Goal: Task Accomplishment & Management: Complete application form

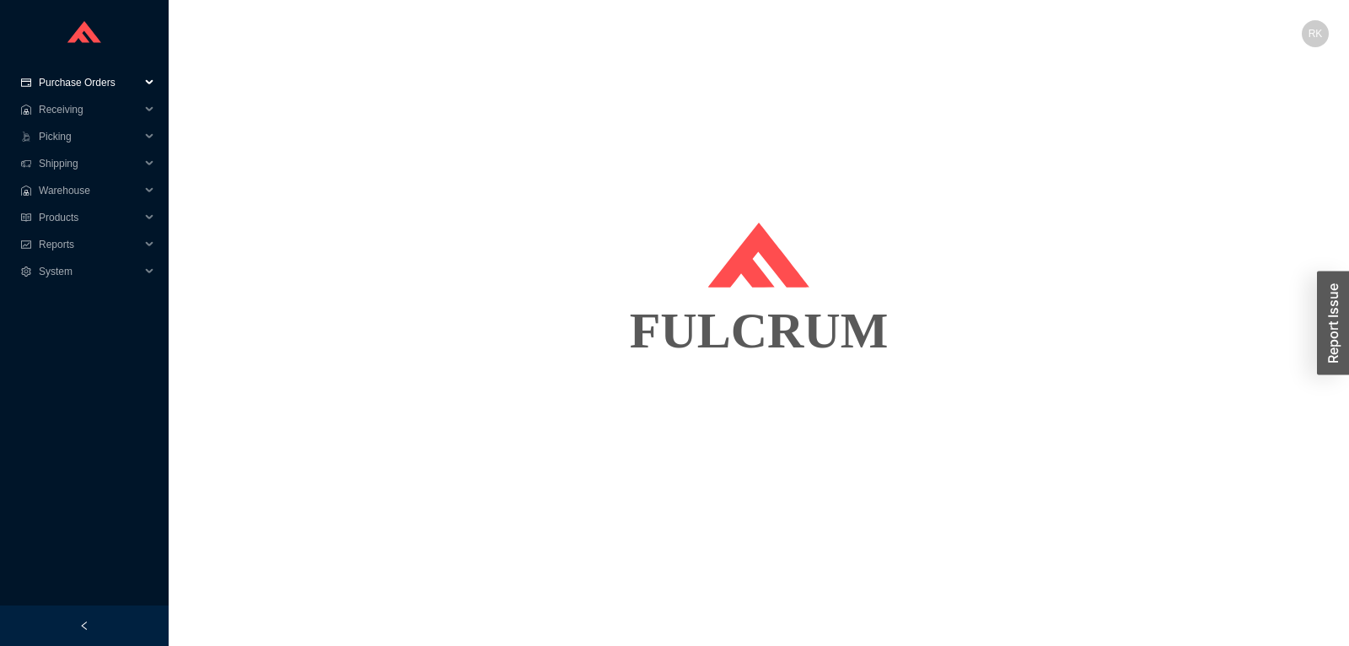
click at [94, 79] on span "Purchase Orders" at bounding box center [89, 82] width 101 height 27
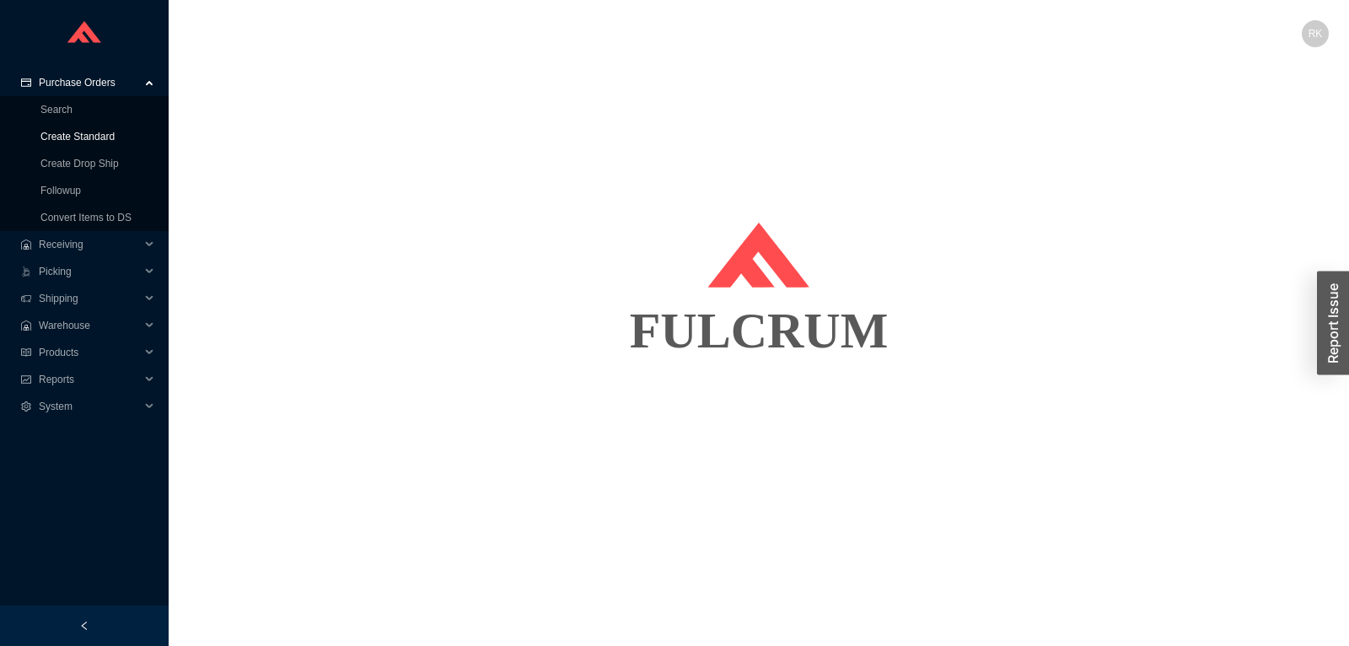
click at [94, 133] on link "Create Standard" at bounding box center [77, 137] width 74 height 12
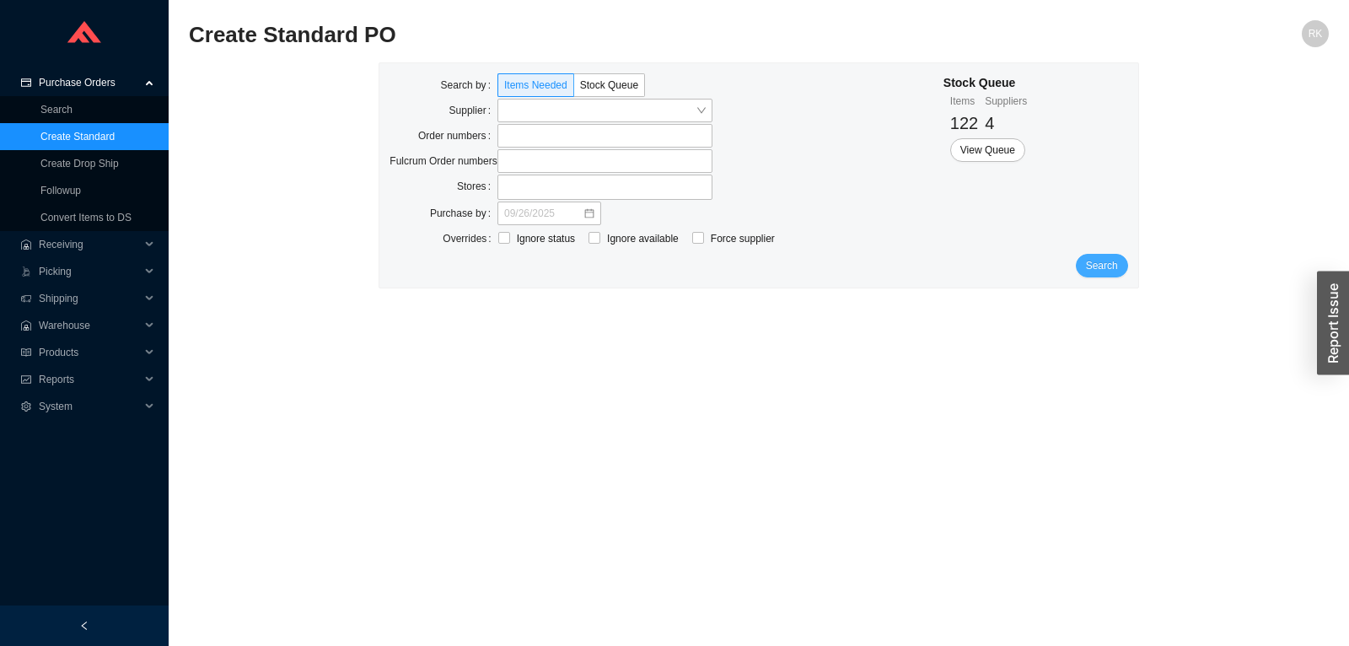
click at [1107, 264] on span "Search" at bounding box center [1102, 265] width 32 height 17
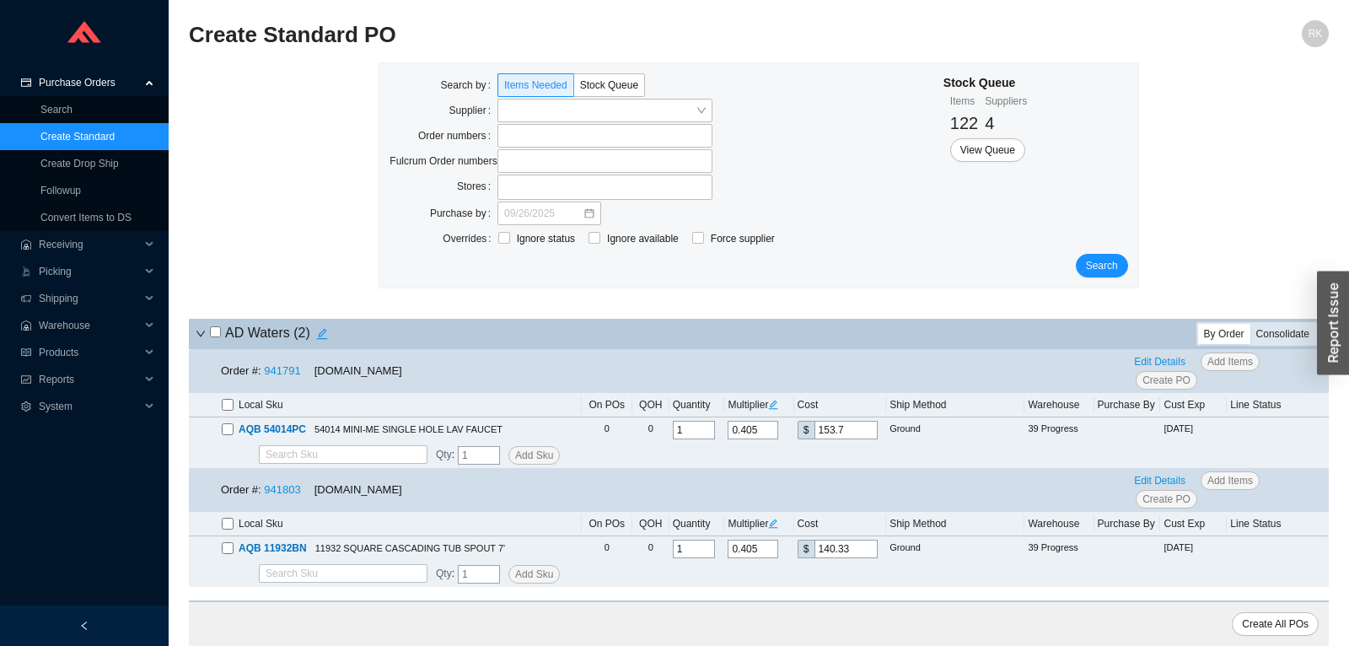
click at [1298, 331] on div "Consolidate" at bounding box center [1283, 334] width 65 height 20
click at [1251, 324] on input "Consolidate" at bounding box center [1251, 324] width 0 height 0
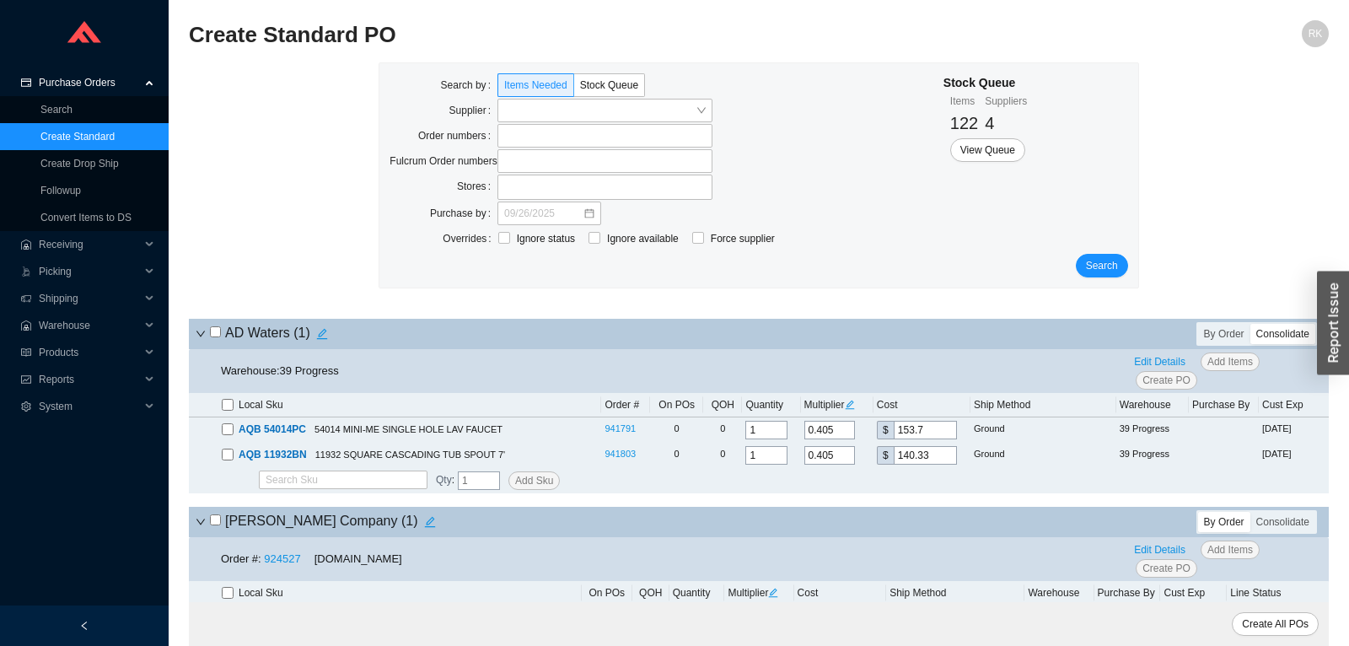
click at [220, 330] on input "checkbox" at bounding box center [215, 331] width 11 height 11
checkbox input "true"
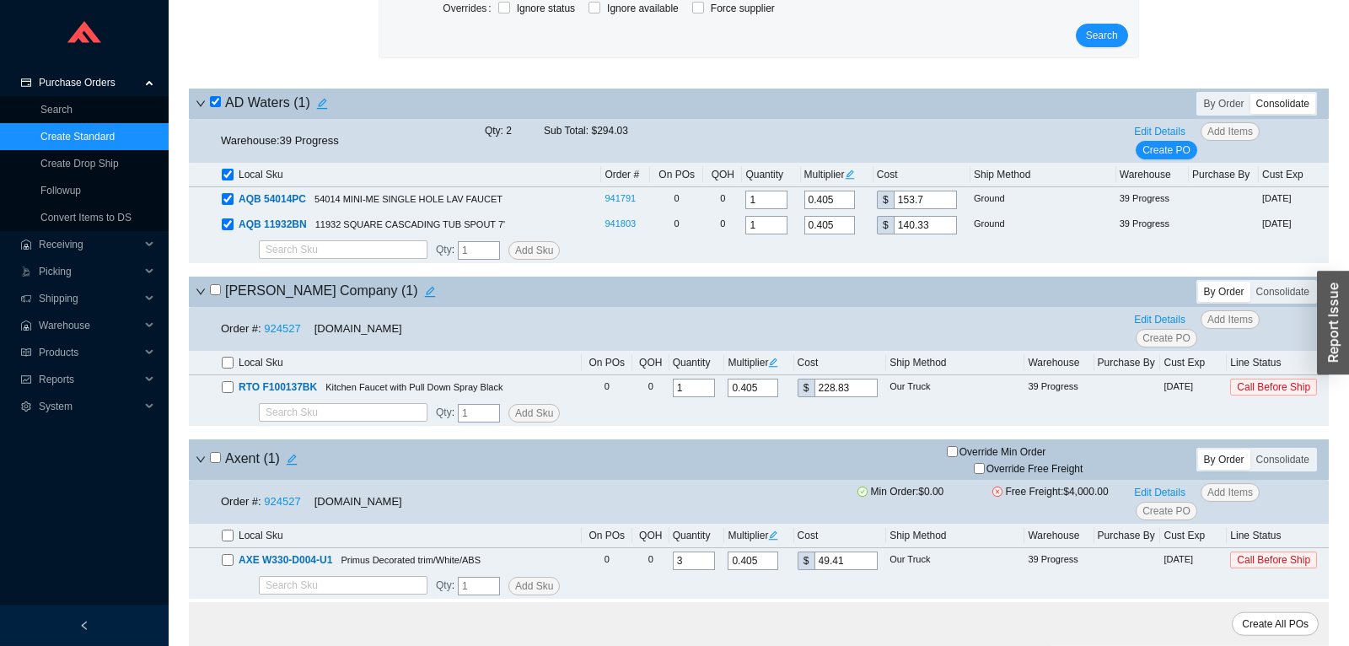
scroll to position [266, 0]
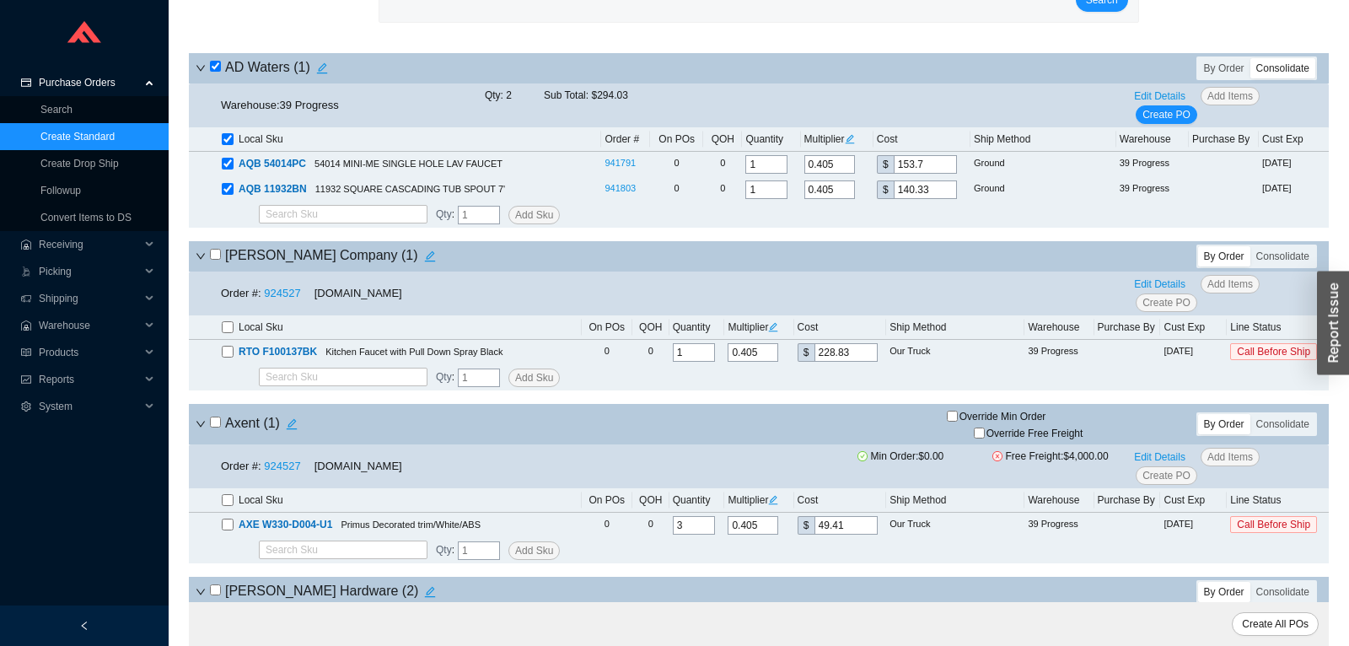
click at [218, 258] on input "checkbox" at bounding box center [215, 254] width 11 height 11
checkbox input "true"
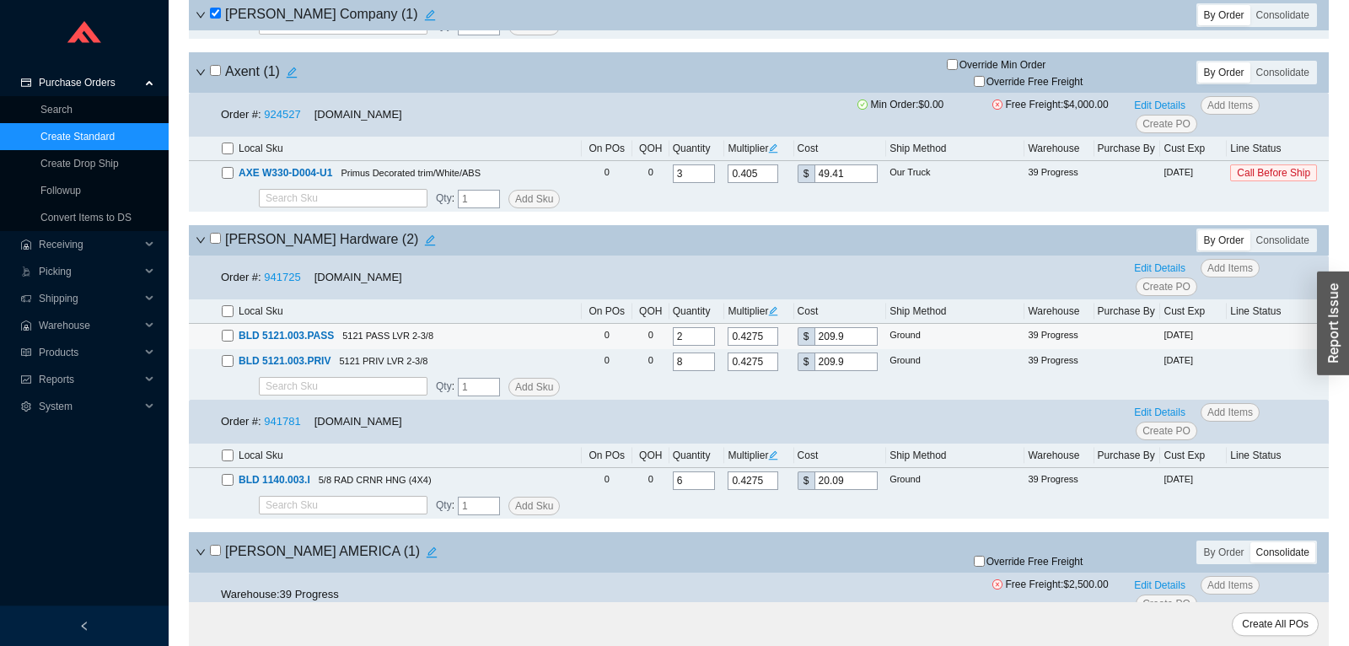
scroll to position [620, 0]
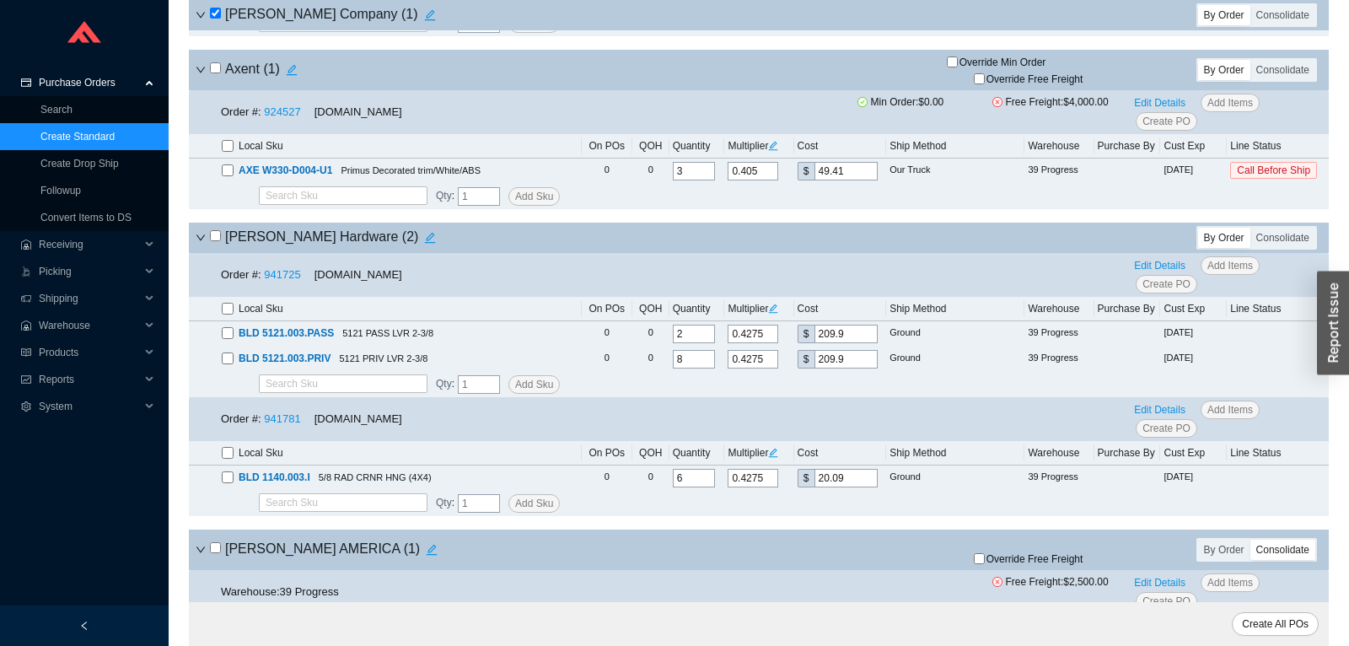
click at [216, 240] on input "checkbox" at bounding box center [215, 235] width 11 height 11
checkbox input "true"
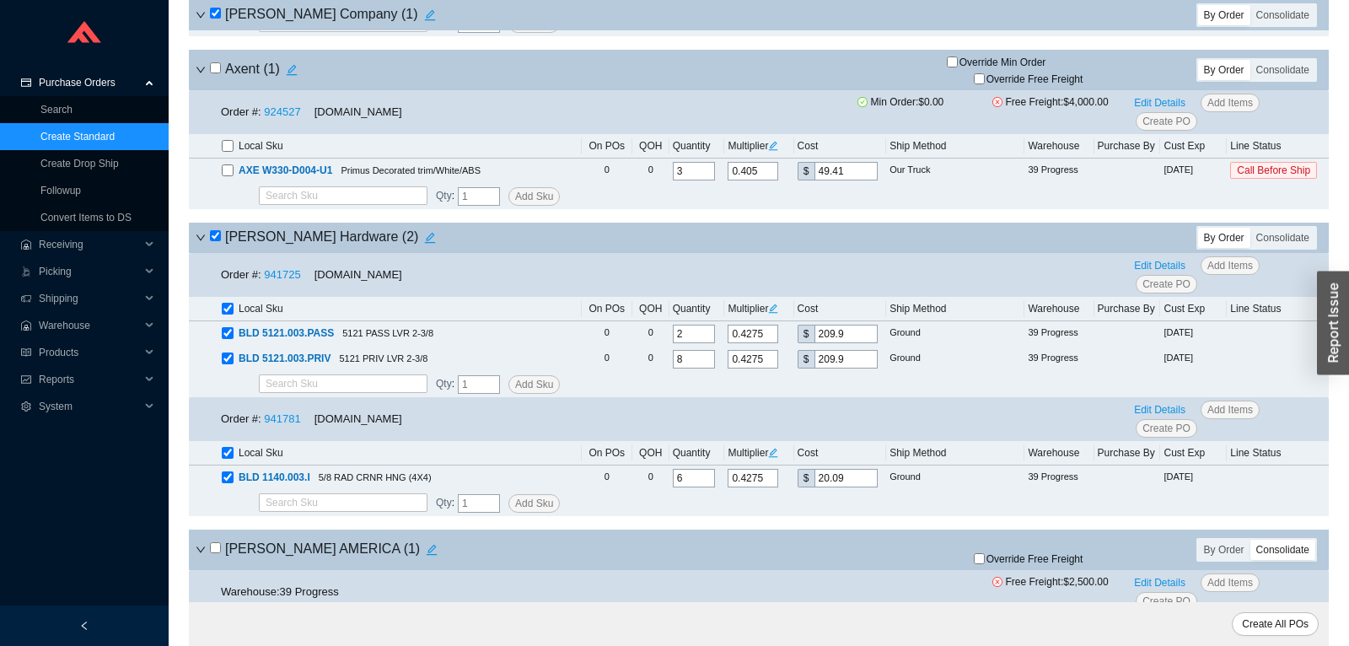
checkbox input "true"
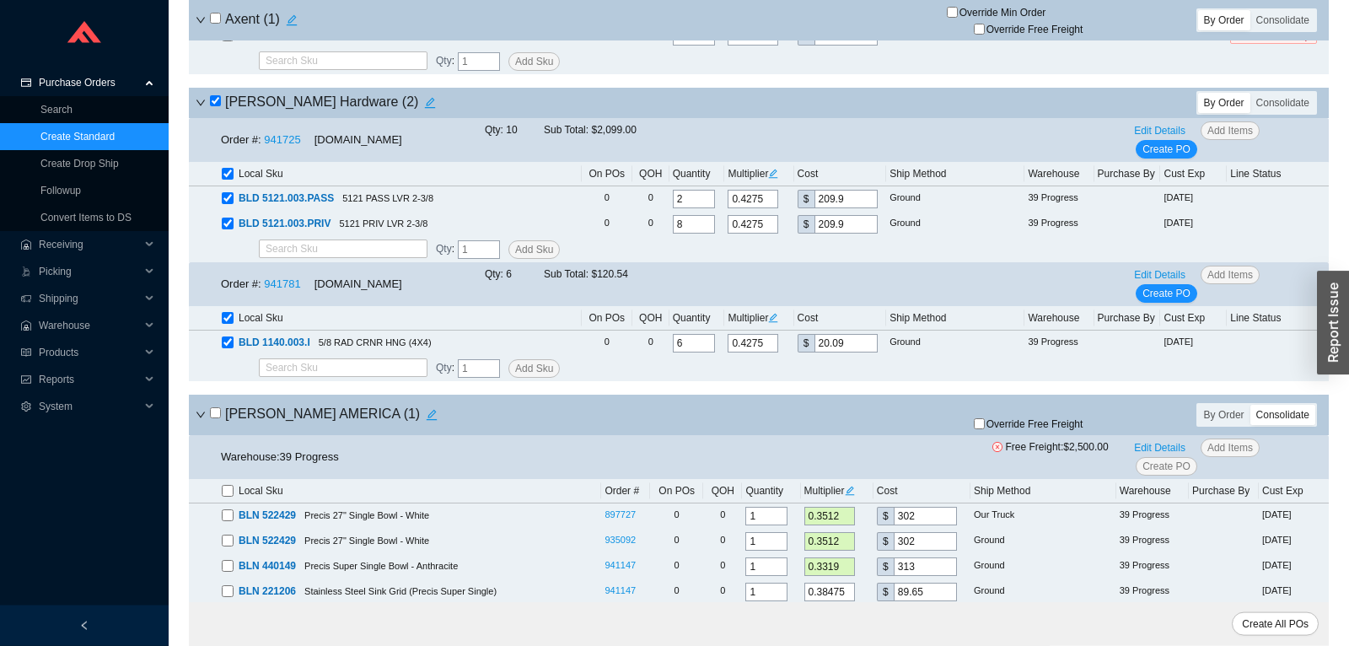
scroll to position [885, 0]
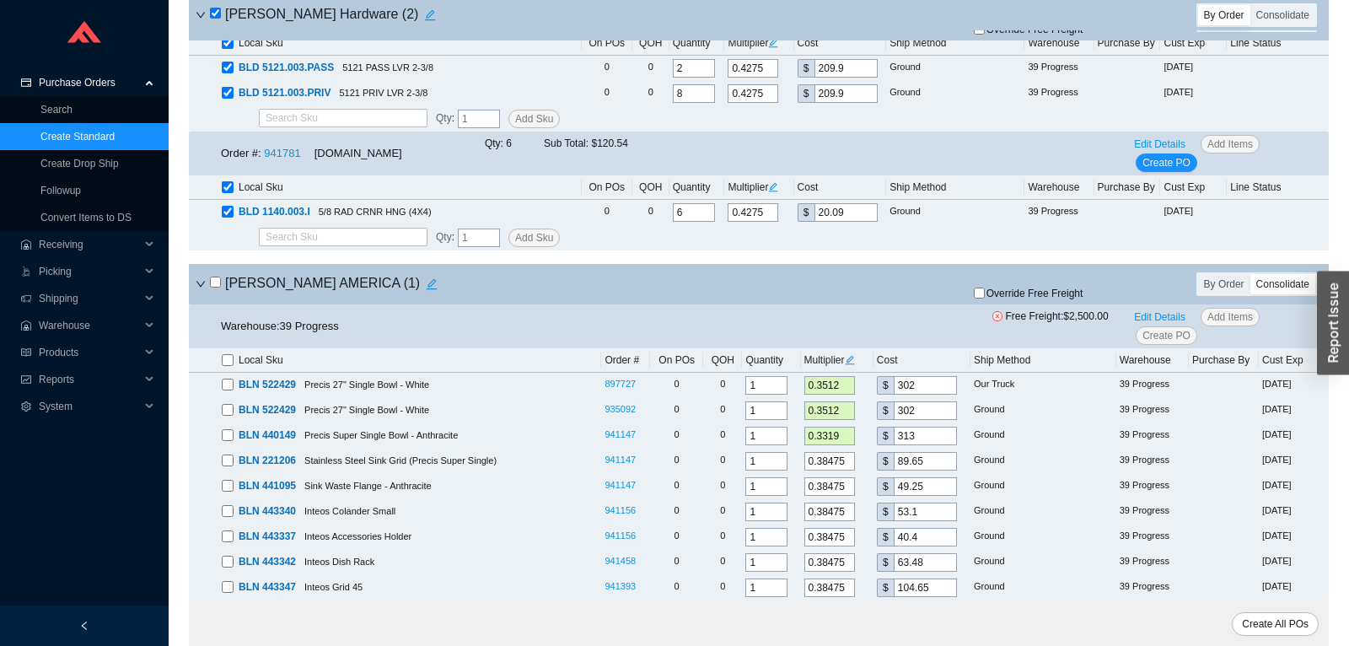
click at [218, 288] on input "checkbox" at bounding box center [215, 282] width 11 height 11
checkbox input "true"
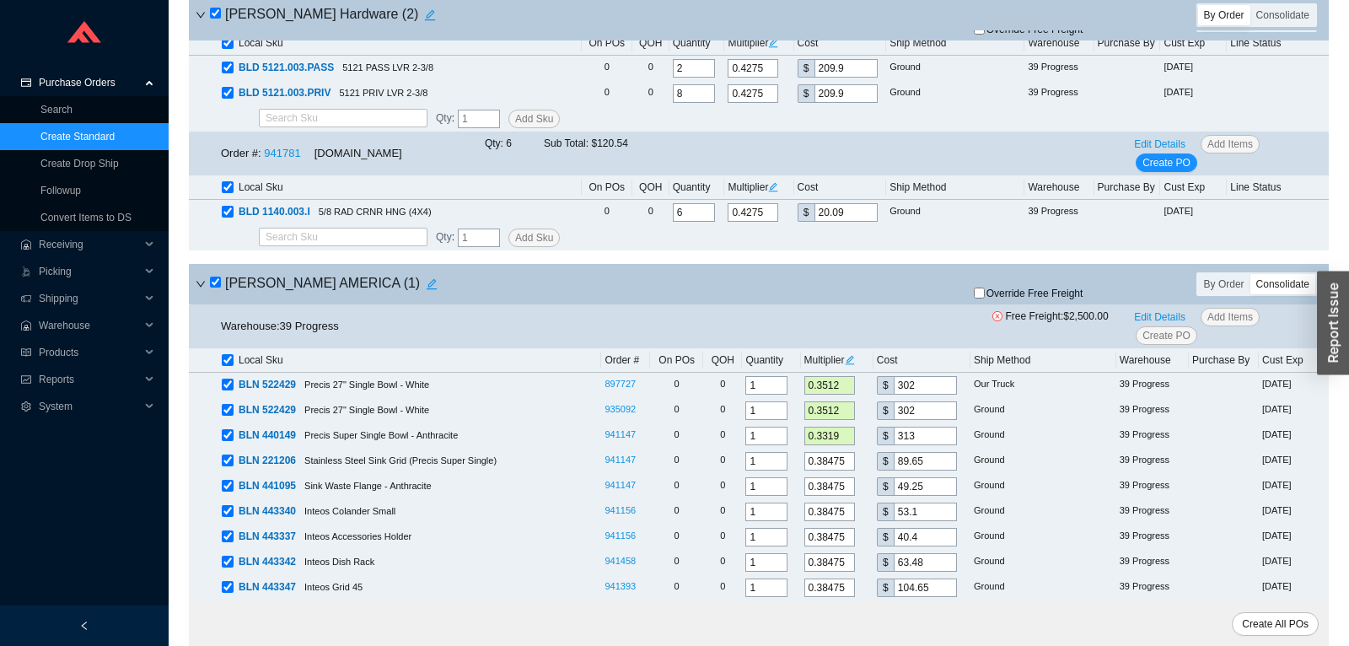
checkbox input "true"
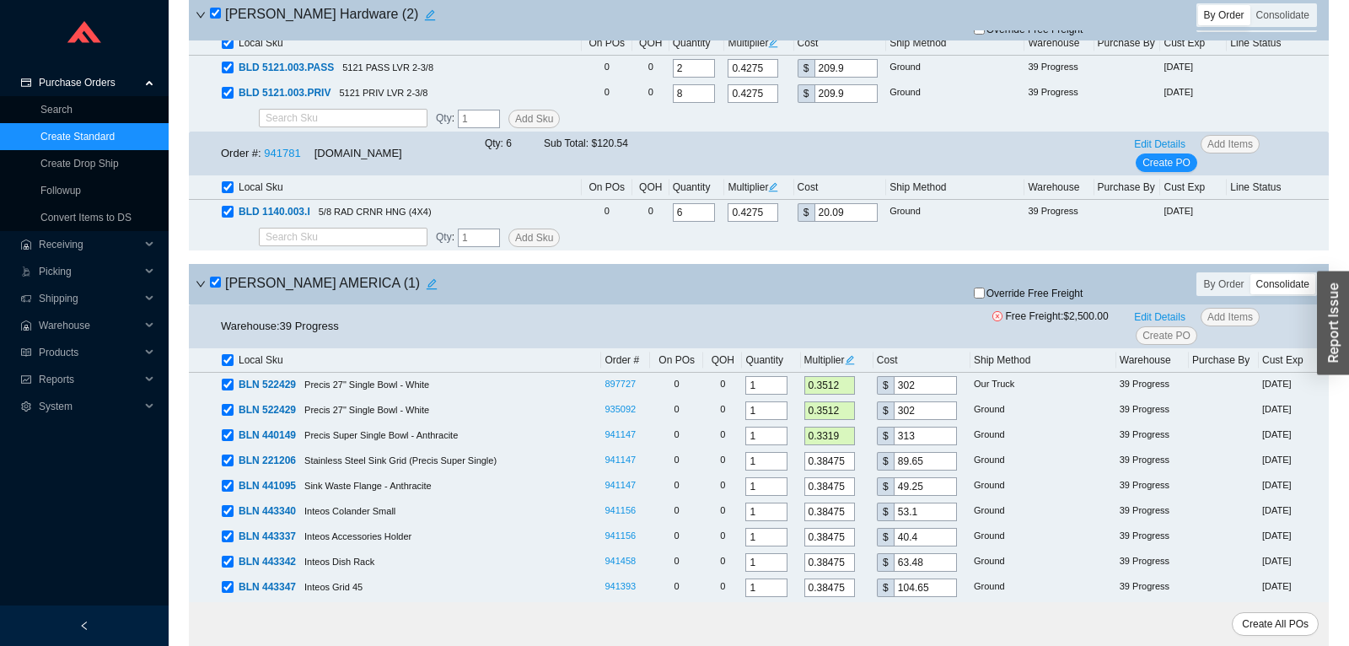
checkbox input "true"
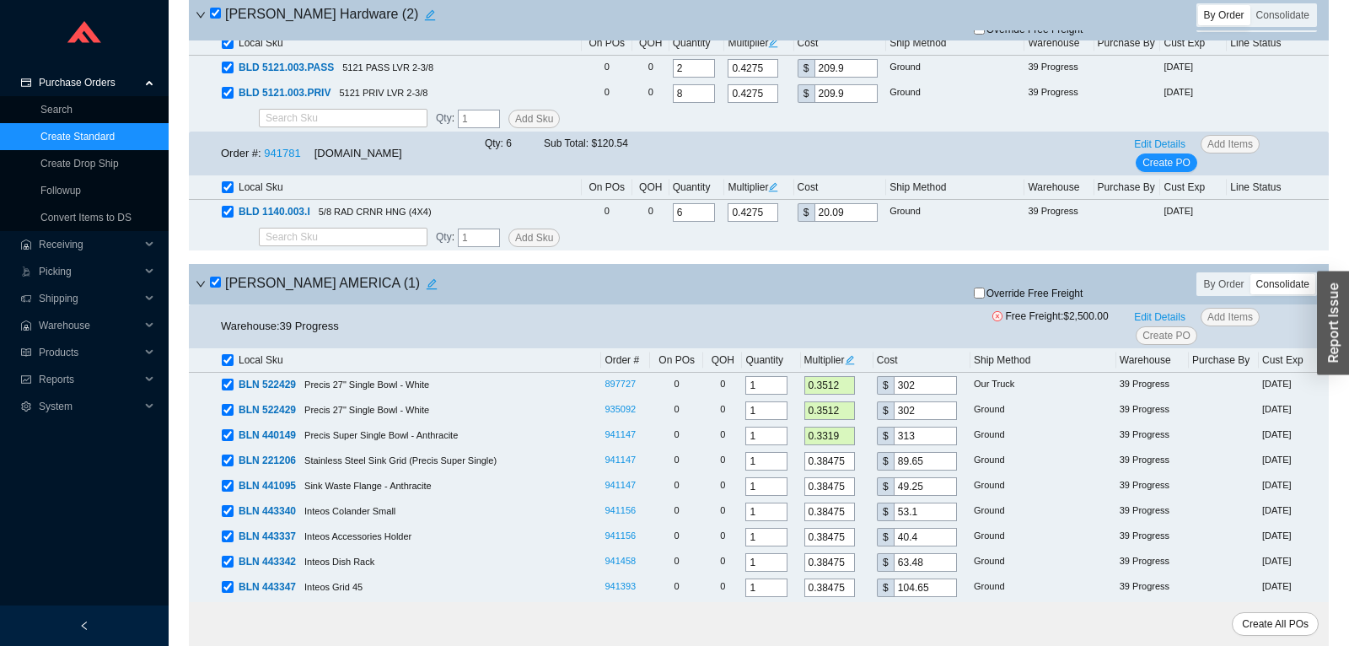
checkbox input "true"
click at [218, 288] on input "checkbox" at bounding box center [215, 282] width 11 height 11
checkbox input "false"
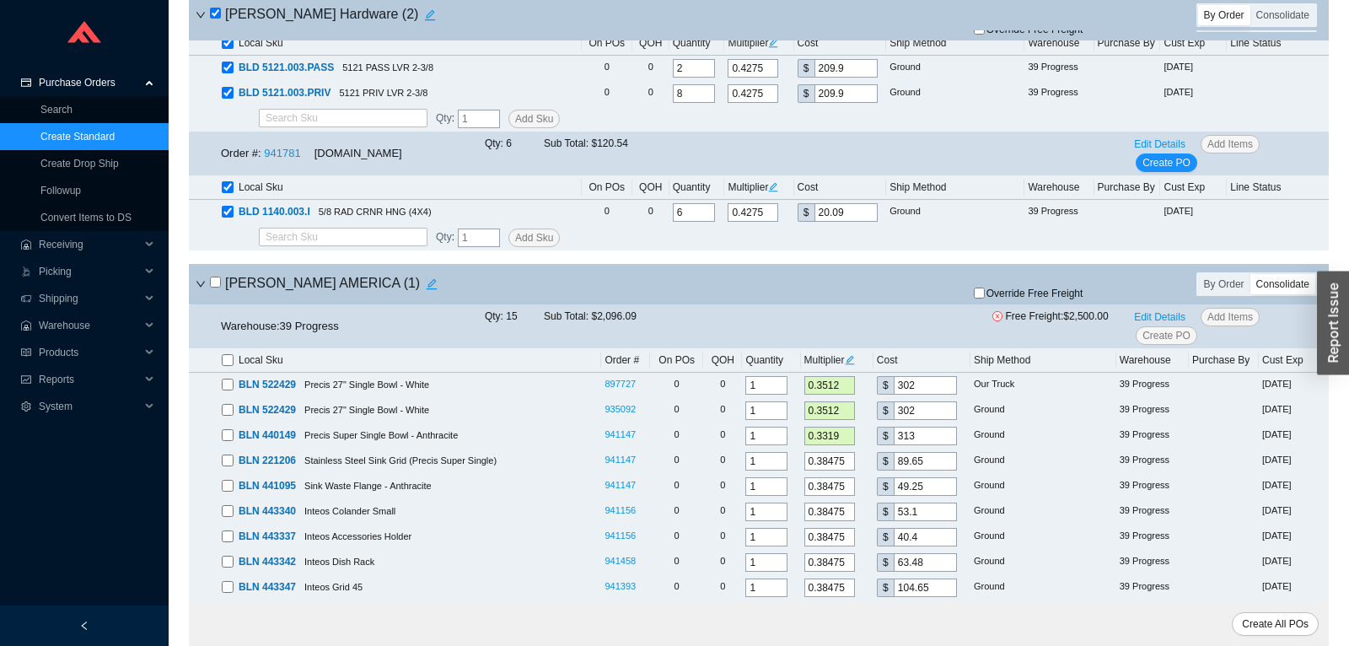
checkbox input "false"
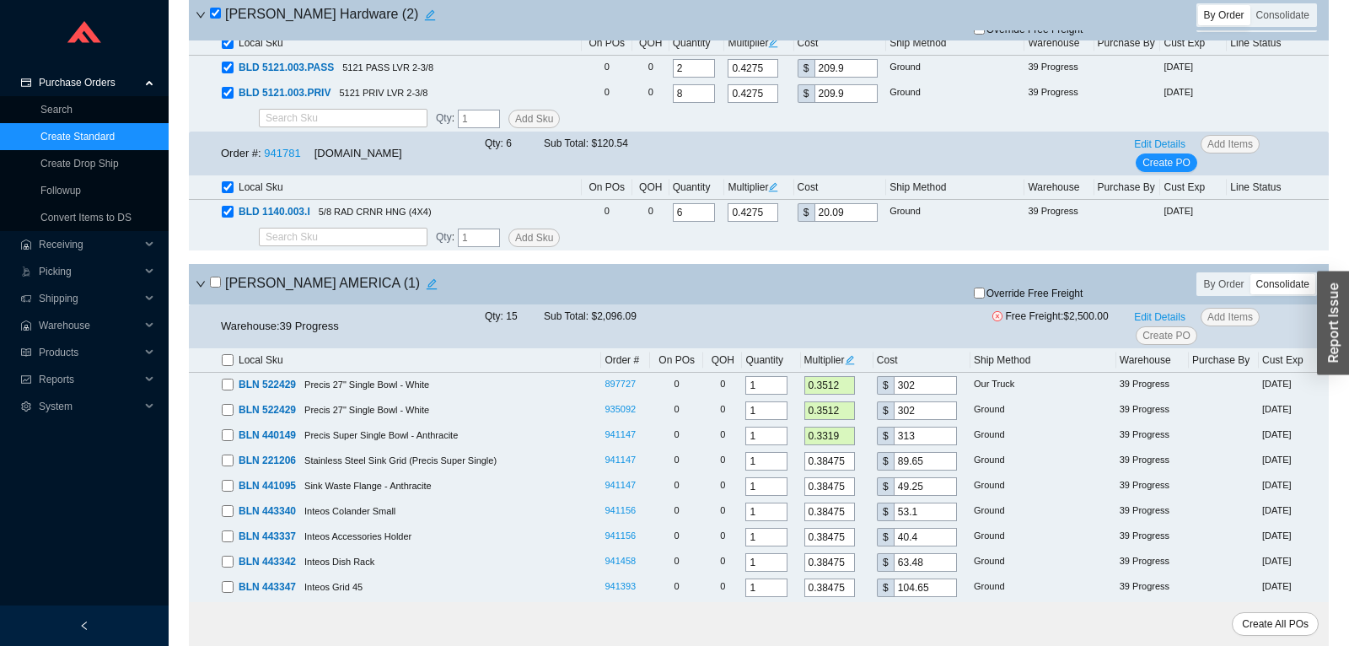
checkbox input "false"
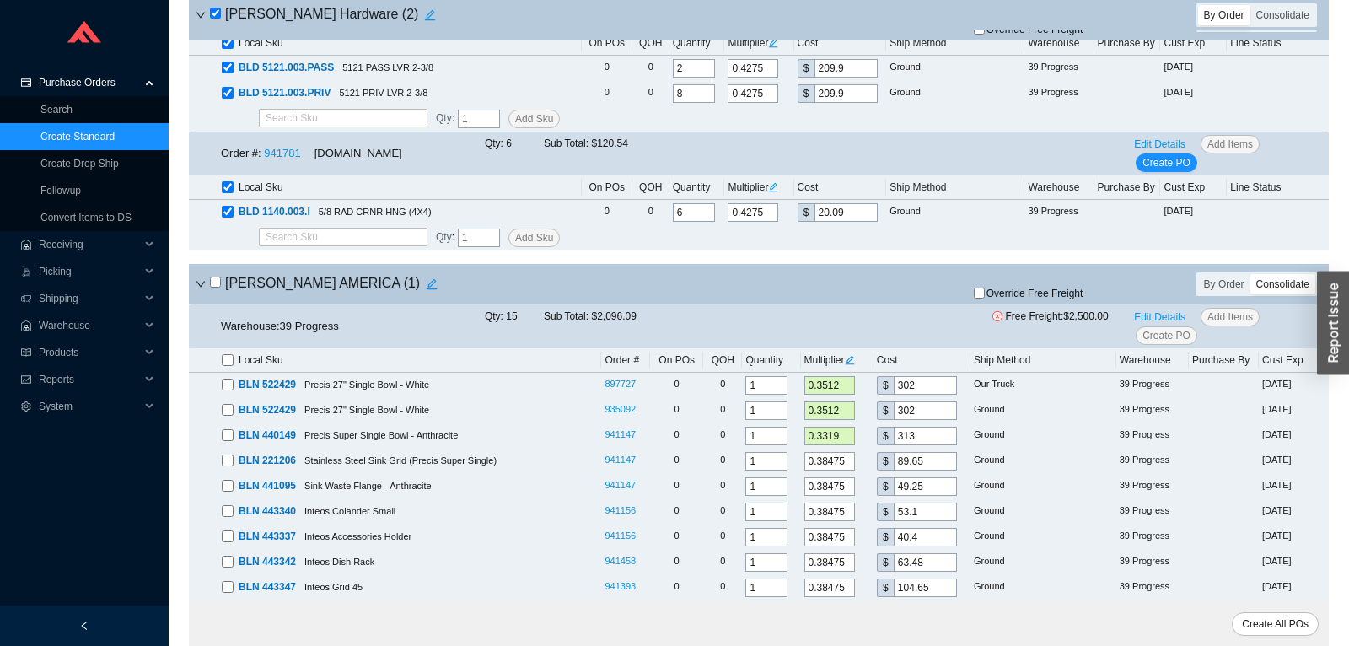
checkbox input "false"
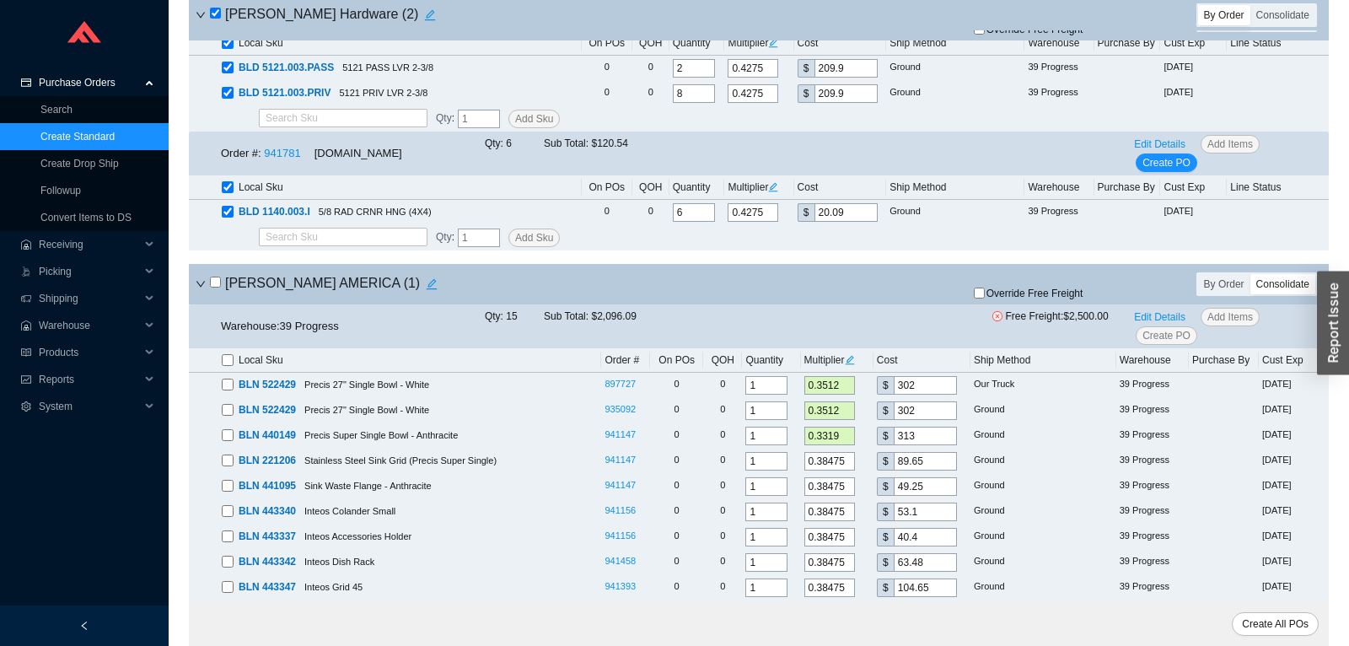
checkbox input "false"
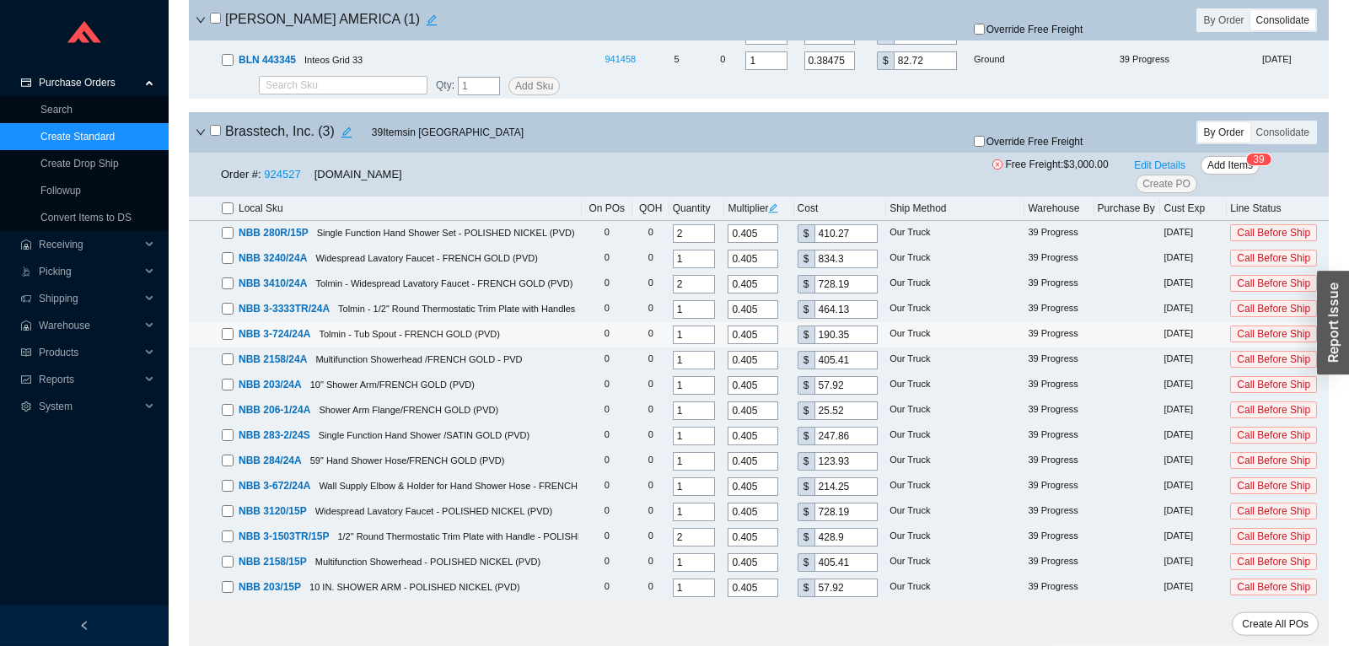
scroll to position [1594, 0]
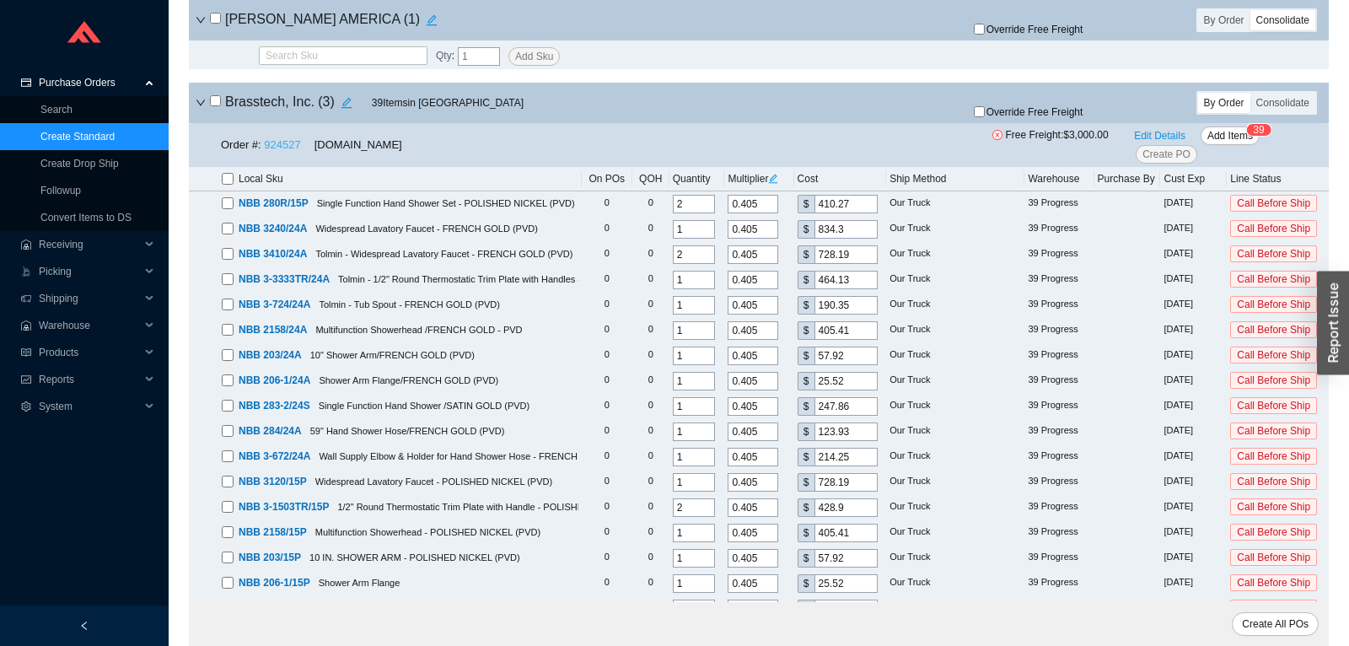
click at [281, 150] on link "924527" at bounding box center [282, 144] width 36 height 13
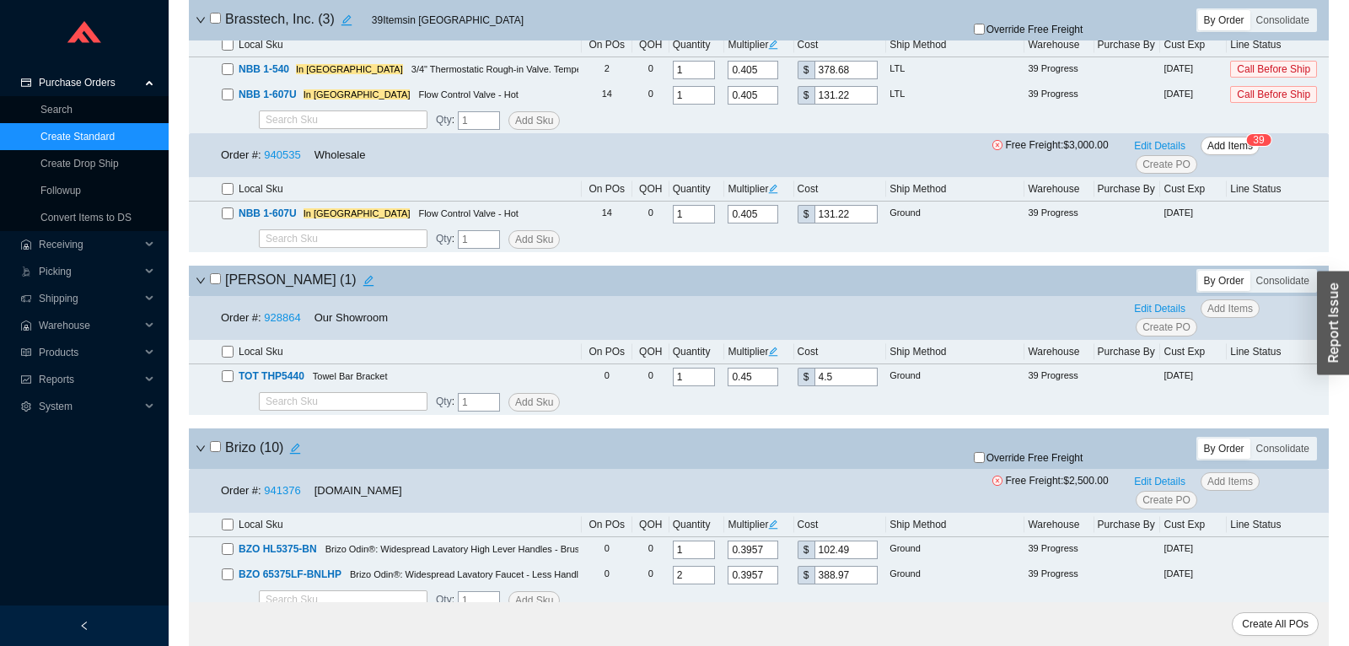
scroll to position [2479, 0]
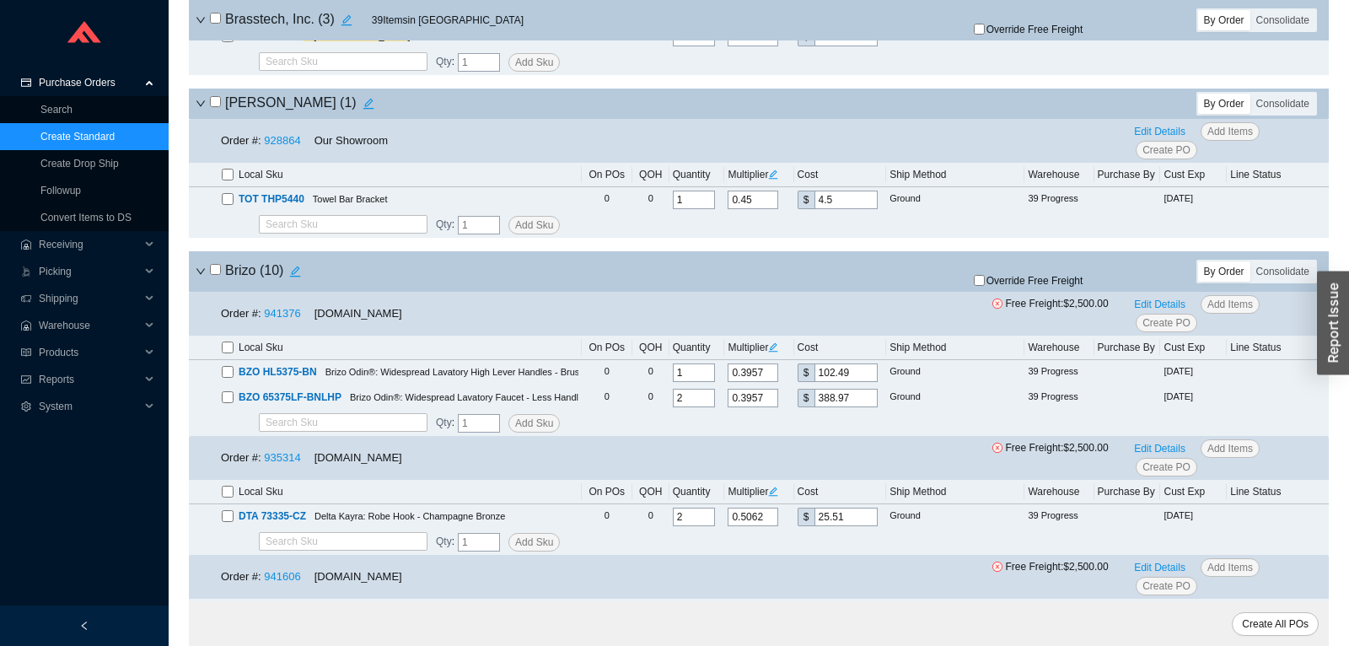
click at [216, 107] on input "checkbox" at bounding box center [215, 101] width 11 height 11
checkbox input "true"
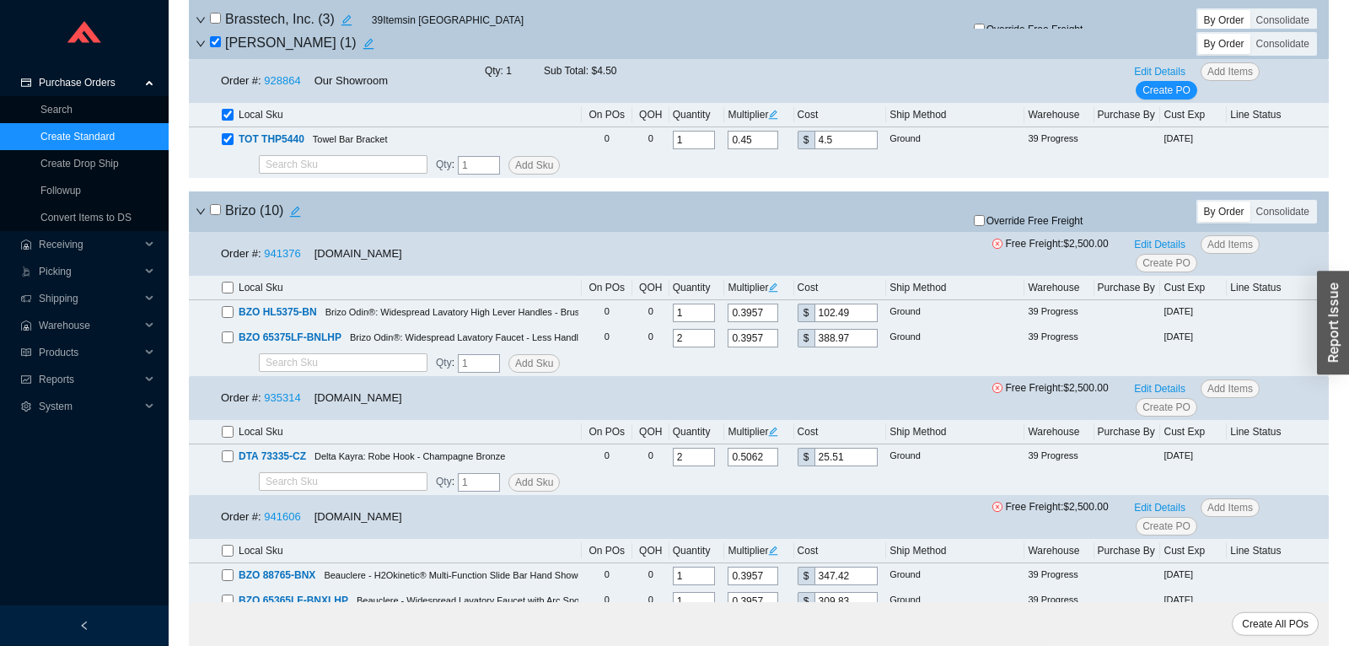
scroll to position [2568, 0]
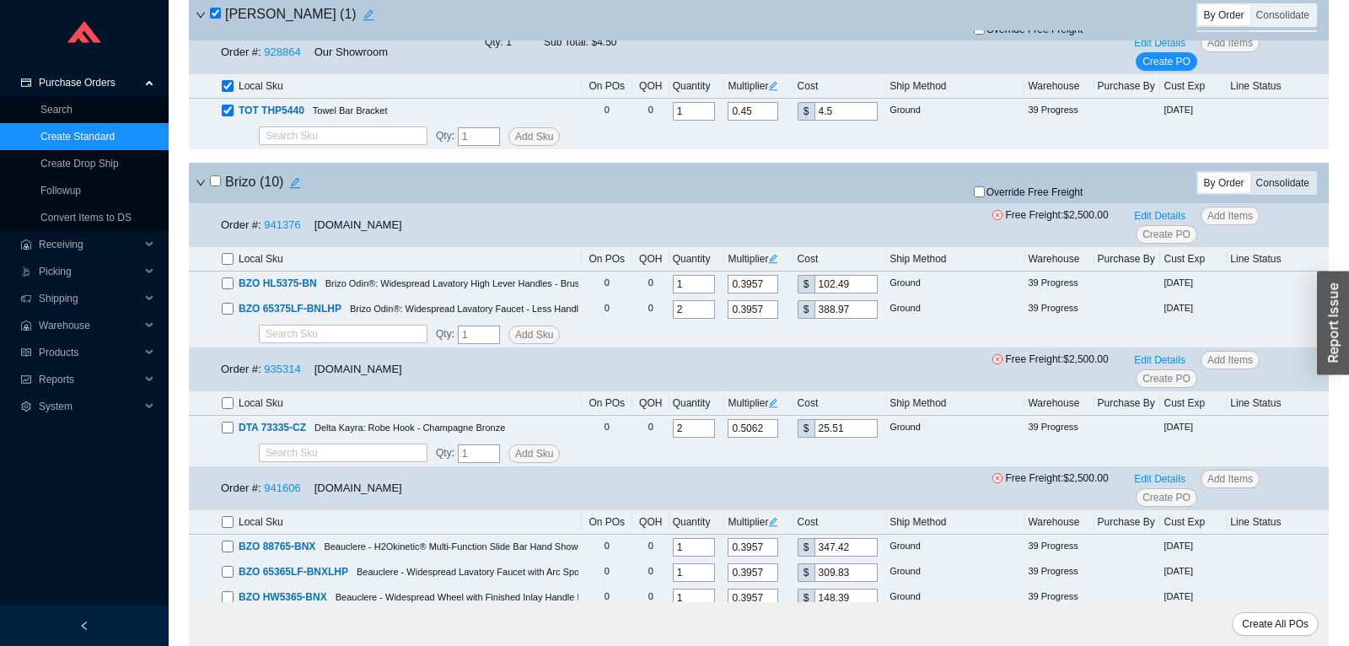
click at [1272, 188] on div "Consolidate" at bounding box center [1283, 183] width 65 height 20
click at [1251, 173] on input "Consolidate" at bounding box center [1251, 173] width 0 height 0
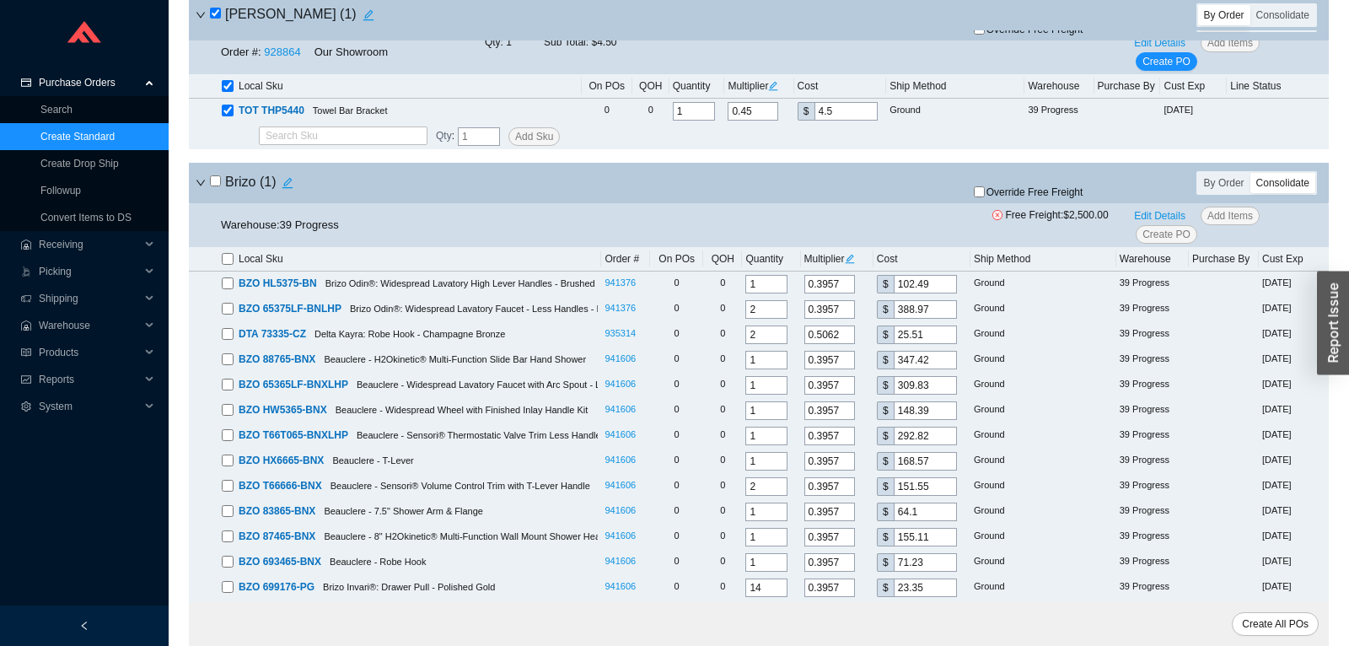
click at [218, 186] on input "checkbox" at bounding box center [215, 180] width 11 height 11
checkbox input "true"
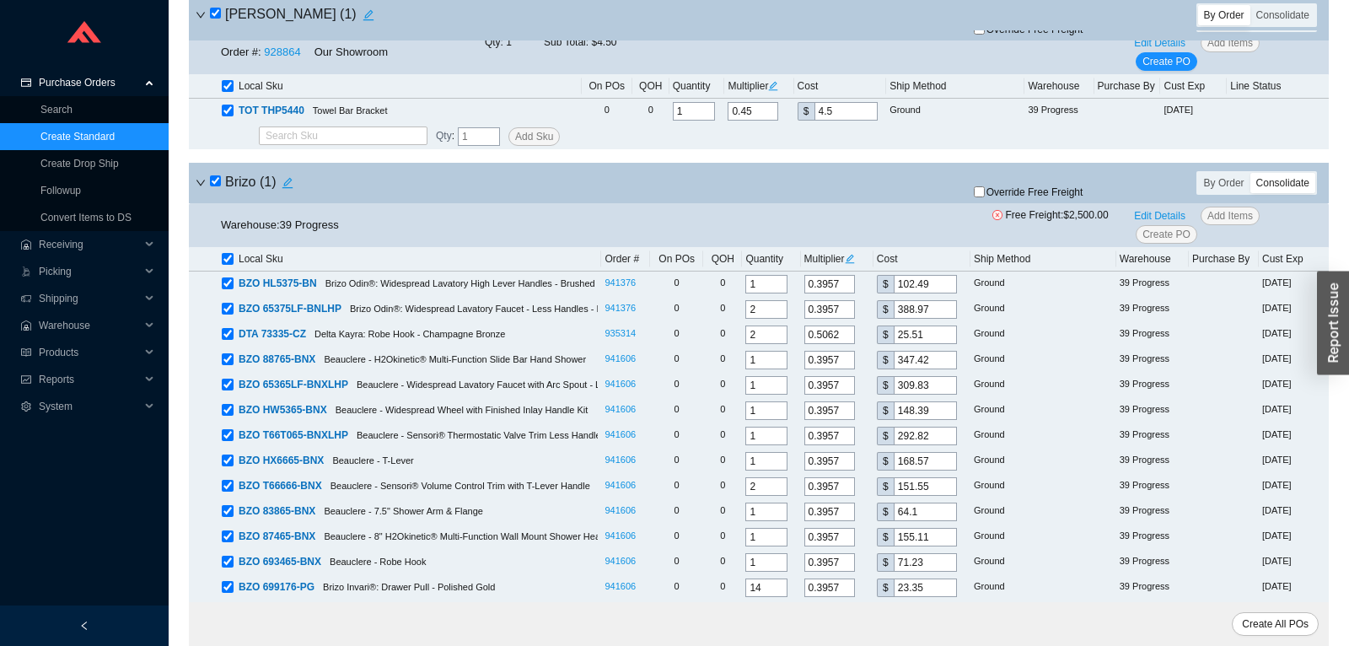
checkbox input "true"
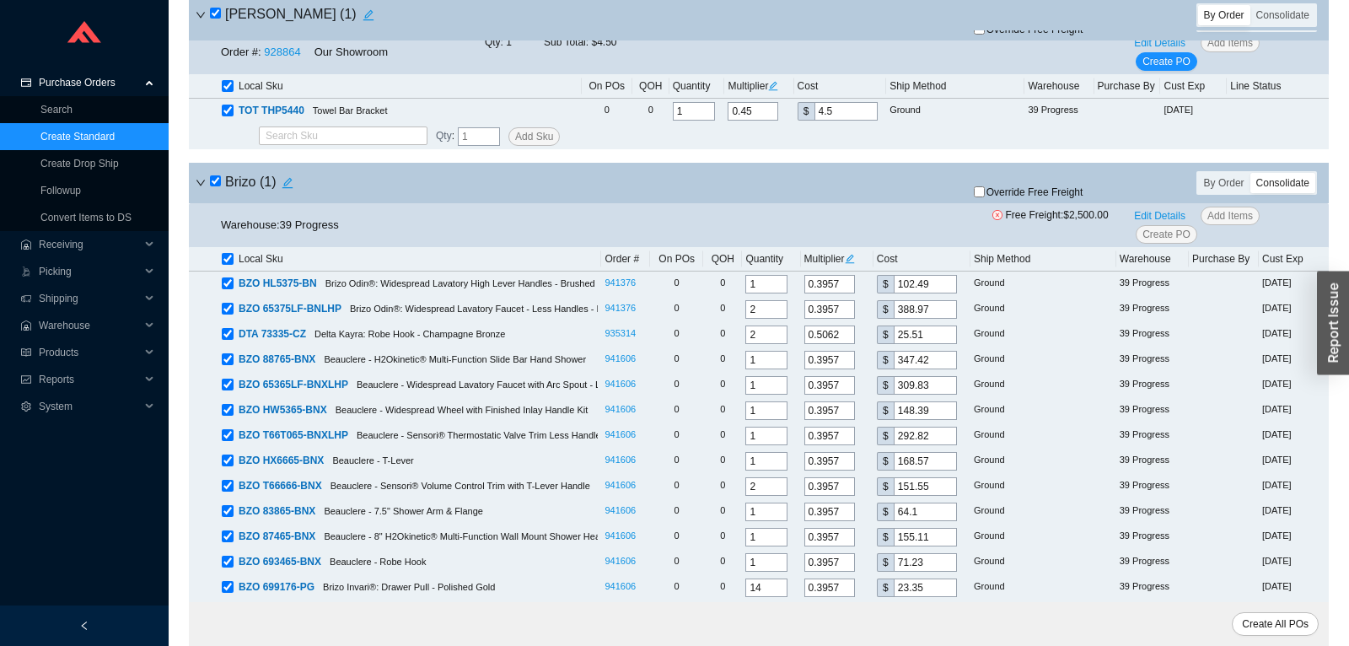
checkbox input "true"
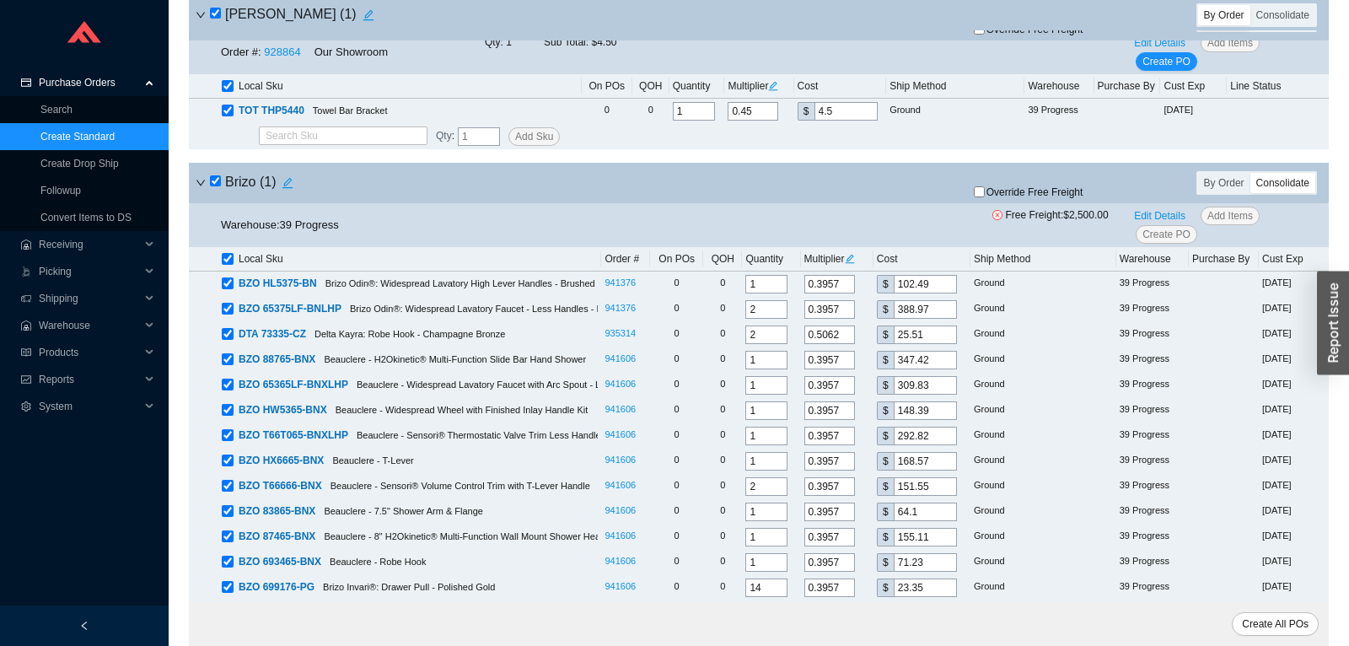
checkbox input "true"
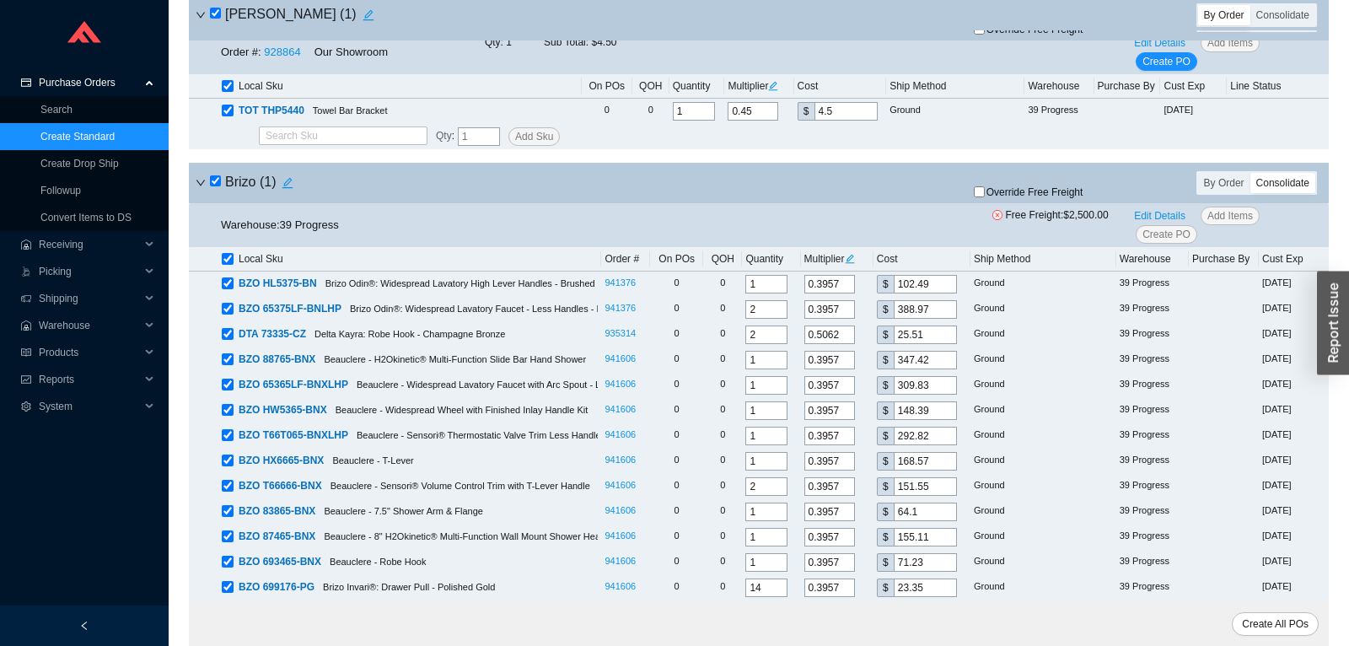
checkbox input "true"
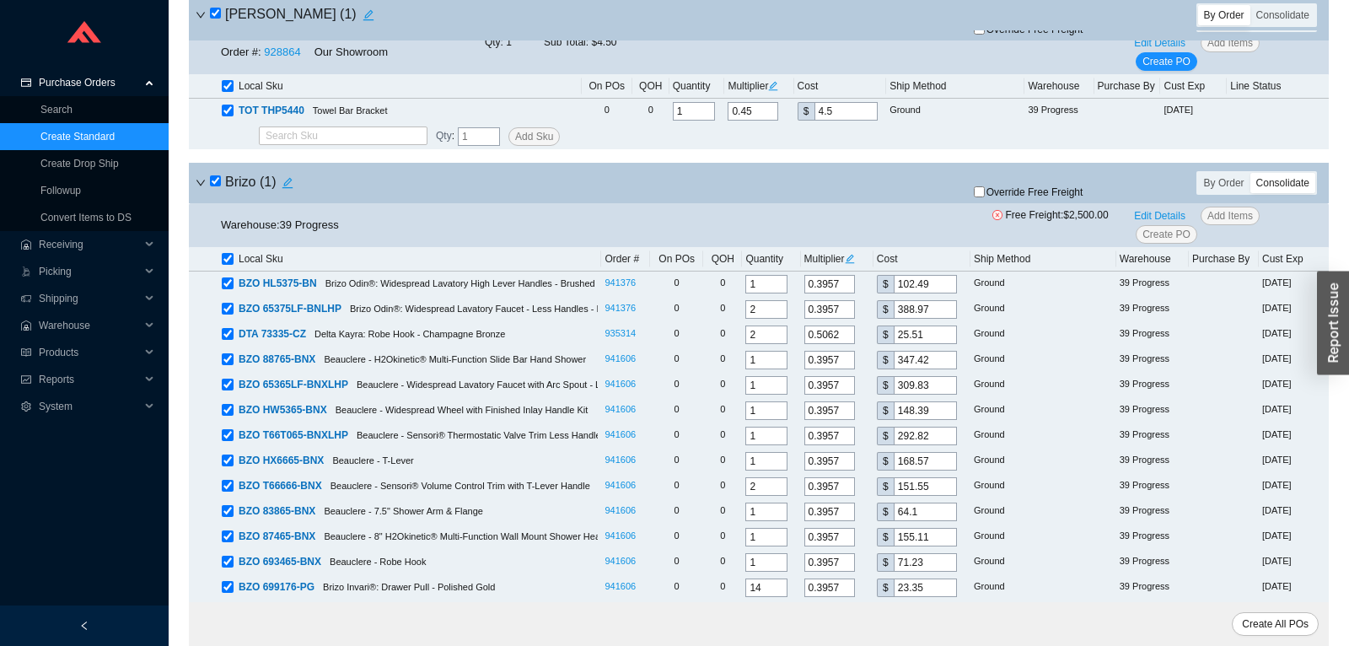
checkbox input "true"
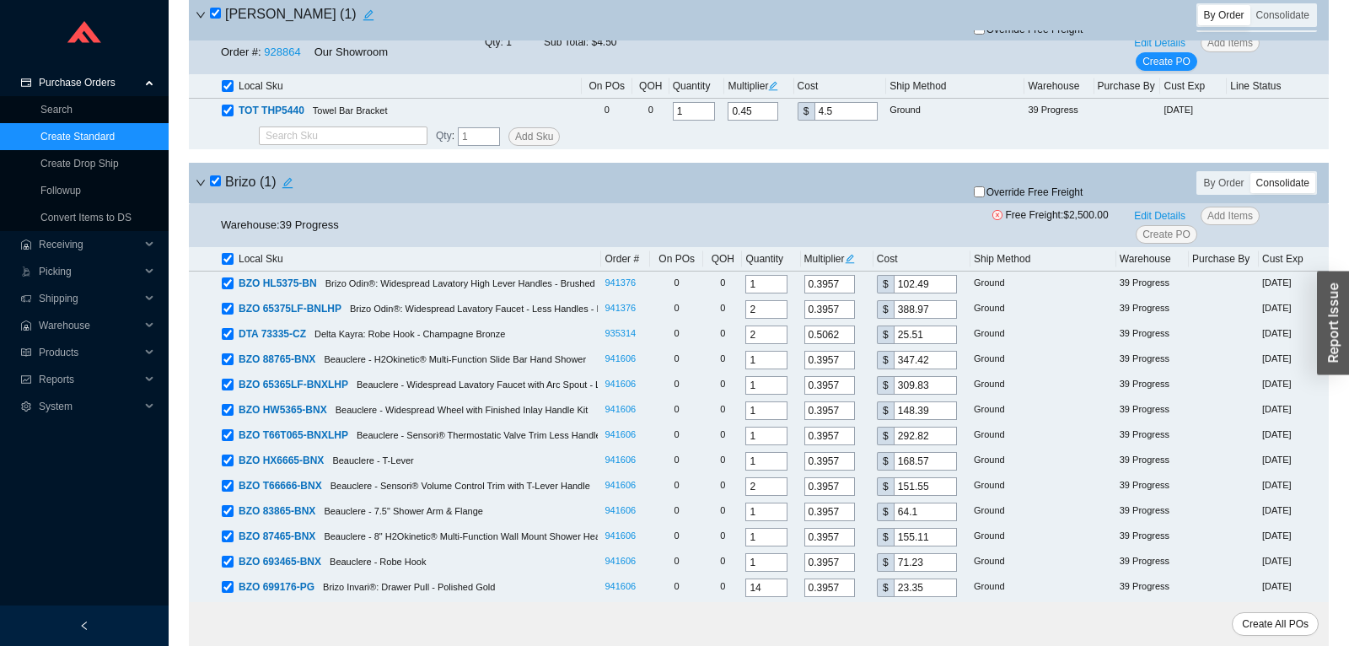
checkbox input "true"
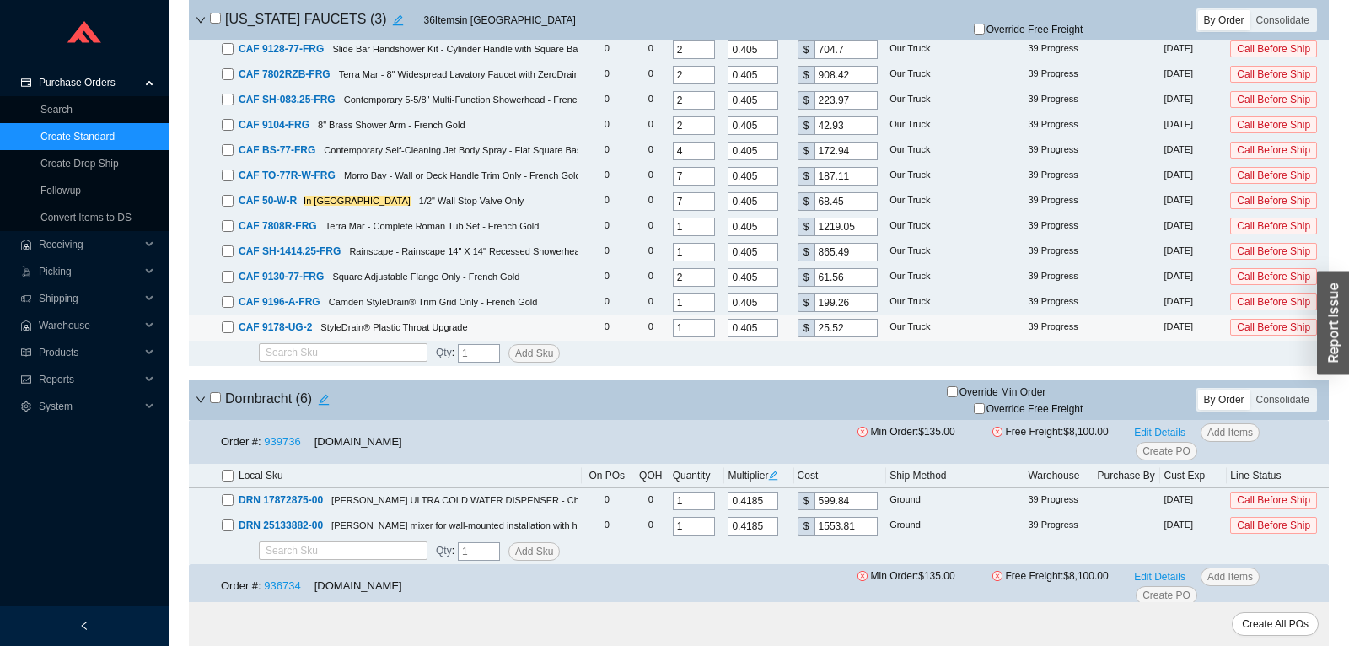
scroll to position [4250, 0]
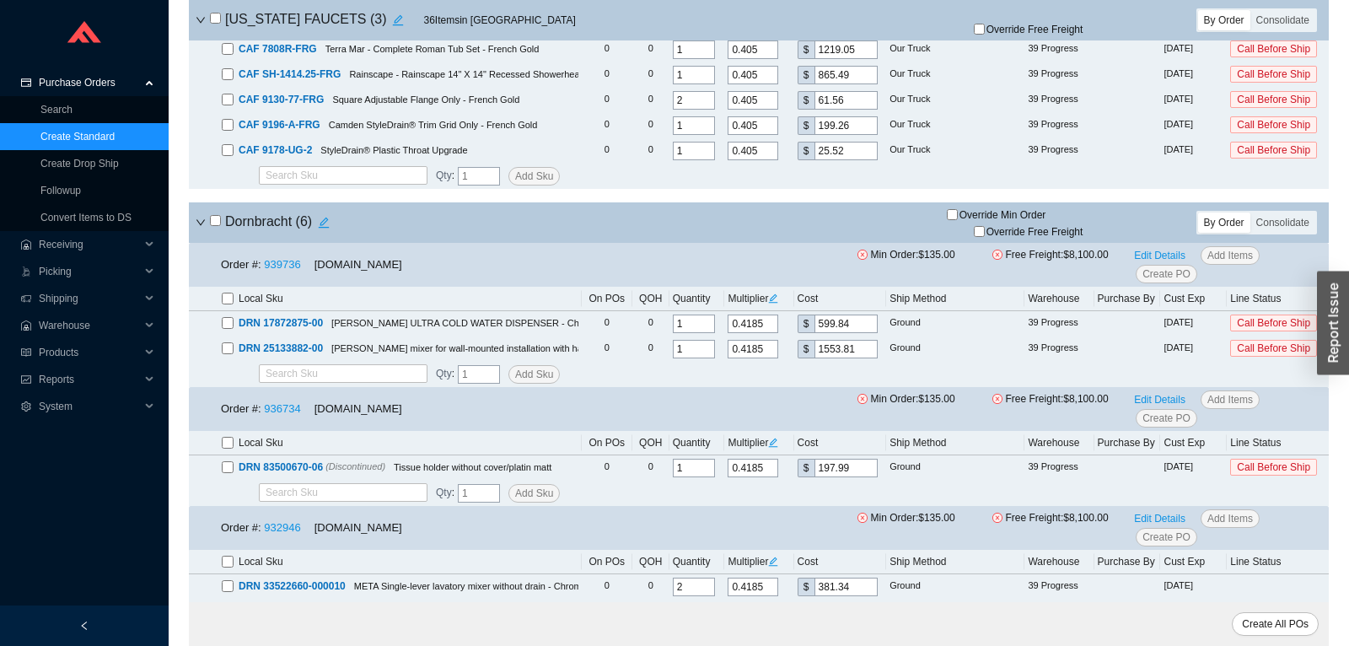
click at [1267, 242] on div "Dornbracht ( 6 ) Override Min Order Override Free Freight By Order Consolidate" at bounding box center [759, 222] width 1140 height 40
click at [1270, 233] on div "Consolidate" at bounding box center [1283, 223] width 65 height 20
click at [1251, 213] on input "Consolidate" at bounding box center [1251, 213] width 0 height 0
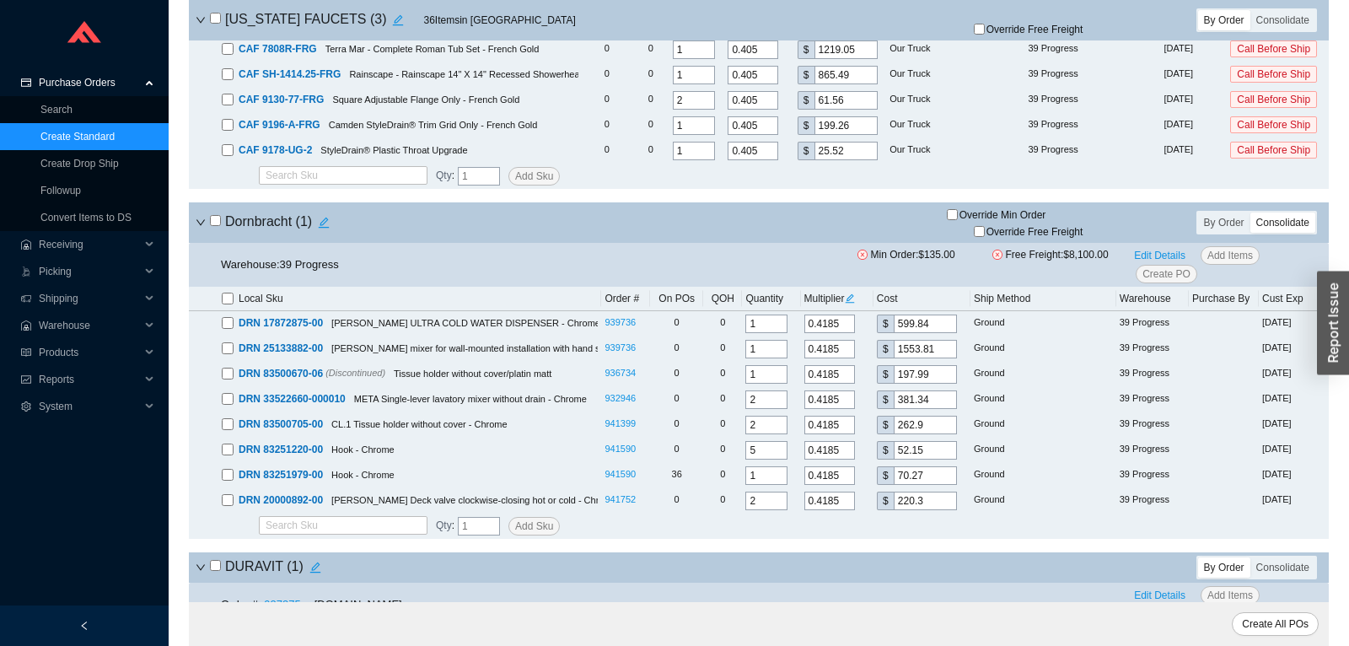
click at [209, 221] on div "Dornbracht ( 1 )" at bounding box center [571, 223] width 751 height 24
click at [218, 226] on input "checkbox" at bounding box center [215, 220] width 11 height 11
checkbox input "true"
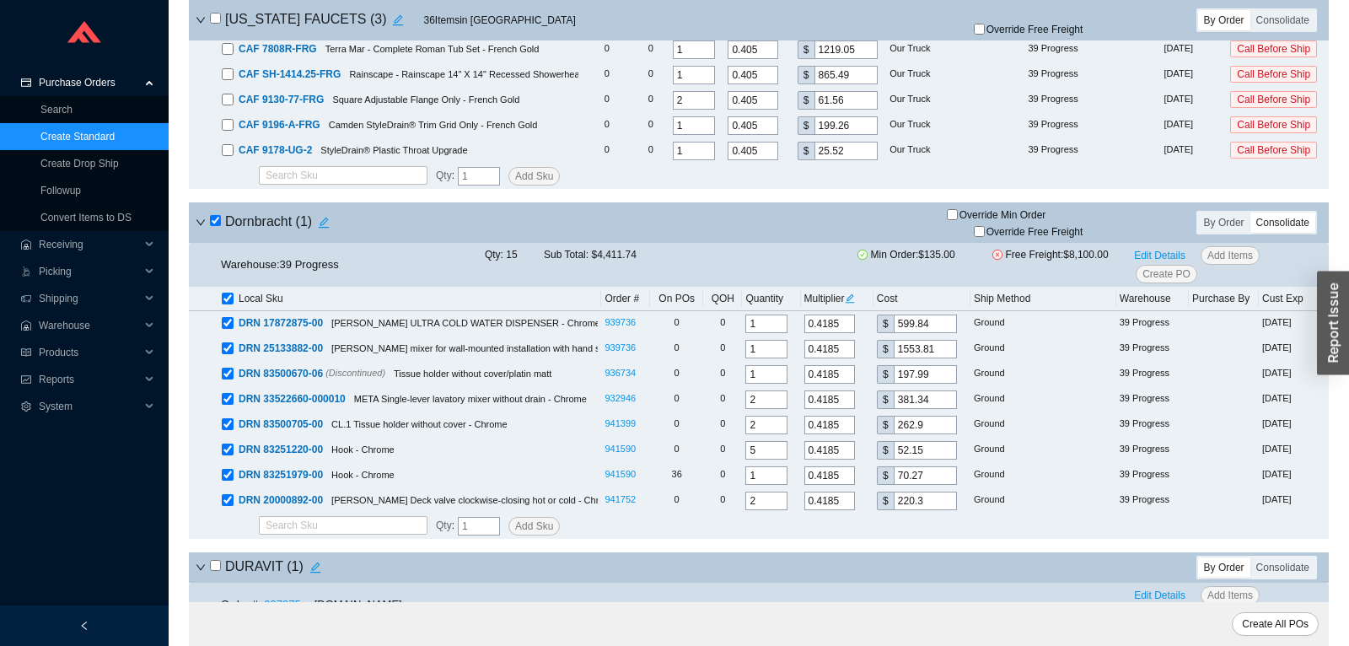
checkbox input "true"
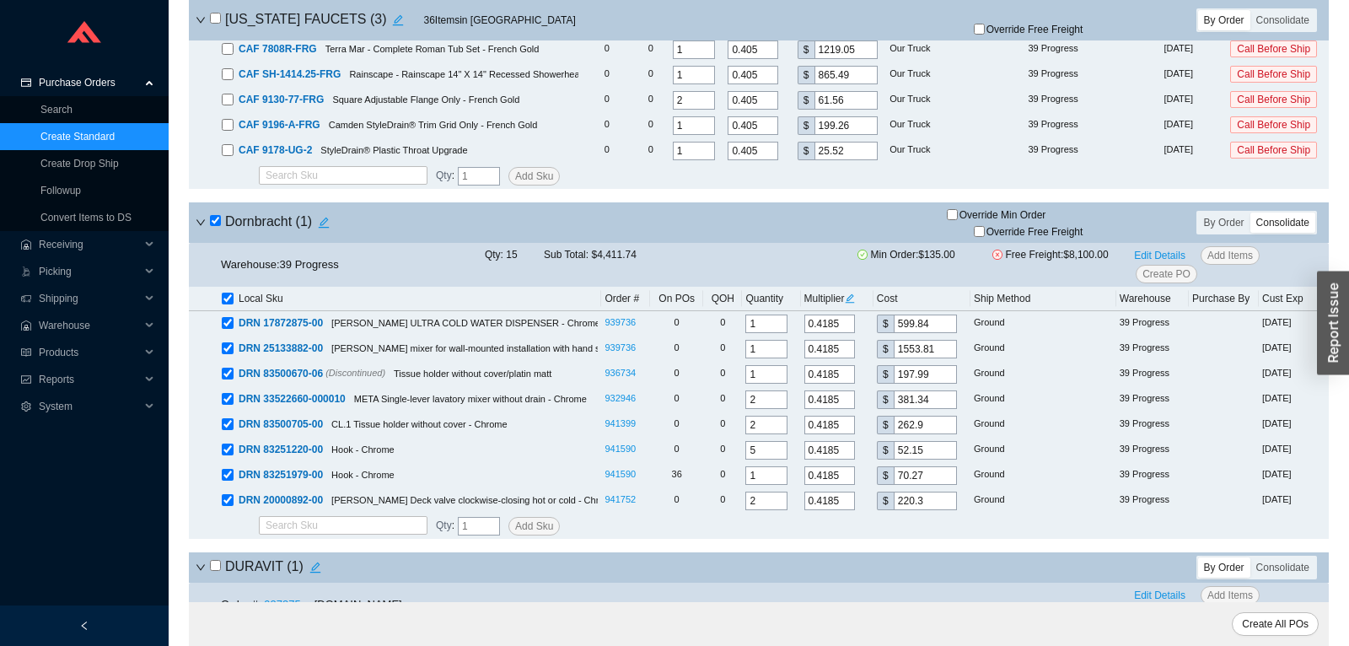
checkbox input "true"
click at [218, 226] on input "checkbox" at bounding box center [215, 220] width 11 height 11
checkbox input "false"
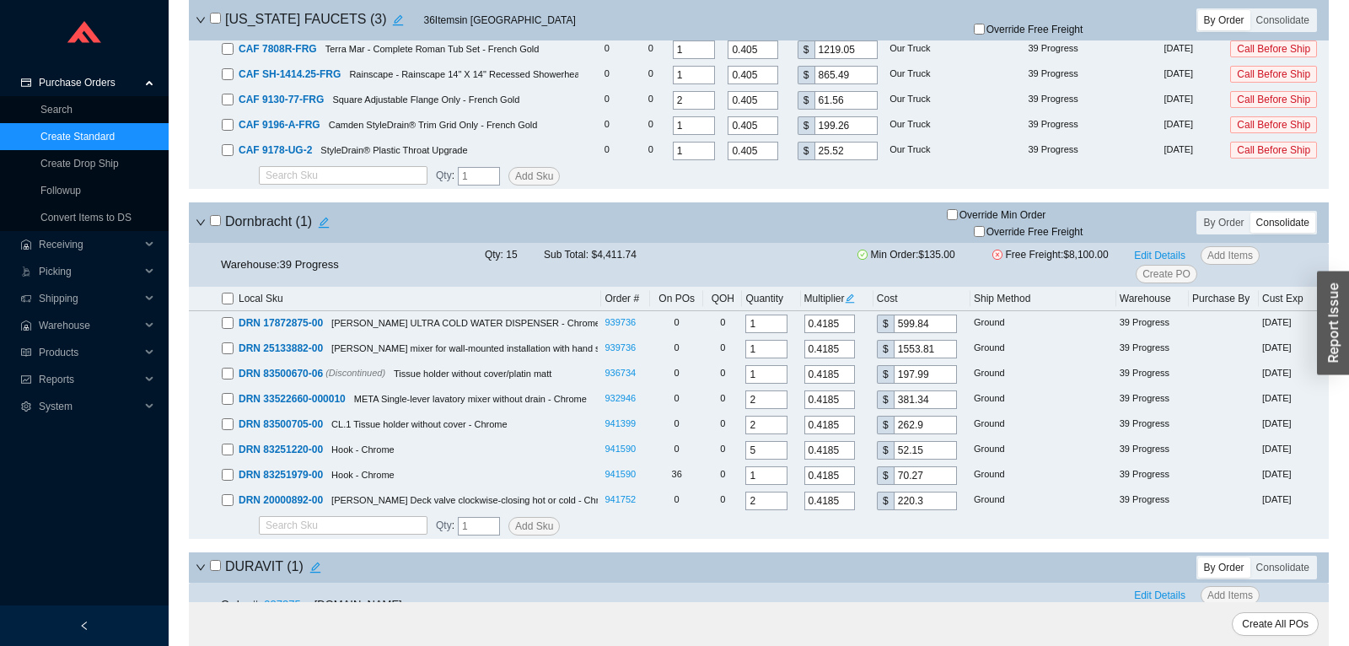
checkbox input "false"
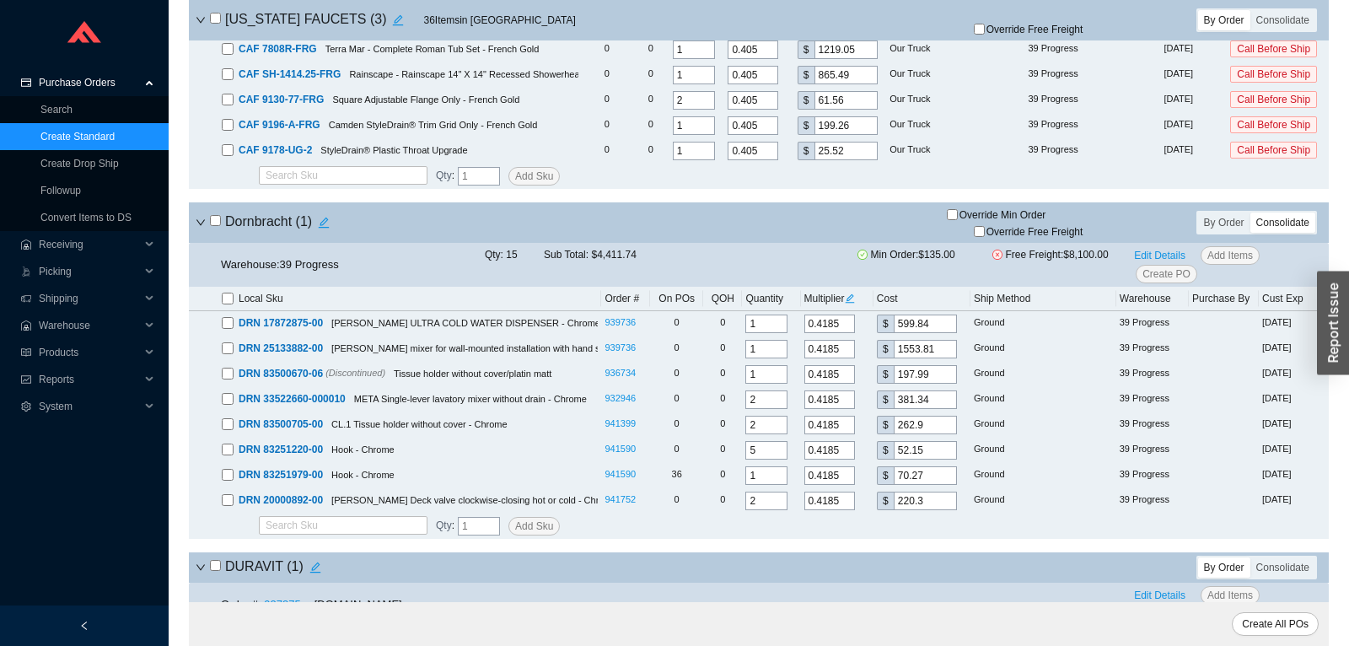
checkbox input "false"
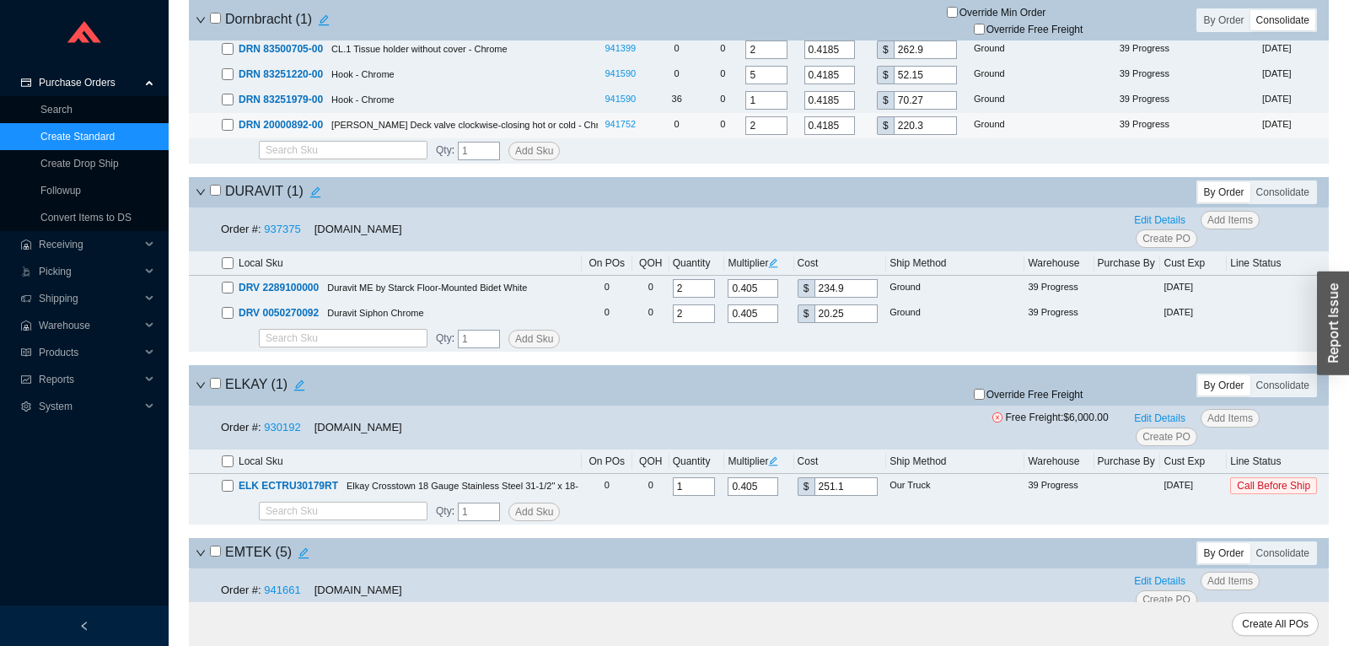
scroll to position [4693, 0]
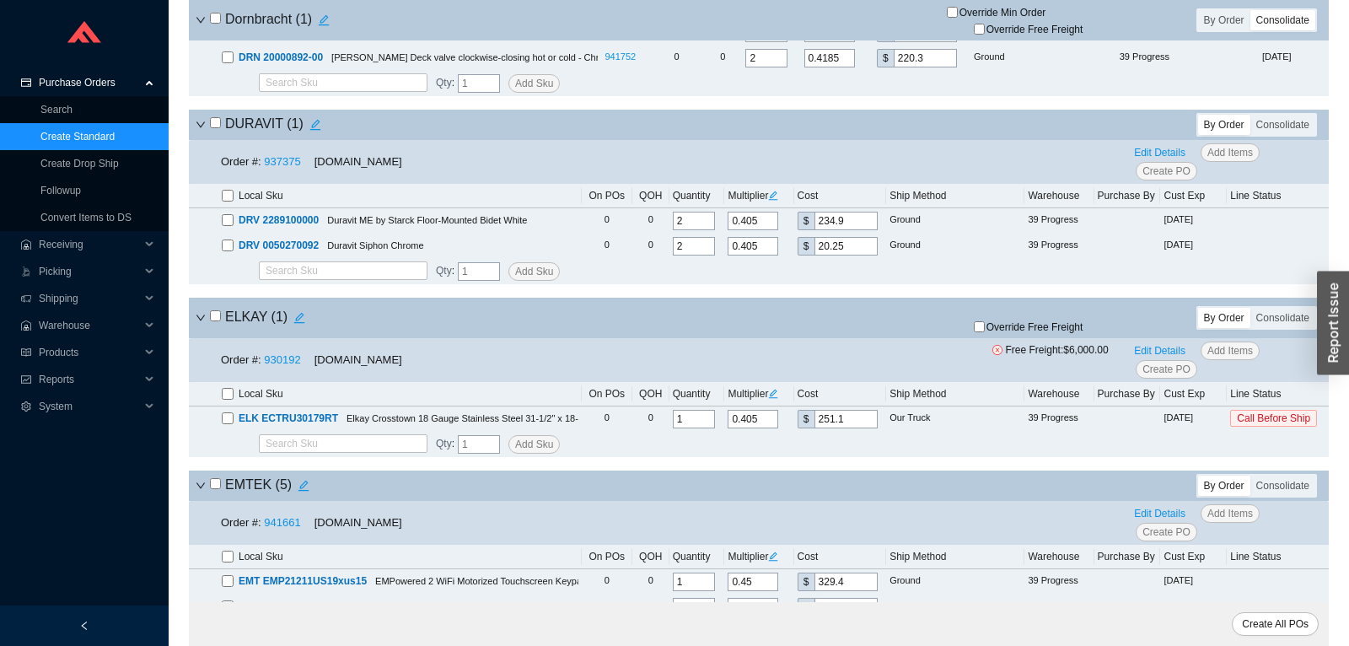
click at [218, 128] on input "checkbox" at bounding box center [215, 122] width 11 height 11
checkbox input "true"
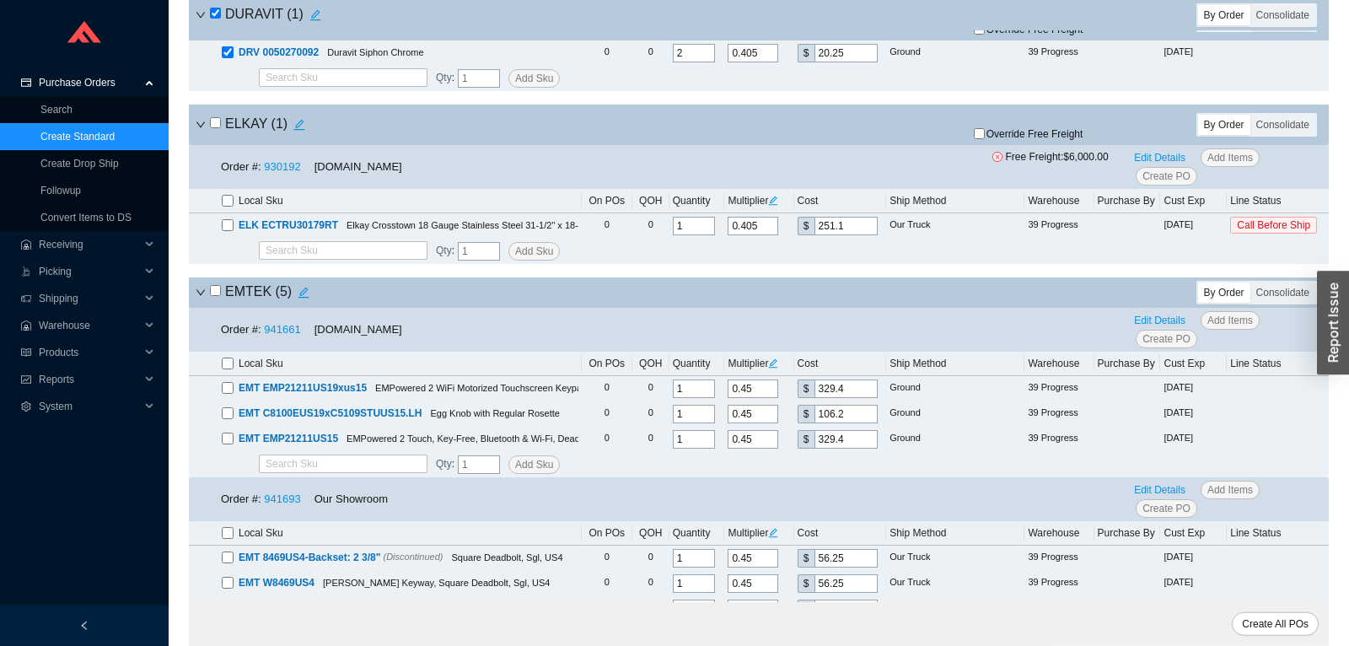
scroll to position [4958, 0]
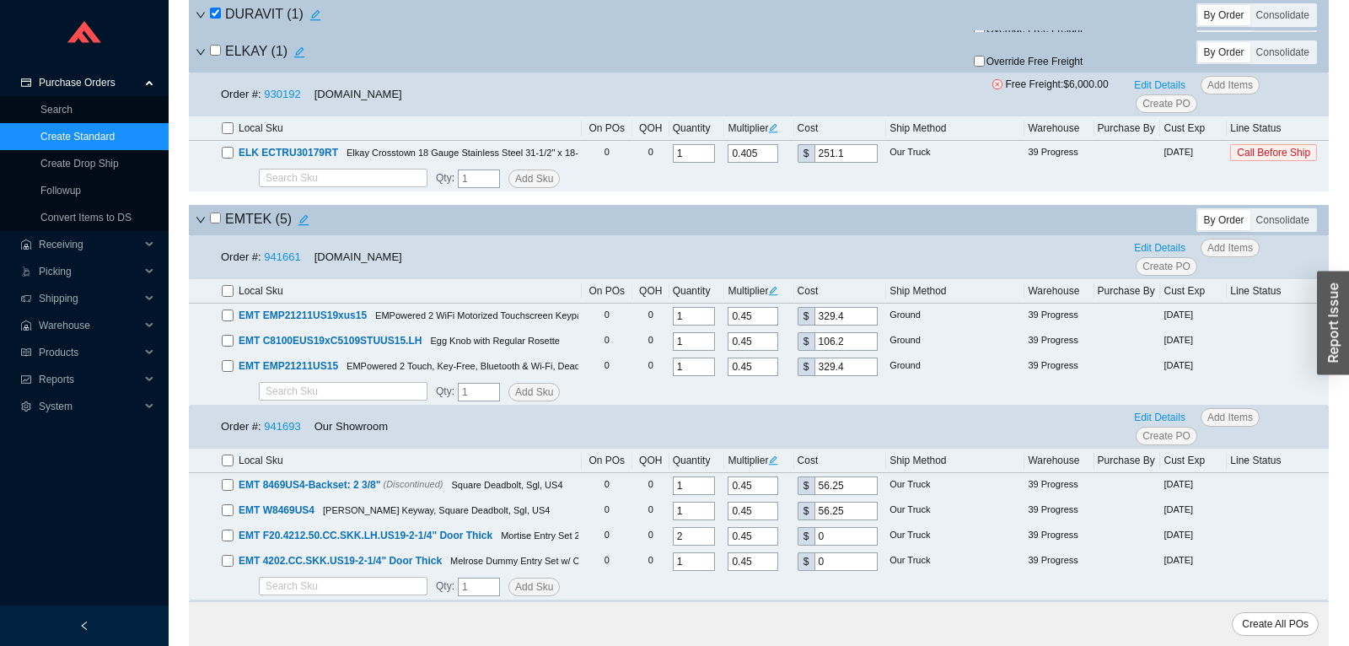
click at [213, 232] on h4 "EMTEK ( 5 )" at bounding box center [262, 220] width 105 height 24
click at [213, 223] on input "checkbox" at bounding box center [215, 218] width 11 height 11
checkbox input "true"
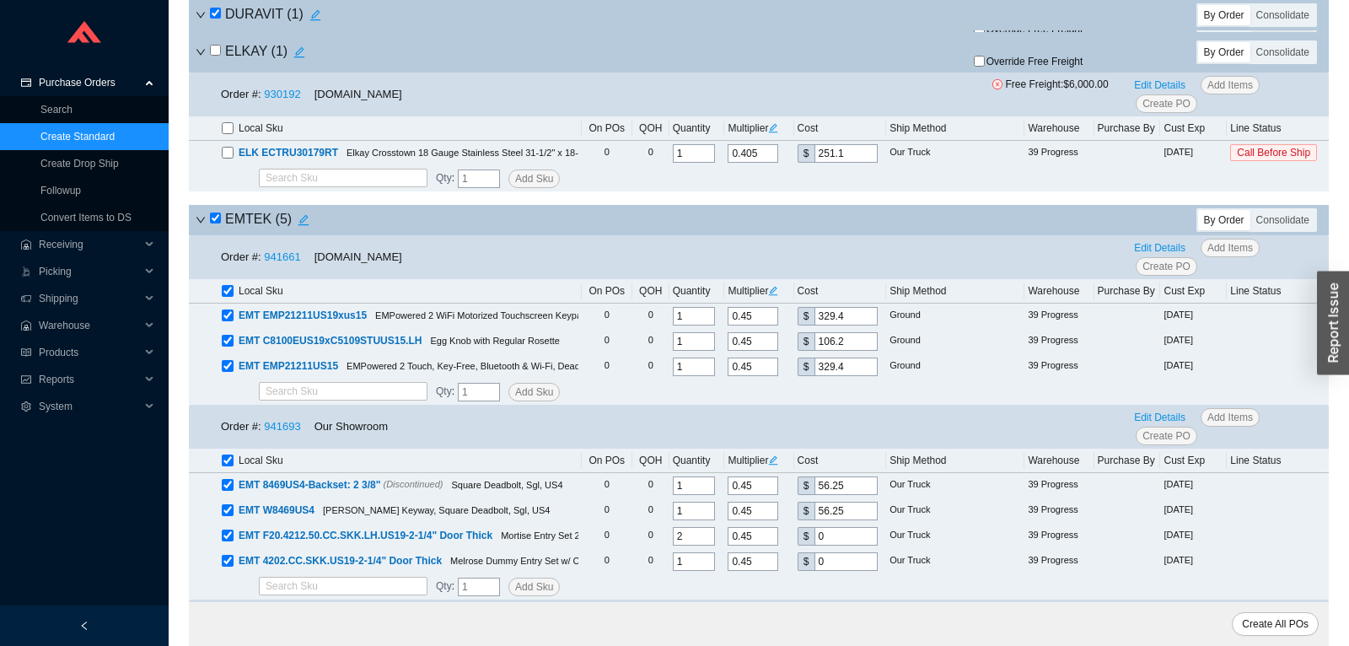
checkbox input "true"
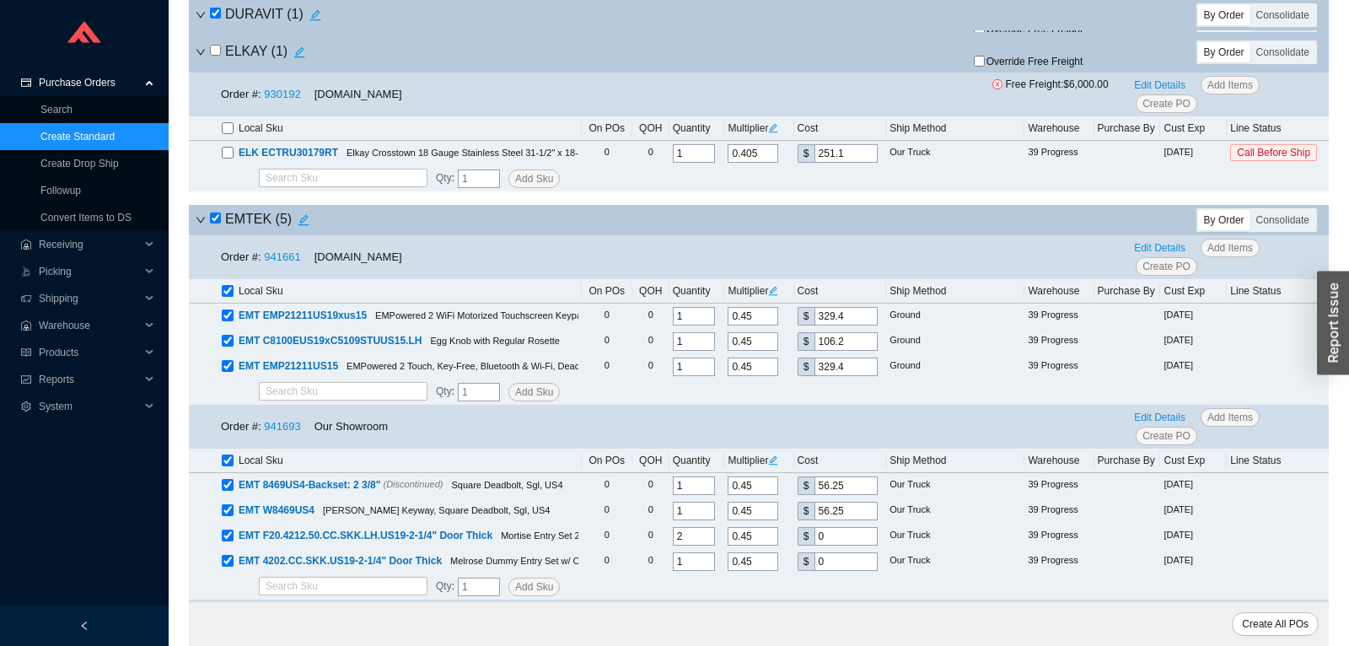
checkbox input "true"
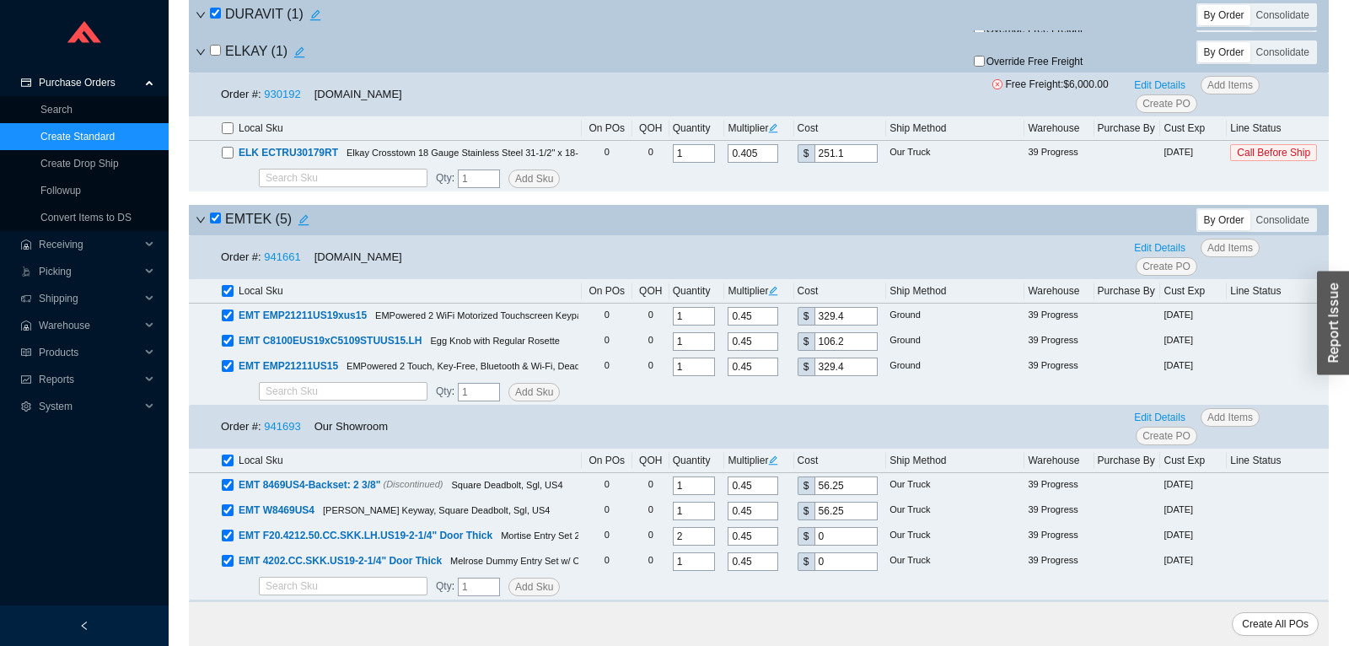
checkbox input "true"
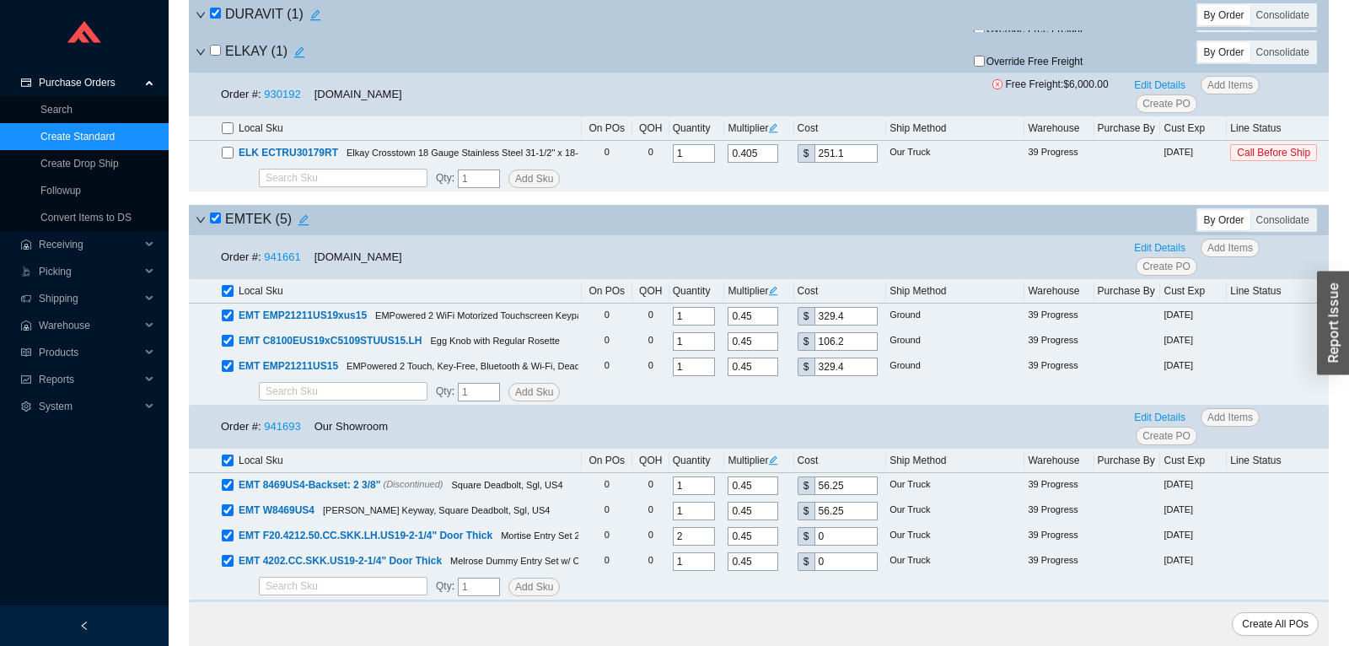
checkbox input "true"
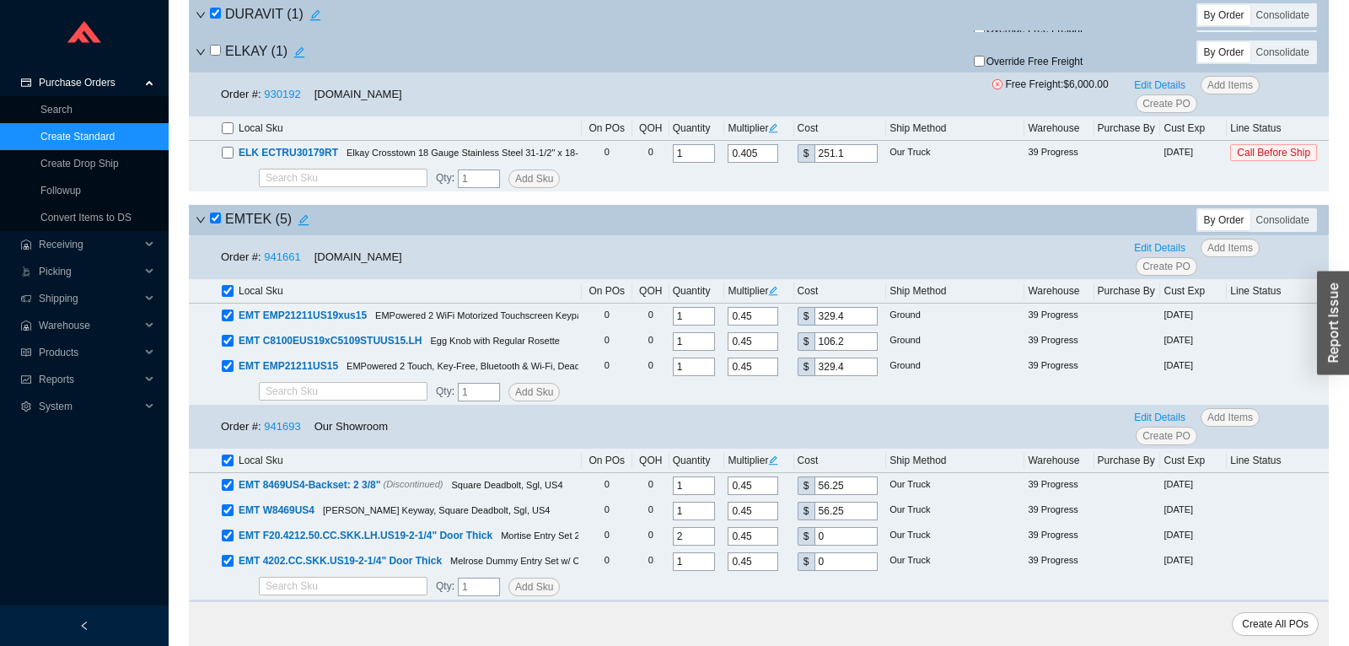
checkbox input "true"
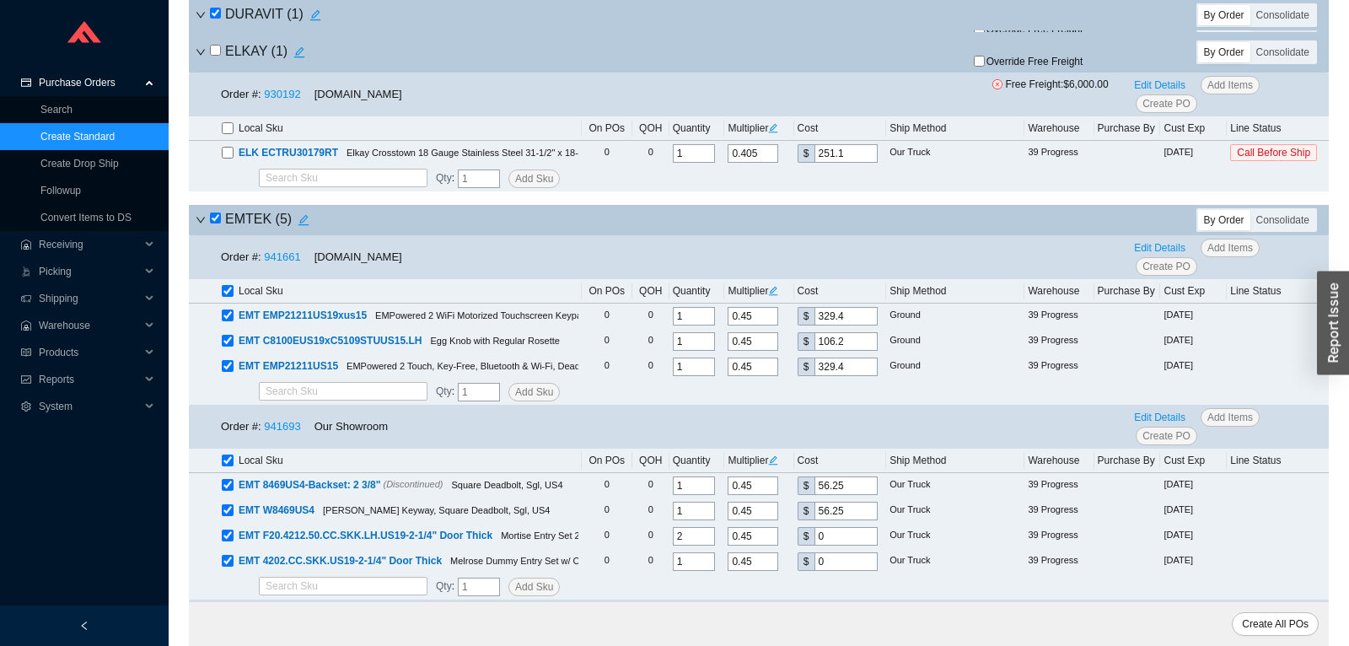
checkbox input "true"
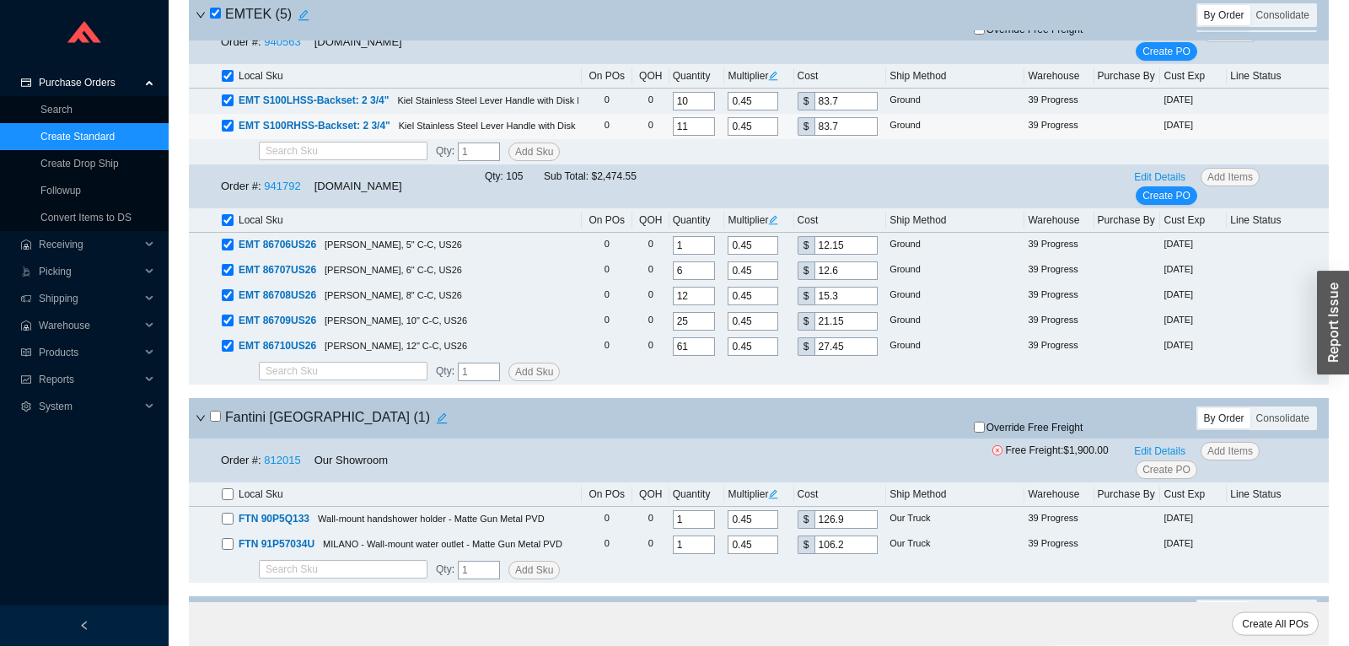
scroll to position [5932, 0]
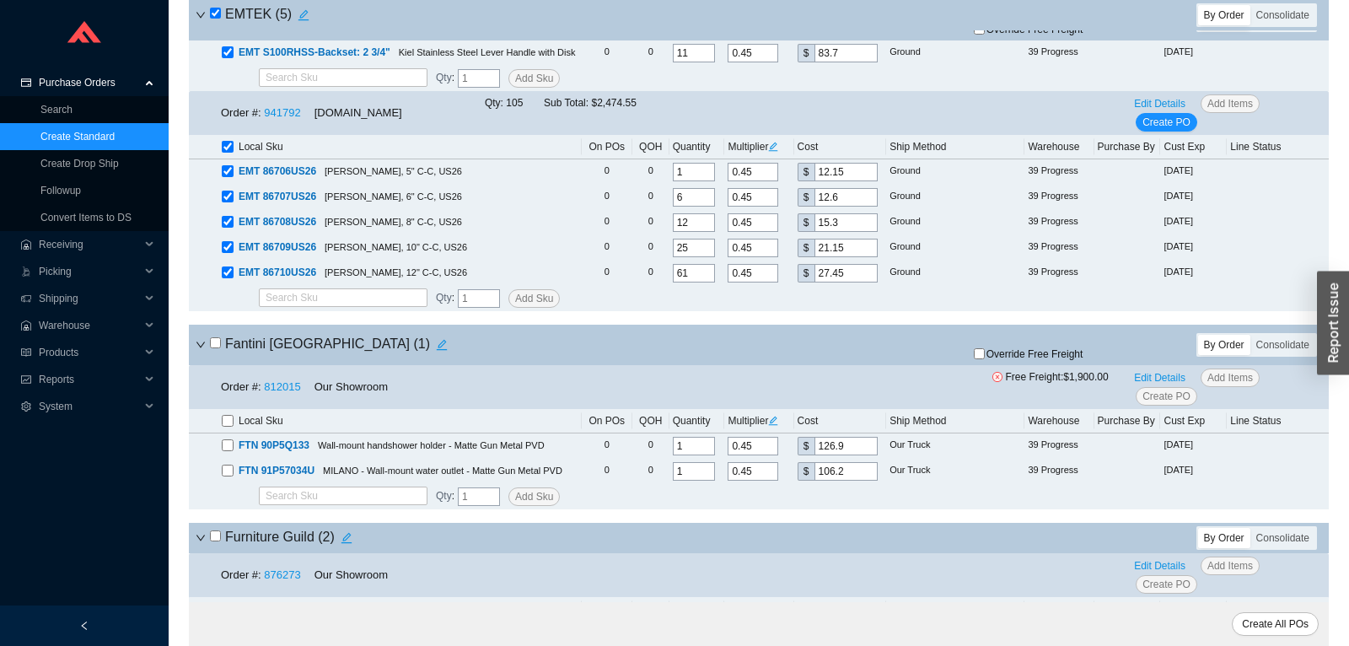
click at [229, 149] on input "checkbox" at bounding box center [228, 147] width 12 height 12
checkbox input "false"
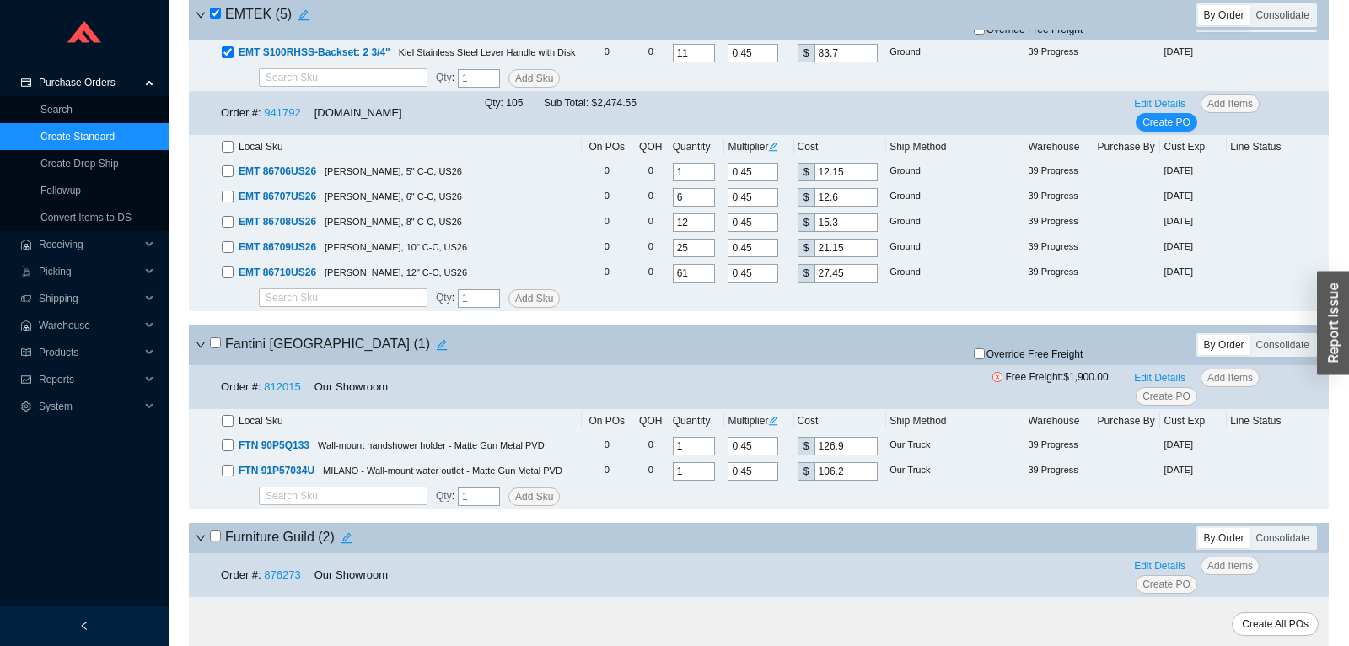
checkbox input "false"
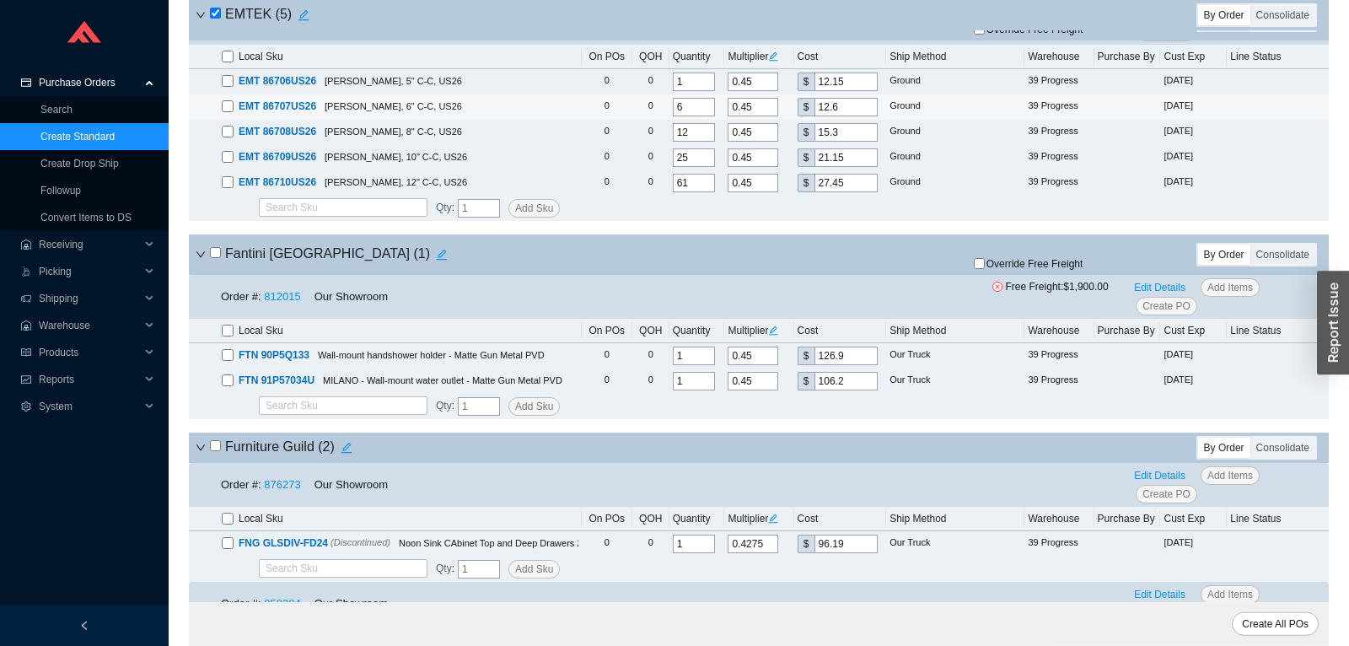
scroll to position [6109, 0]
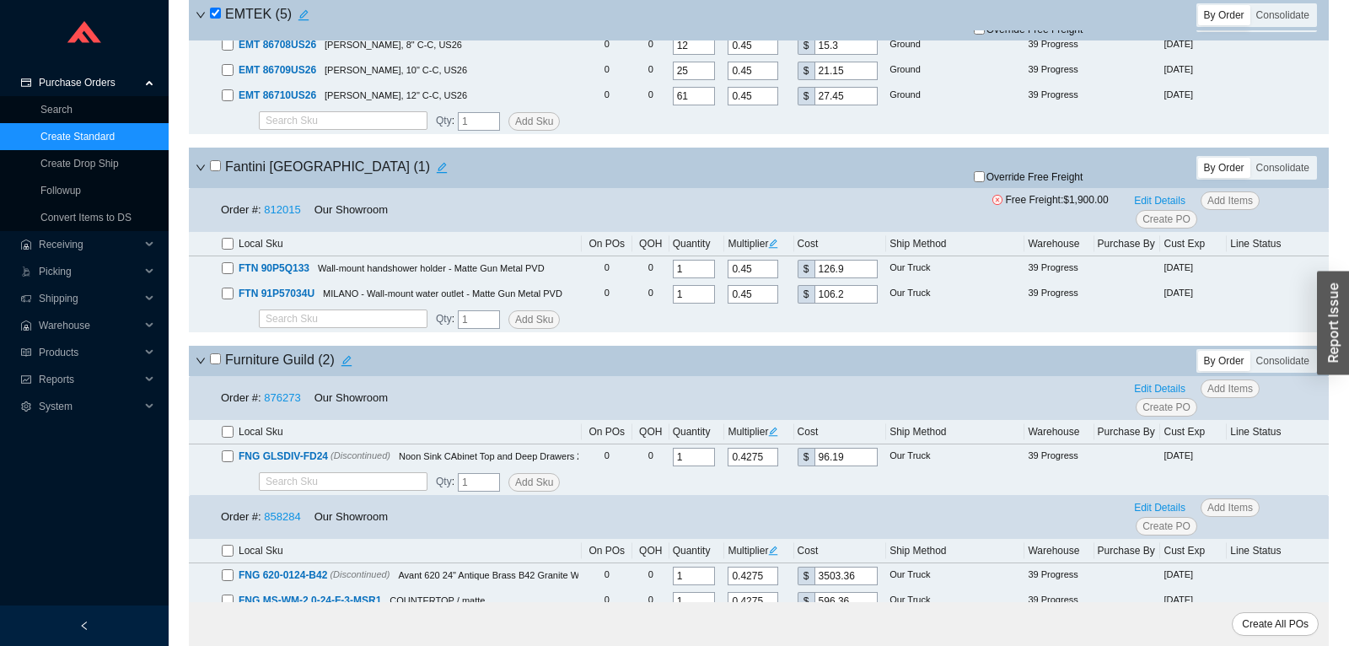
click at [213, 171] on input "checkbox" at bounding box center [215, 165] width 11 height 11
checkbox input "true"
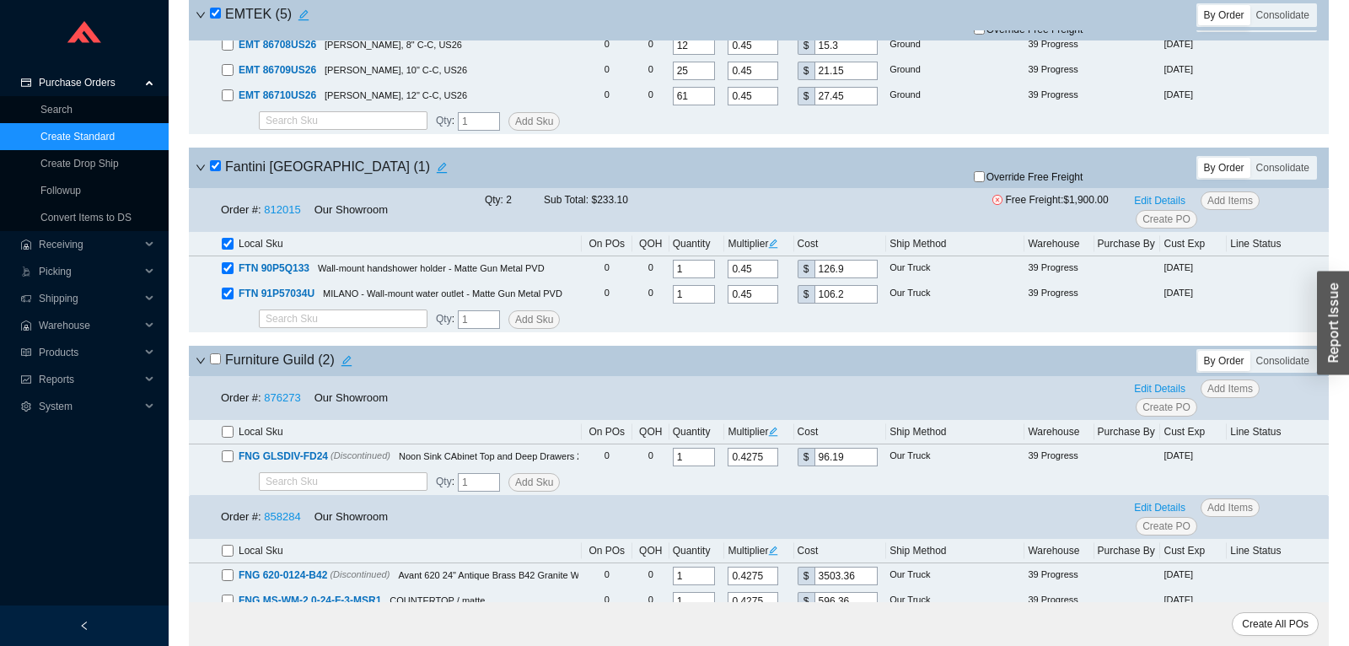
click at [994, 182] on span "Override Free Freight" at bounding box center [1035, 177] width 97 height 10
click at [985, 182] on input "Override Free Freight" at bounding box center [979, 176] width 11 height 11
checkbox input "true"
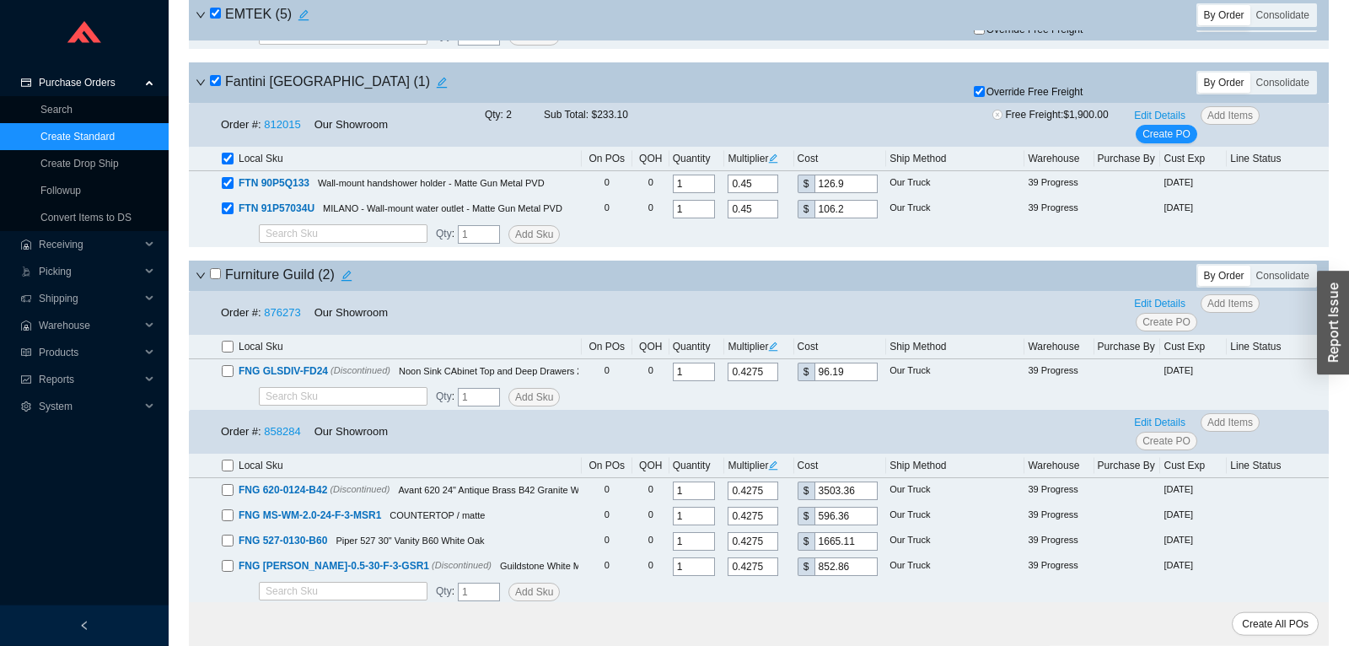
scroll to position [6287, 0]
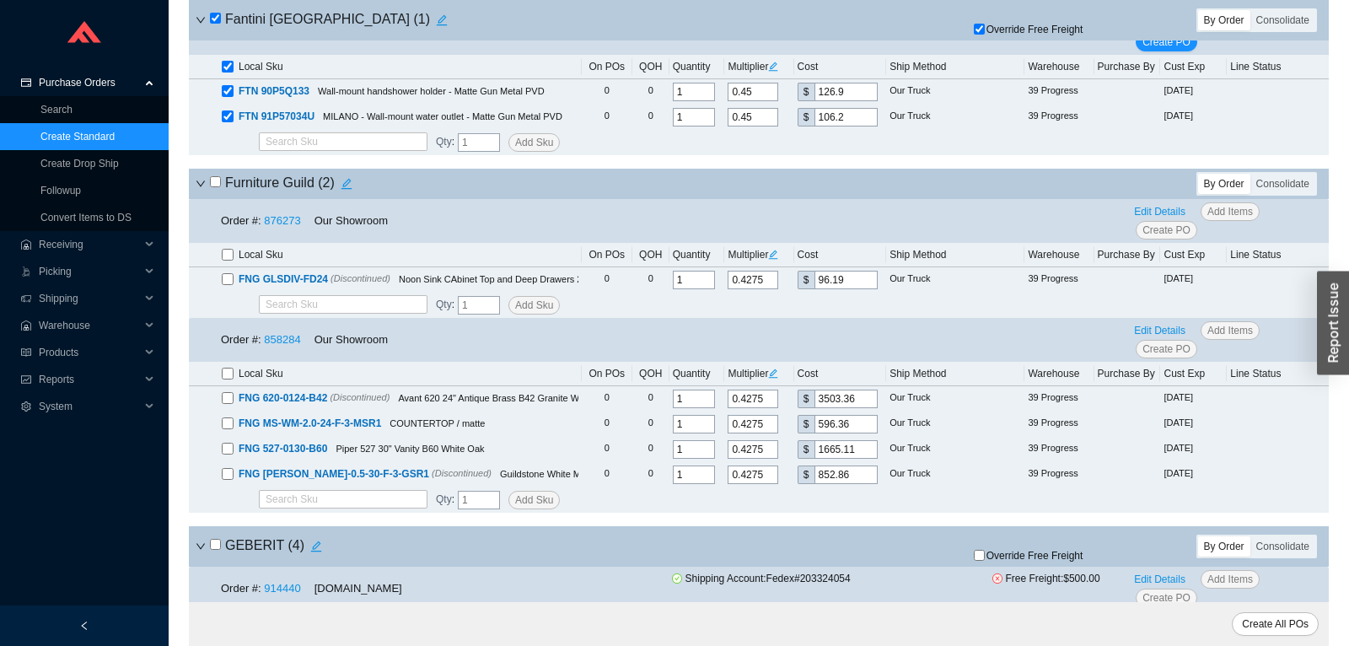
click at [202, 187] on icon "down" at bounding box center [200, 184] width 8 height 6
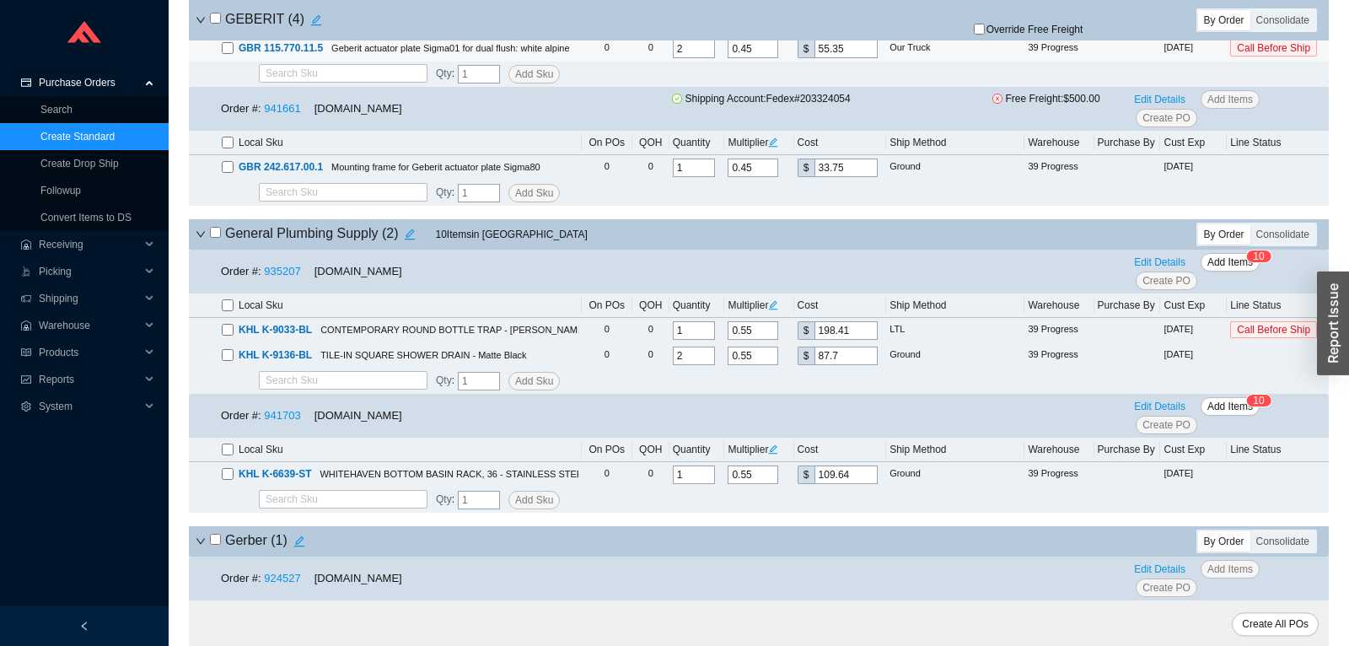
scroll to position [6818, 0]
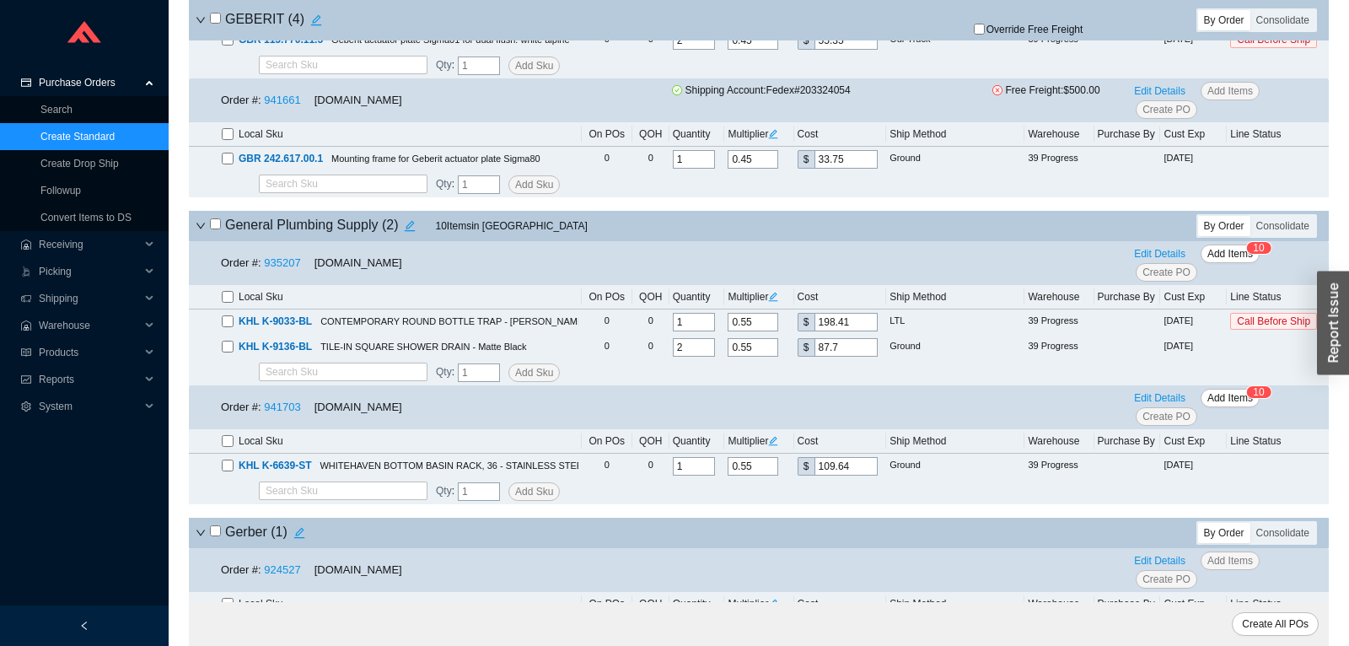
click at [217, 229] on input "checkbox" at bounding box center [215, 223] width 11 height 11
checkbox input "true"
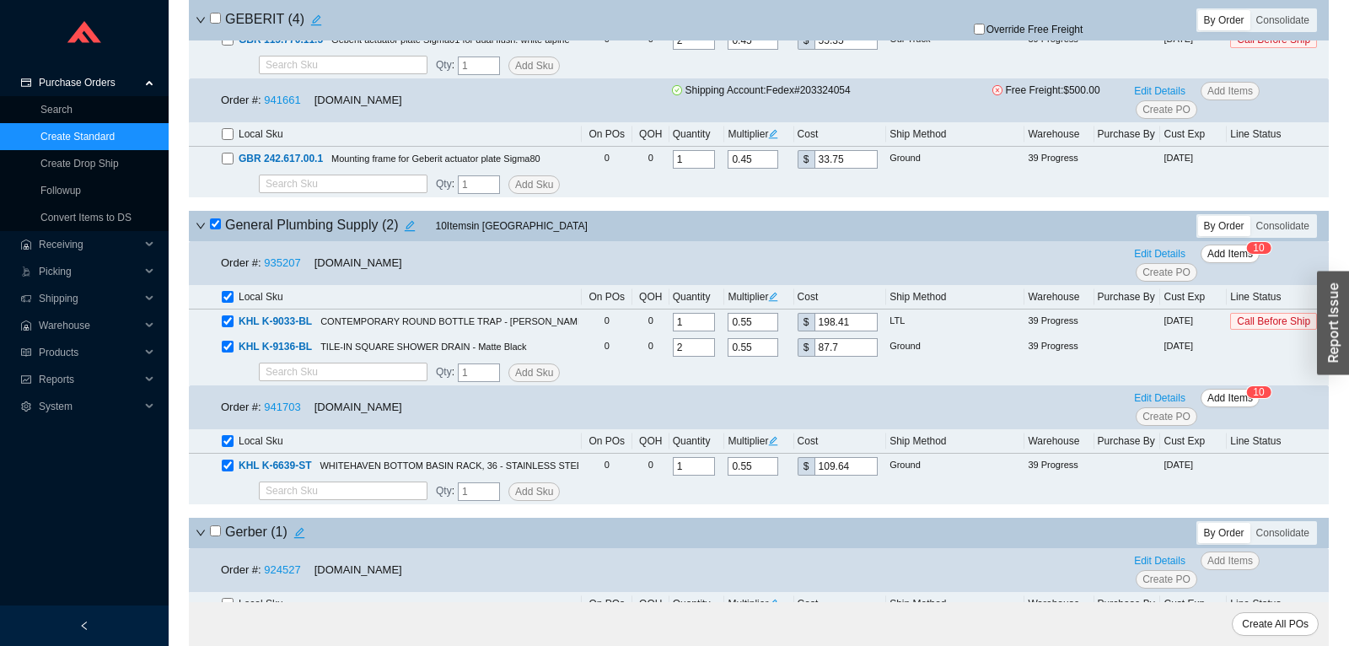
checkbox input "true"
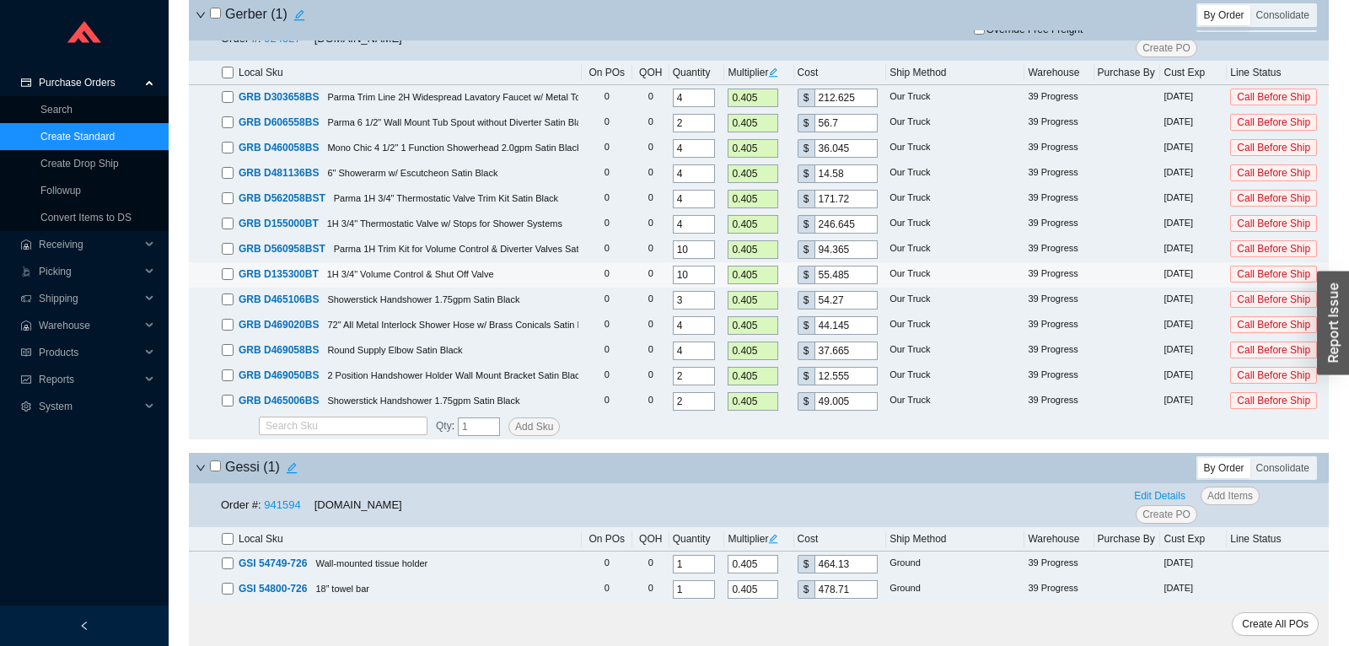
scroll to position [7526, 0]
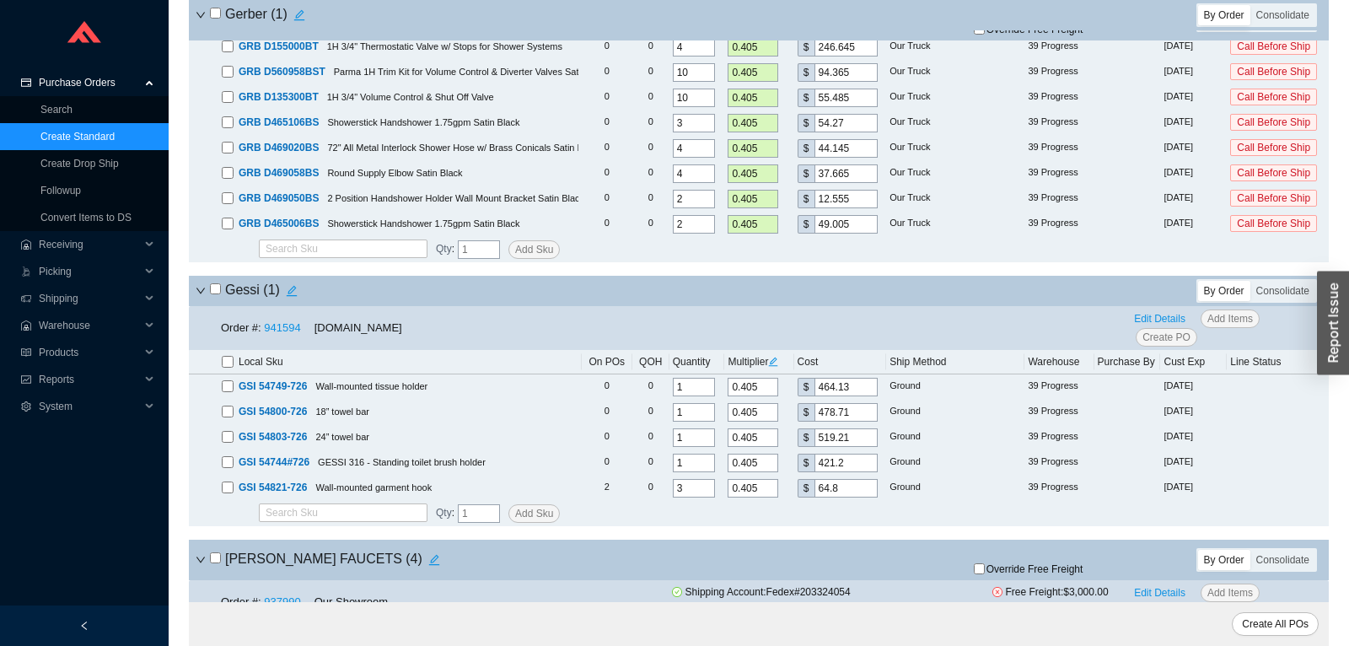
click at [220, 294] on input "checkbox" at bounding box center [215, 288] width 11 height 11
checkbox input "true"
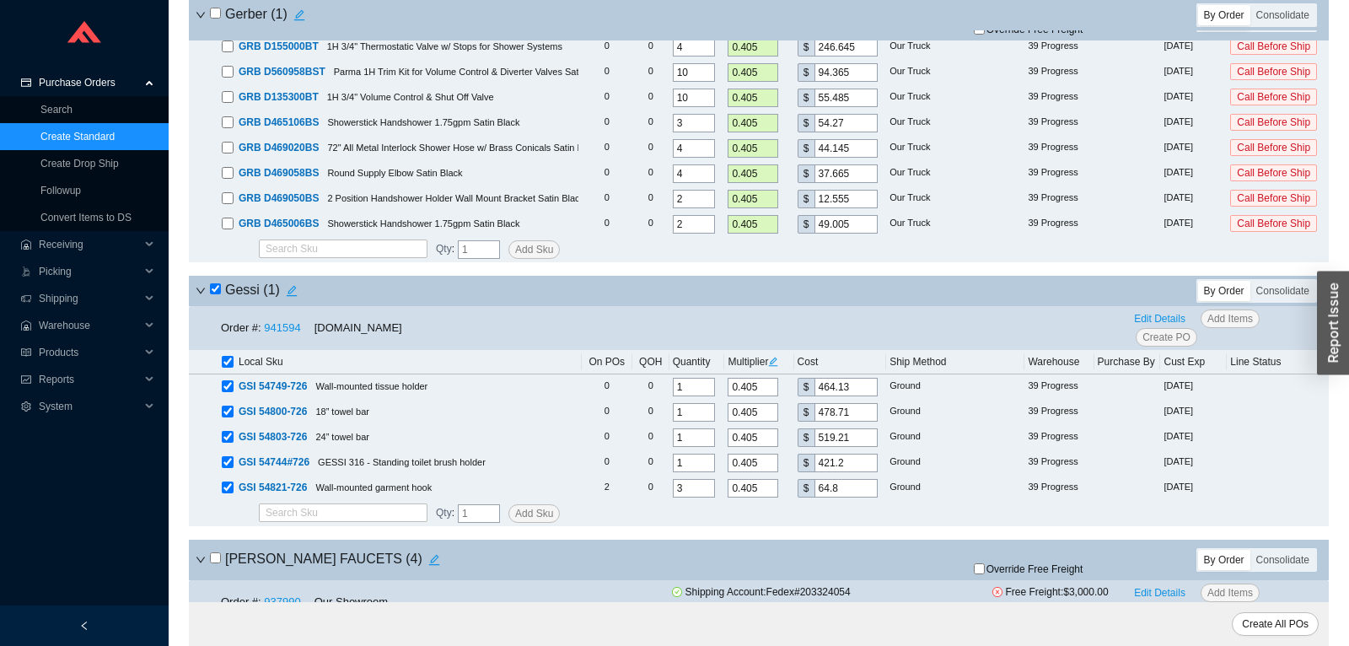
checkbox input "true"
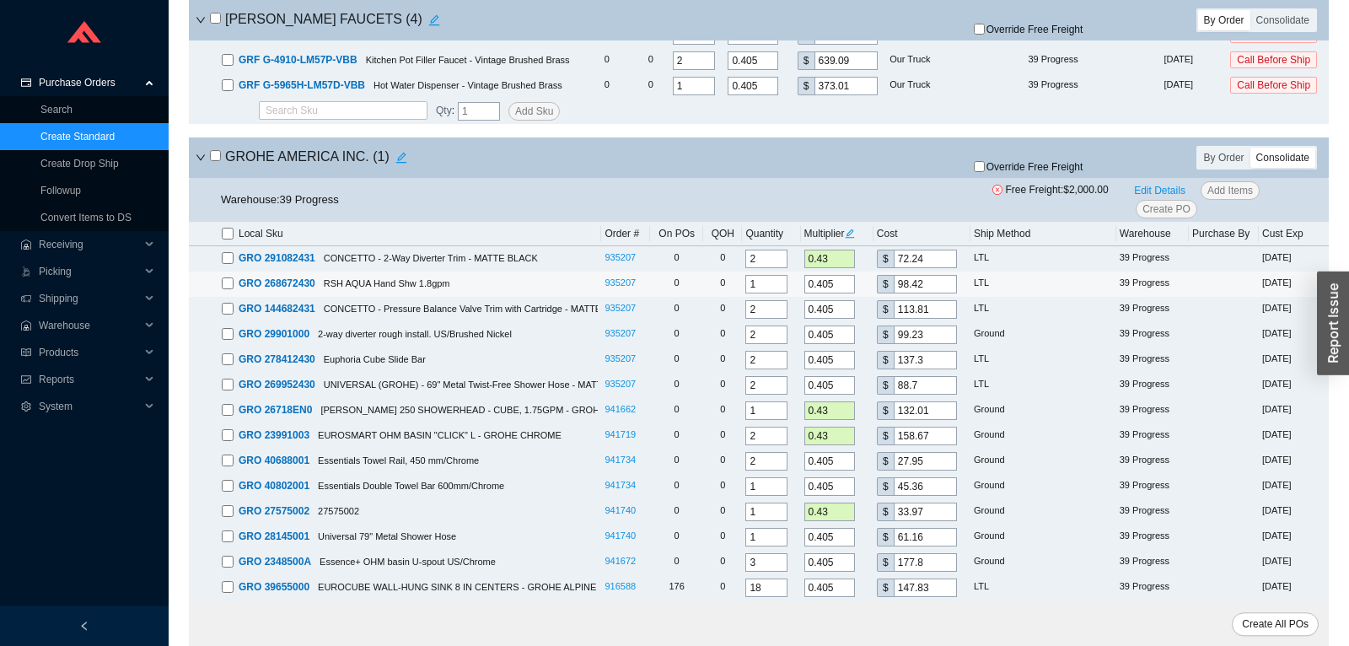
scroll to position [9120, 0]
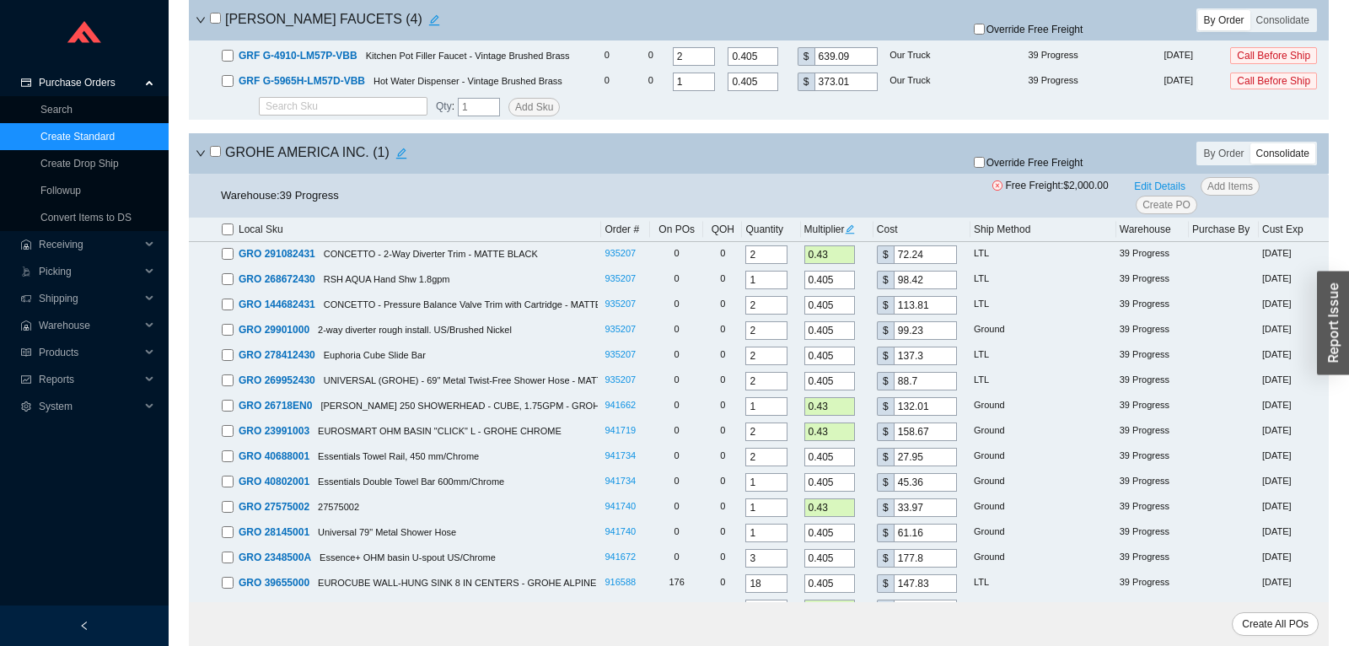
click at [217, 157] on input "checkbox" at bounding box center [215, 151] width 11 height 11
checkbox input "true"
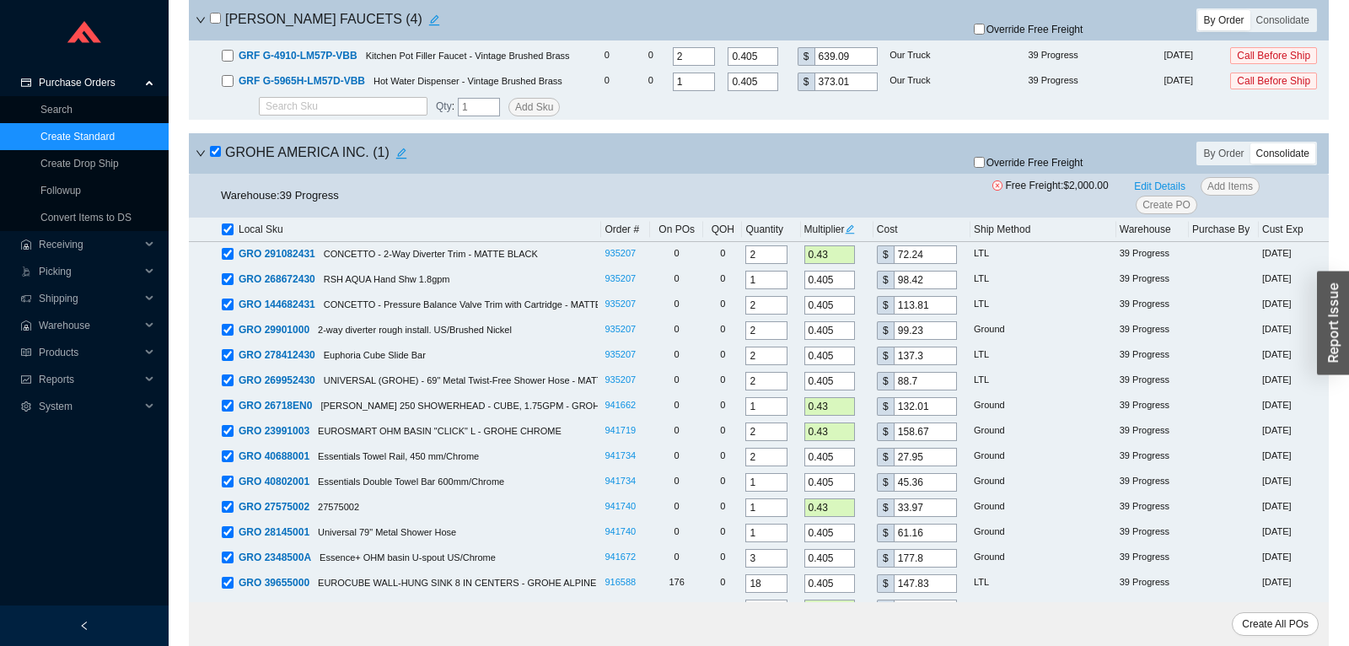
checkbox input "true"
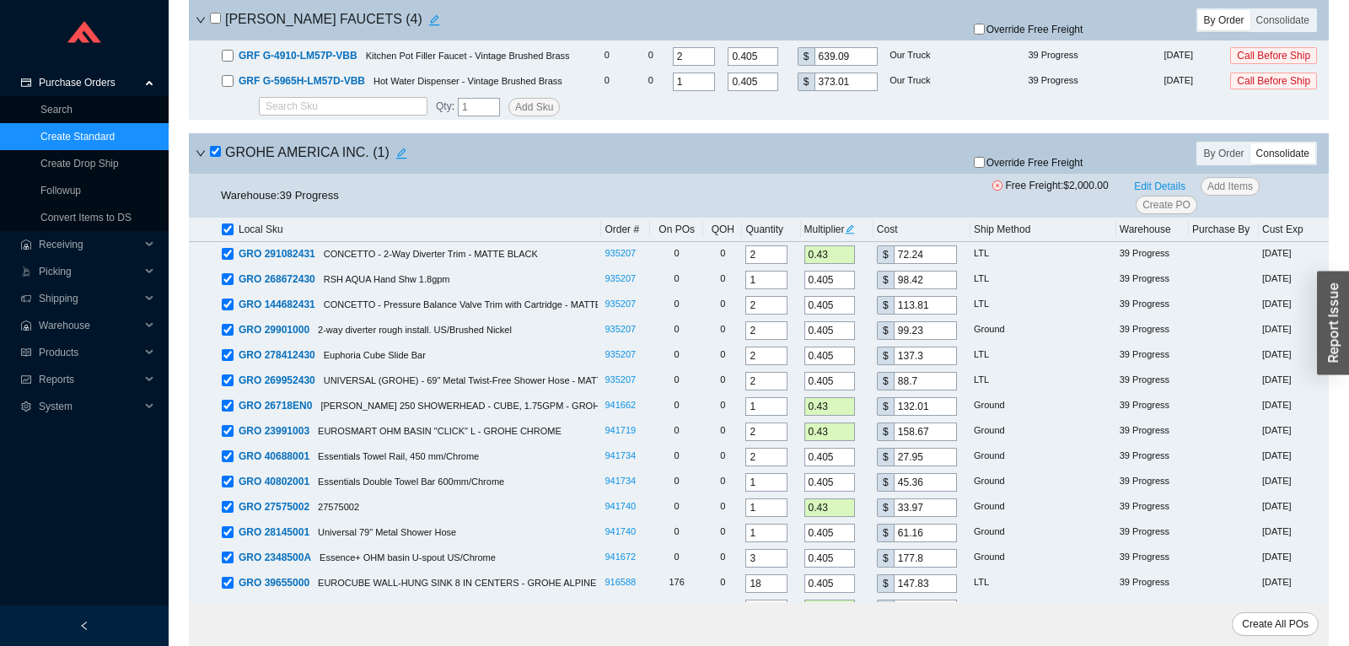
checkbox input "true"
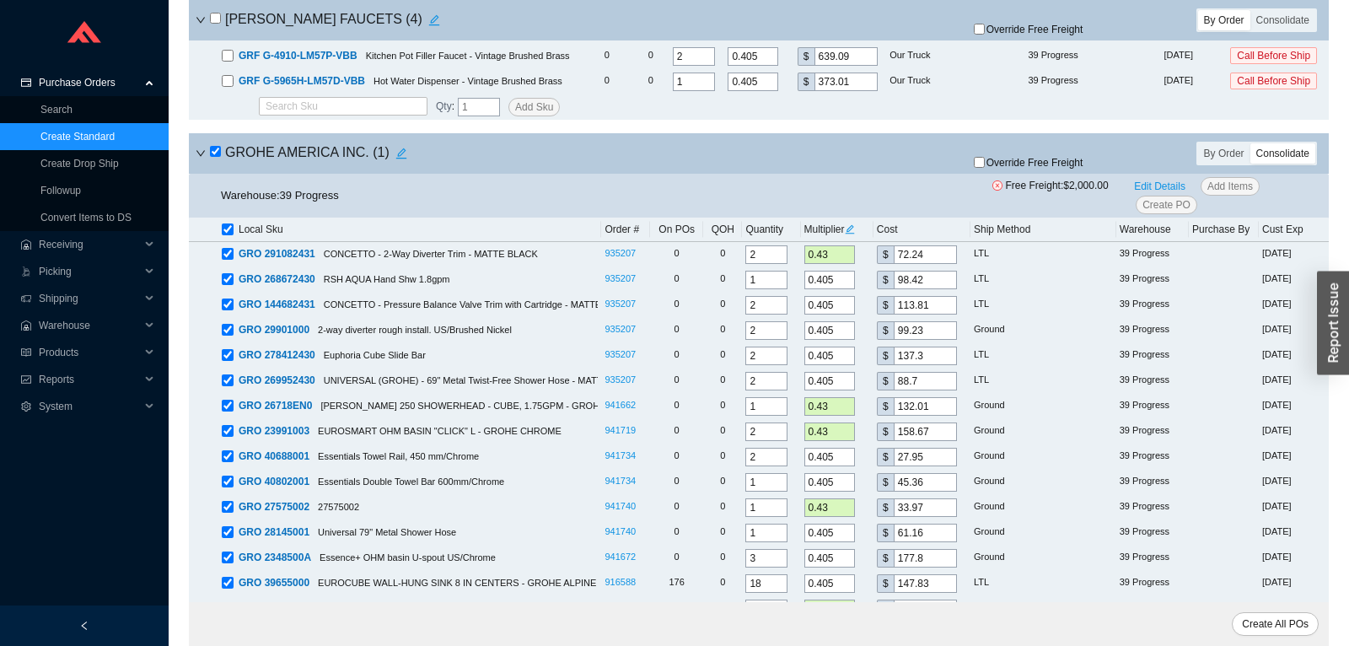
checkbox input "true"
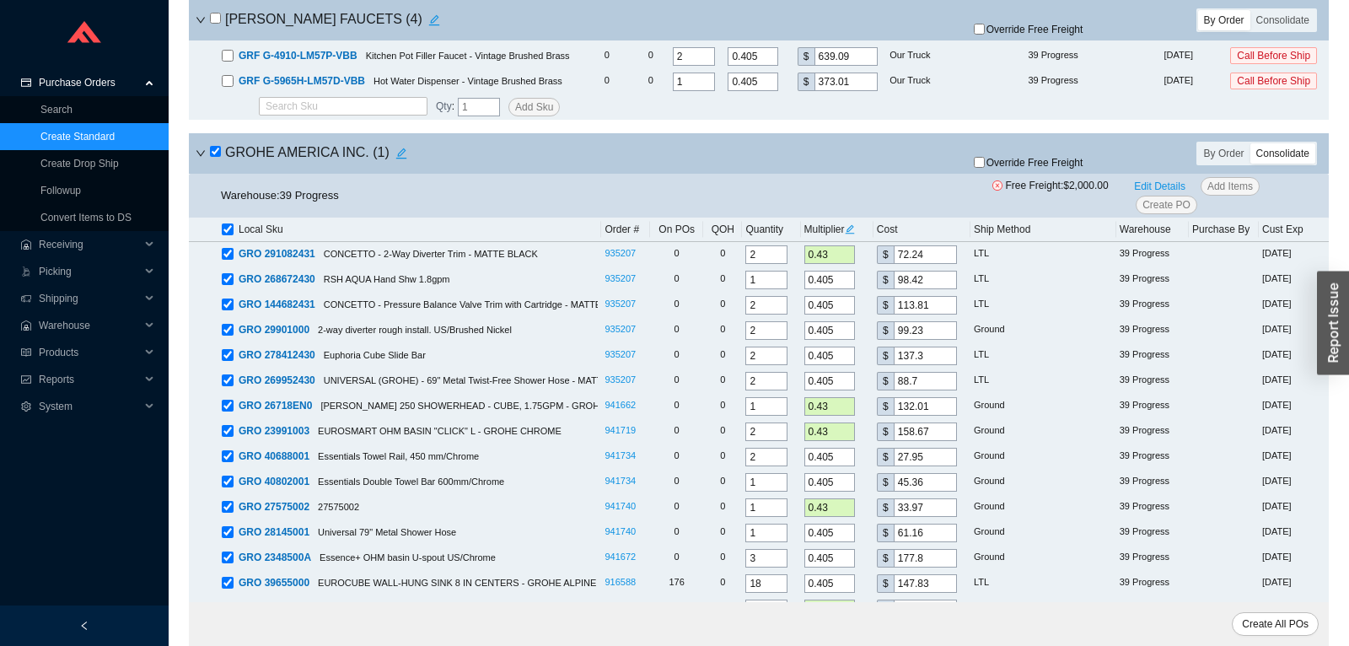
checkbox input "true"
click at [217, 157] on input "checkbox" at bounding box center [215, 151] width 11 height 11
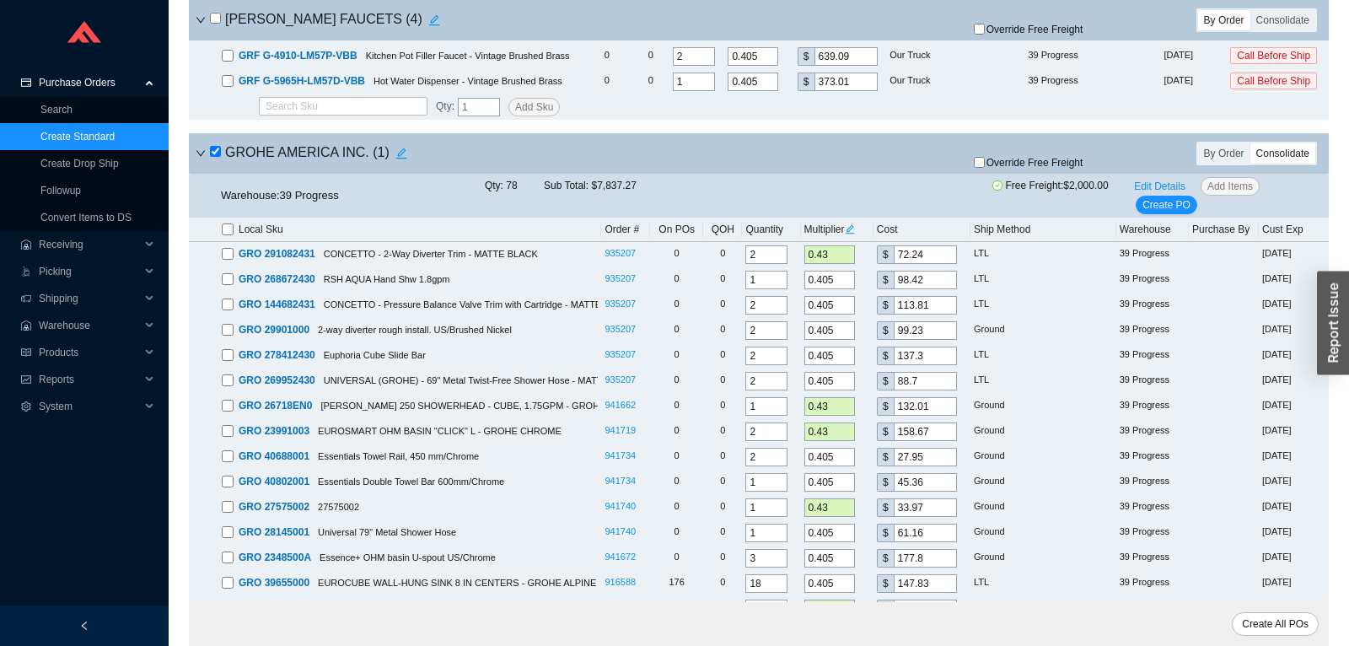
checkbox input "false"
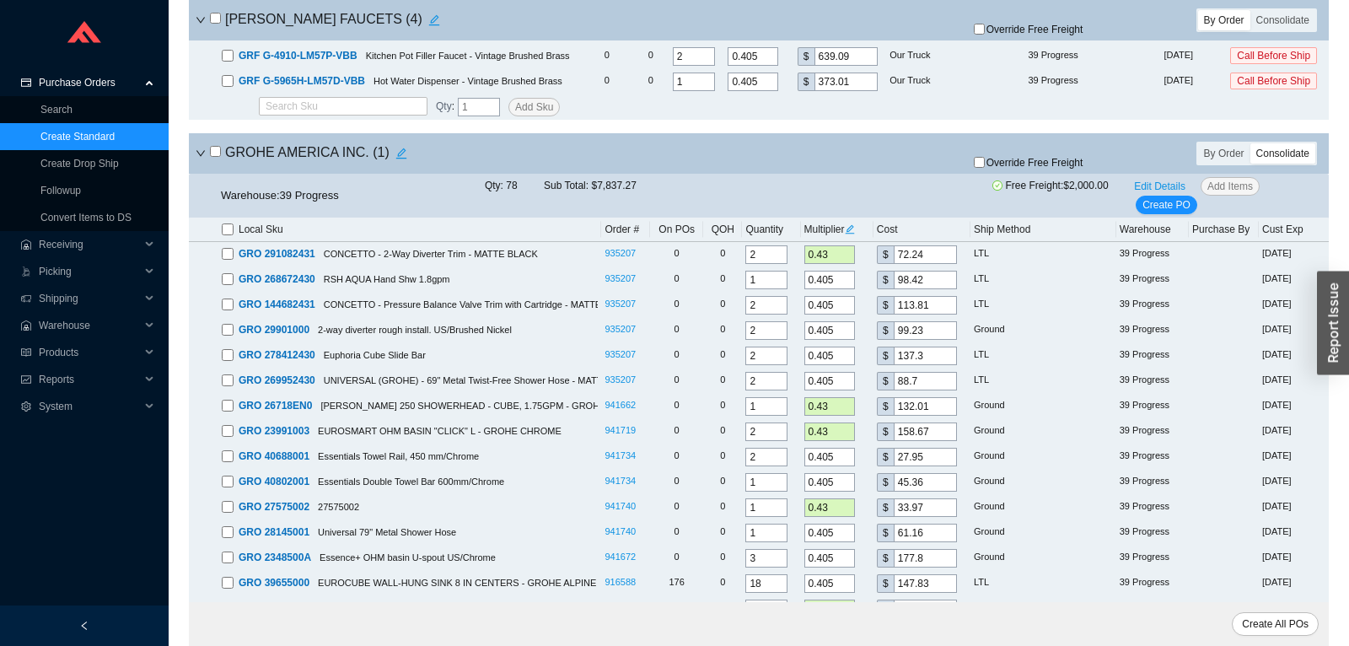
checkbox input "false"
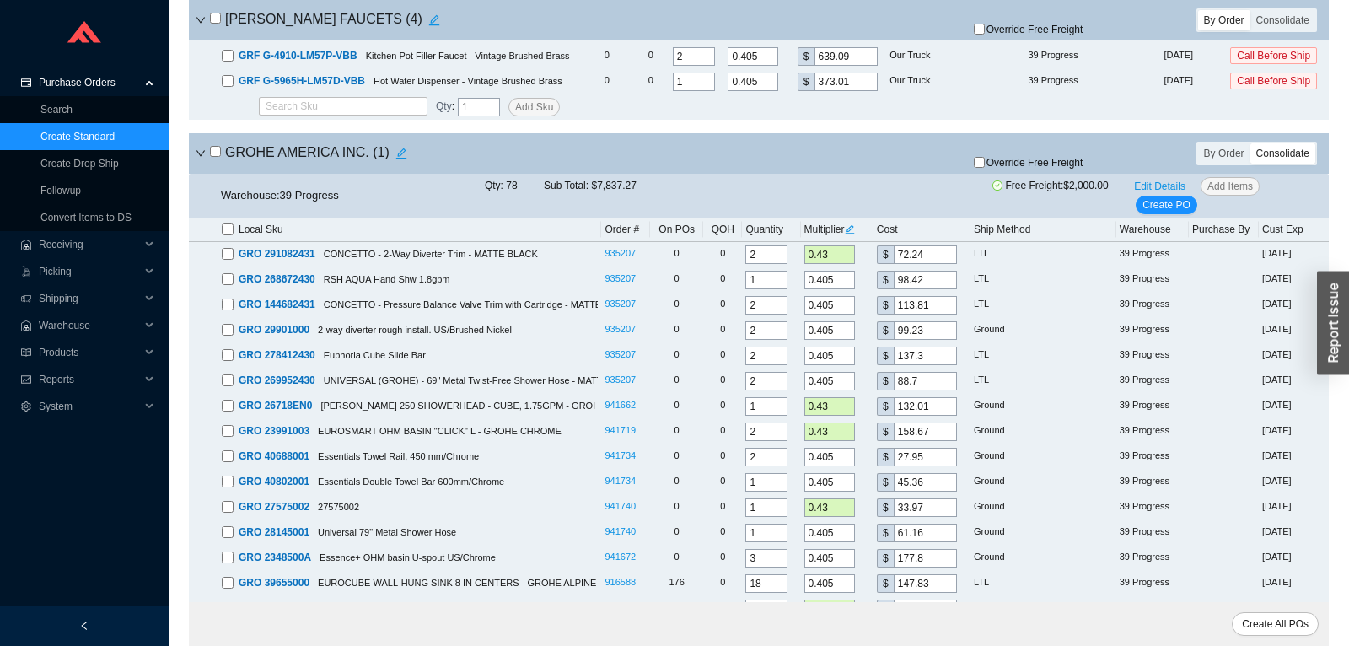
checkbox input "false"
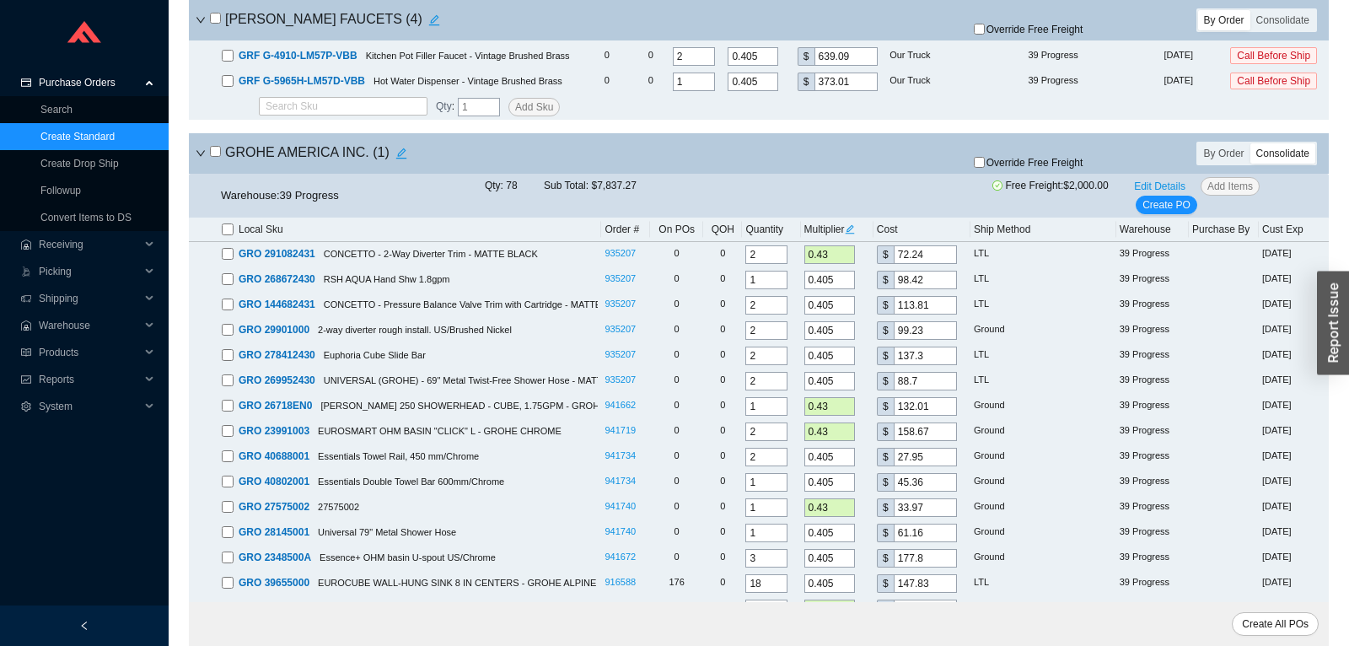
checkbox input "false"
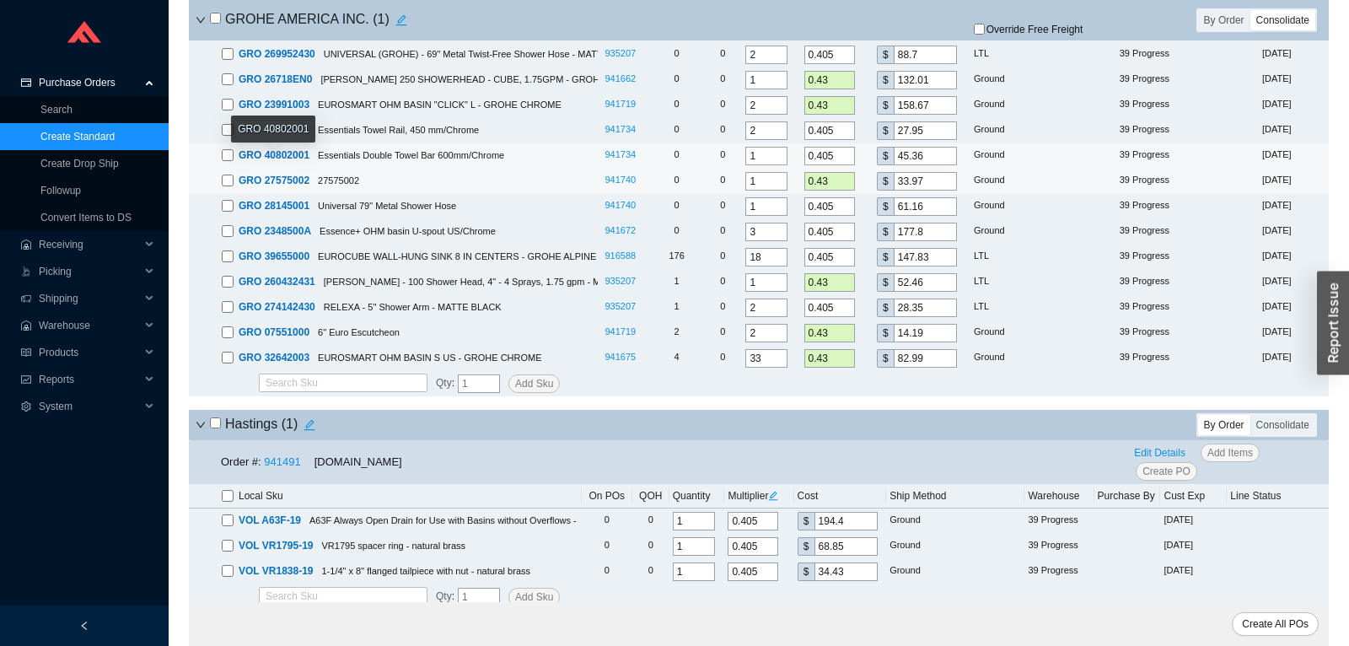
scroll to position [9474, 0]
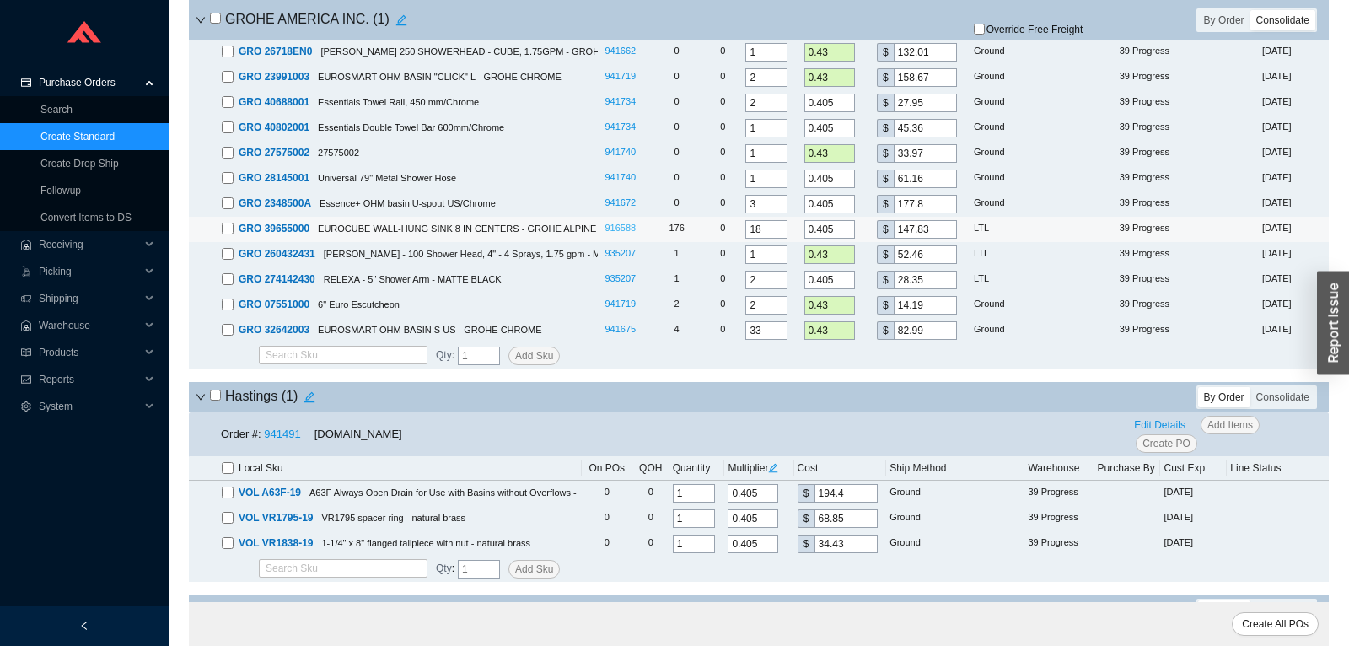
click at [621, 233] on link "916588" at bounding box center [620, 228] width 31 height 10
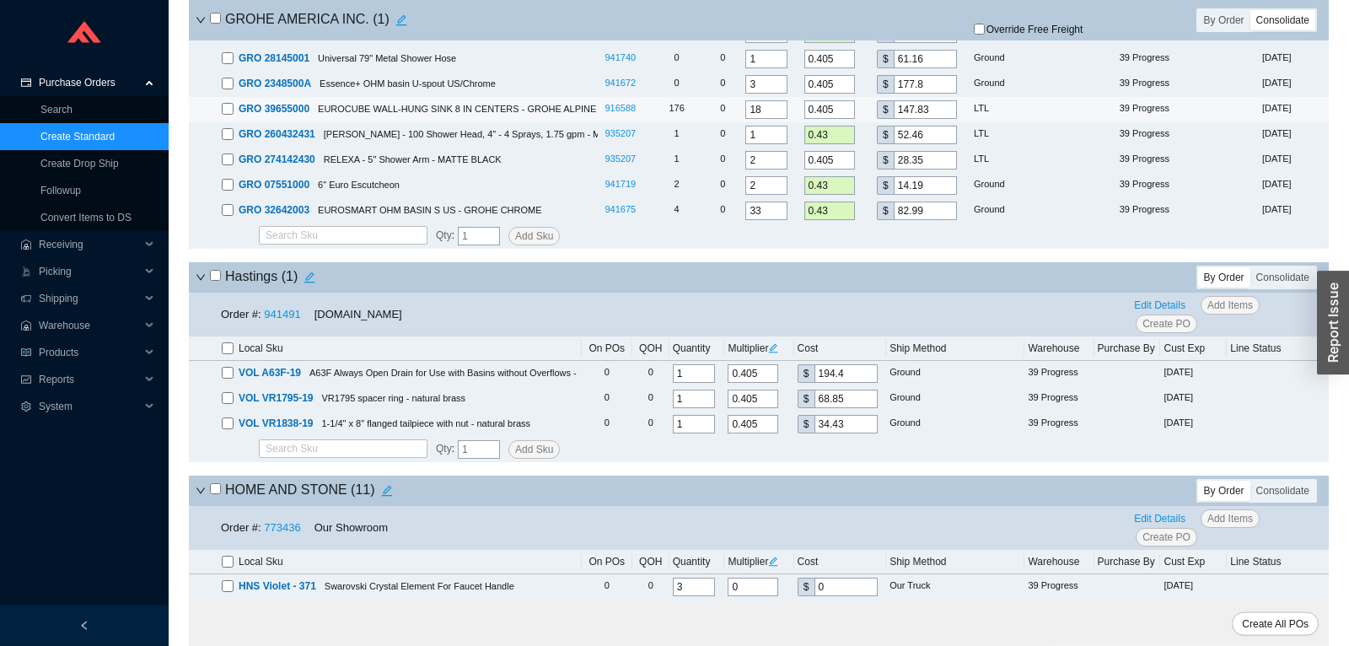
scroll to position [9651, 0]
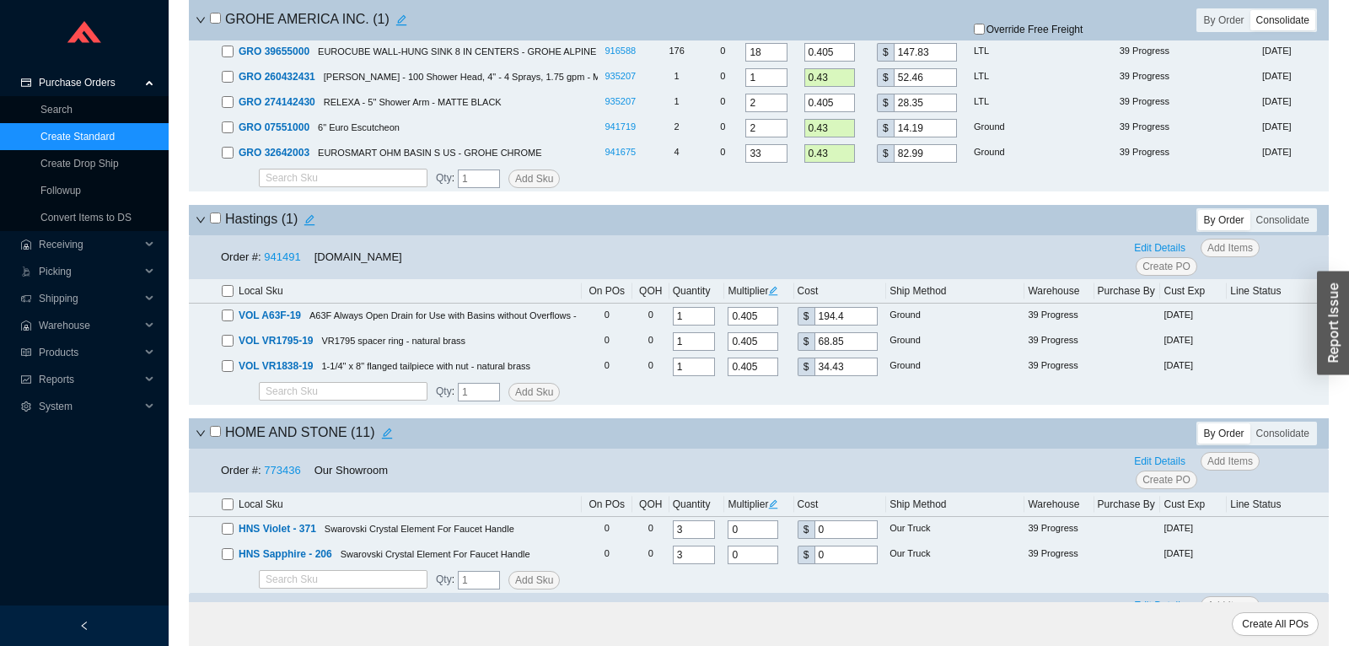
click at [217, 223] on input "checkbox" at bounding box center [215, 218] width 11 height 11
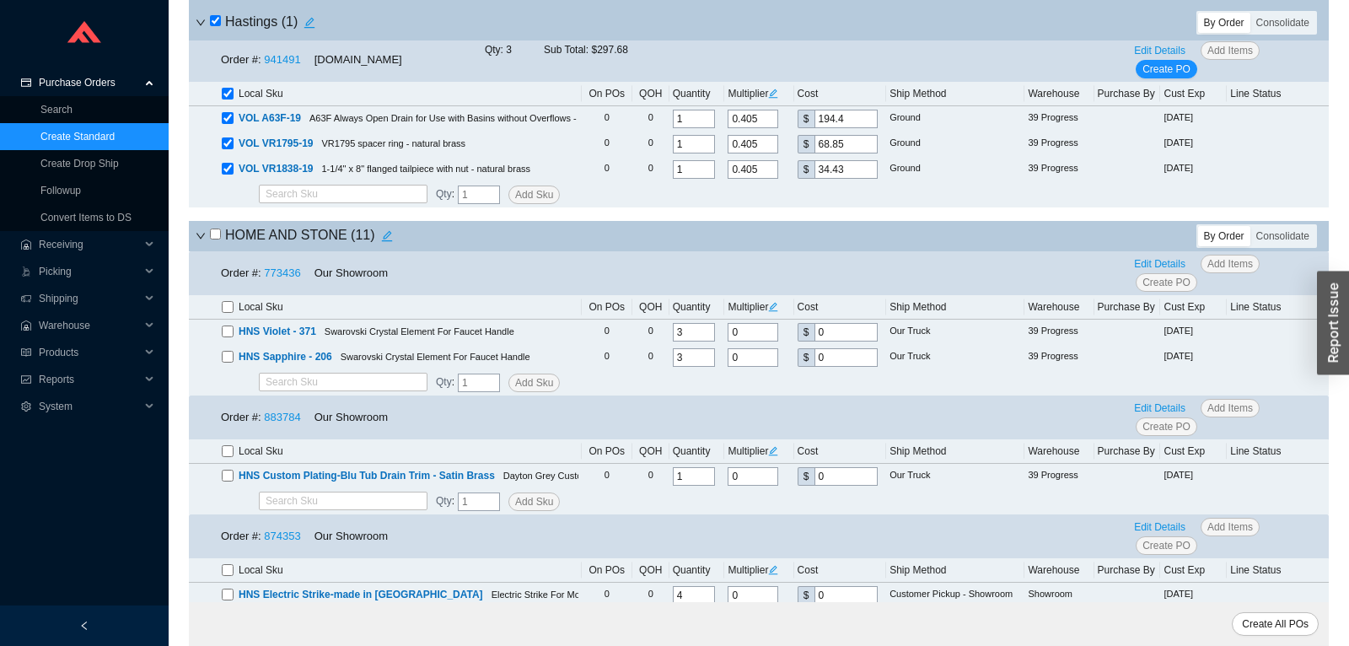
scroll to position [9917, 0]
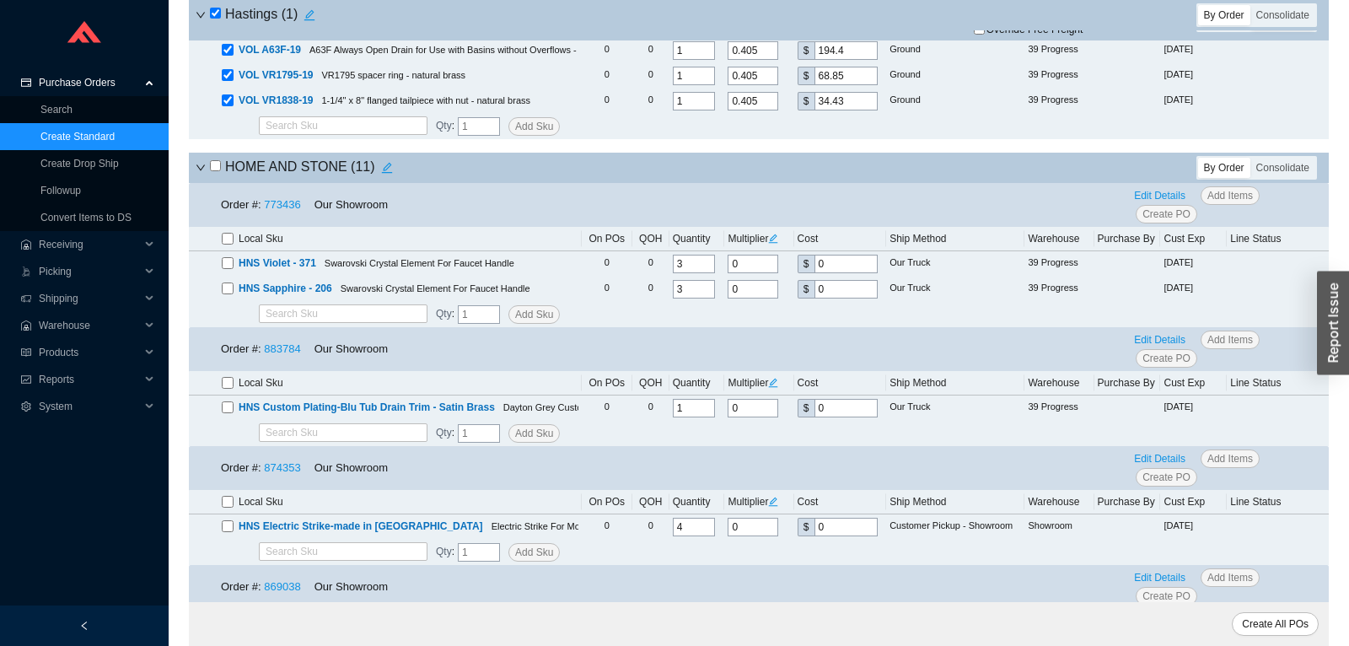
click at [201, 173] on icon "down" at bounding box center [201, 168] width 10 height 10
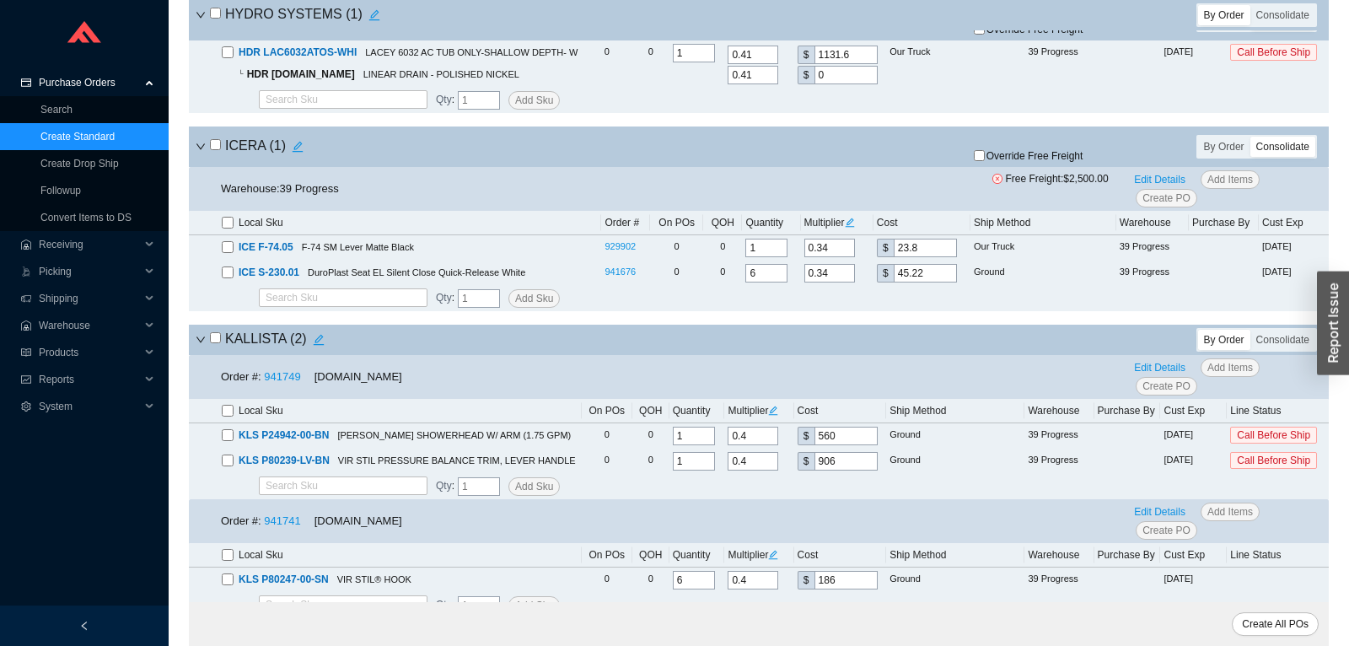
scroll to position [10271, 0]
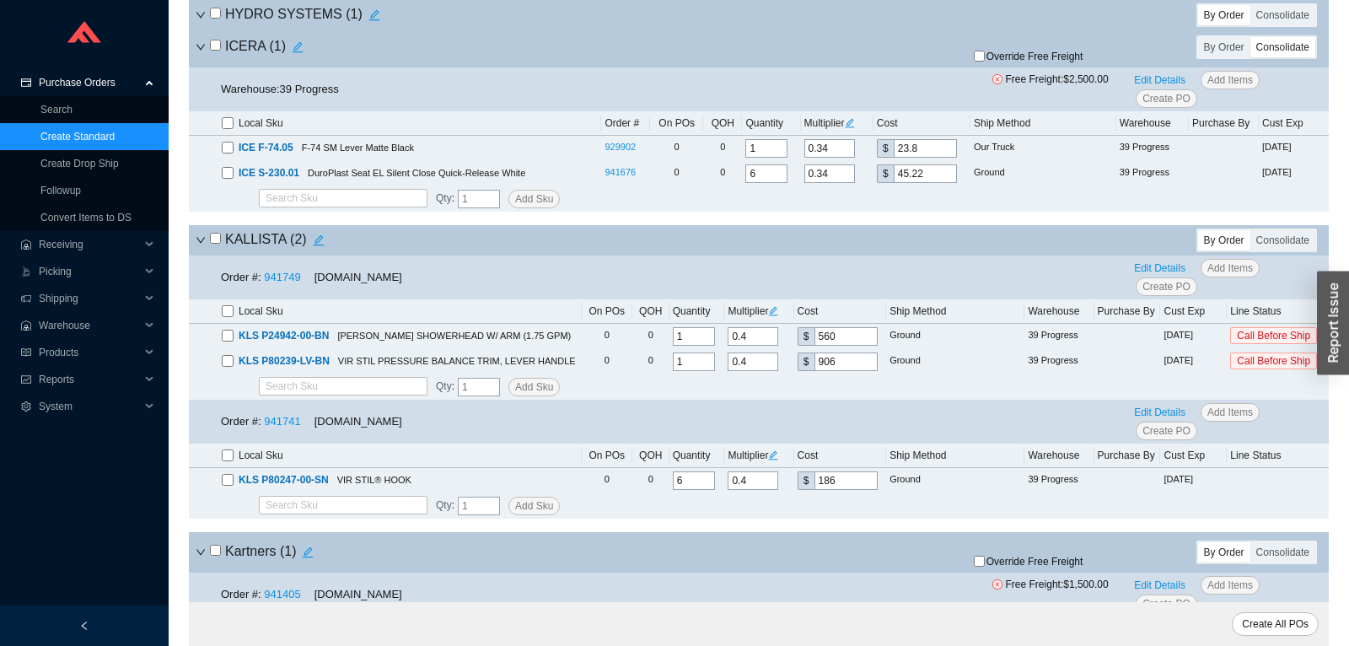
click at [218, 244] on input "checkbox" at bounding box center [215, 238] width 11 height 11
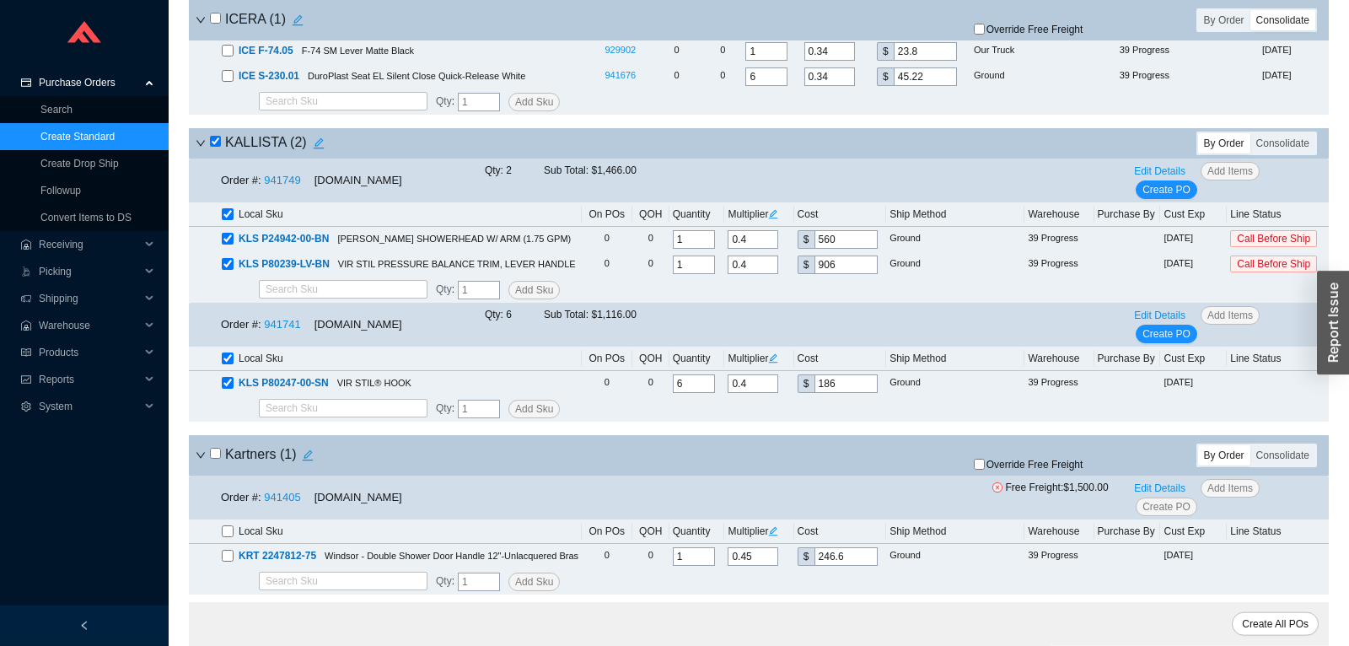
scroll to position [10537, 0]
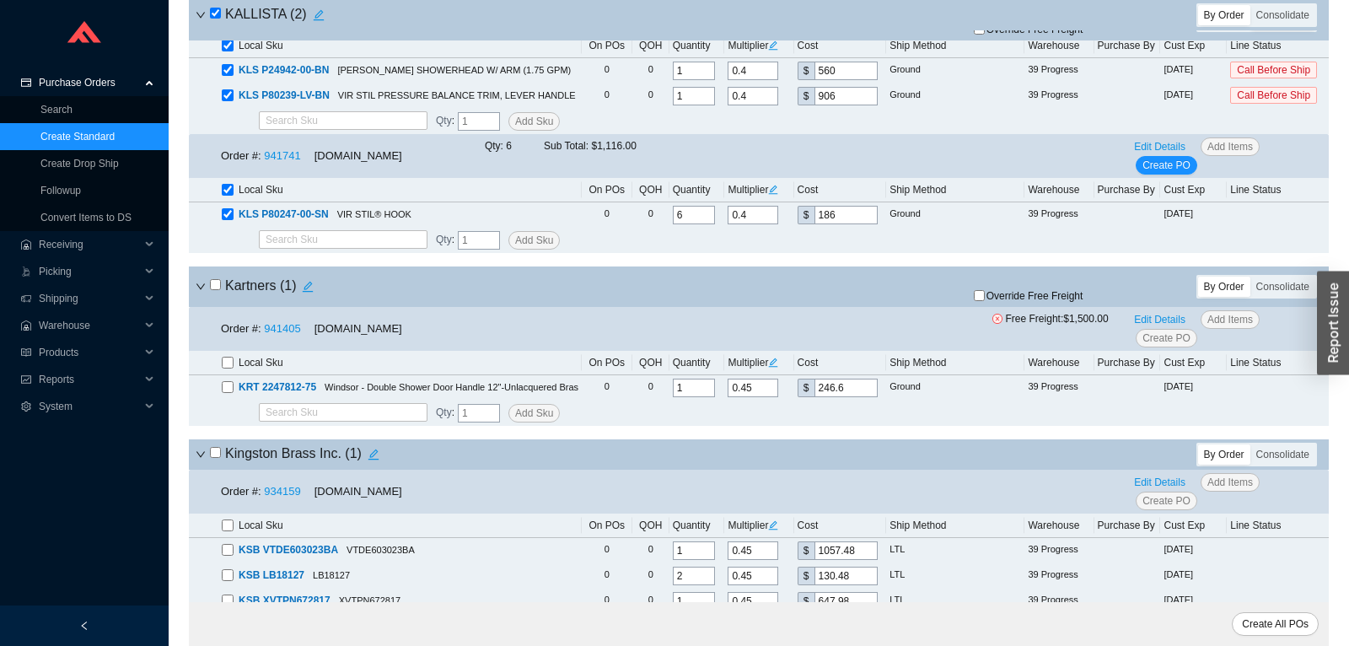
click at [218, 290] on input "checkbox" at bounding box center [215, 284] width 11 height 11
click at [1063, 301] on span "Override Free Freight" at bounding box center [1035, 296] width 97 height 10
click at [985, 301] on input "Override Free Freight" at bounding box center [979, 295] width 11 height 11
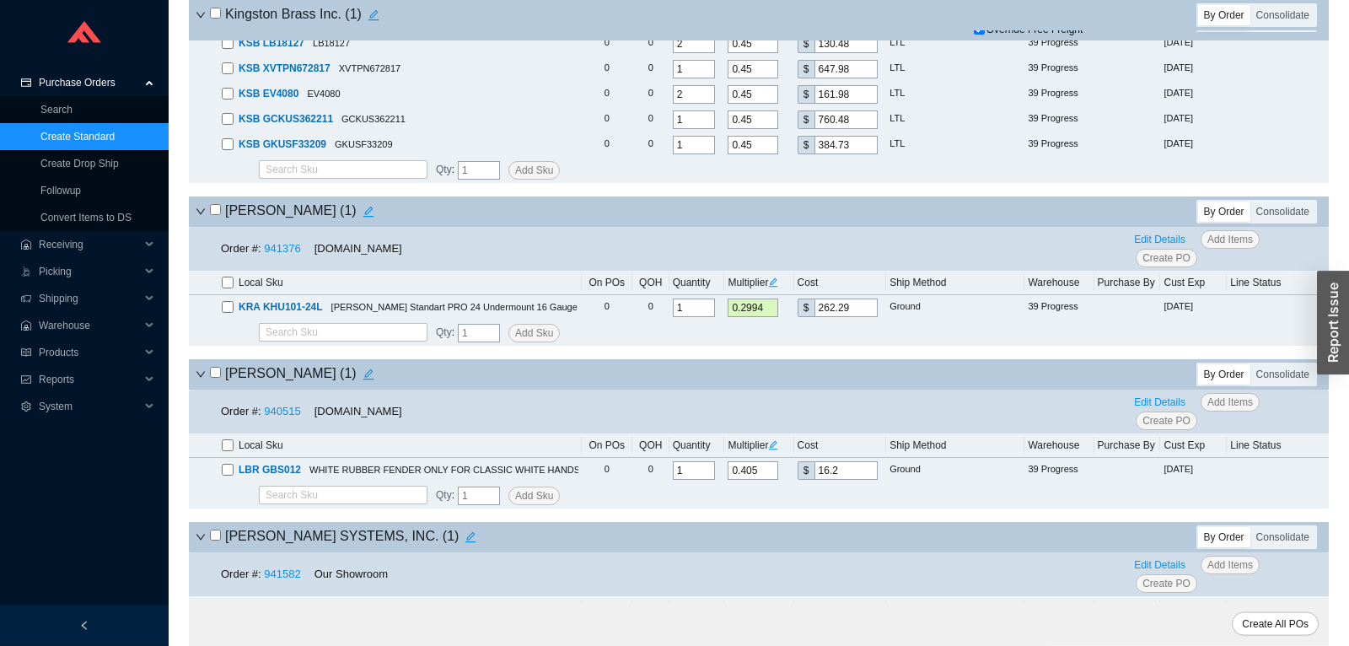
scroll to position [11245, 0]
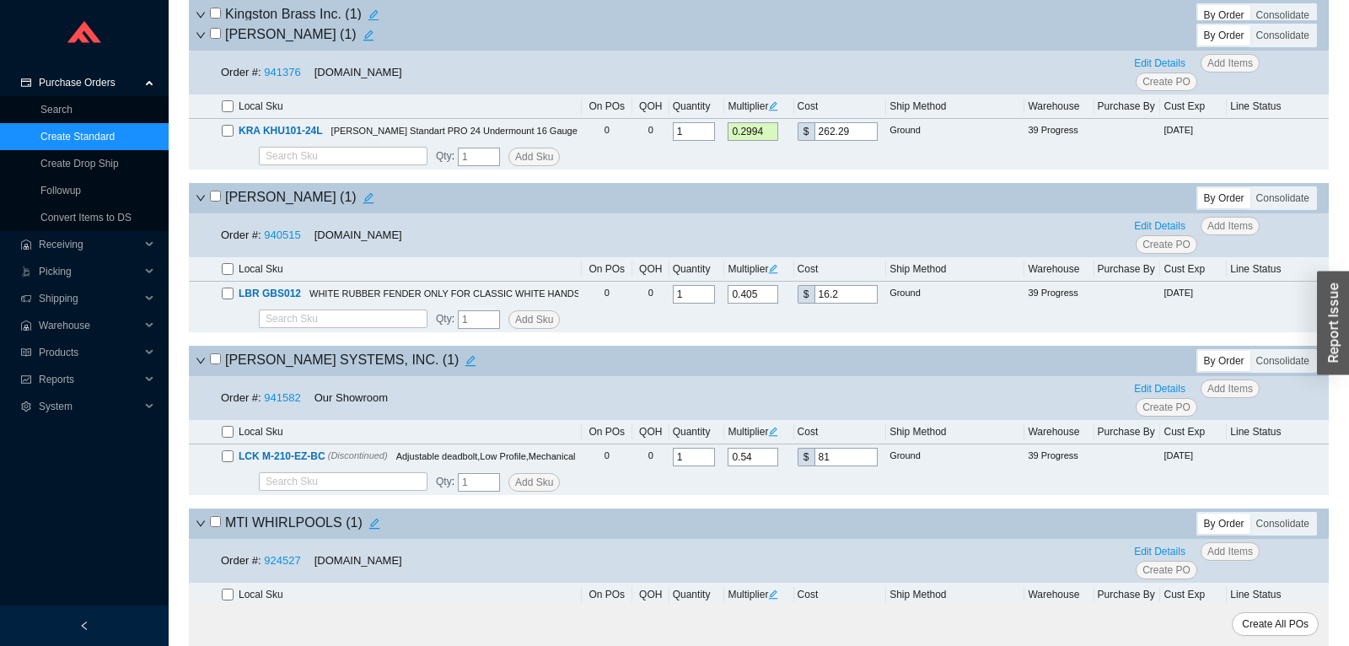
click at [215, 202] on input "checkbox" at bounding box center [215, 196] width 11 height 11
click at [218, 364] on input "checkbox" at bounding box center [215, 358] width 11 height 11
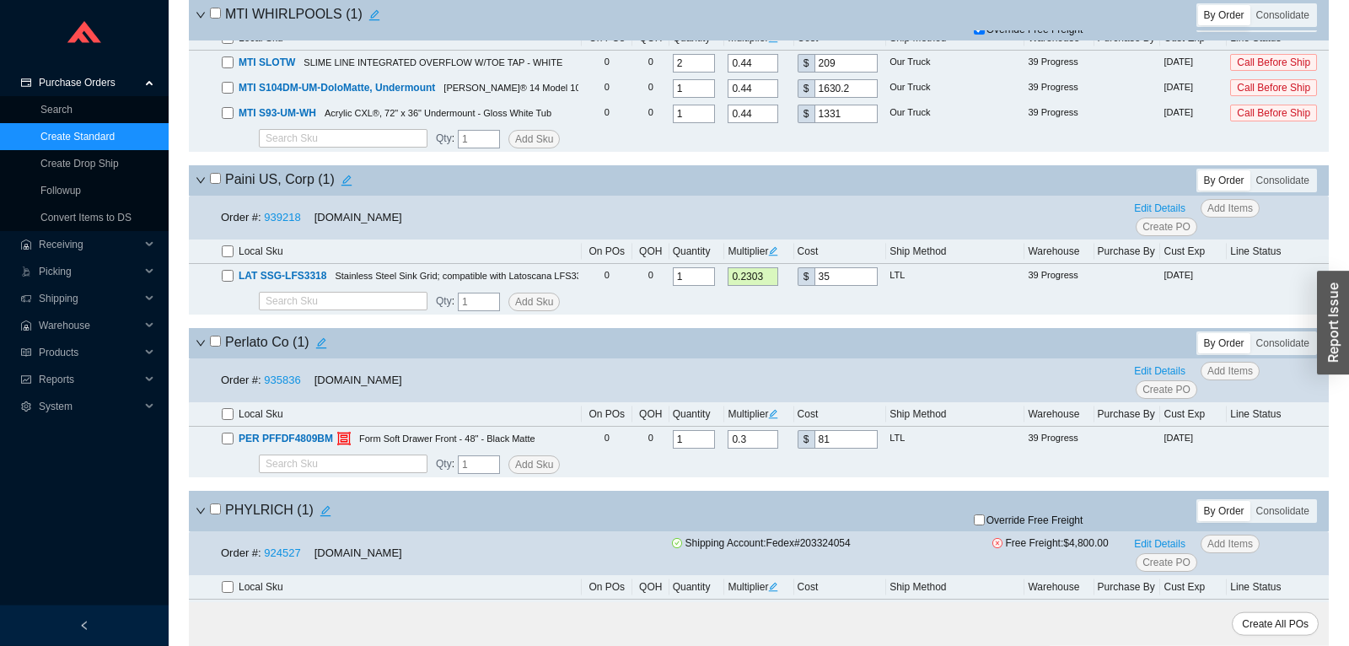
scroll to position [11865, 0]
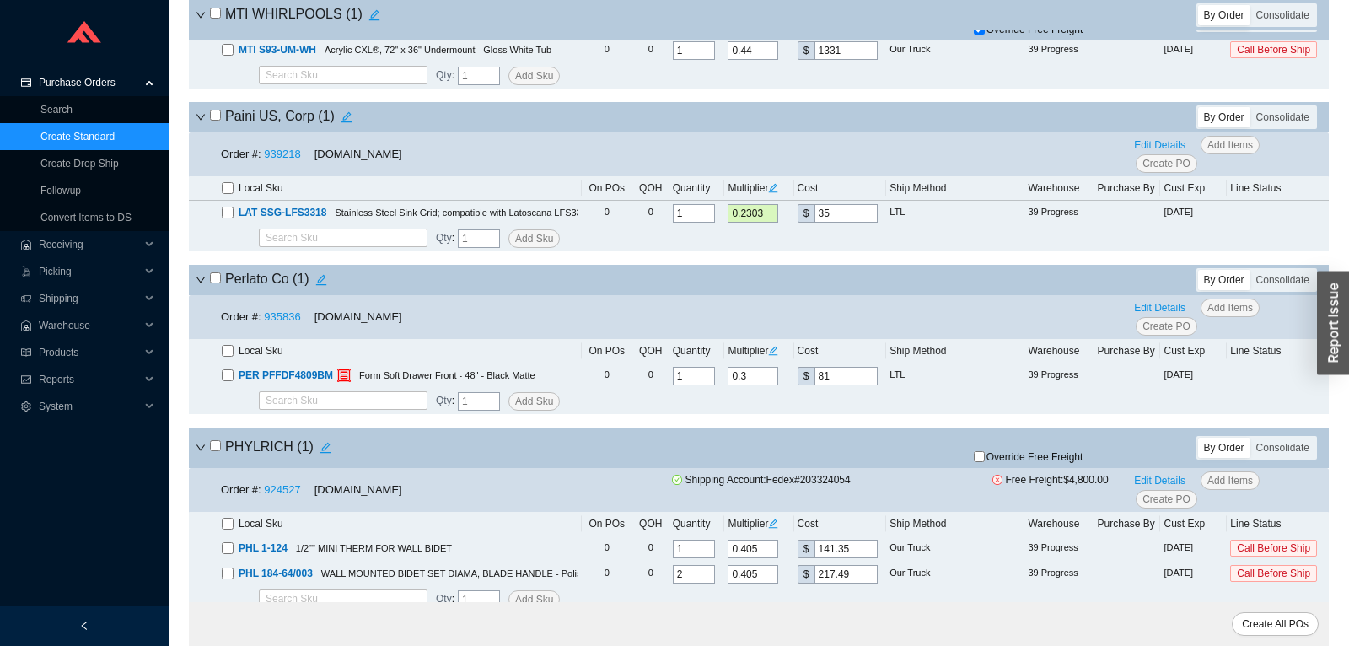
click at [213, 121] on input "checkbox" at bounding box center [215, 115] width 11 height 11
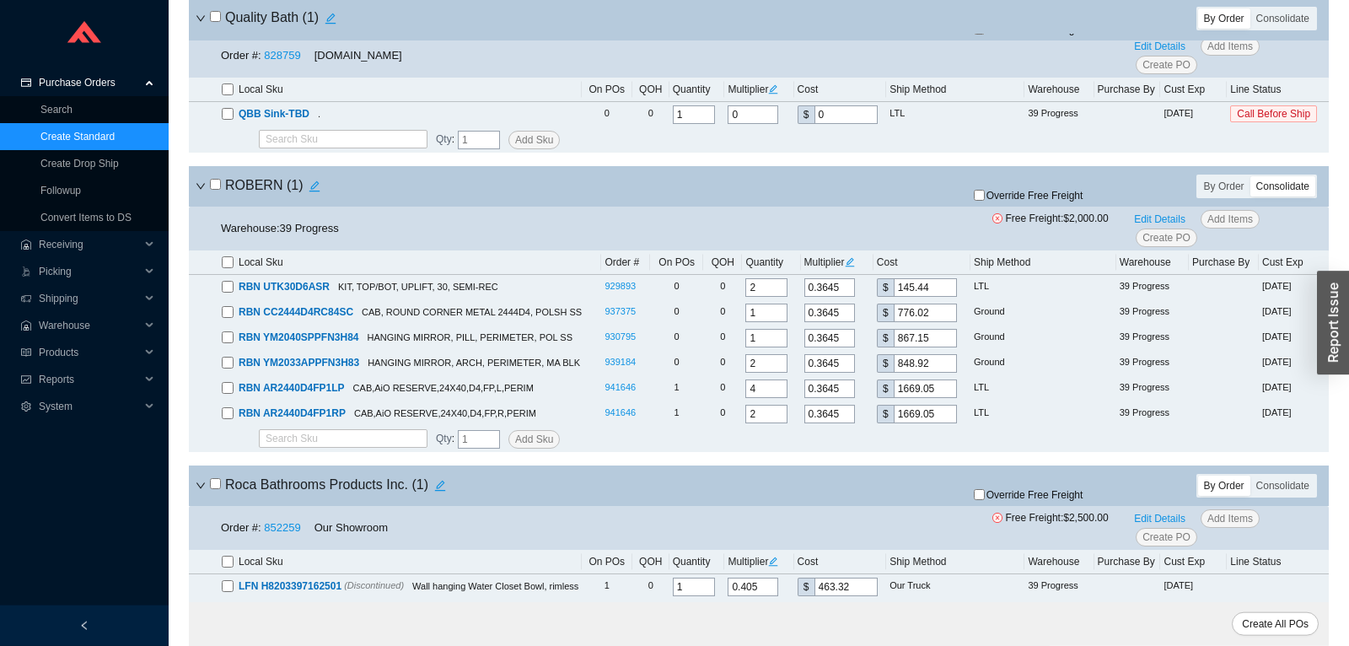
scroll to position [12662, 0]
click at [219, 188] on input "checkbox" at bounding box center [215, 182] width 11 height 11
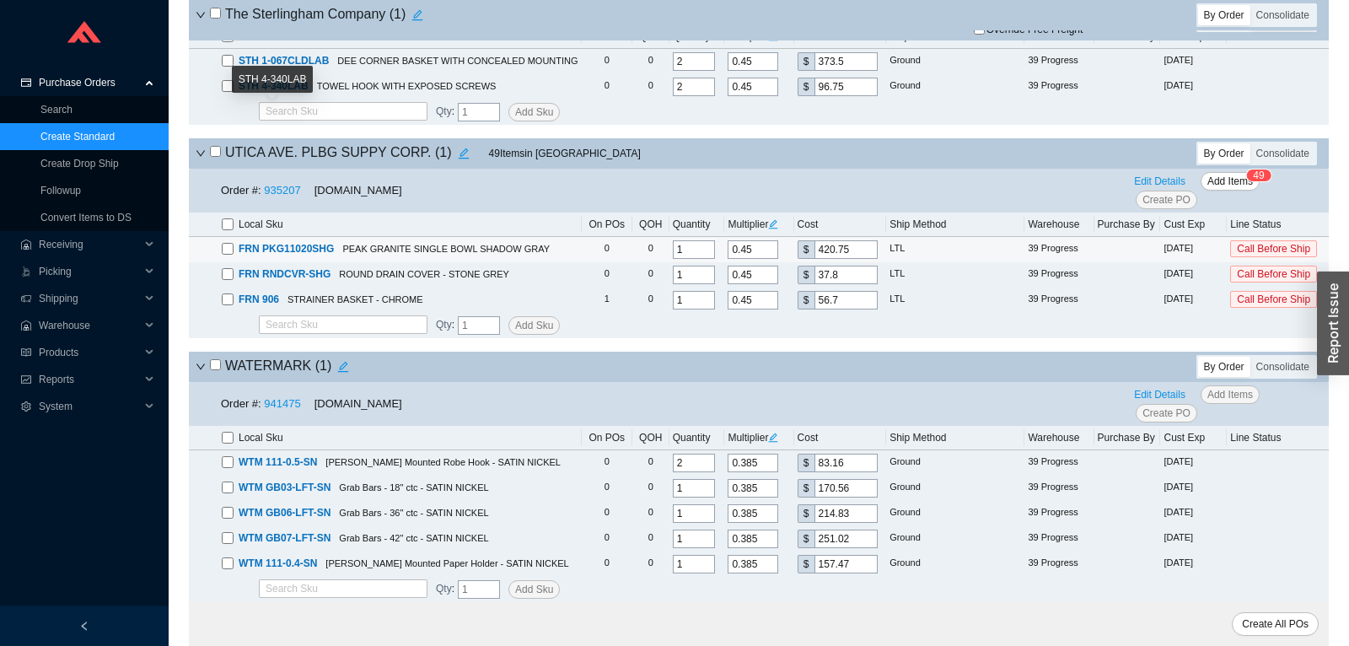
scroll to position [15119, 0]
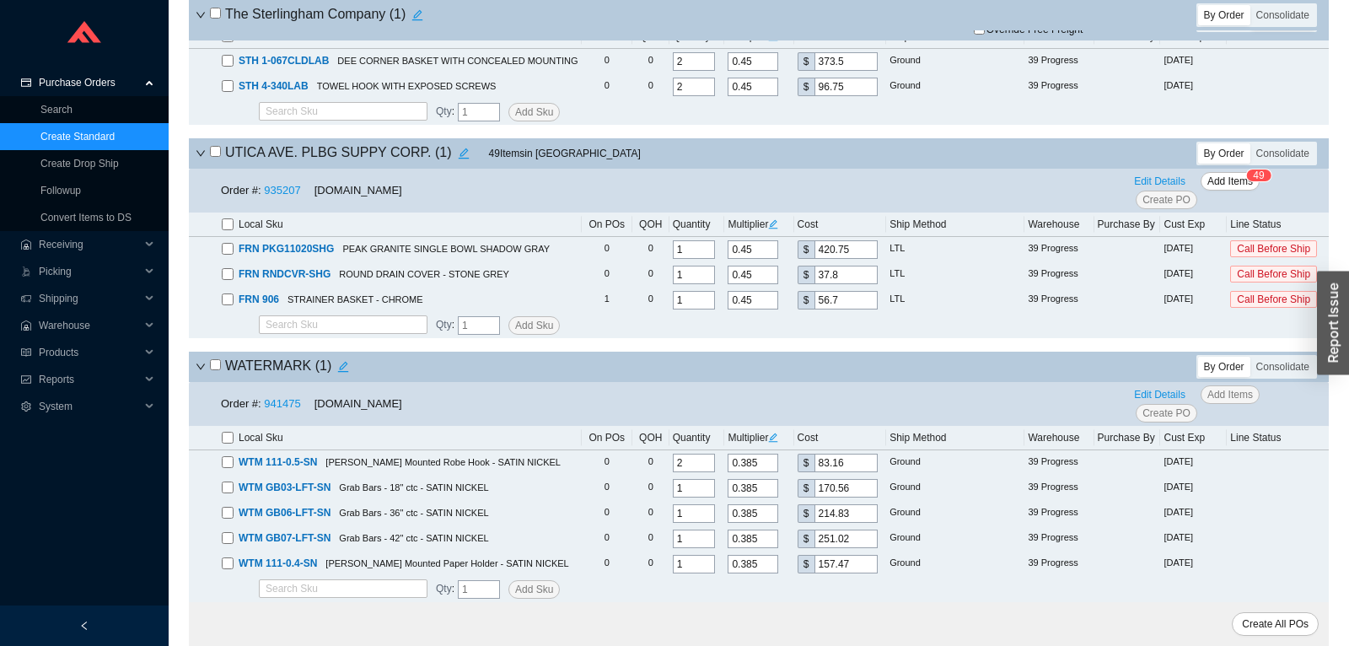
click at [213, 154] on input "checkbox" at bounding box center [215, 151] width 11 height 11
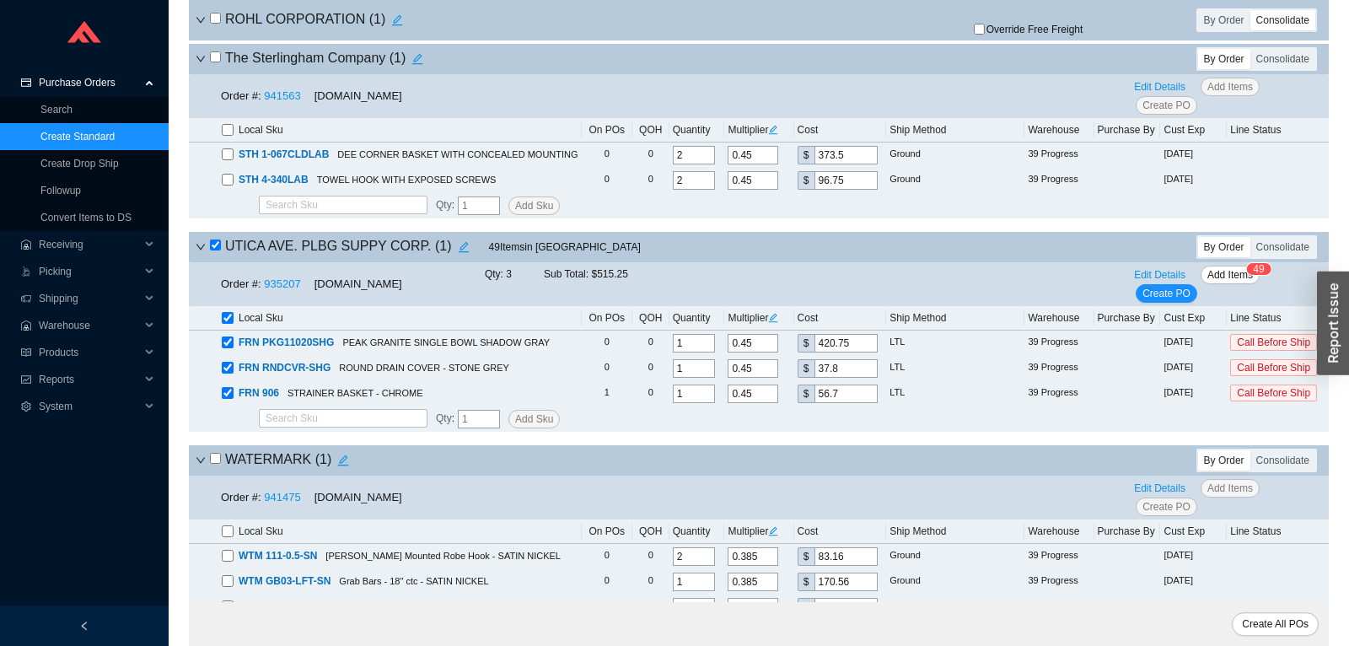
scroll to position [14853, 0]
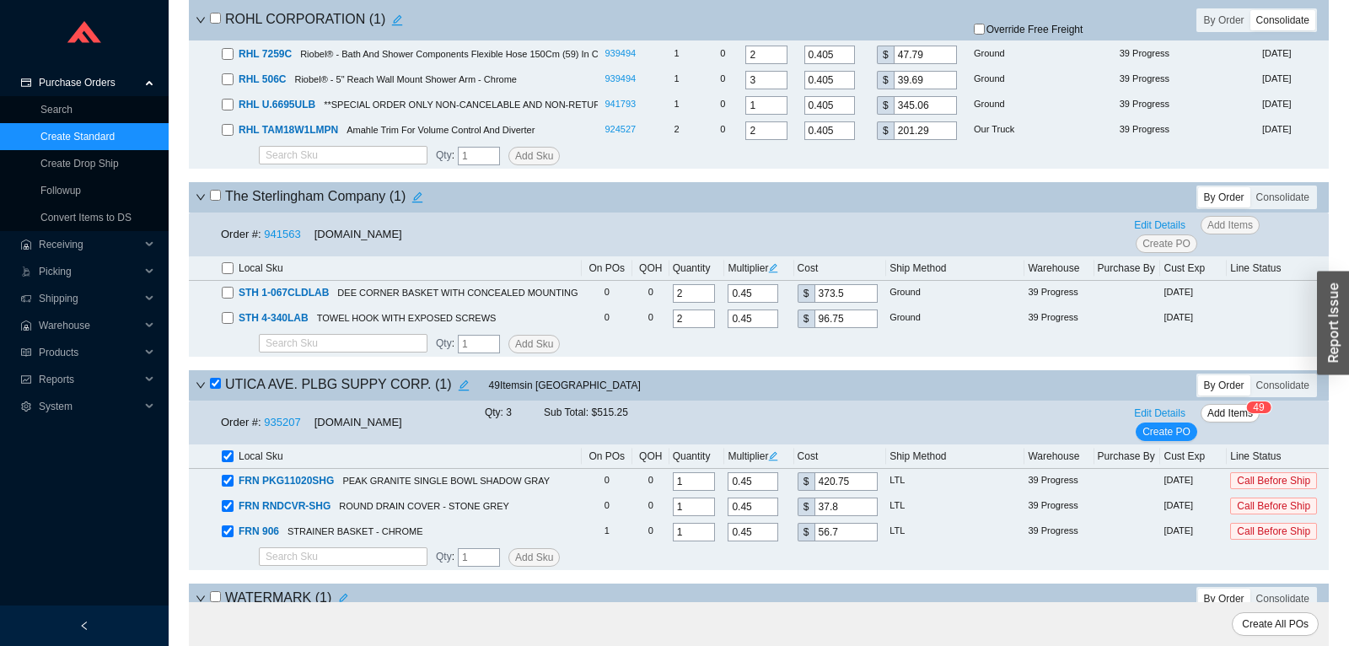
click at [223, 209] on h4 "The Sterlingham Company ( 1 )" at bounding box center [319, 198] width 219 height 24
click at [218, 201] on input "checkbox" at bounding box center [215, 195] width 11 height 11
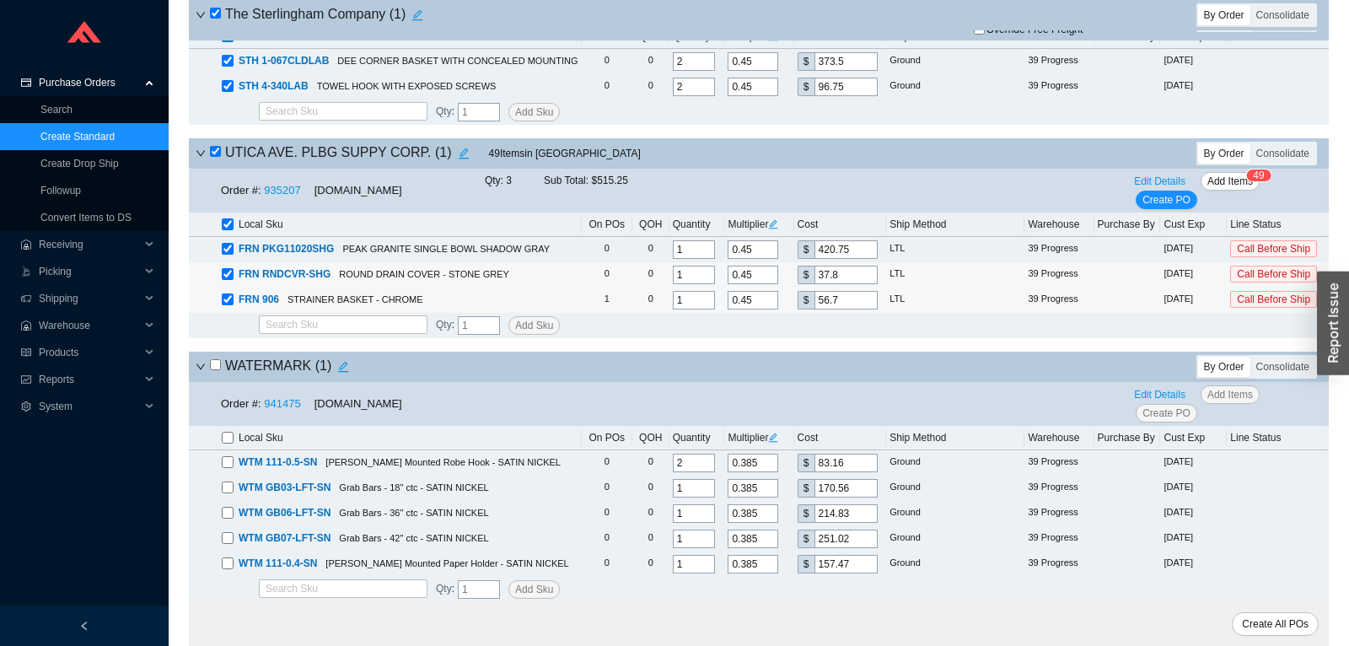
scroll to position [15119, 0]
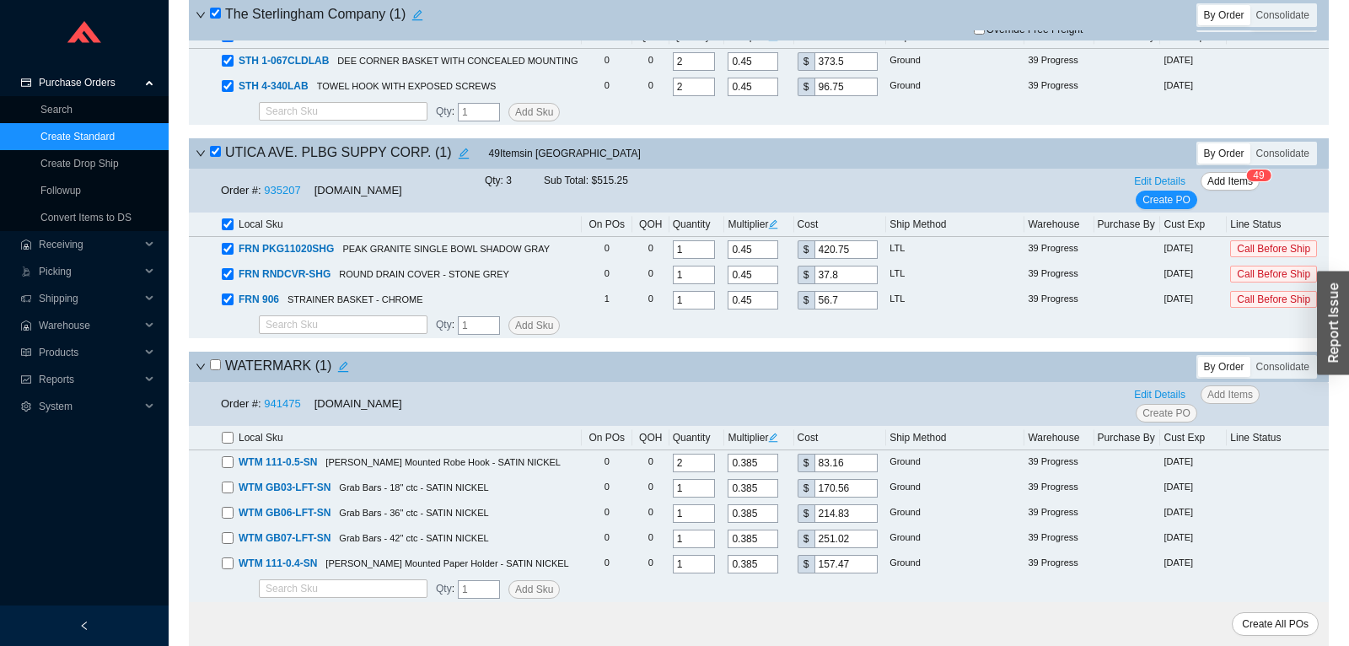
click at [214, 365] on input "checkbox" at bounding box center [215, 364] width 11 height 11
click at [1295, 627] on span "Create All POs" at bounding box center [1275, 624] width 67 height 17
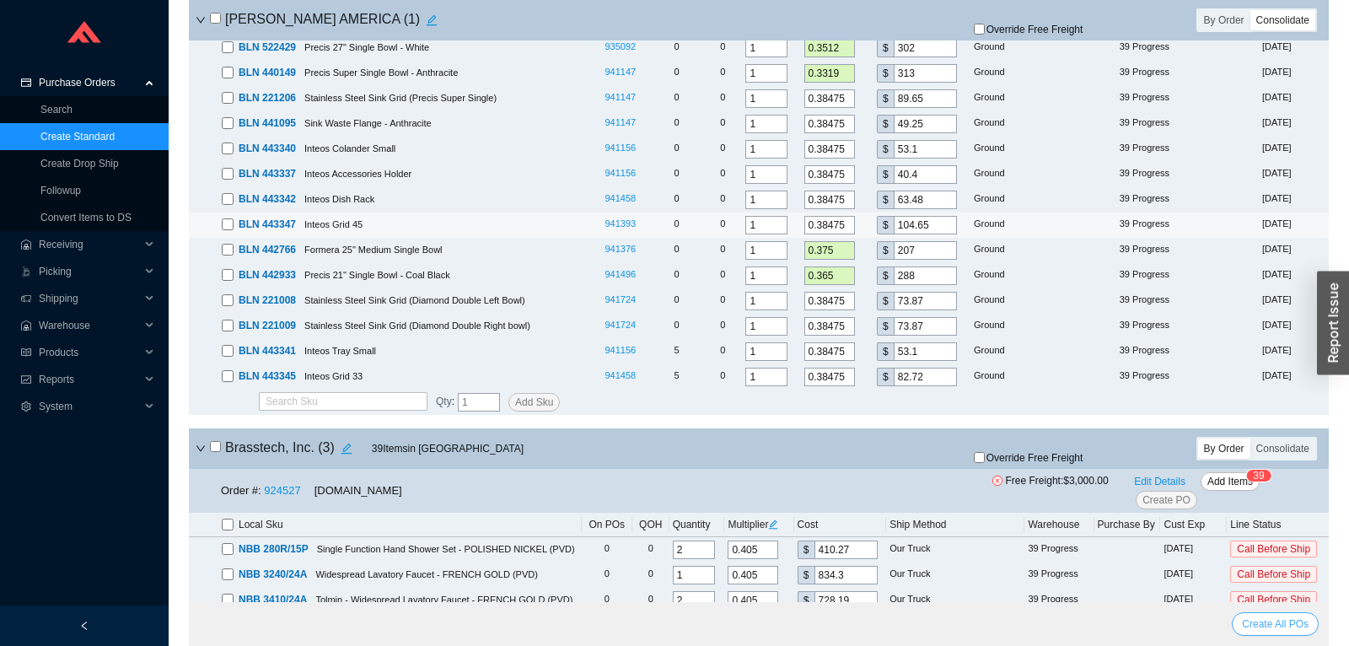
scroll to position [0, 0]
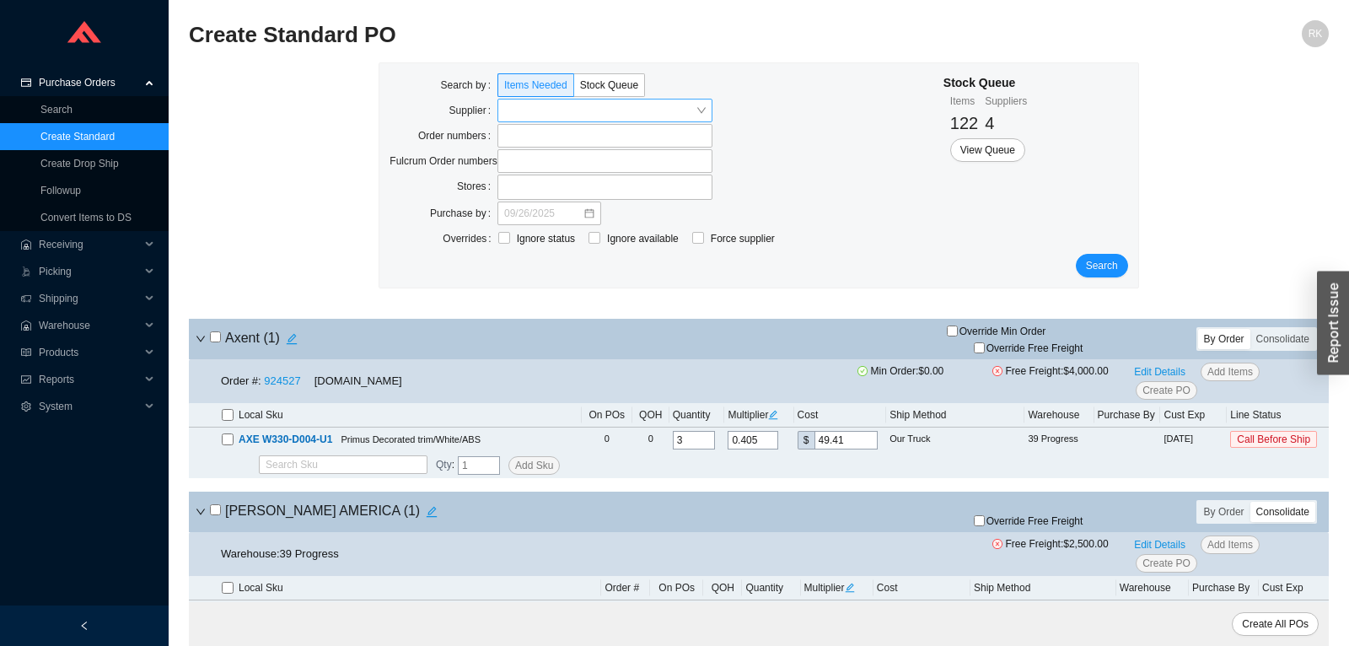
click at [586, 104] on input "search" at bounding box center [599, 111] width 191 height 22
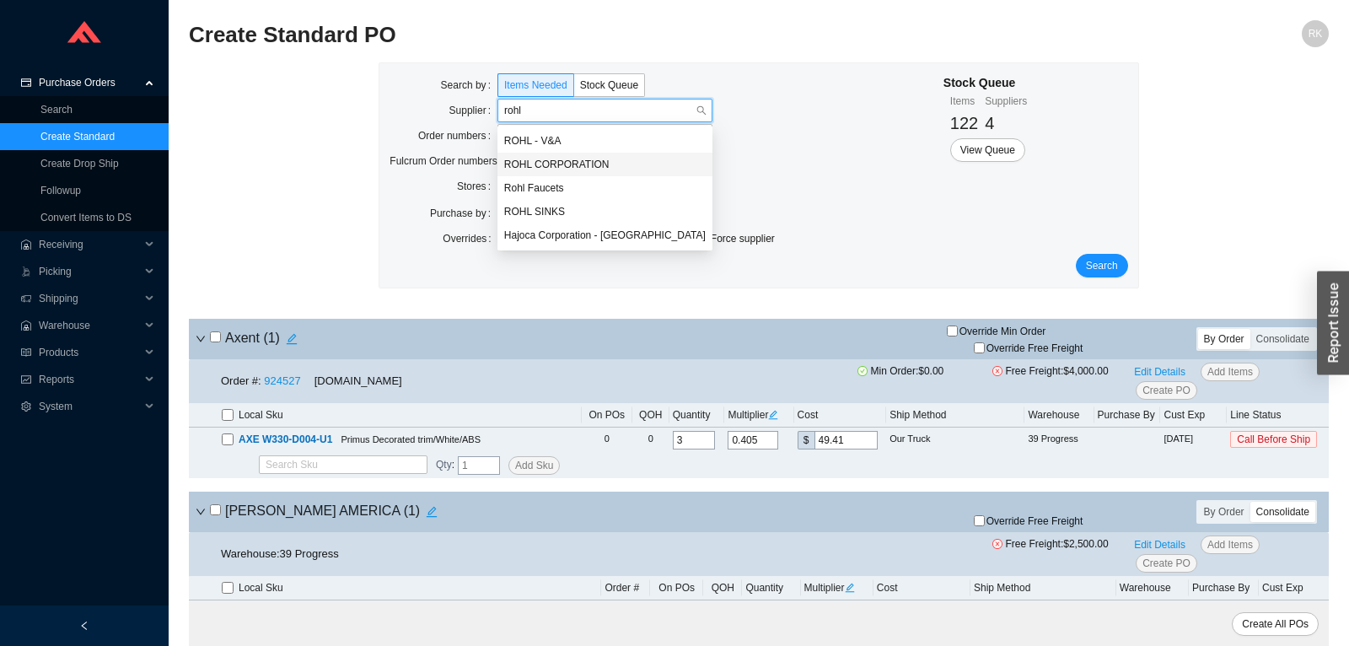
click at [569, 157] on div "ROHL CORPORATION" at bounding box center [605, 165] width 215 height 24
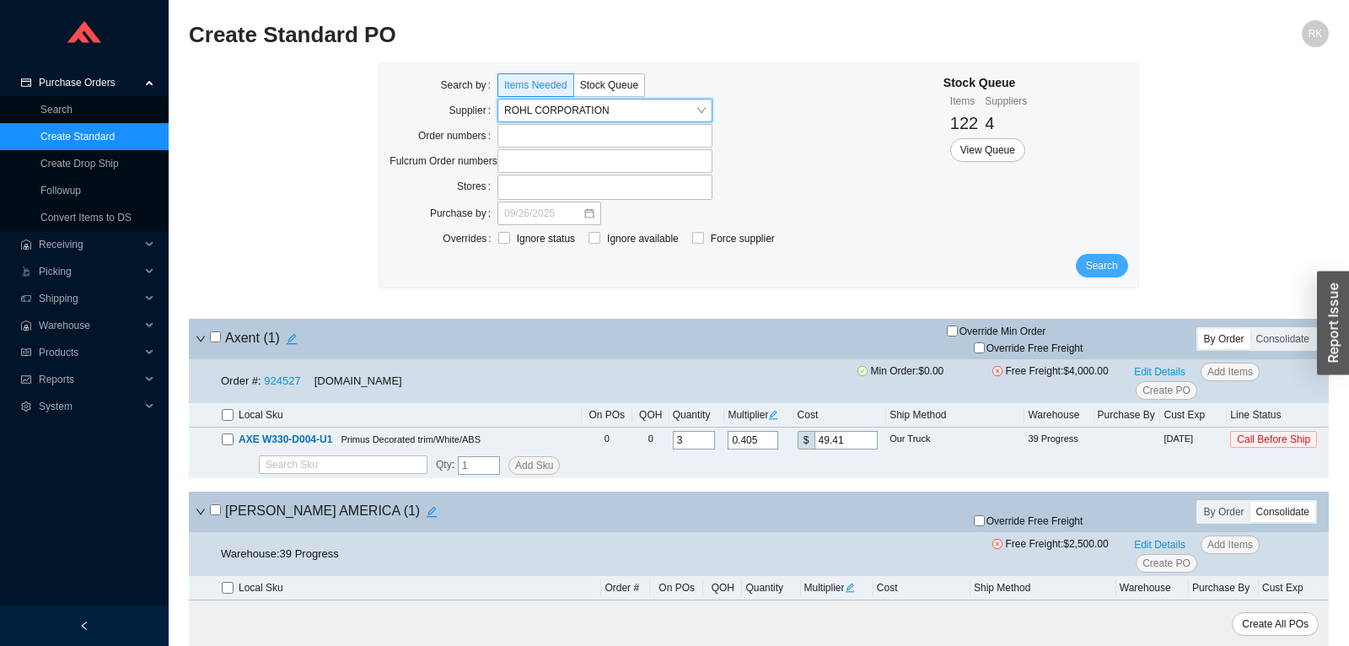
click at [1111, 266] on span "Search" at bounding box center [1102, 265] width 32 height 17
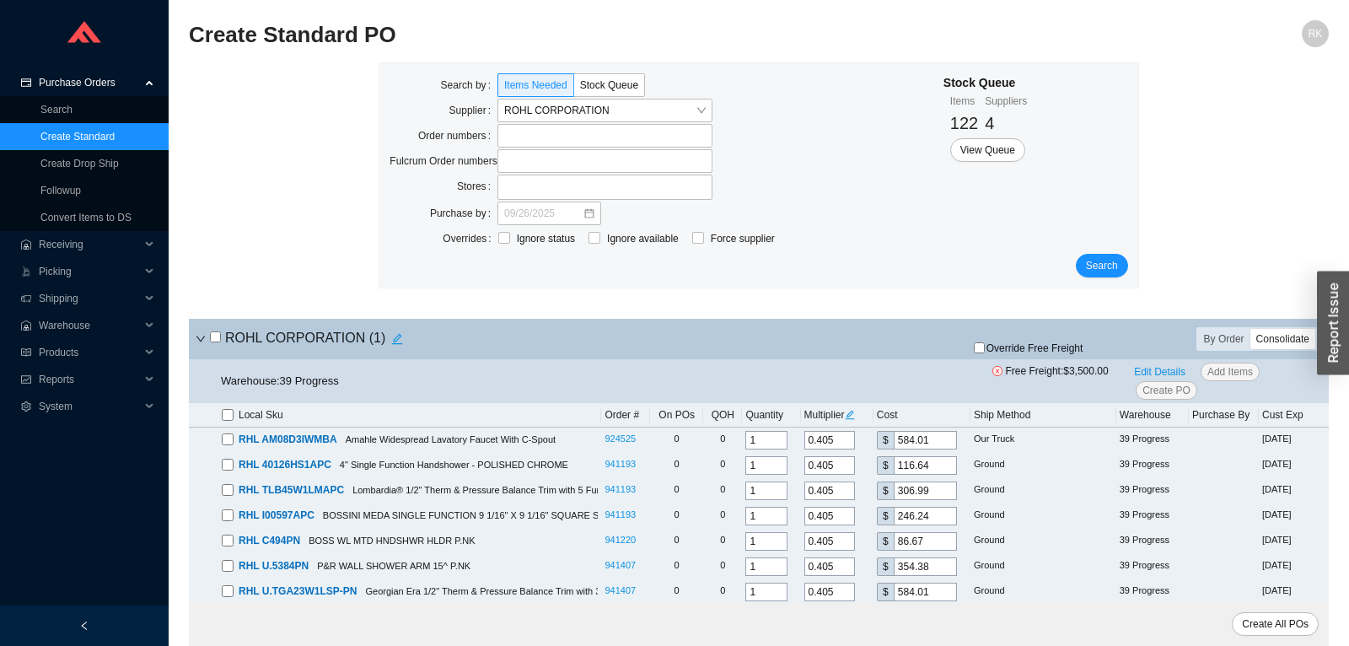
click at [1272, 339] on div "Consolidate" at bounding box center [1283, 339] width 65 height 20
click at [1251, 329] on input "Consolidate" at bounding box center [1251, 329] width 0 height 0
click at [212, 339] on input "checkbox" at bounding box center [215, 336] width 11 height 11
click at [855, 410] on div "Multiplier" at bounding box center [837, 414] width 66 height 17
click at [854, 413] on icon "edit" at bounding box center [849, 414] width 9 height 9
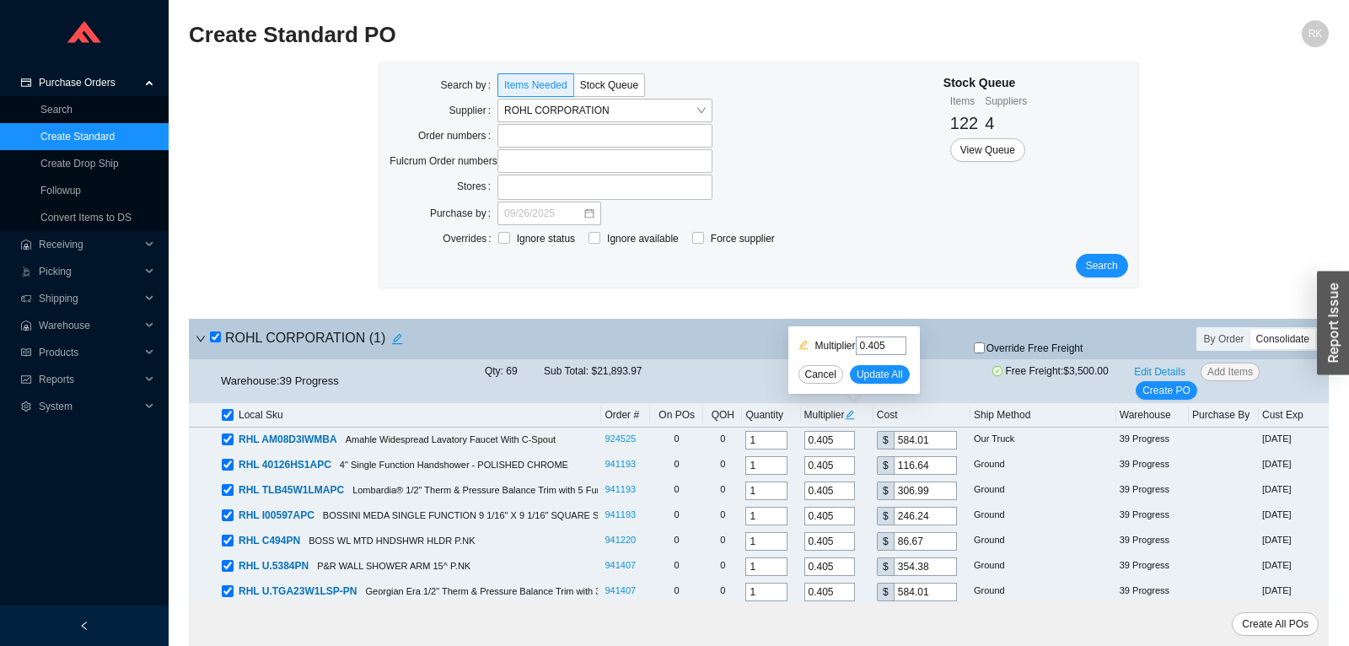
drag, startPoint x: 874, startPoint y: 347, endPoint x: 891, endPoint y: 347, distance: 16.9
click at [891, 347] on input "0.405" at bounding box center [881, 345] width 51 height 19
click at [888, 379] on span "Update All" at bounding box center [880, 374] width 46 height 17
click at [1145, 372] on span "Edit Details" at bounding box center [1159, 371] width 51 height 17
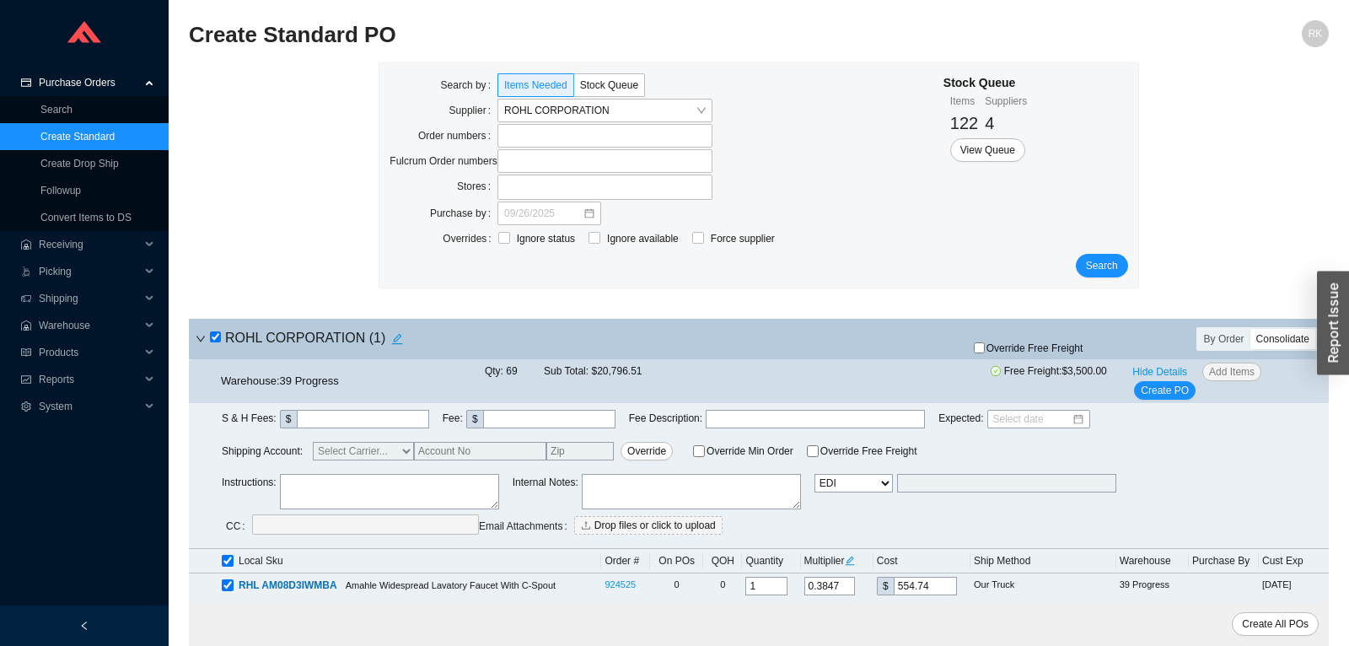
click at [333, 487] on textarea at bounding box center [389, 491] width 219 height 35
paste textarea "Sales Deal 30043024"
click at [1167, 388] on span "Create PO" at bounding box center [1165, 390] width 48 height 17
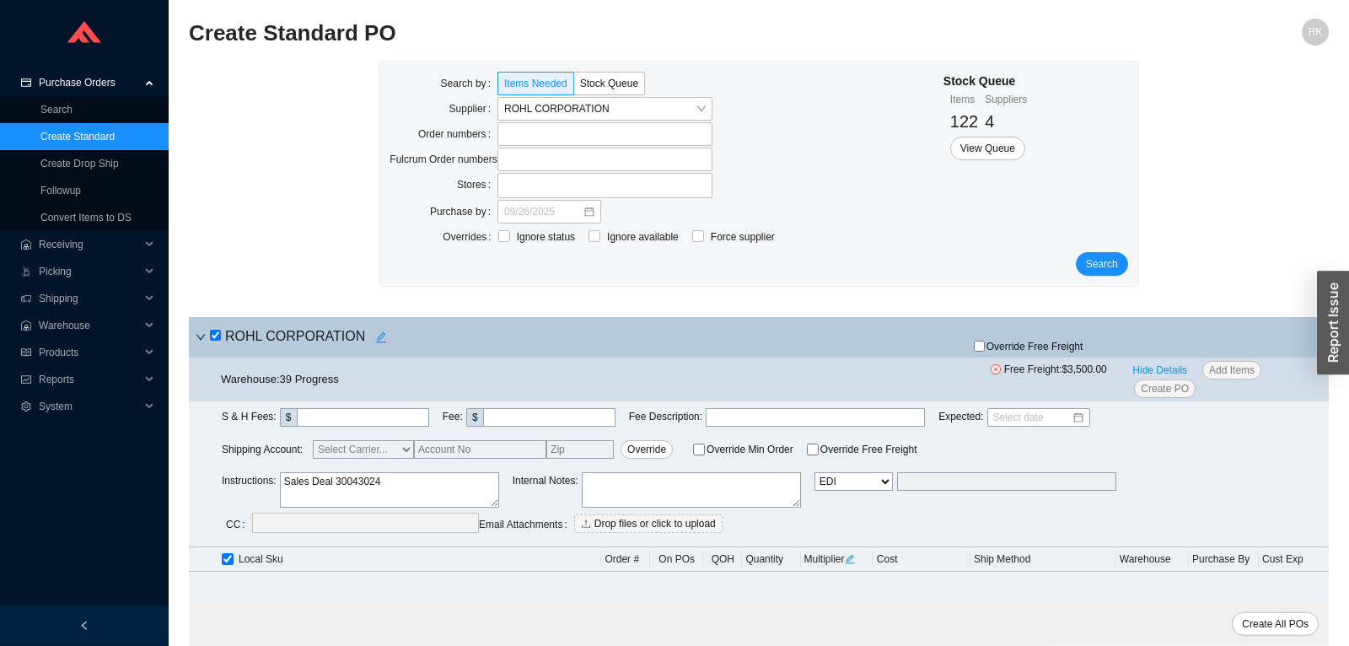
scroll to position [110, 0]
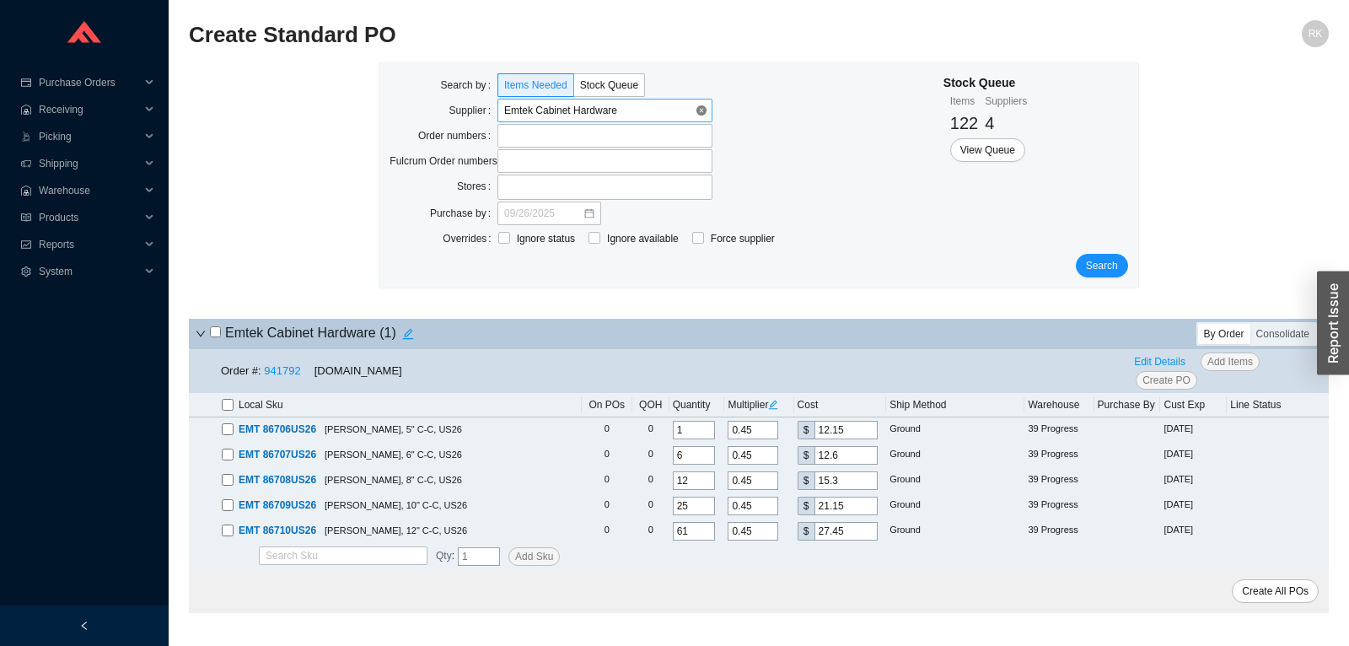
drag, startPoint x: 704, startPoint y: 110, endPoint x: 675, endPoint y: 114, distance: 29.0
click at [664, 109] on input "search" at bounding box center [599, 111] width 191 height 22
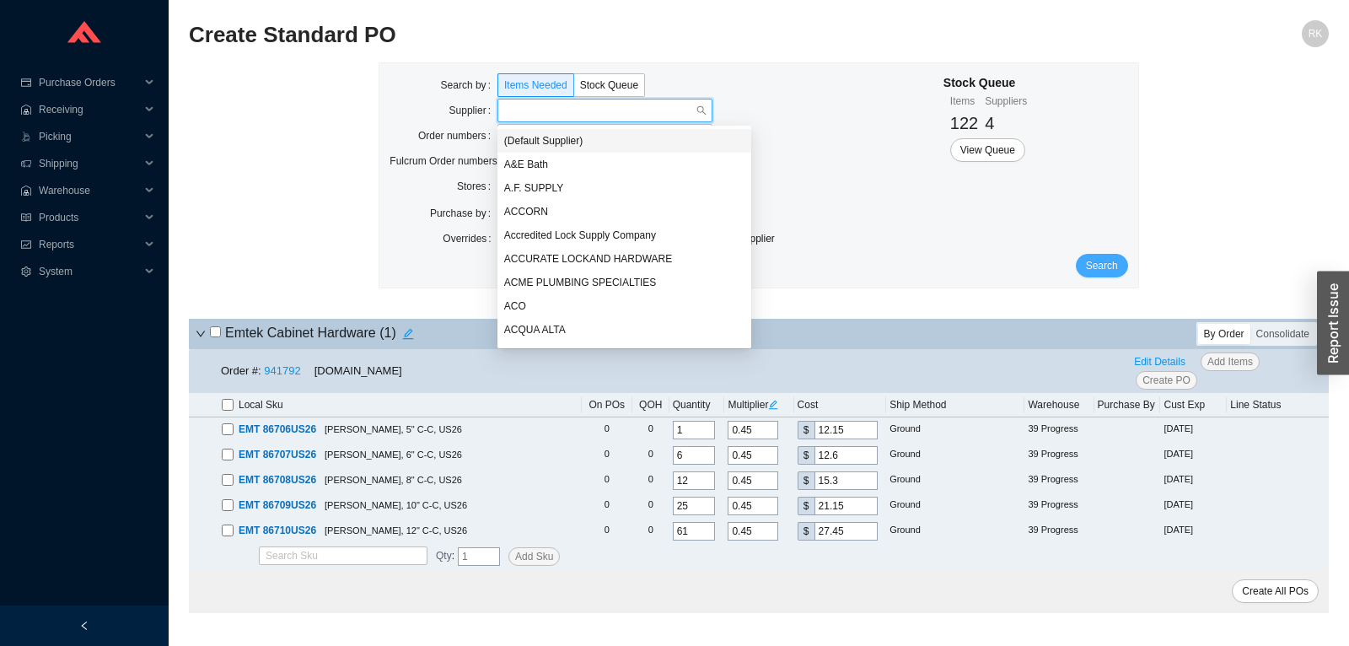
click at [1101, 265] on span "Search" at bounding box center [1102, 265] width 32 height 17
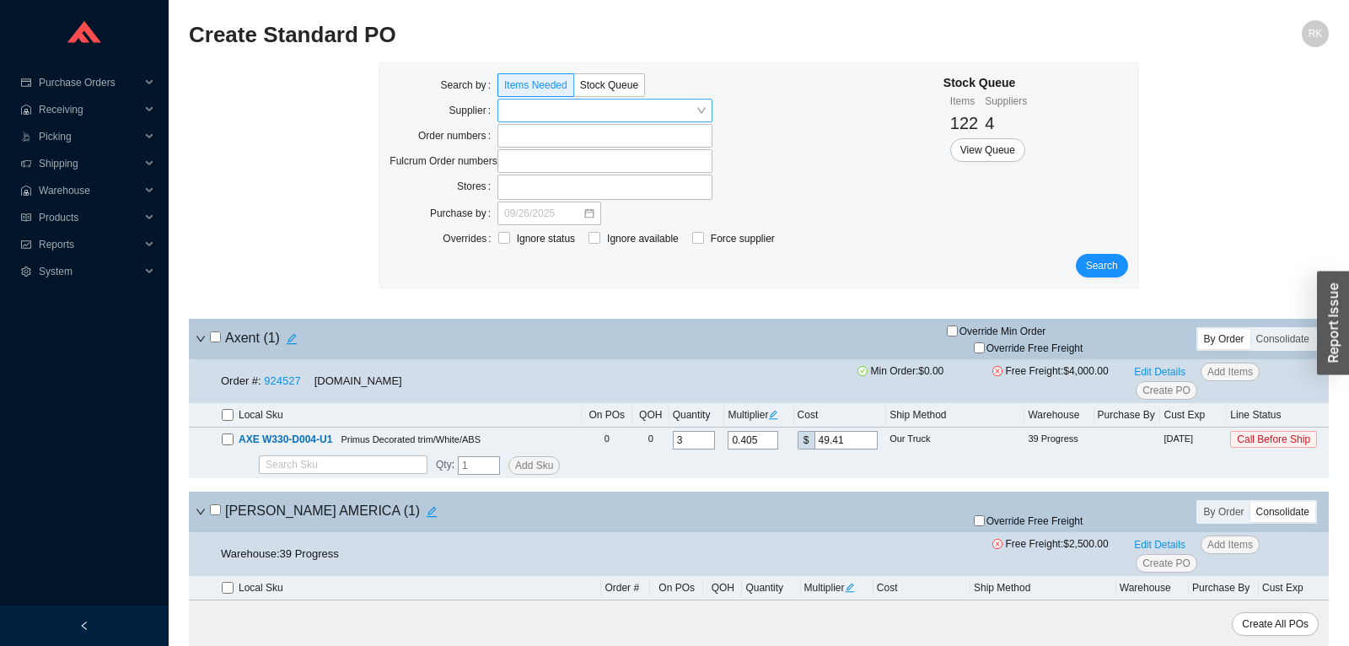
click at [551, 110] on input "search" at bounding box center [599, 111] width 191 height 22
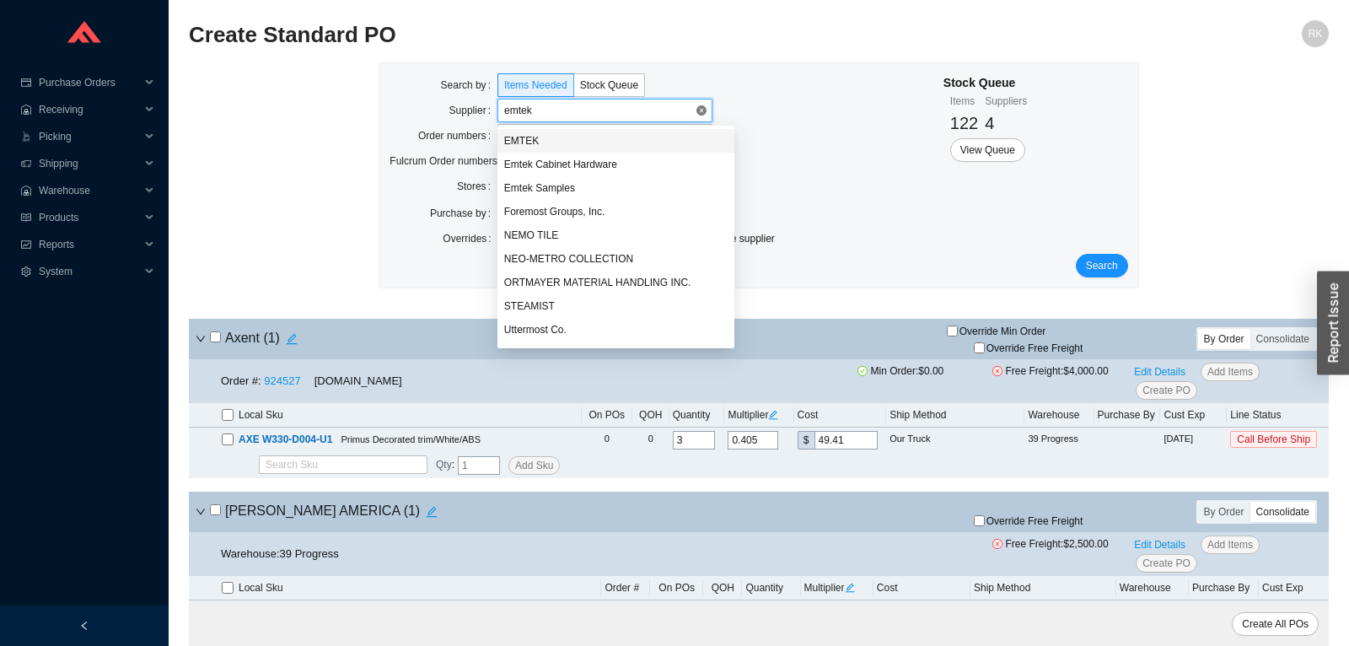
type input "emtek"
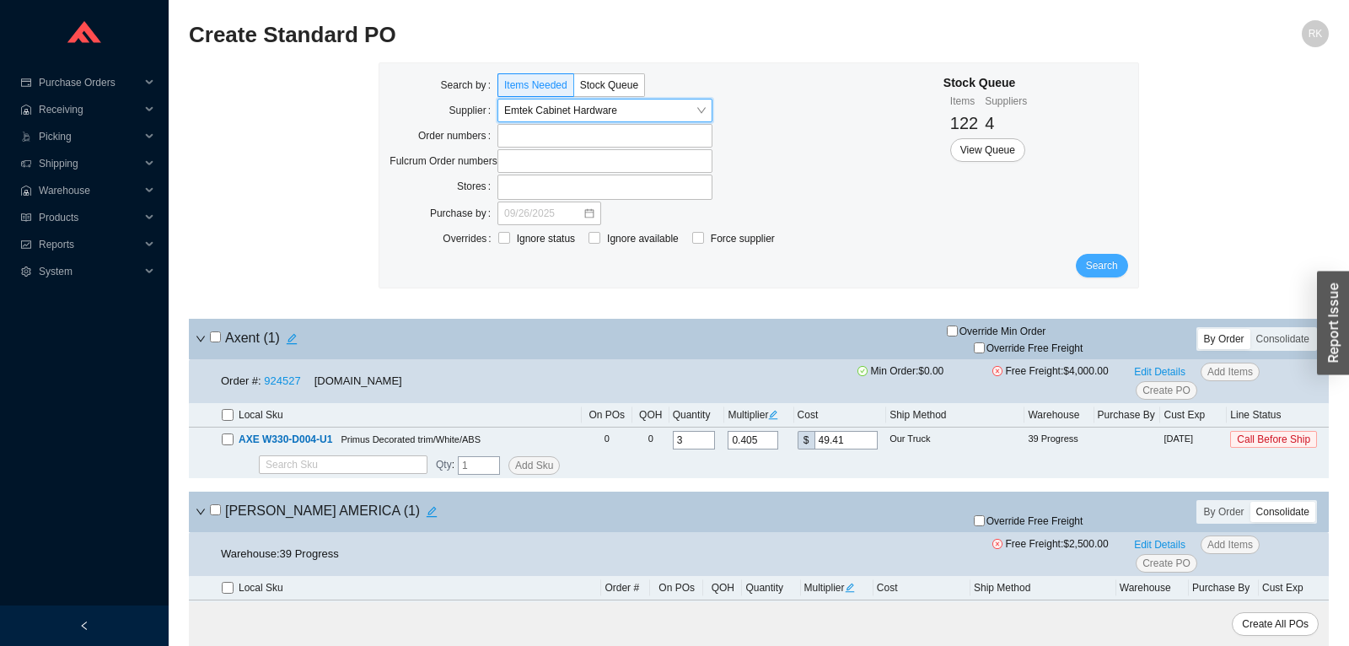
click at [1095, 261] on span "Search" at bounding box center [1102, 265] width 32 height 17
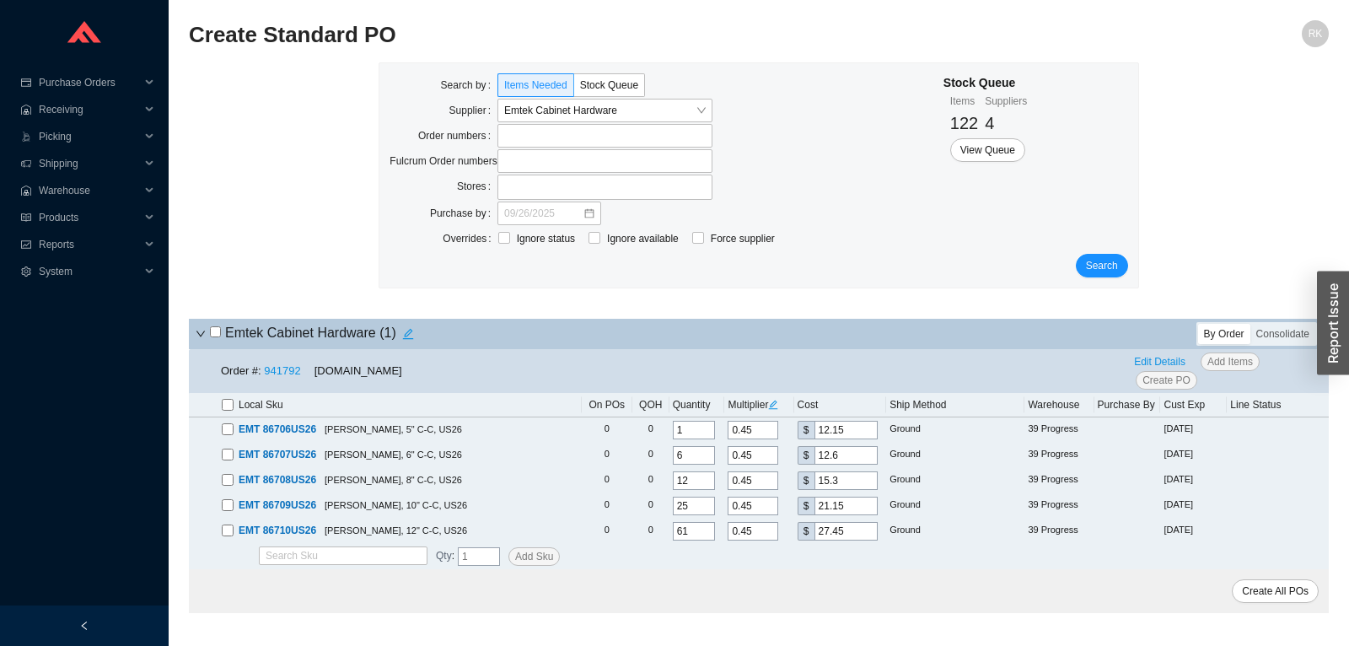
click at [223, 329] on h4 "Emtek Cabinet Hardware ( 1 )" at bounding box center [315, 334] width 210 height 24
click at [221, 329] on input "checkbox" at bounding box center [215, 331] width 11 height 11
checkbox input "true"
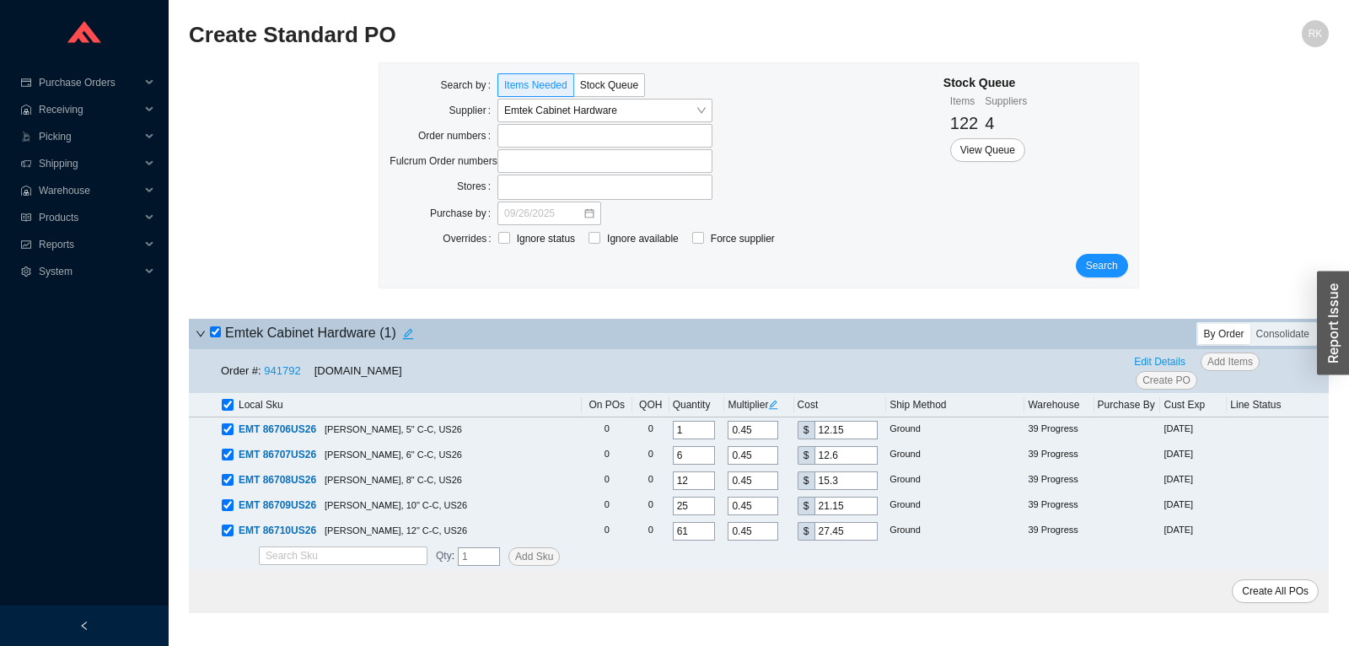
checkbox input "true"
click at [1167, 382] on span "Create PO" at bounding box center [1167, 380] width 48 height 17
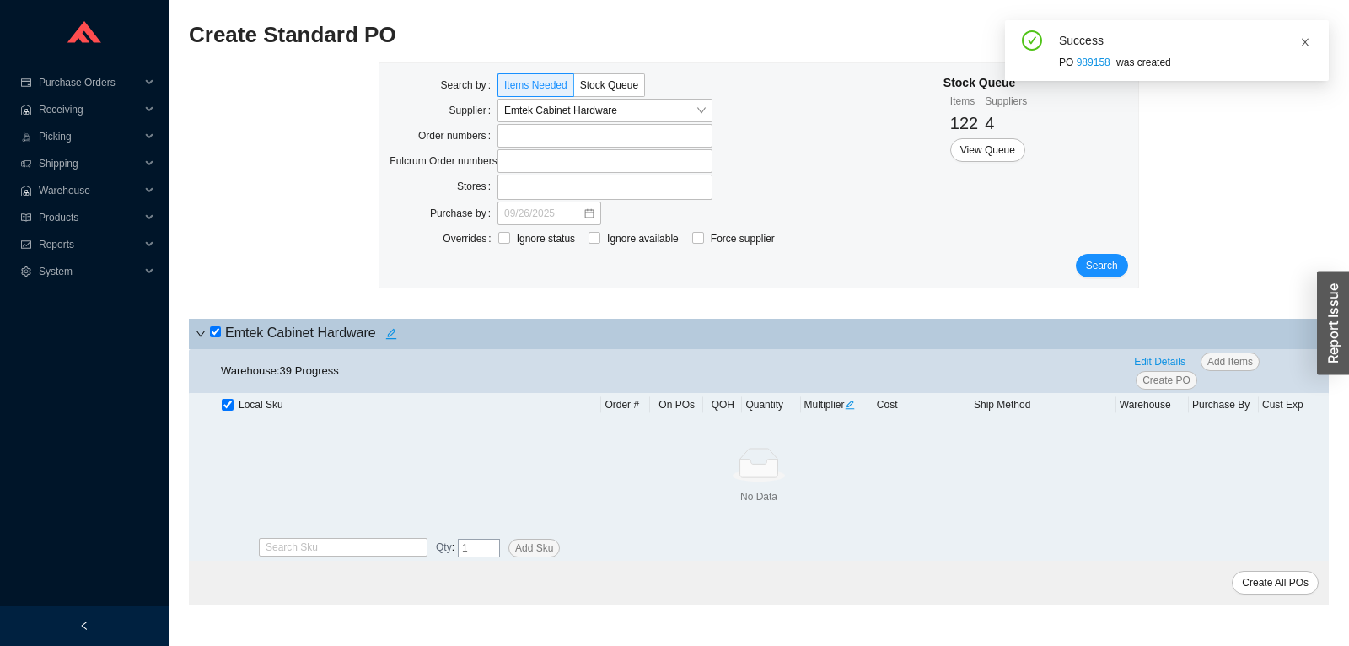
click at [1308, 43] on icon "close" at bounding box center [1305, 42] width 10 height 10
click at [704, 104] on span "Emtek Cabinet Hardware" at bounding box center [605, 111] width 202 height 22
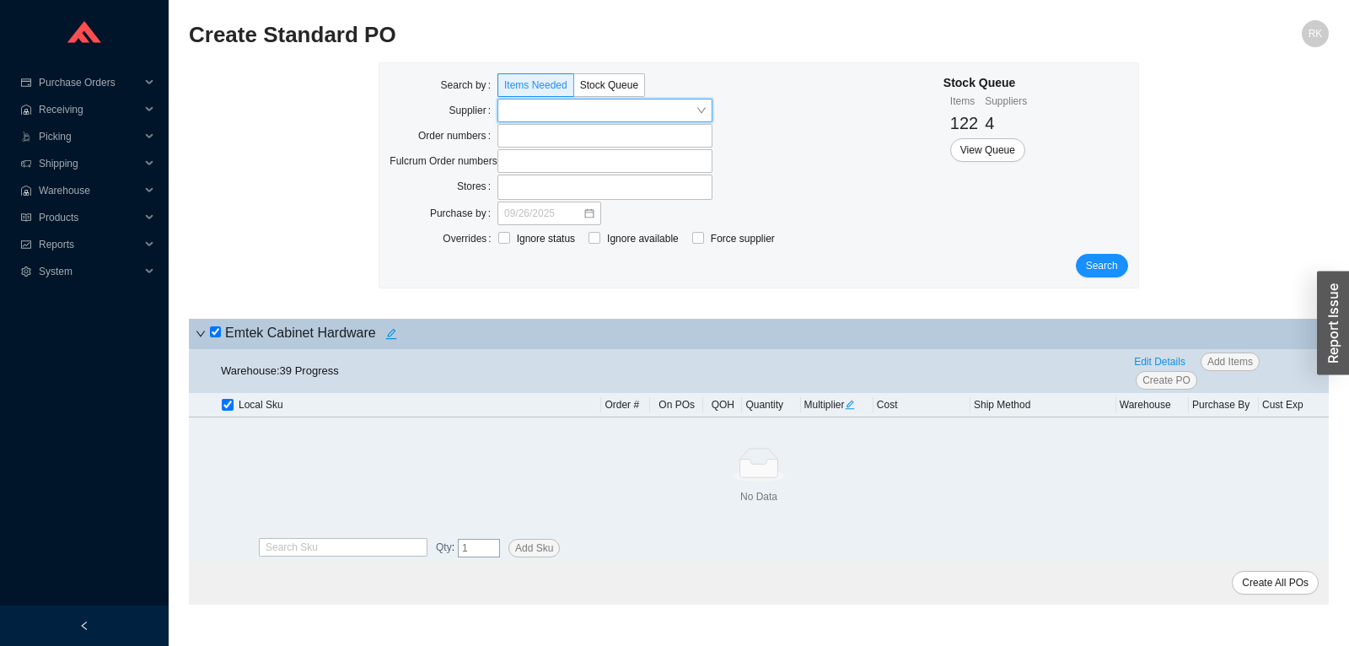
click at [673, 113] on input "search" at bounding box center [599, 111] width 191 height 22
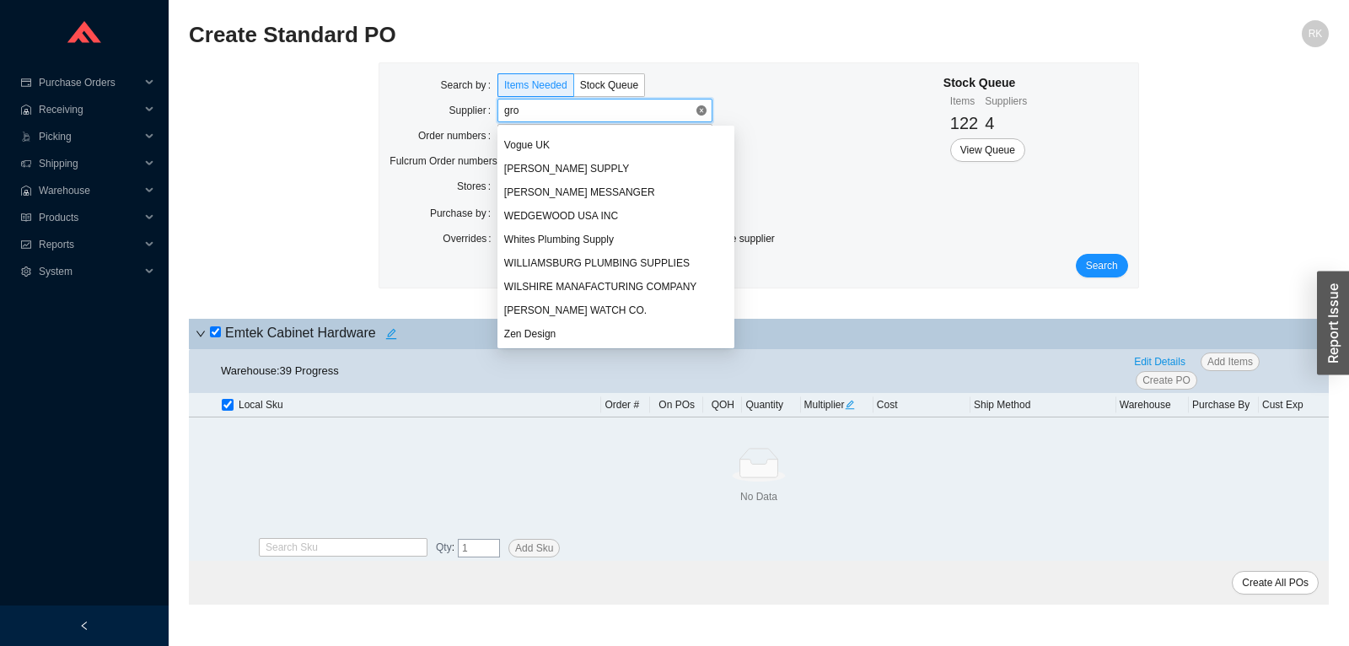
scroll to position [540, 0]
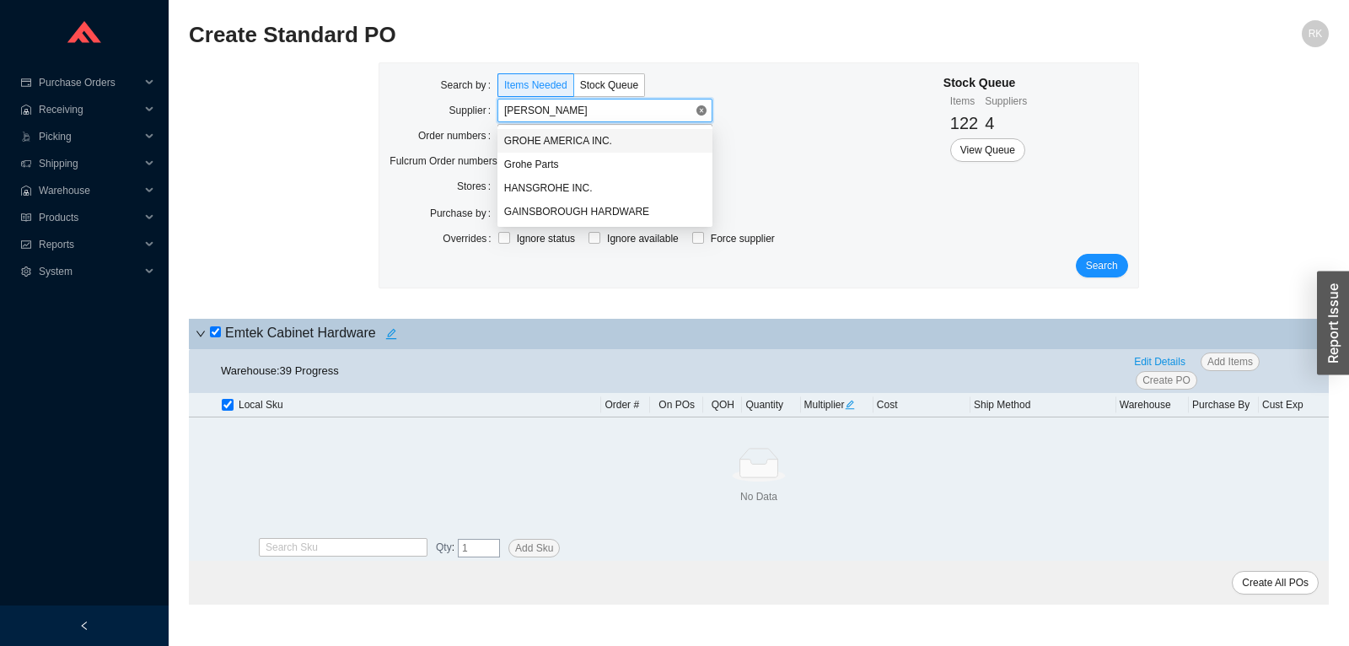
type input "grohe"
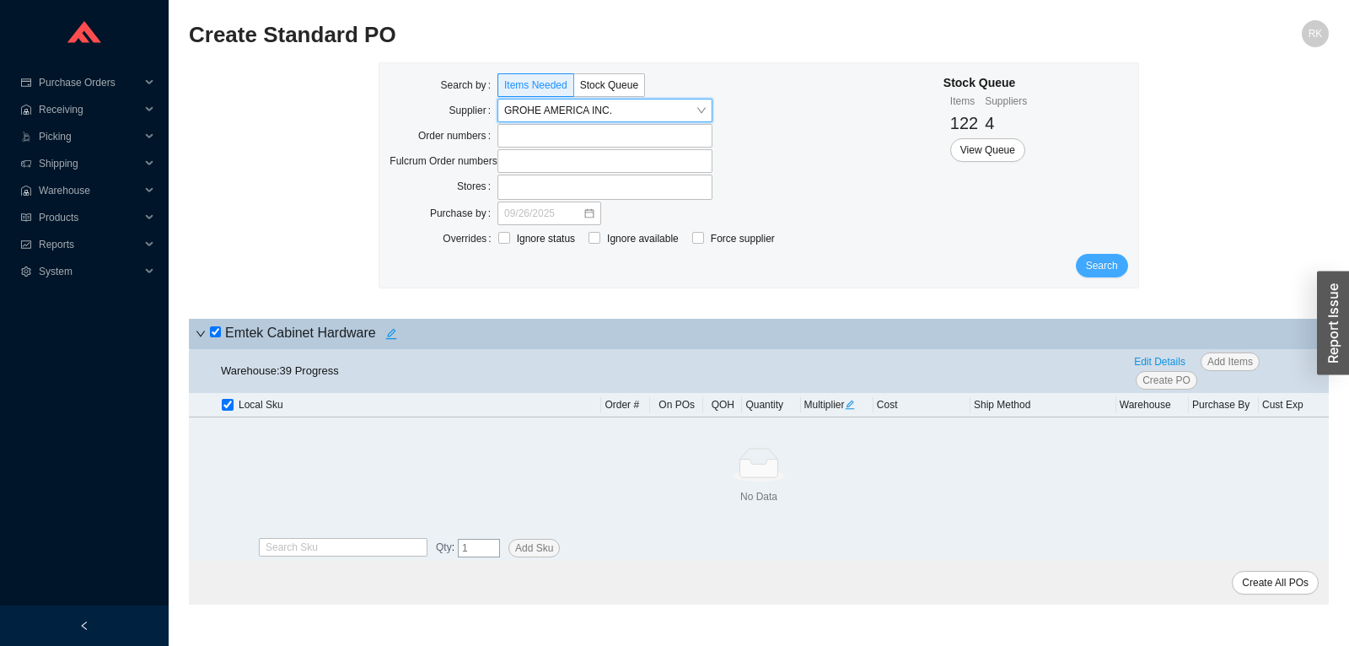
click at [1111, 270] on span "Search" at bounding box center [1102, 265] width 32 height 17
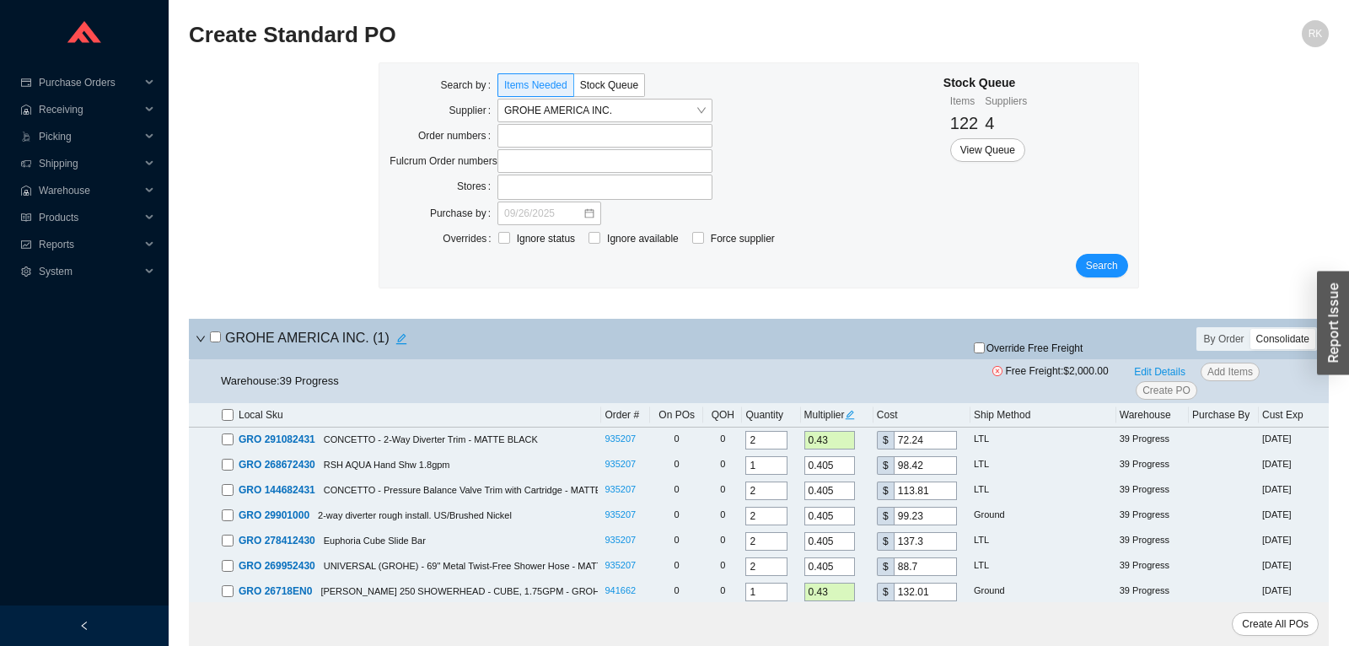
scroll to position [305, 0]
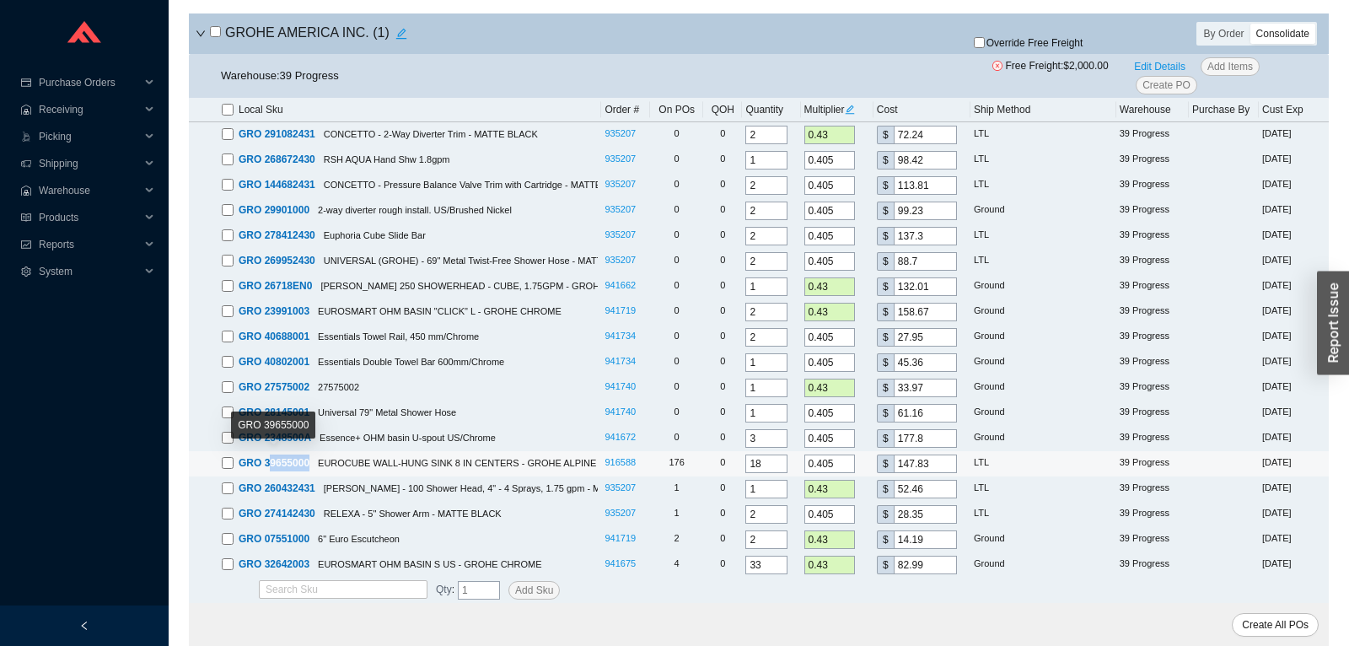
drag, startPoint x: 311, startPoint y: 465, endPoint x: 270, endPoint y: 465, distance: 41.3
click at [270, 465] on div "GRO 39655000 EUROCUBE WALL-HUNG SINK 8 IN CENTERS - GROHE ALPINE WHITE" at bounding box center [410, 463] width 376 height 17
click at [621, 465] on link "916588" at bounding box center [620, 462] width 31 height 10
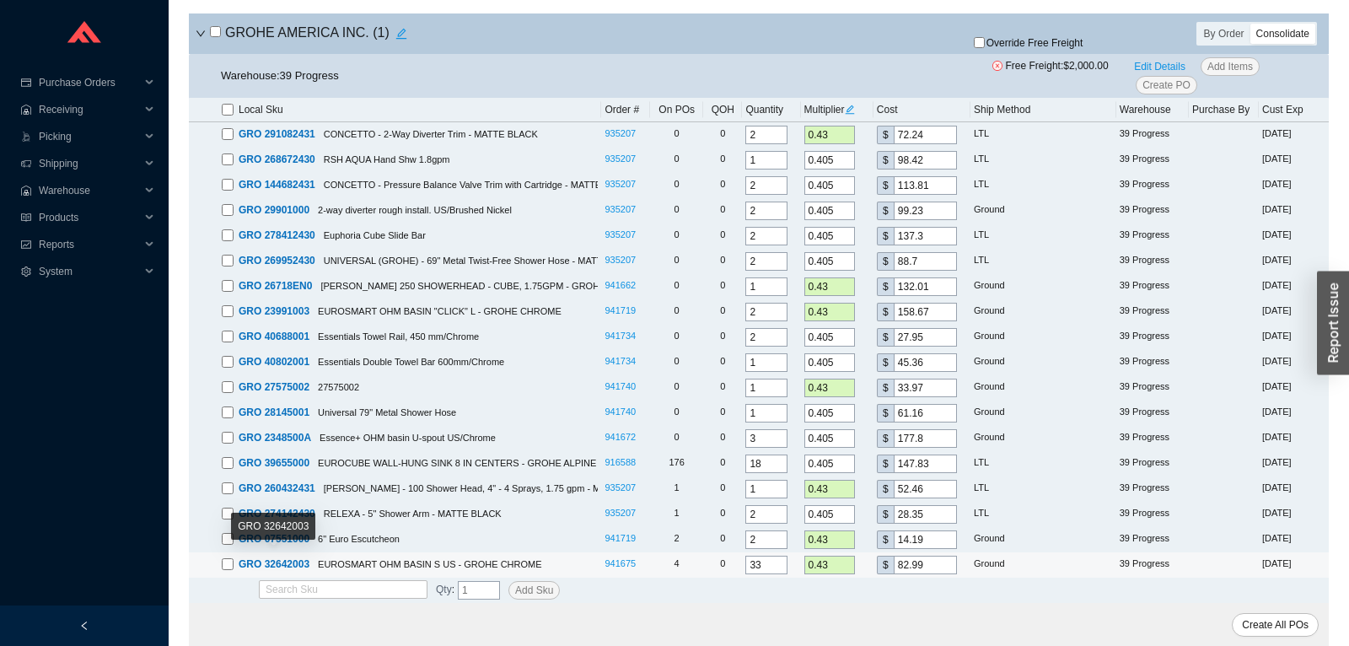
click at [277, 564] on span "GRO 32642003" at bounding box center [274, 564] width 71 height 12
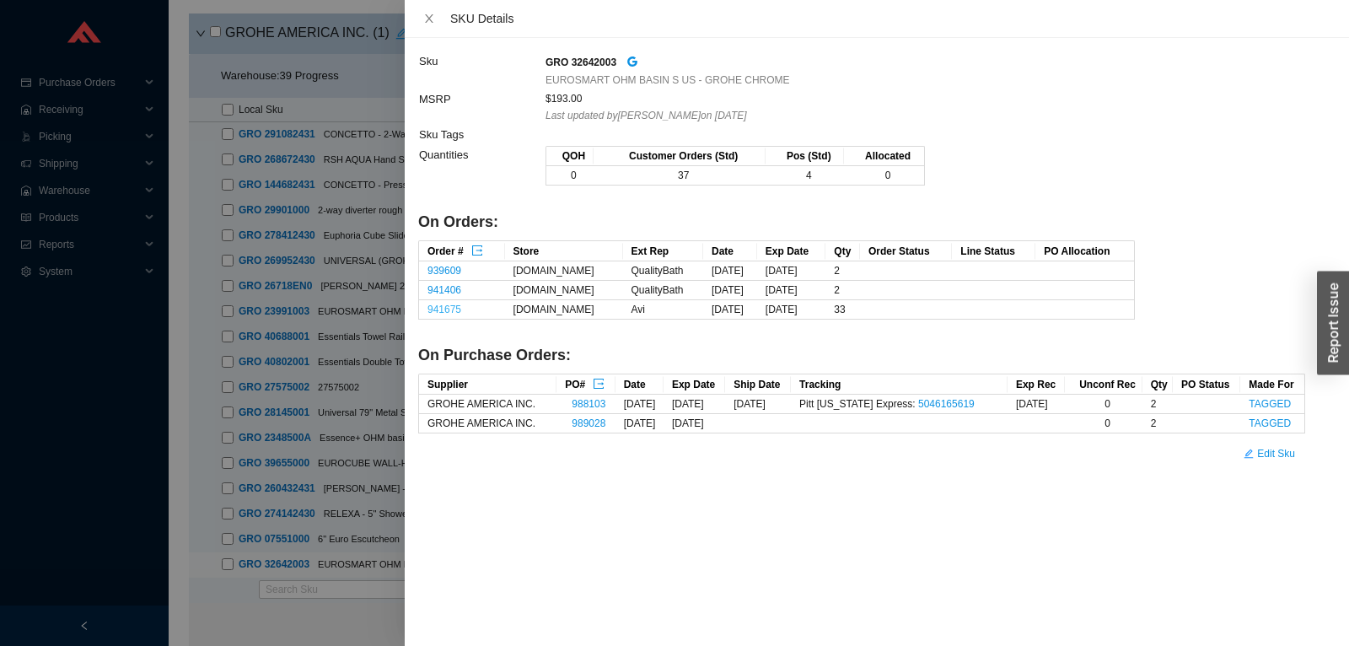
click at [447, 309] on link "941675" at bounding box center [445, 310] width 34 height 12
click at [428, 19] on icon "close" at bounding box center [429, 18] width 8 height 8
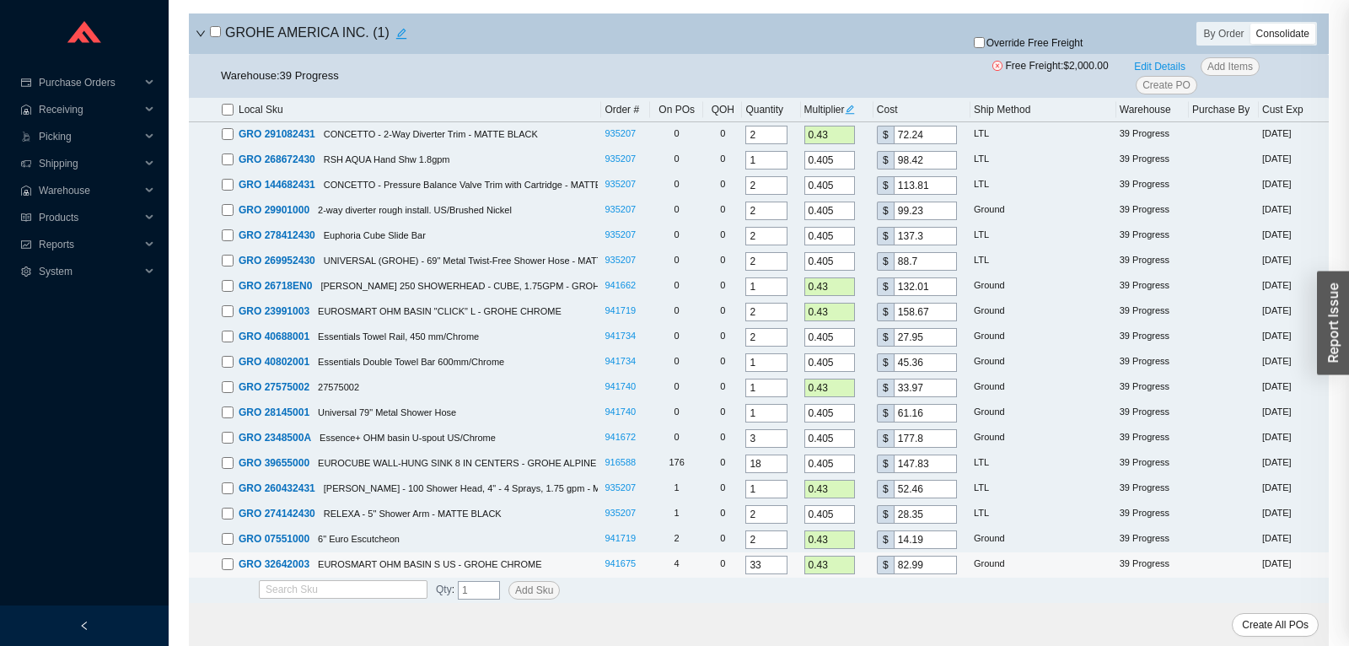
scroll to position [0, 0]
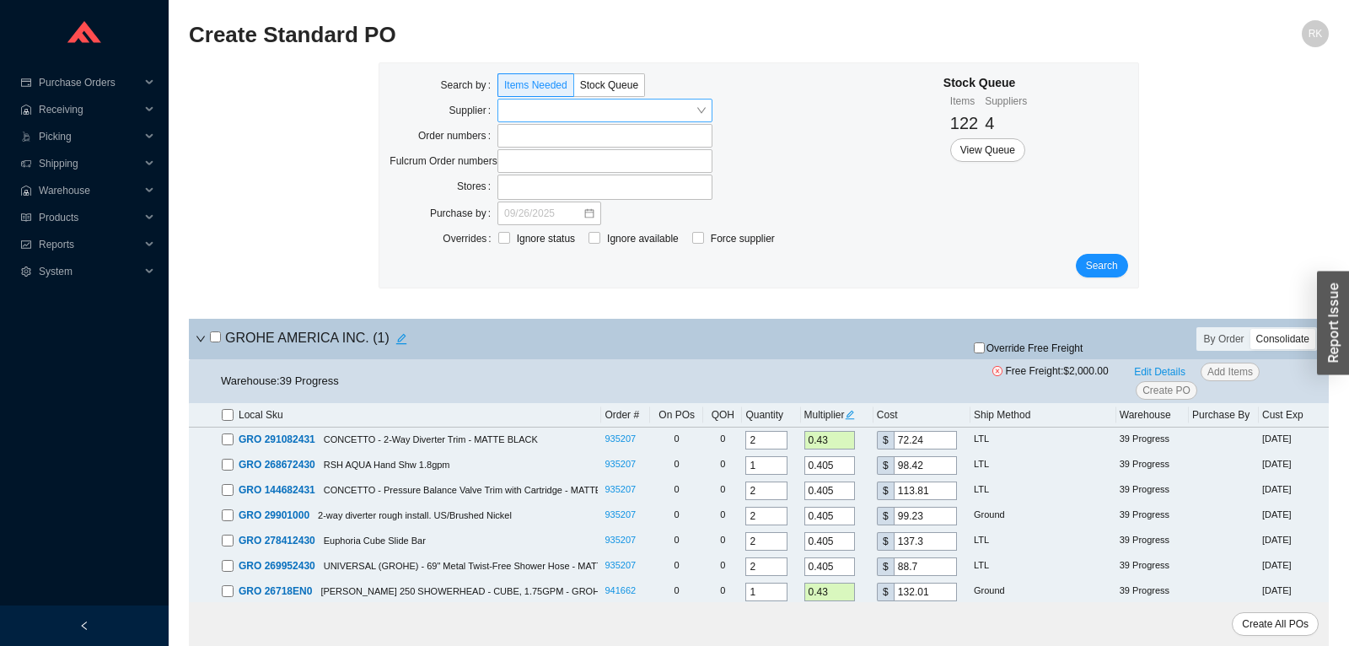
drag, startPoint x: 700, startPoint y: 110, endPoint x: 656, endPoint y: 110, distance: 43.9
click at [656, 110] on input "search" at bounding box center [599, 111] width 191 height 22
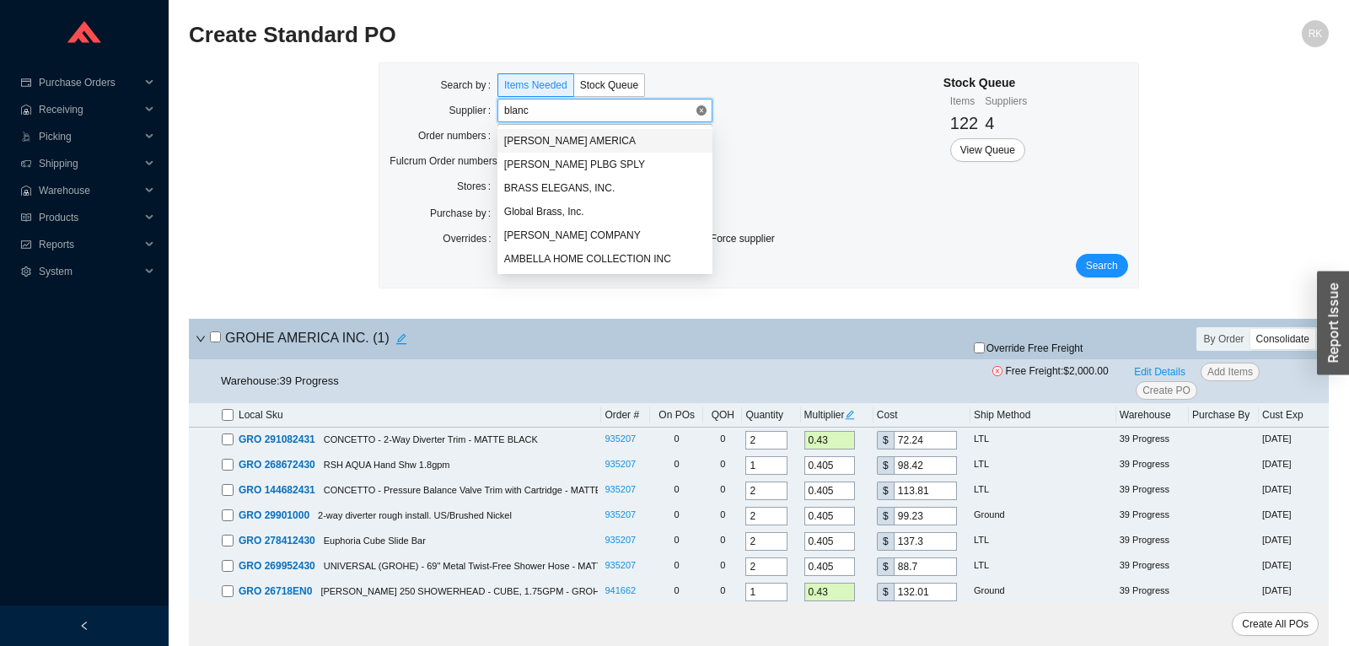
type input "blanco"
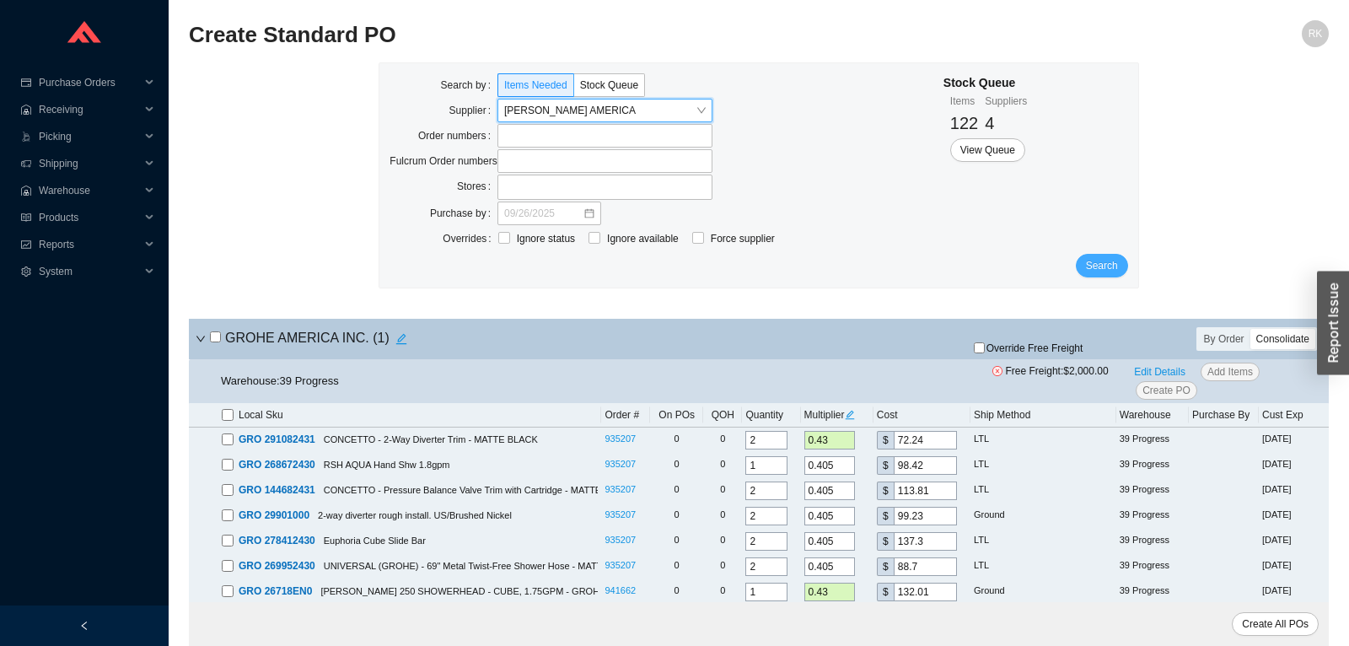
click at [1122, 267] on button "Search" at bounding box center [1102, 266] width 52 height 24
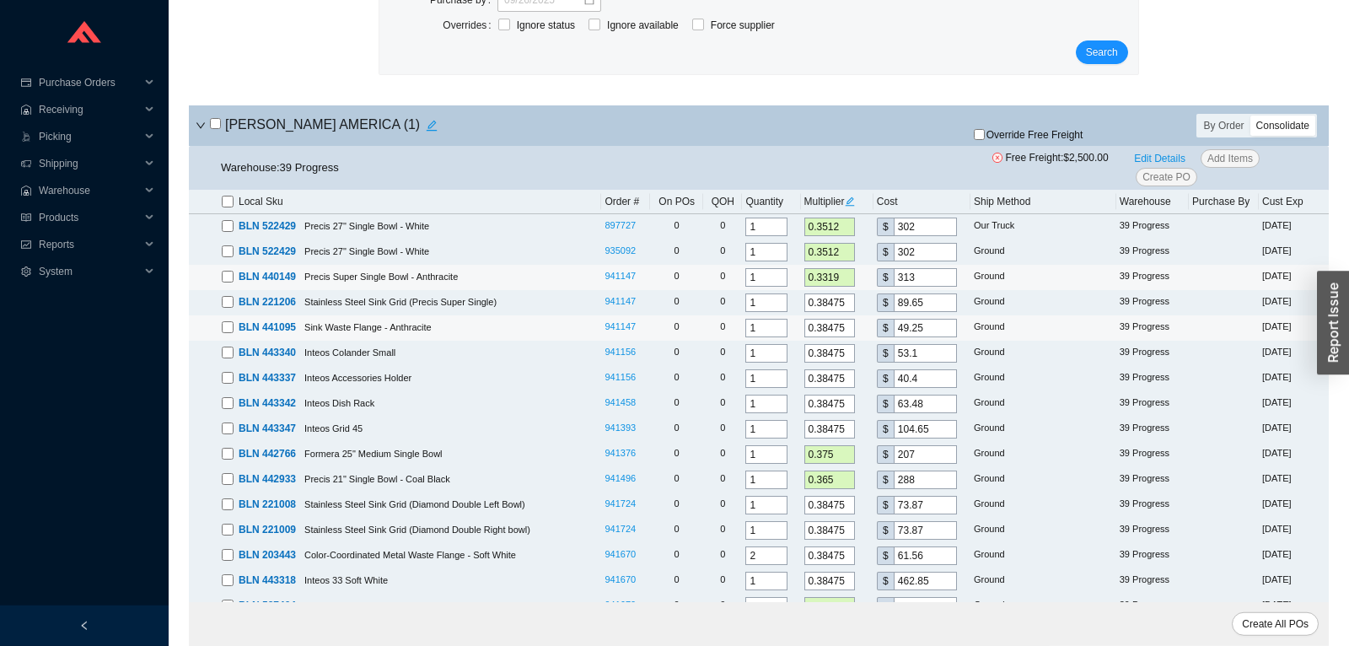
scroll to position [266, 0]
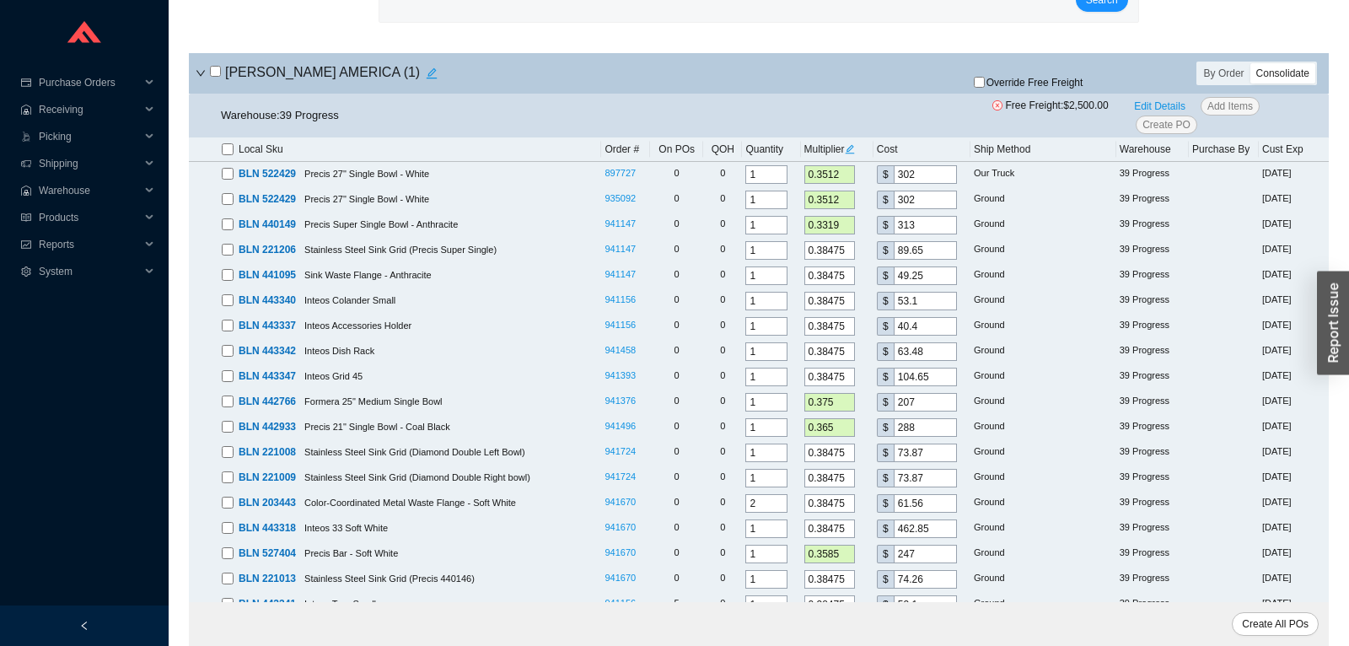
click at [216, 74] on input "checkbox" at bounding box center [215, 71] width 11 height 11
checkbox input "true"
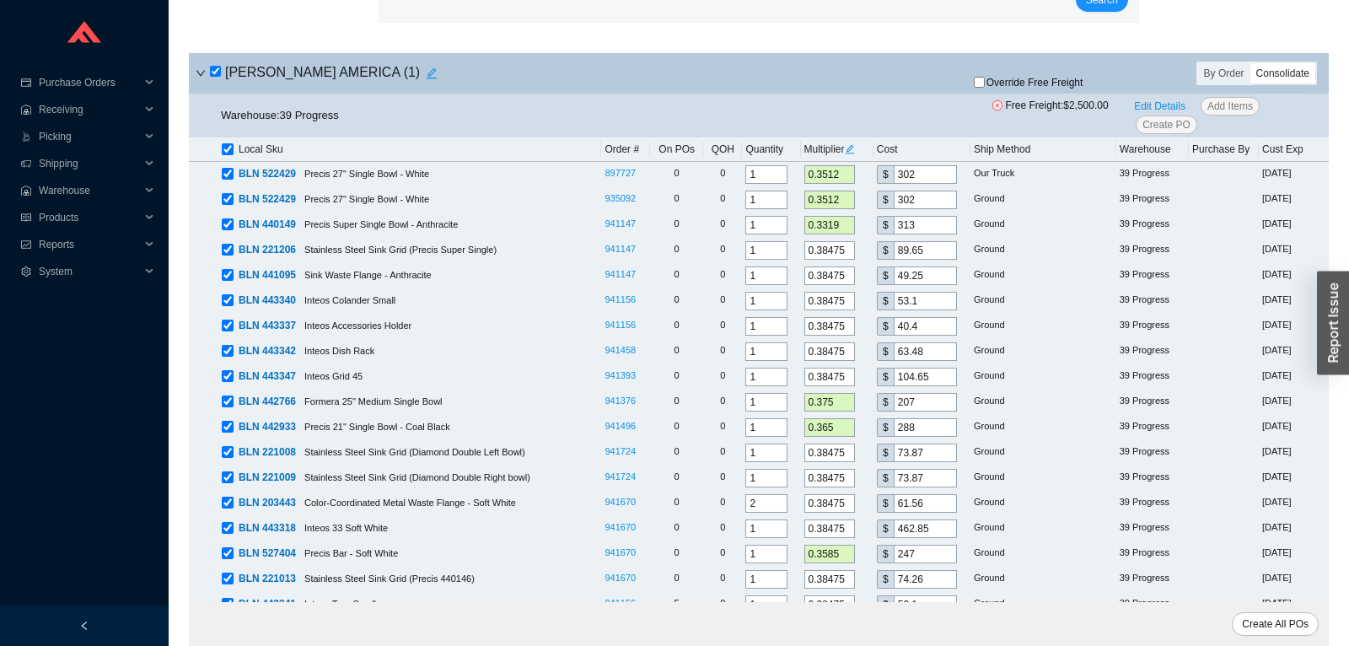
checkbox input "true"
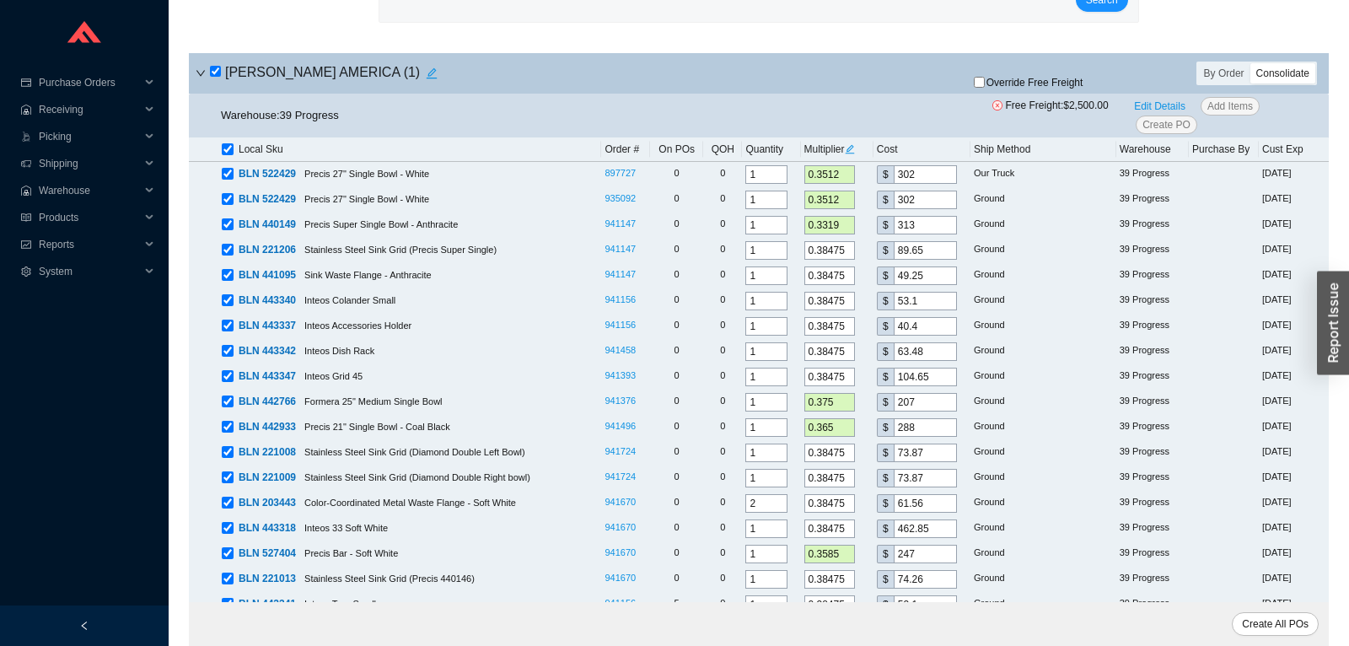
checkbox input "true"
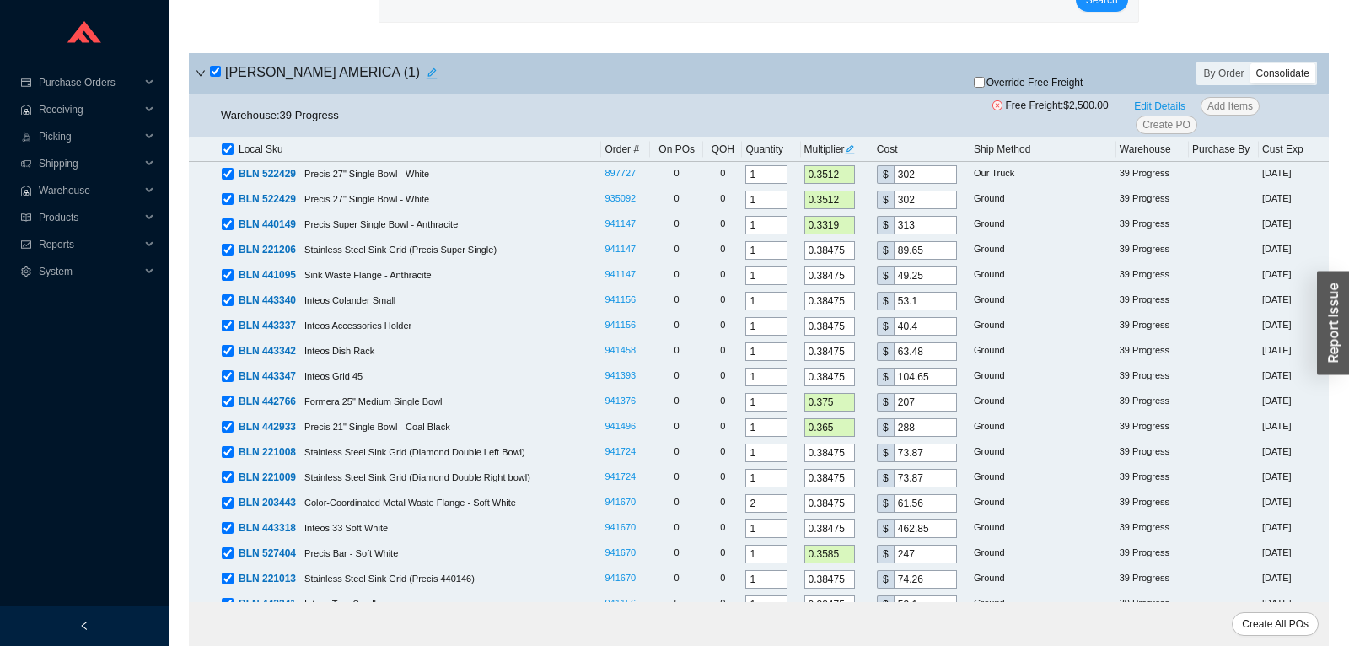
checkbox input "true"
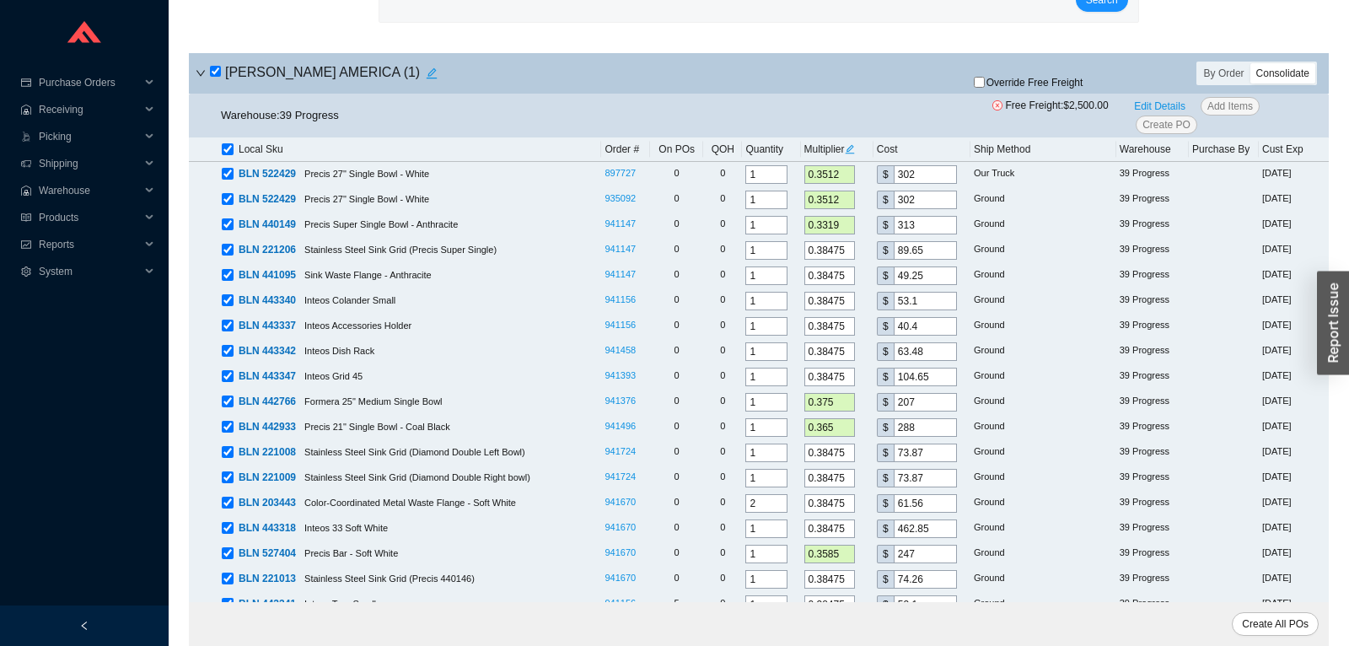
checkbox input "true"
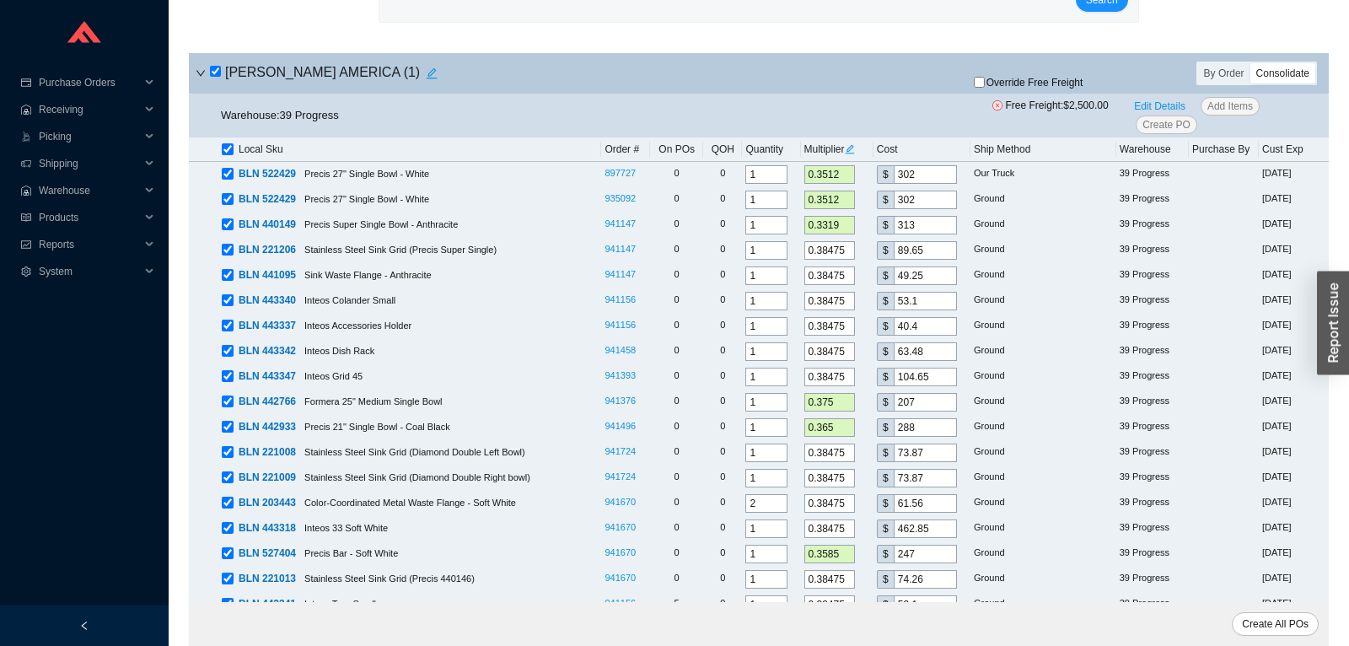
checkbox input "true"
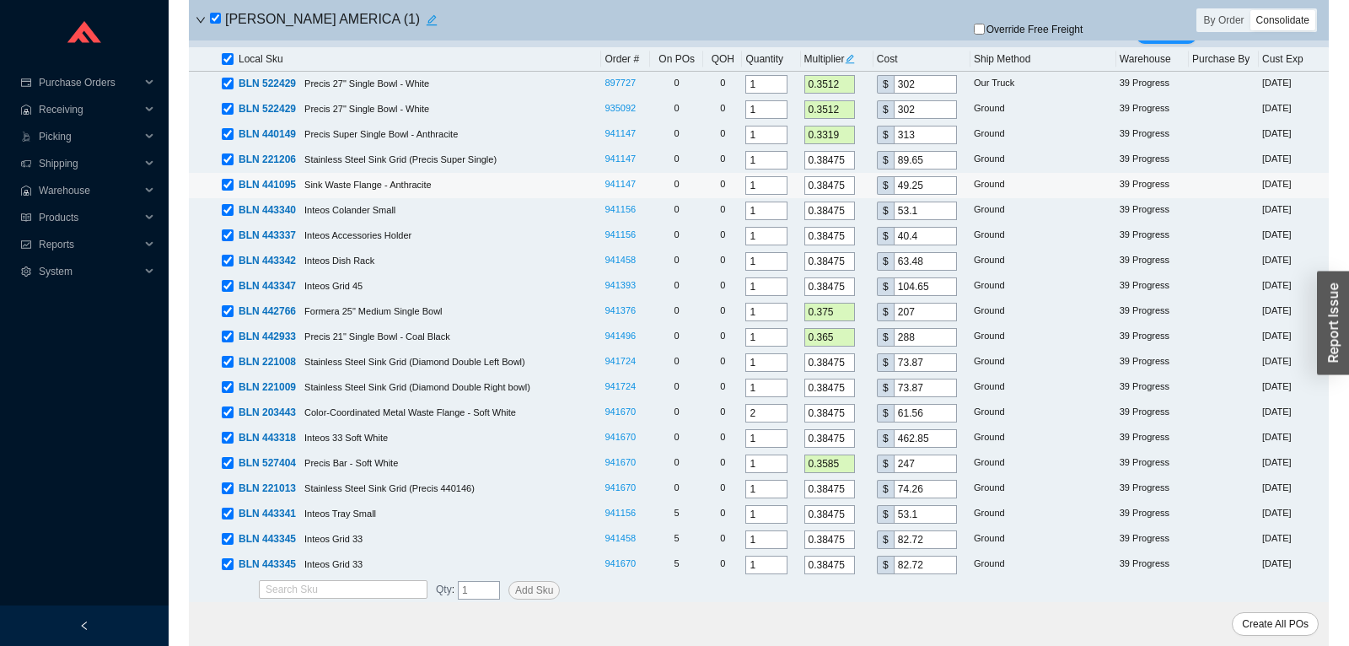
scroll to position [0, 0]
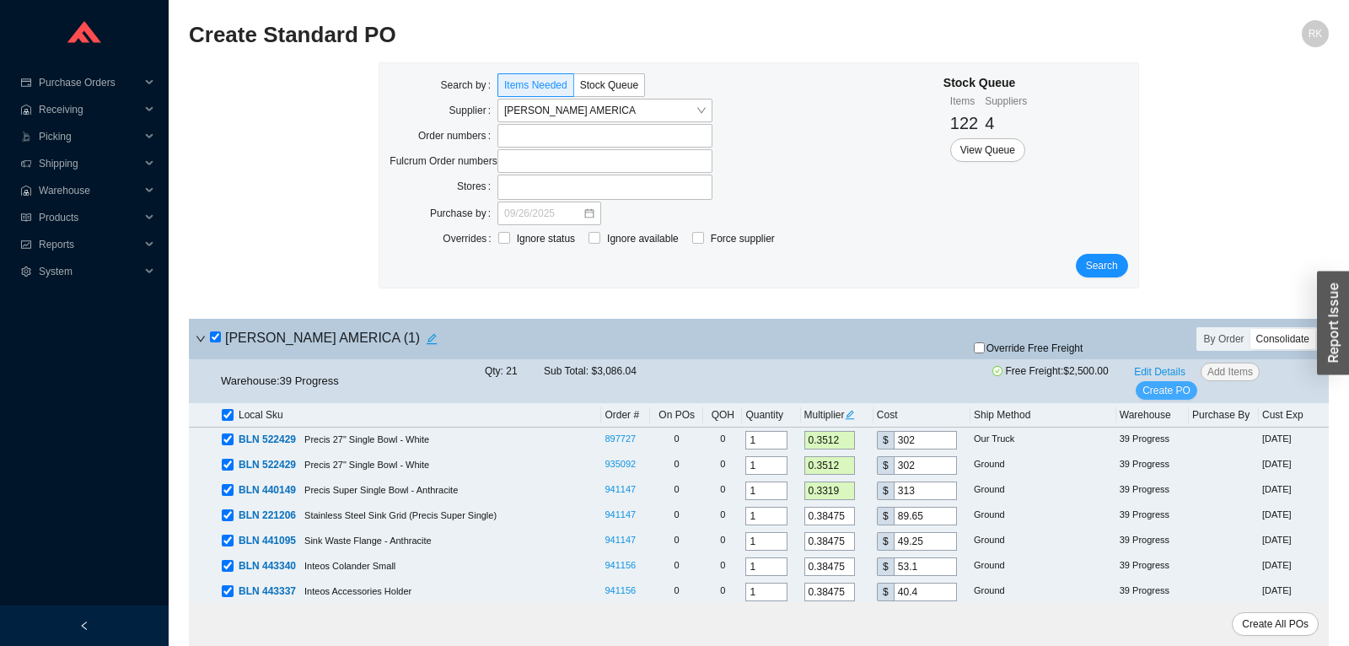
click at [1166, 391] on span "Create PO" at bounding box center [1167, 390] width 48 height 17
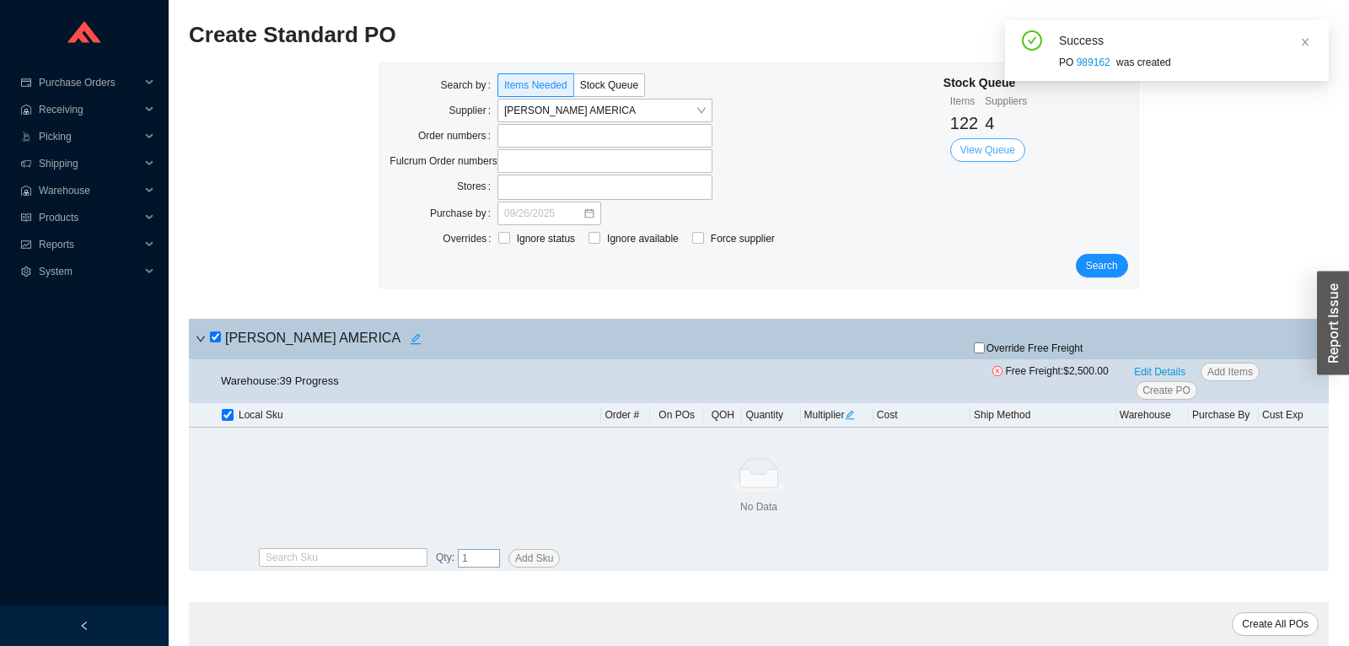
click at [986, 153] on span "View Queue" at bounding box center [987, 150] width 55 height 17
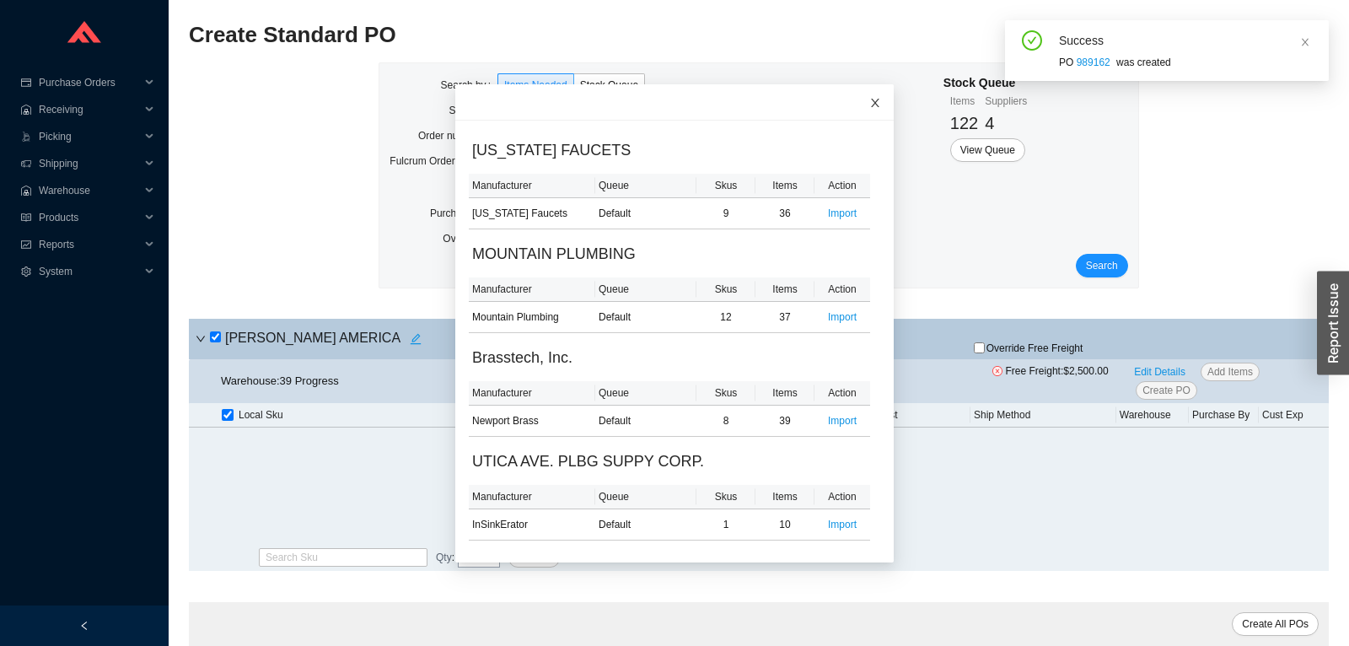
click at [874, 102] on icon "close" at bounding box center [875, 103] width 8 height 8
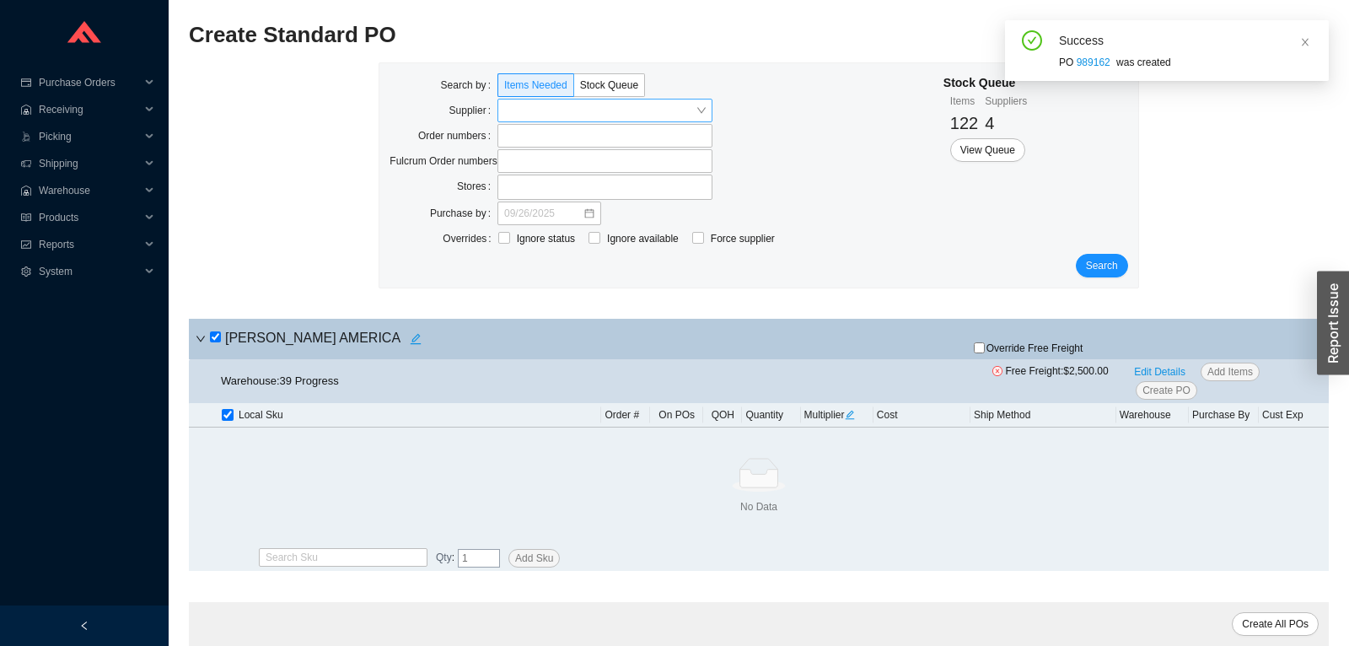
click at [683, 107] on input "search" at bounding box center [599, 111] width 191 height 22
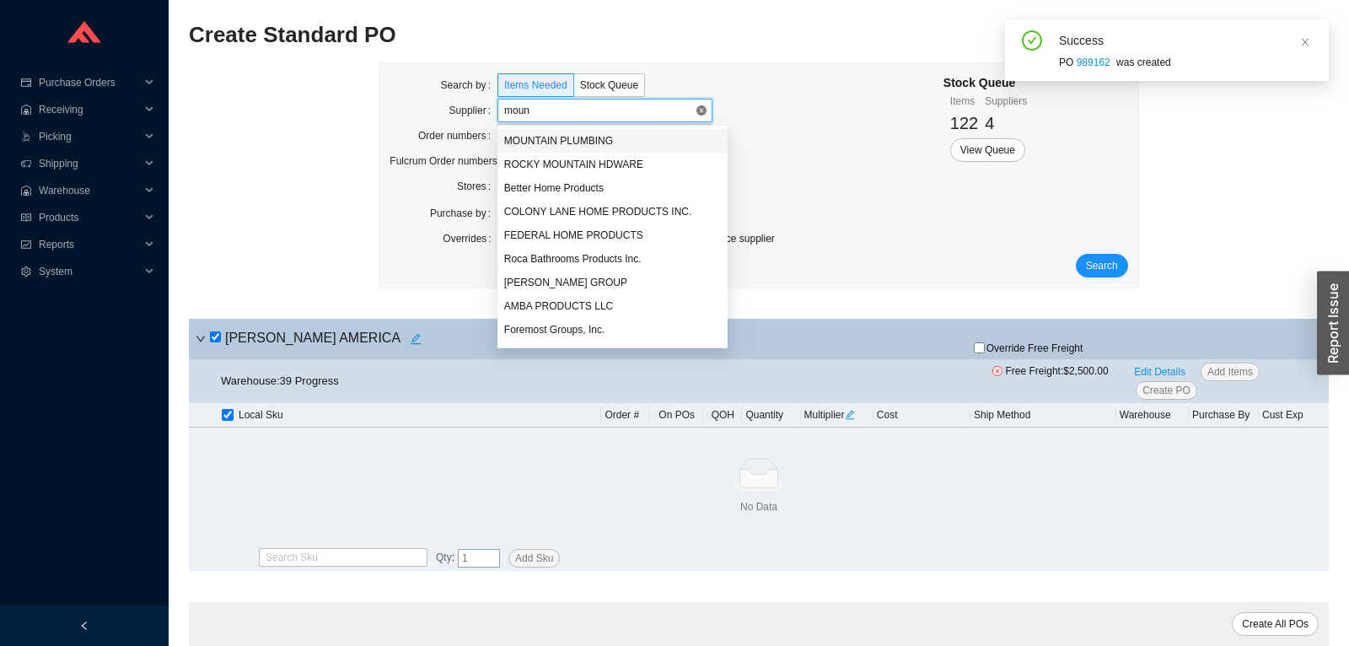
type input "mount"
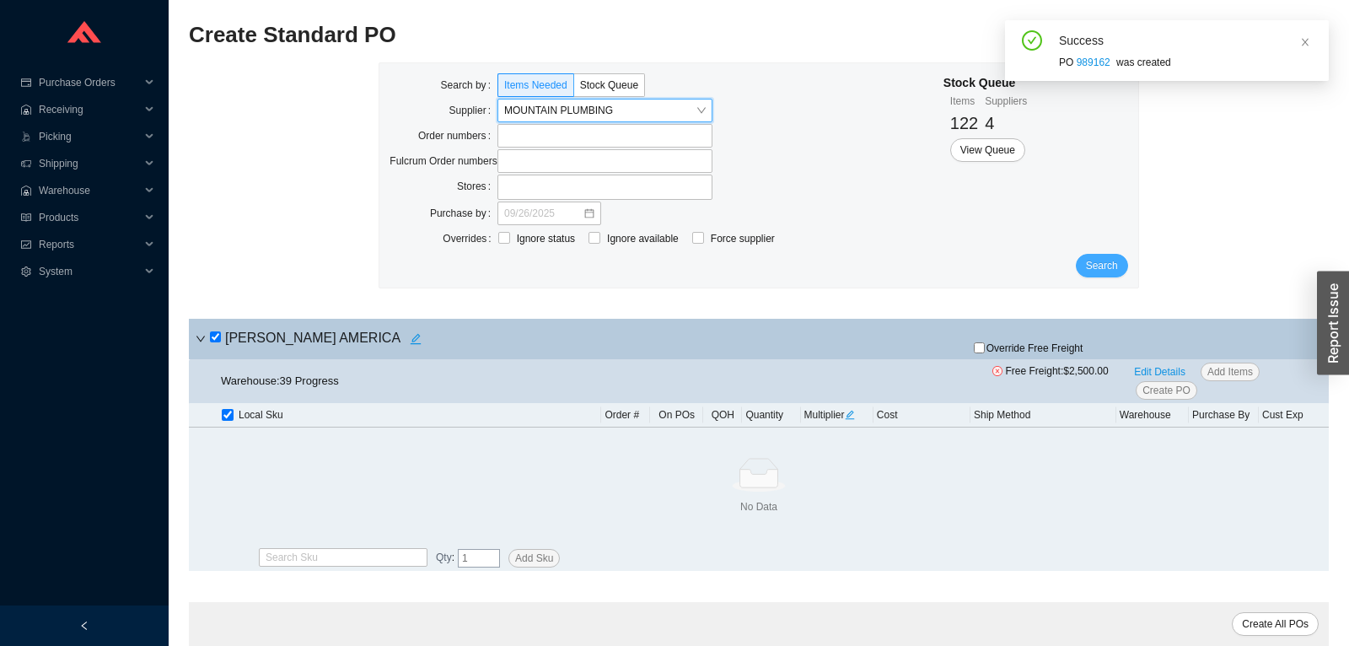
click at [1094, 264] on span "Search" at bounding box center [1102, 265] width 32 height 17
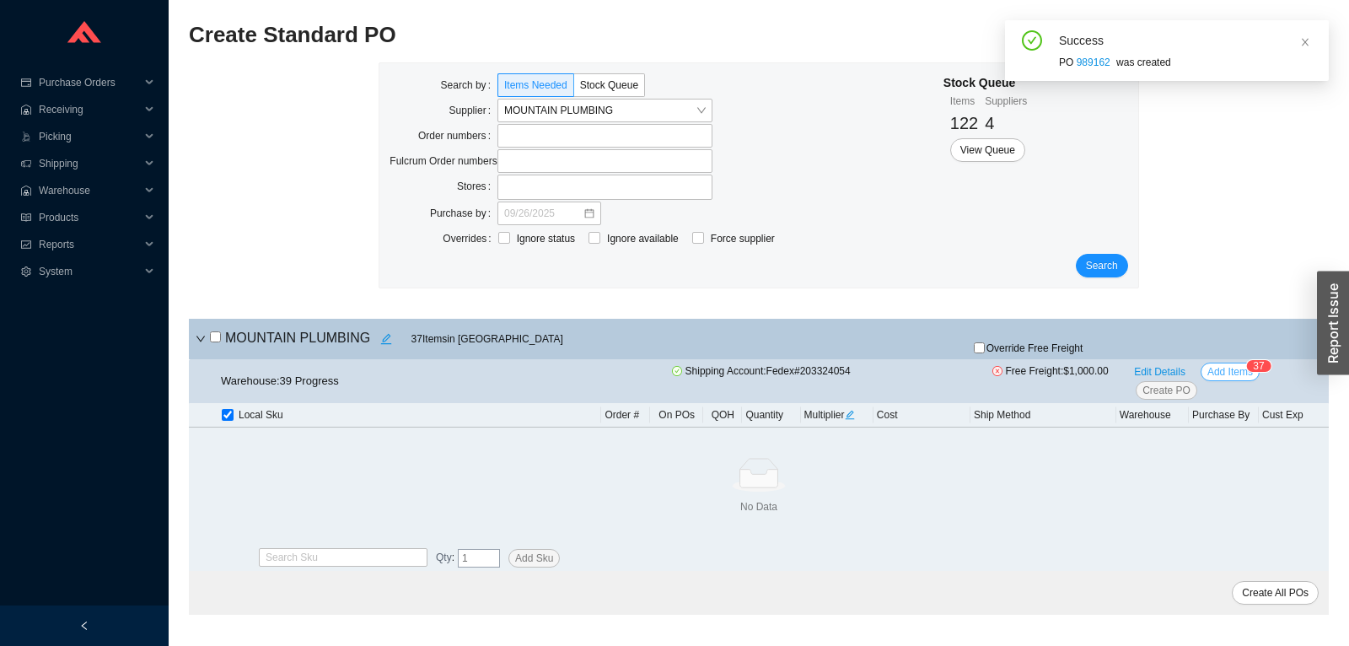
click at [1230, 379] on span "Add Items" at bounding box center [1231, 371] width 46 height 17
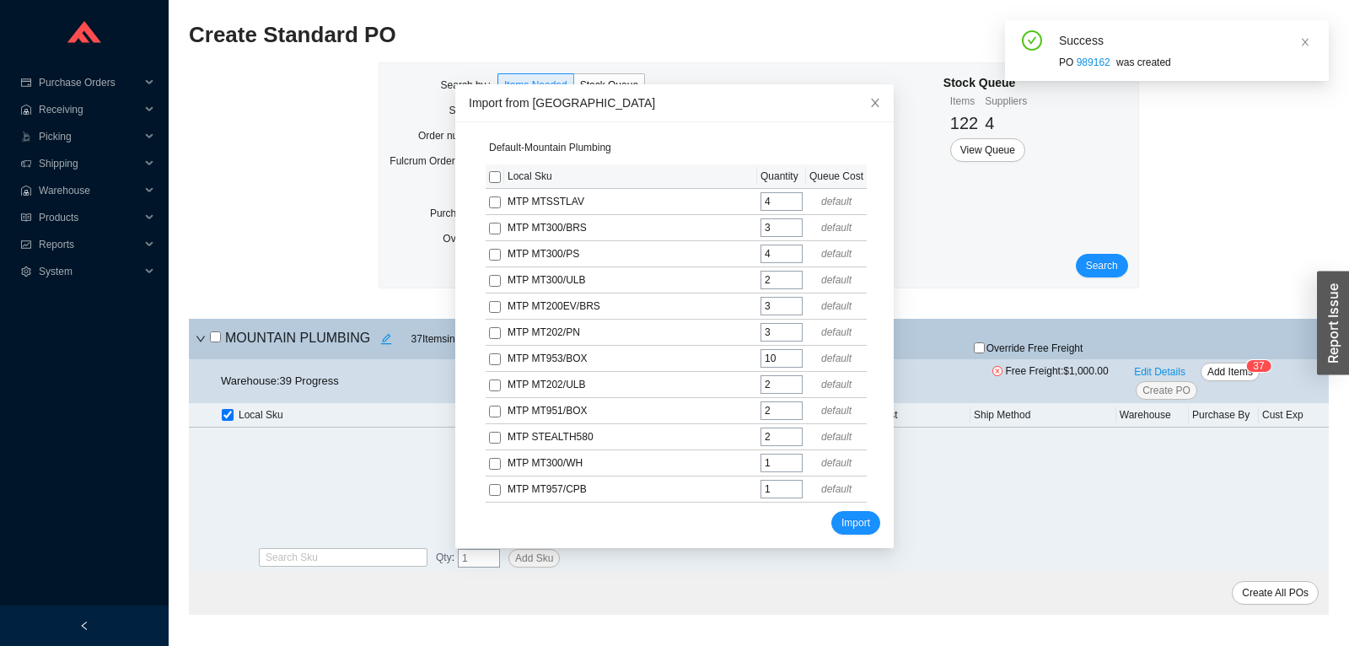
click at [493, 180] on input "checkbox" at bounding box center [495, 177] width 12 height 12
checkbox input "true"
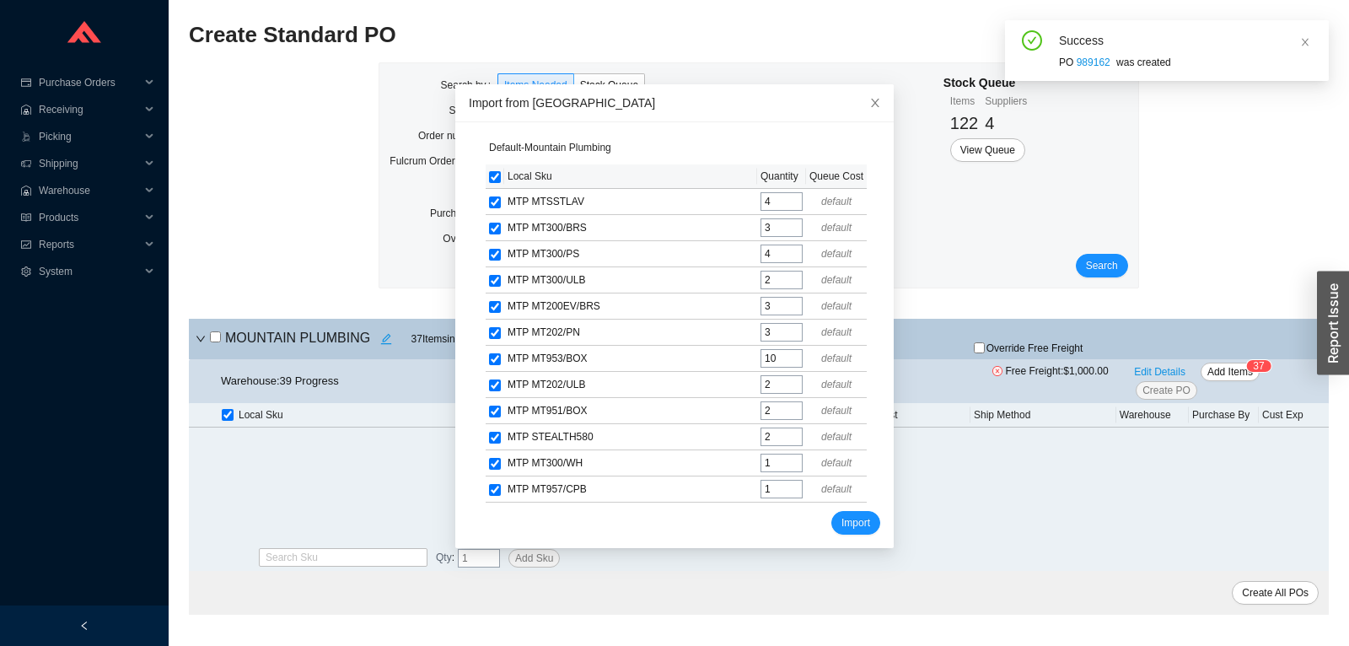
checkbox input "true"
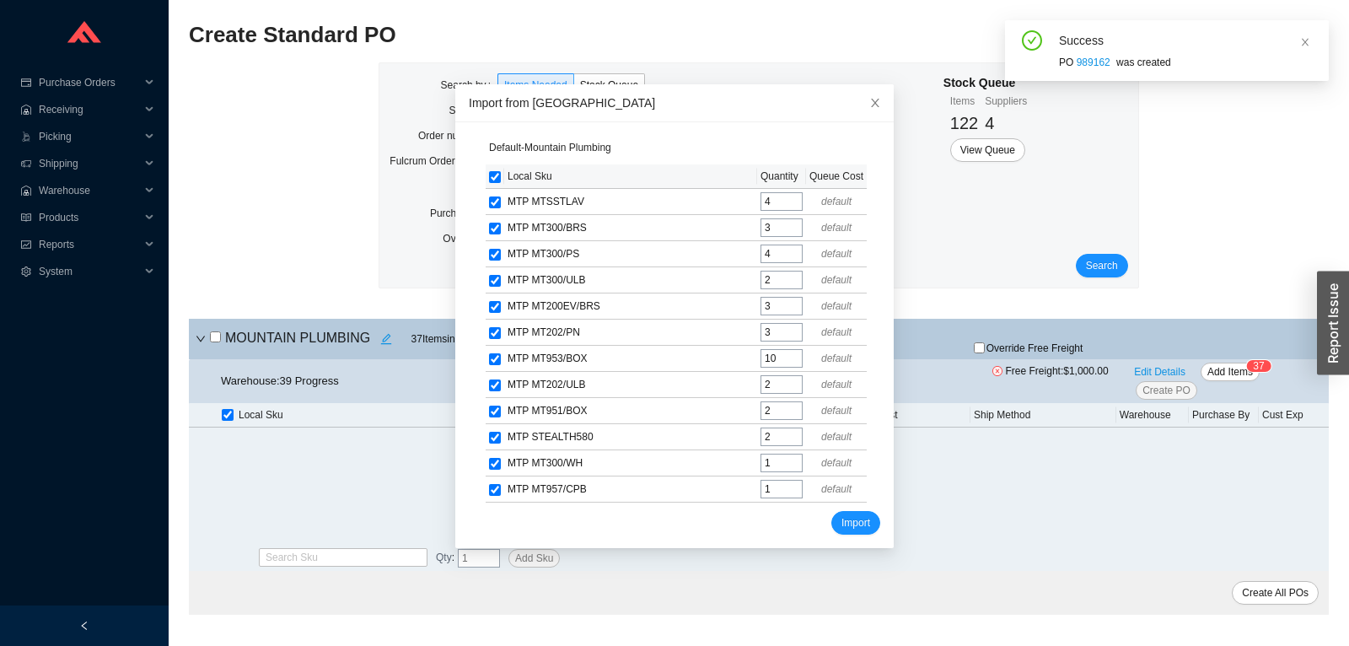
checkbox input "true"
click at [853, 517] on span "Import" at bounding box center [856, 522] width 29 height 17
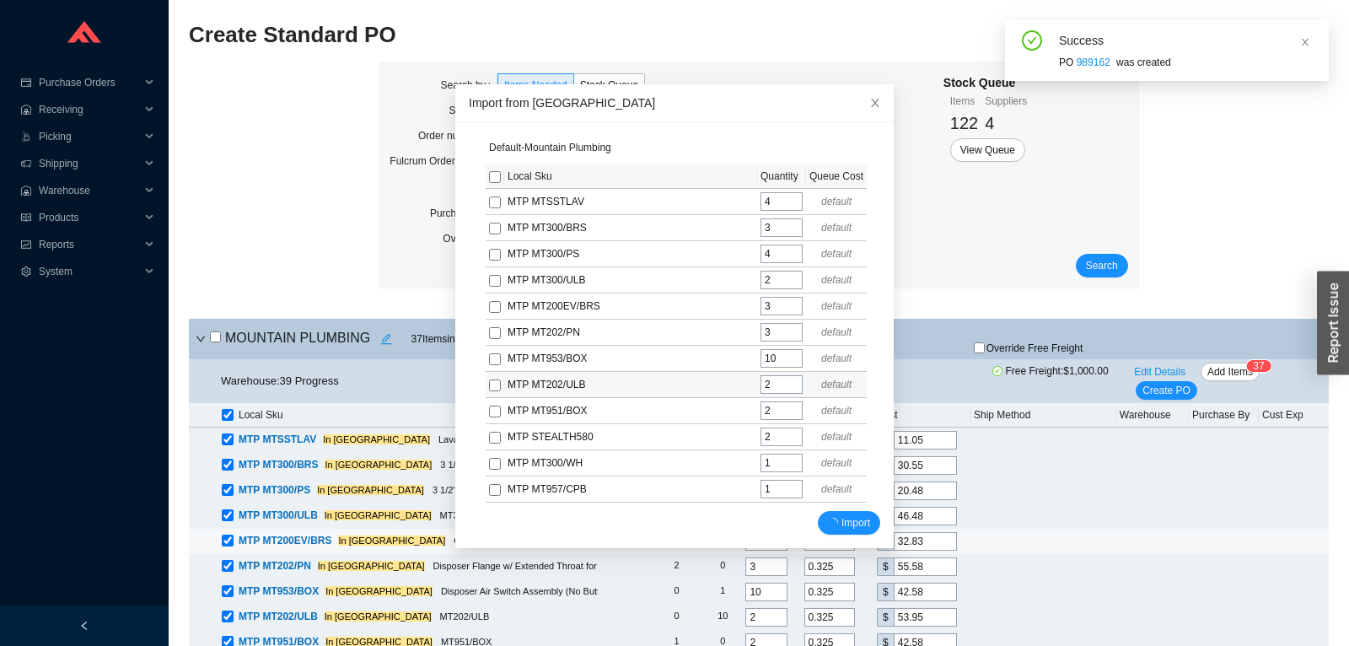
scroll to position [153, 0]
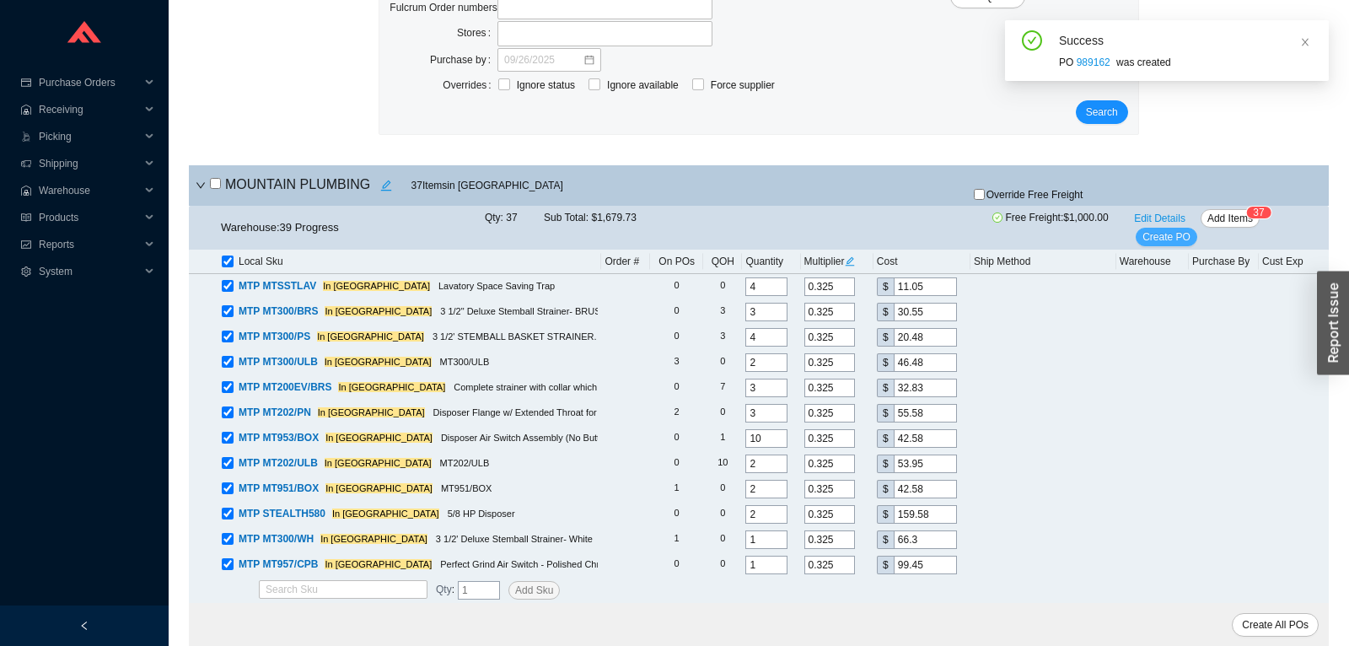
click at [1171, 235] on span "Create PO" at bounding box center [1167, 237] width 48 height 17
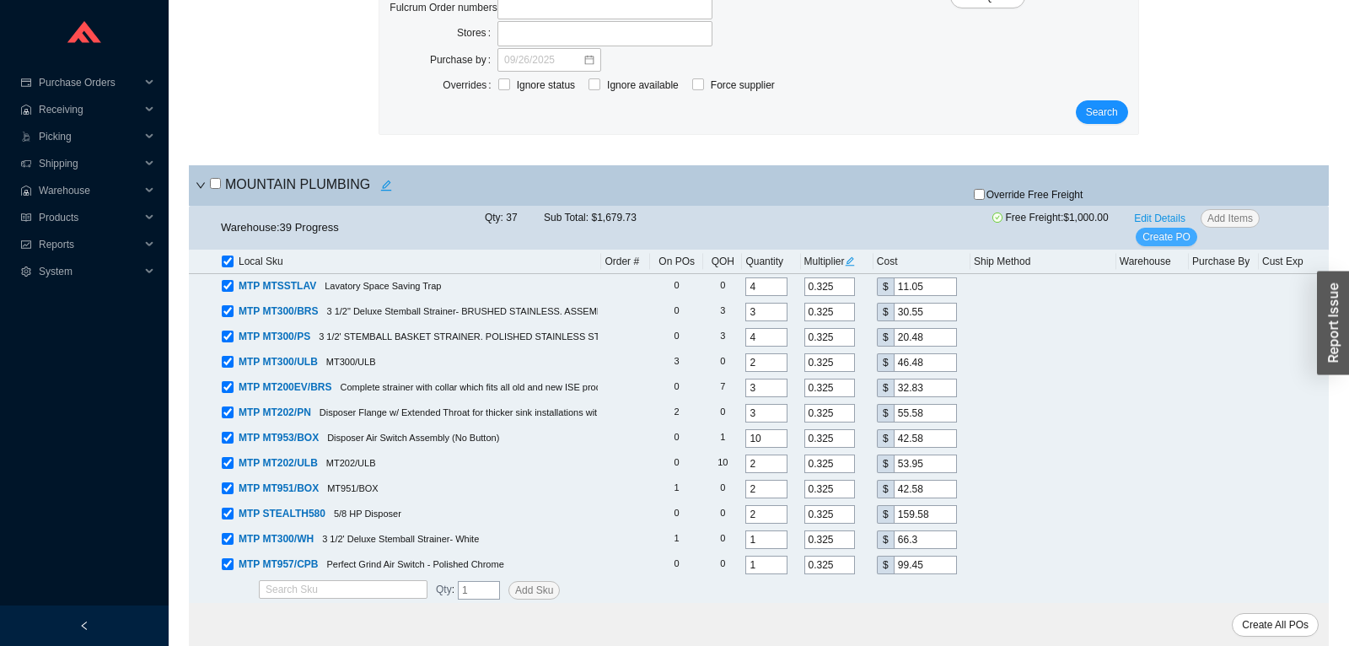
click at [1175, 234] on span "Create PO" at bounding box center [1167, 237] width 48 height 17
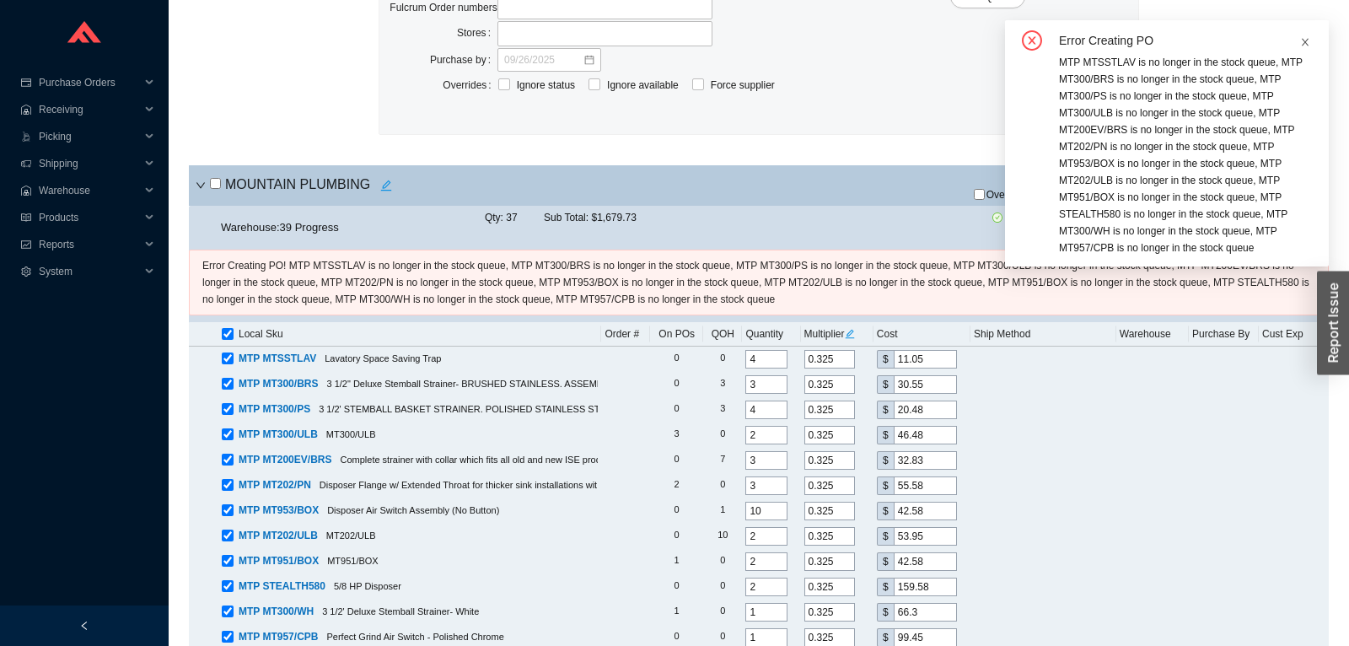
click at [1310, 44] on icon "close" at bounding box center [1305, 42] width 10 height 10
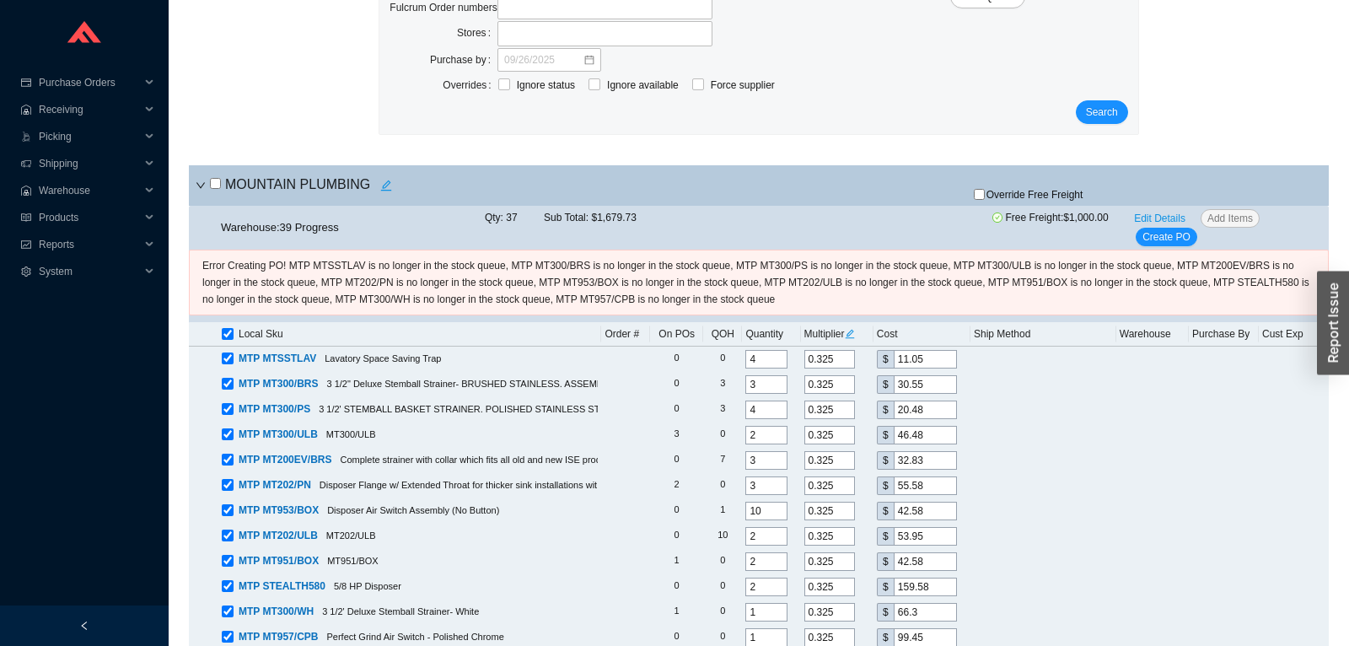
scroll to position [0, 0]
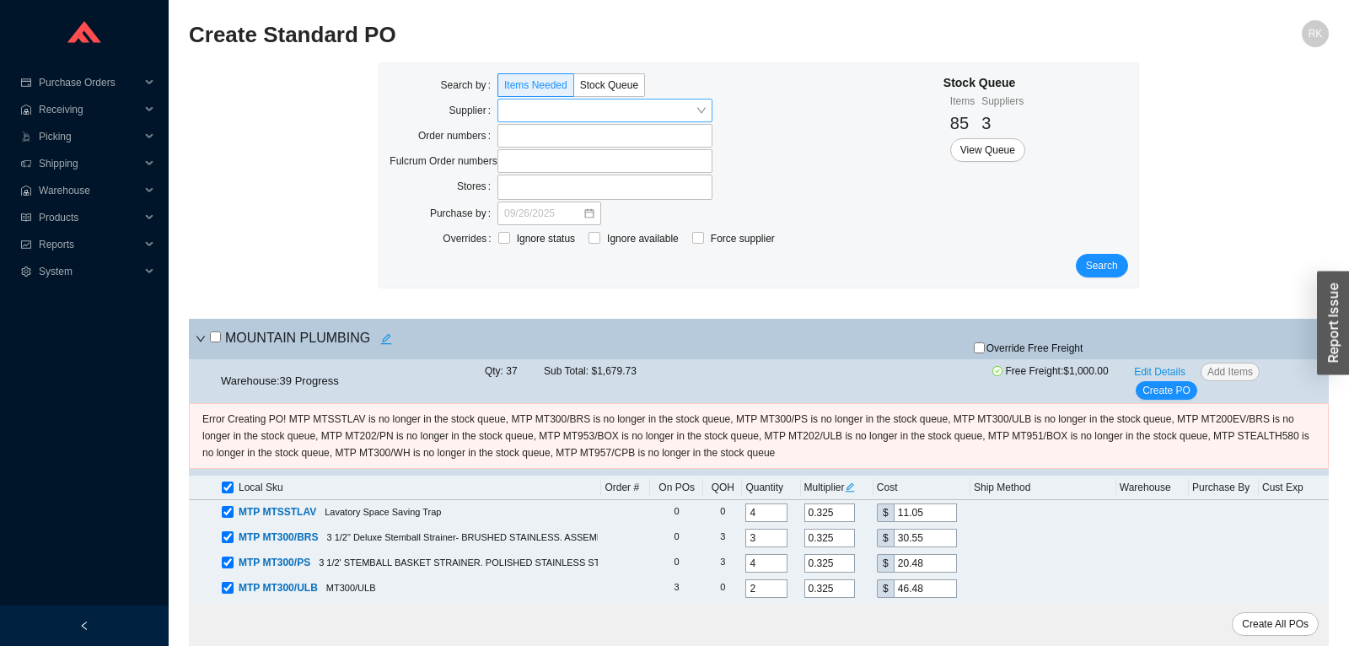
click at [677, 113] on input "search" at bounding box center [599, 111] width 191 height 22
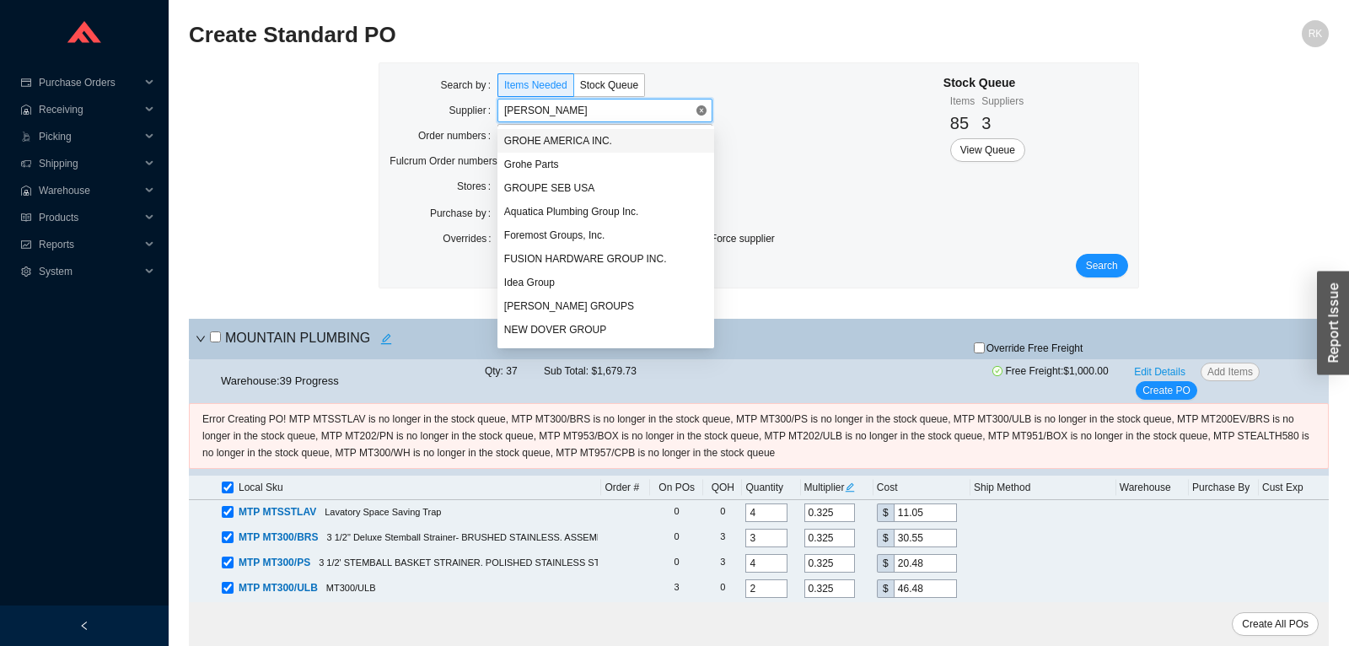
type input "grohe"
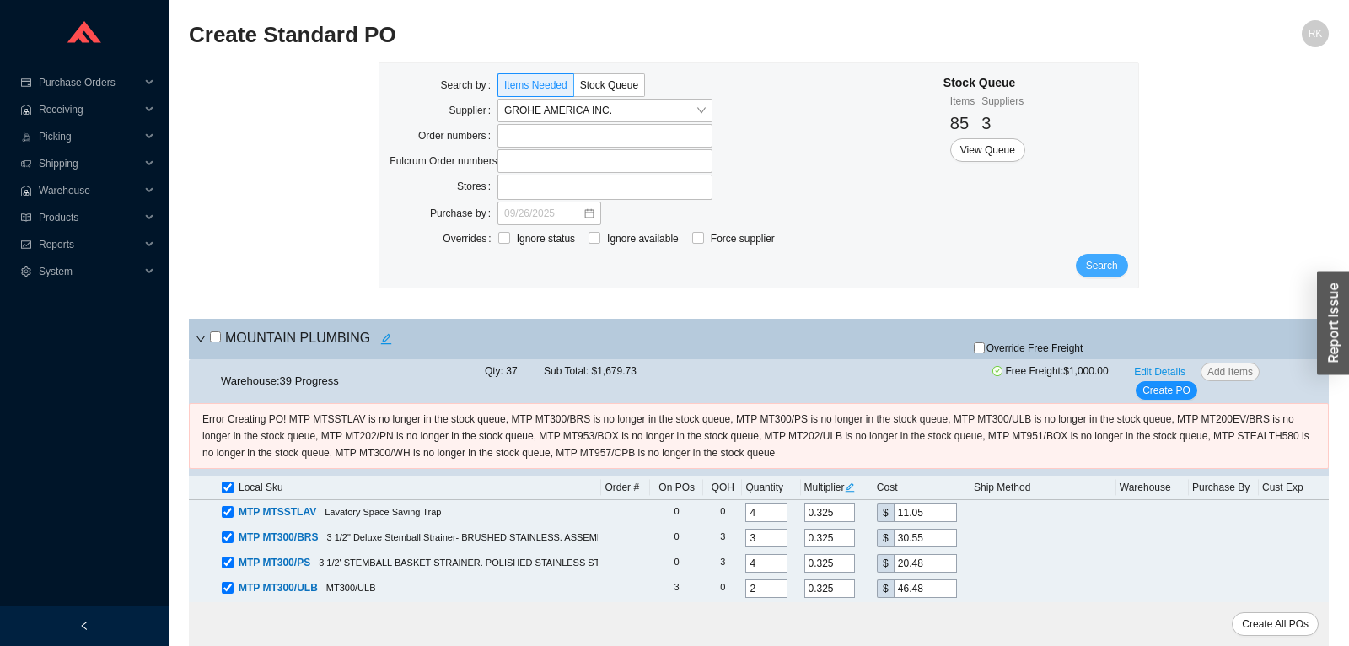
drag, startPoint x: 1102, startPoint y: 278, endPoint x: 1100, endPoint y: 266, distance: 11.9
click at [1100, 266] on div "Search by Items Needed Stock Queue Supplier GROHE AMERICA INC. Order numbers Fu…" at bounding box center [758, 175] width 758 height 224
click at [1100, 257] on span "Search" at bounding box center [1102, 265] width 32 height 17
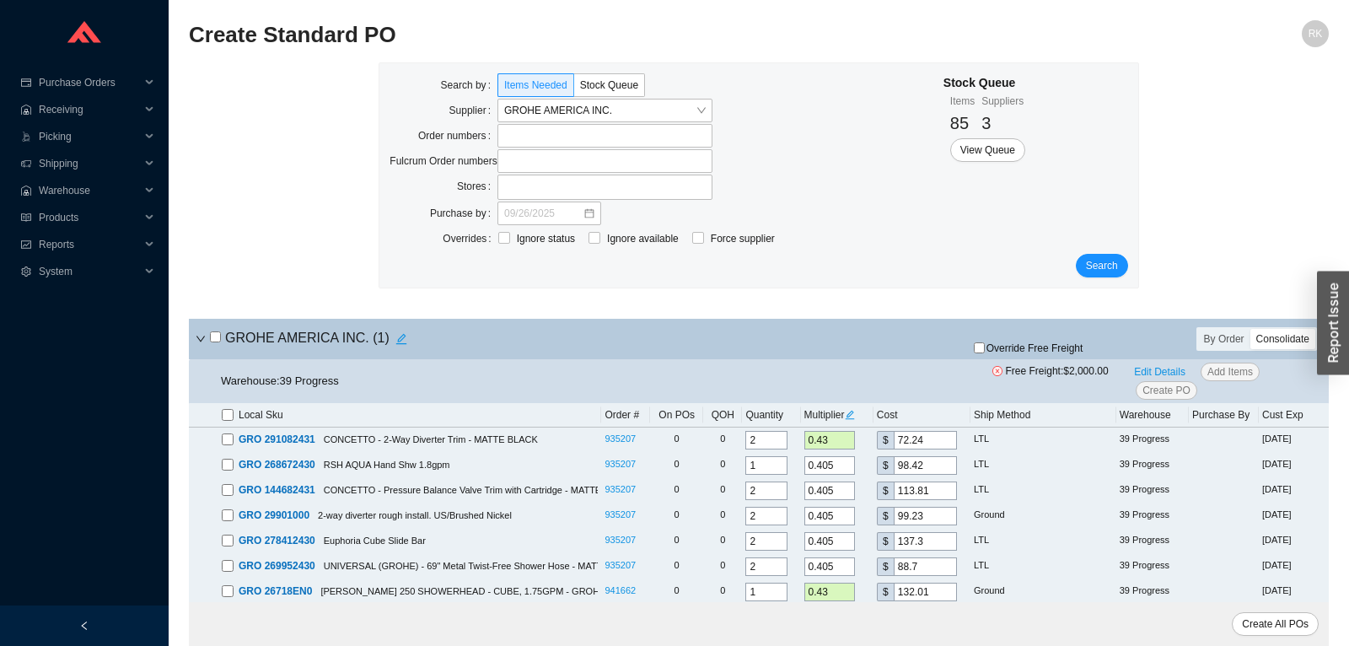
click at [209, 335] on div "GROHE AMERICA INC. ( 1 )" at bounding box center [571, 339] width 751 height 24
click at [213, 336] on input "checkbox" at bounding box center [215, 336] width 11 height 11
checkbox input "true"
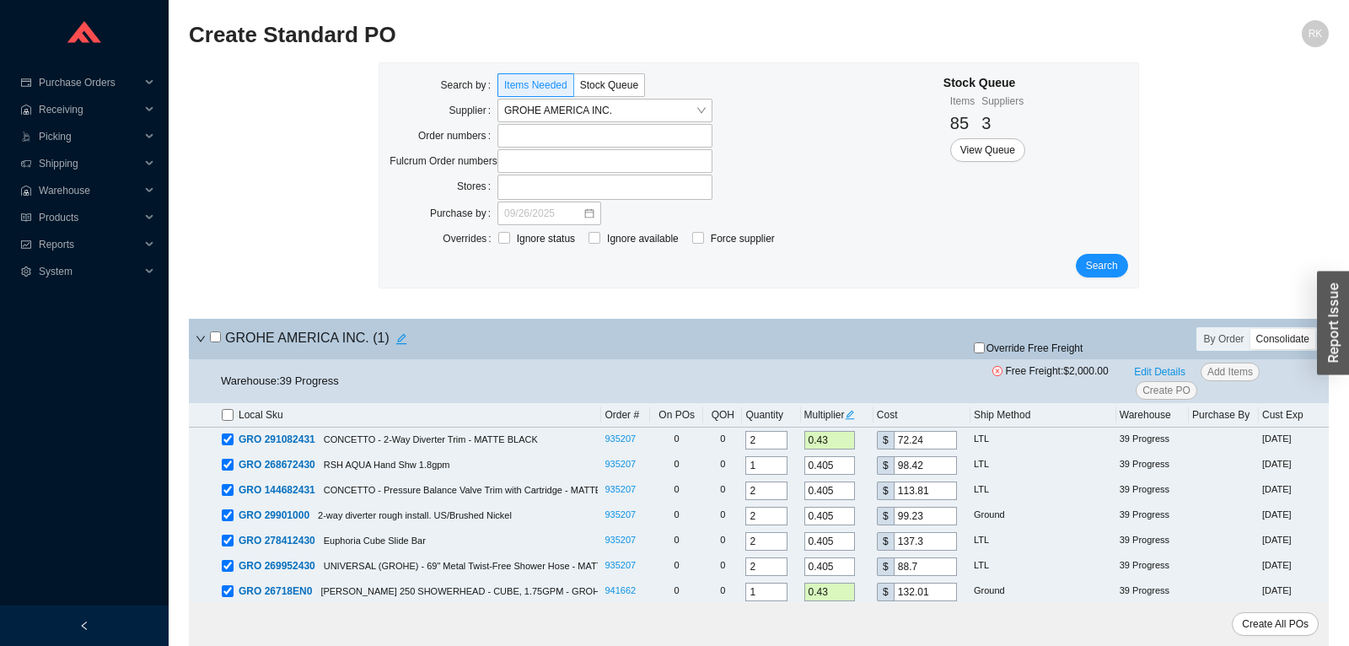
checkbox input "true"
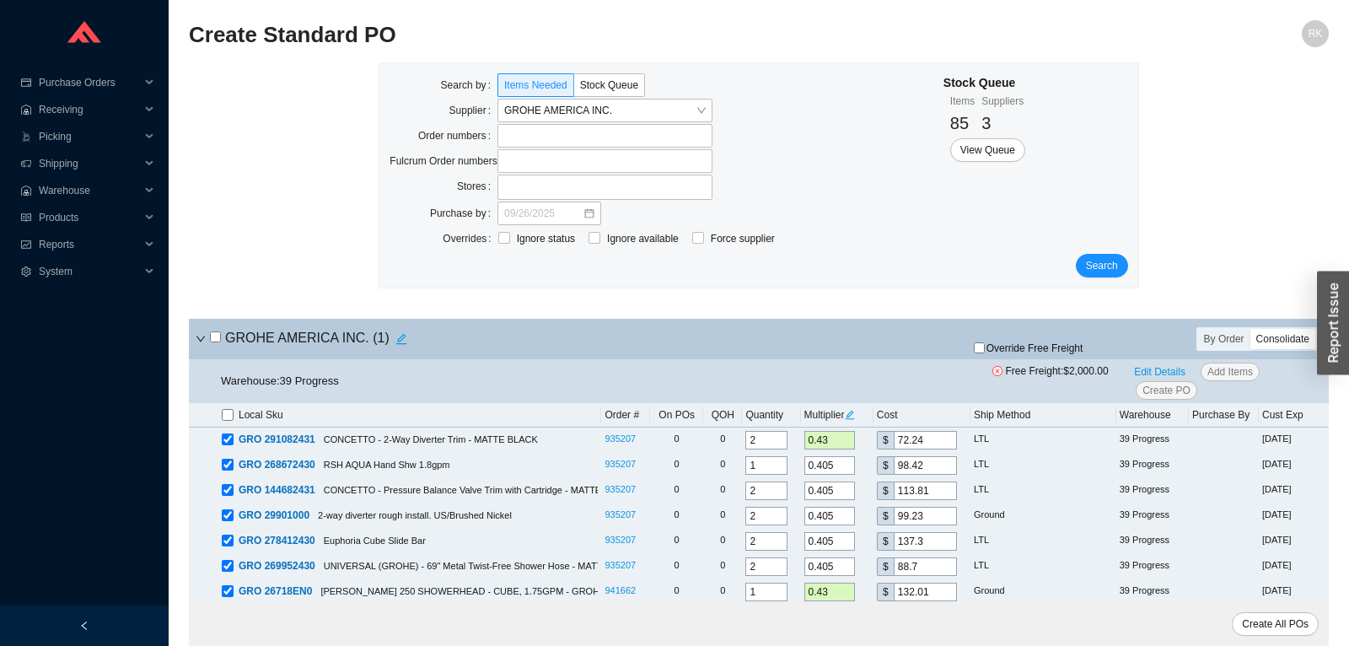
checkbox input "true"
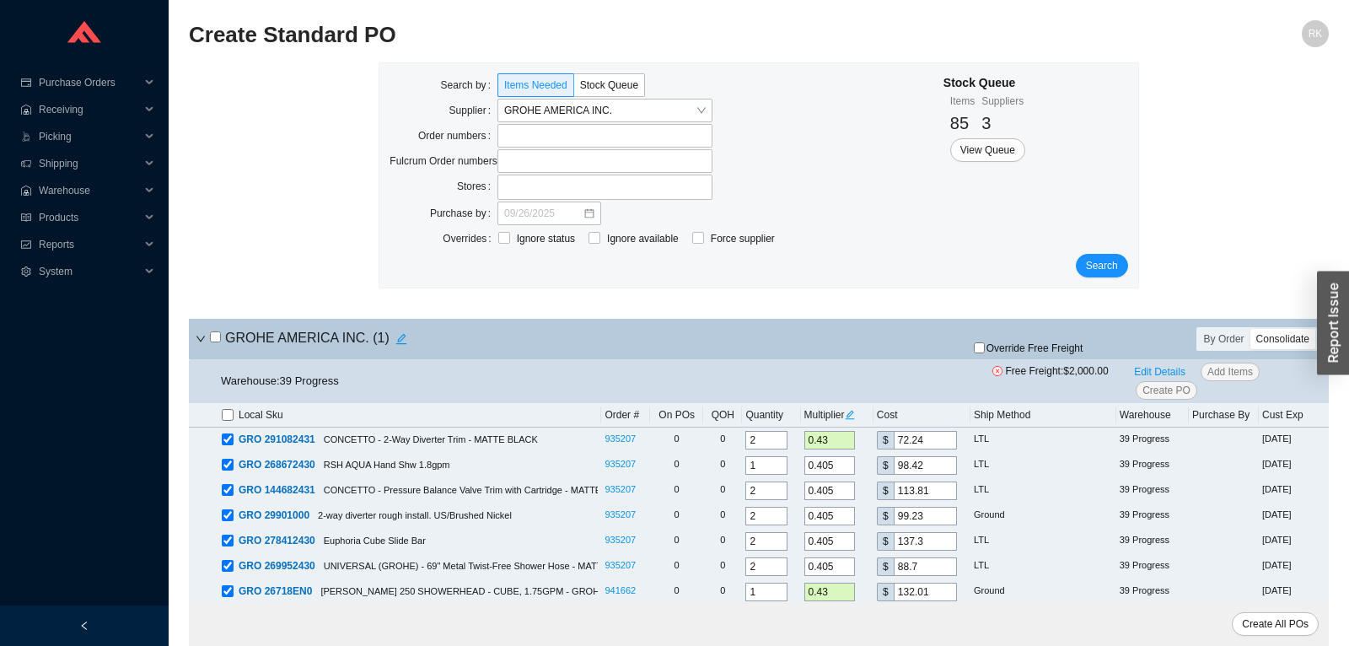
checkbox input "true"
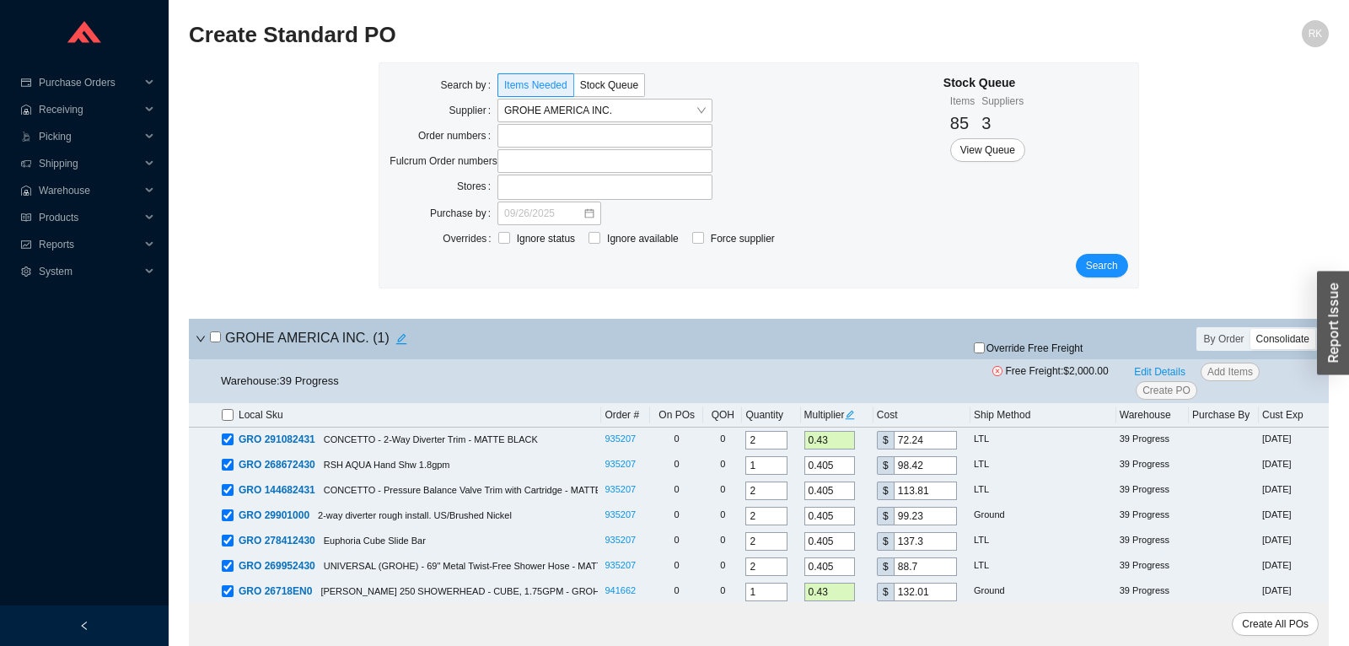
checkbox input "true"
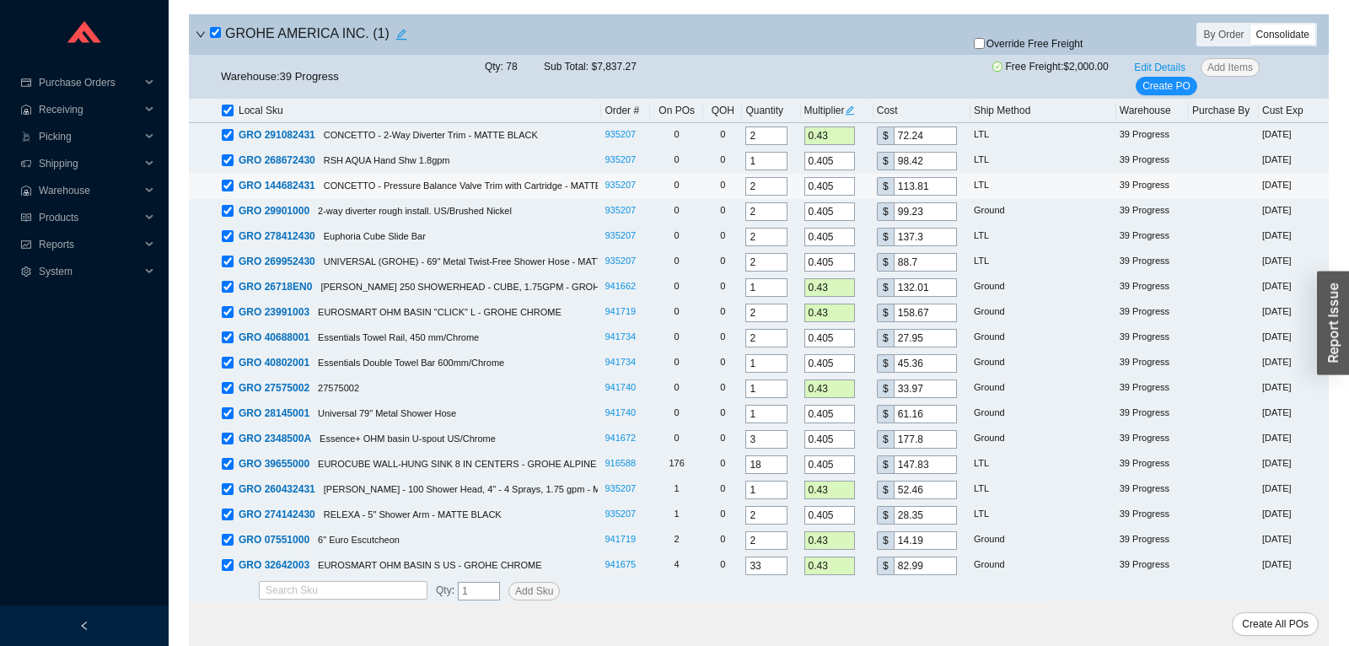
scroll to position [305, 0]
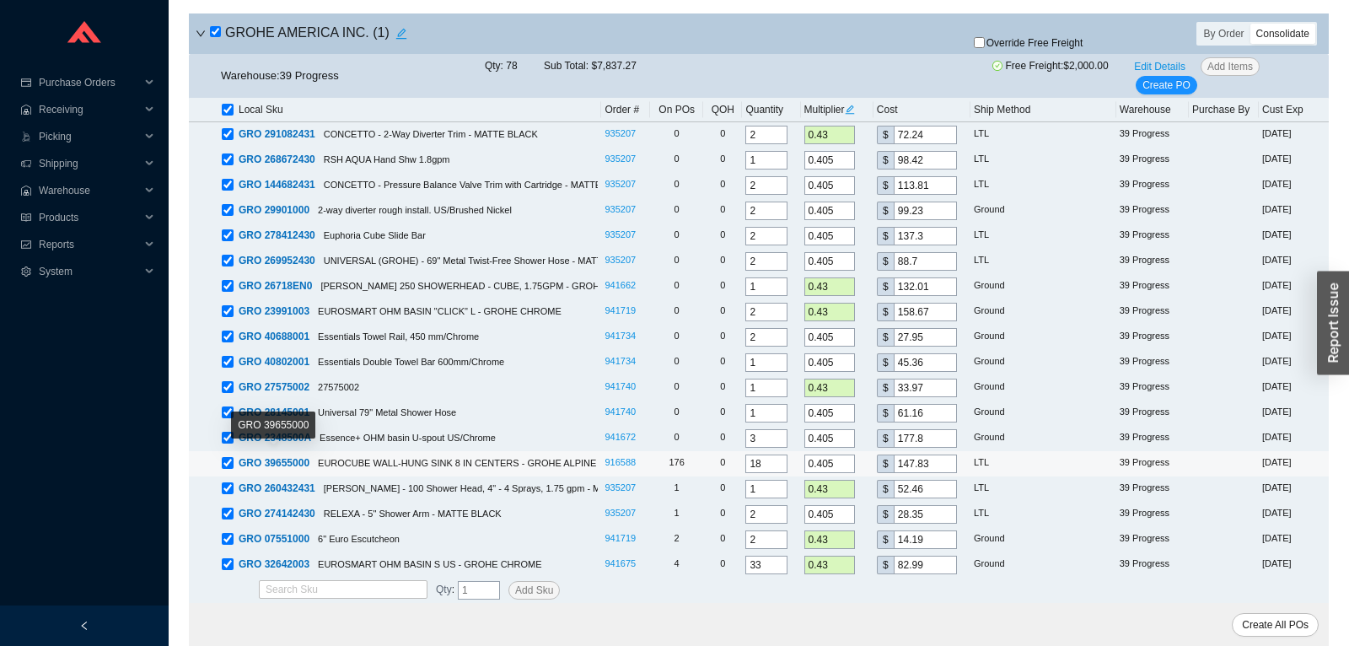
click at [230, 461] on input "checkbox" at bounding box center [228, 463] width 12 height 12
checkbox input "false"
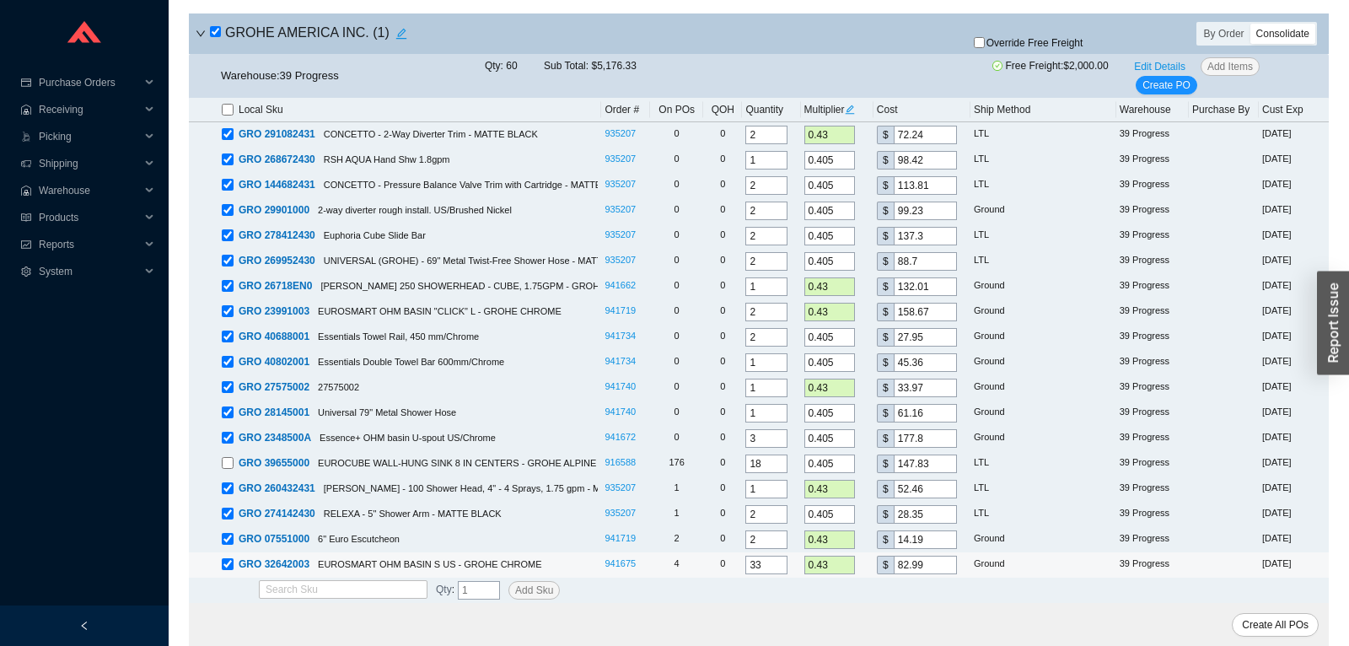
click at [230, 559] on input "checkbox" at bounding box center [228, 564] width 12 height 12
checkbox input "false"
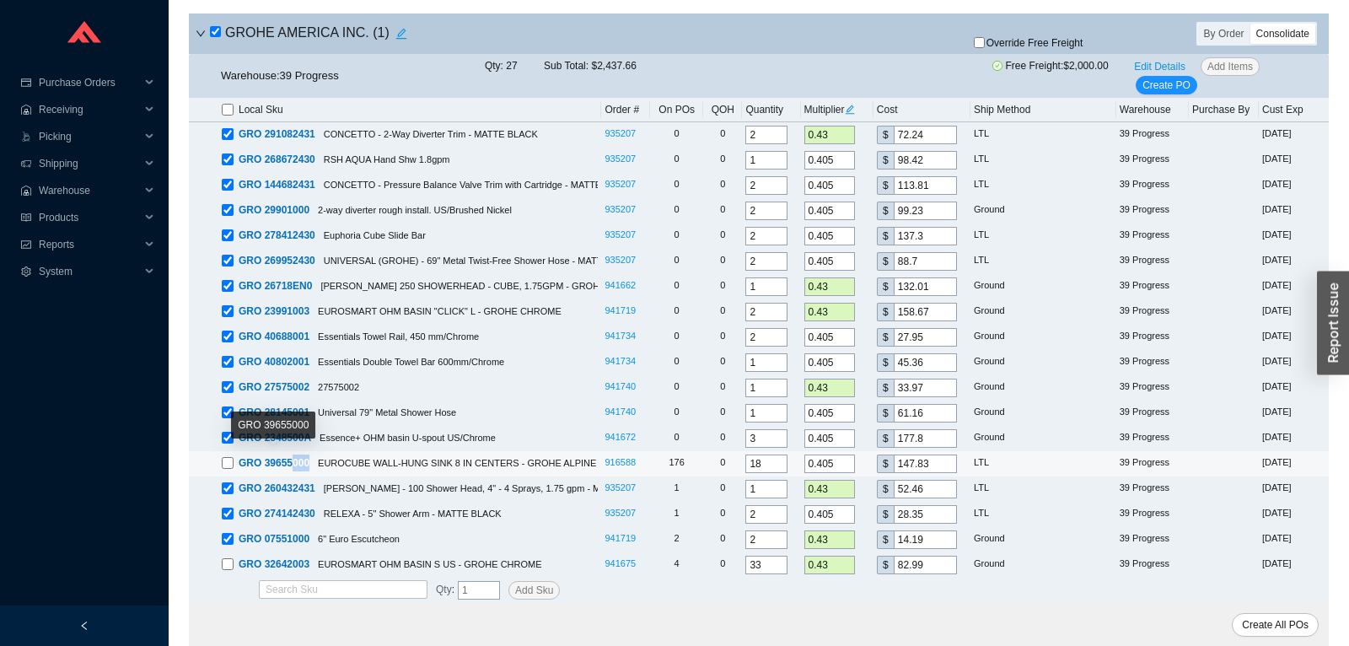
drag, startPoint x: 293, startPoint y: 465, endPoint x: 313, endPoint y: 455, distance: 22.6
click at [313, 455] on div "GRO 39655000 EUROCUBE WALL-HUNG SINK 8 IN CENTERS - GROHE ALPINE WHITE" at bounding box center [410, 463] width 376 height 17
drag, startPoint x: 315, startPoint y: 460, endPoint x: 260, endPoint y: 461, distance: 54.8
click at [260, 461] on div "GRO 39655000 EUROCUBE WALL-HUNG SINK 8 IN CENTERS - GROHE ALPINE WHITE" at bounding box center [410, 463] width 376 height 17
copy span "39655000"
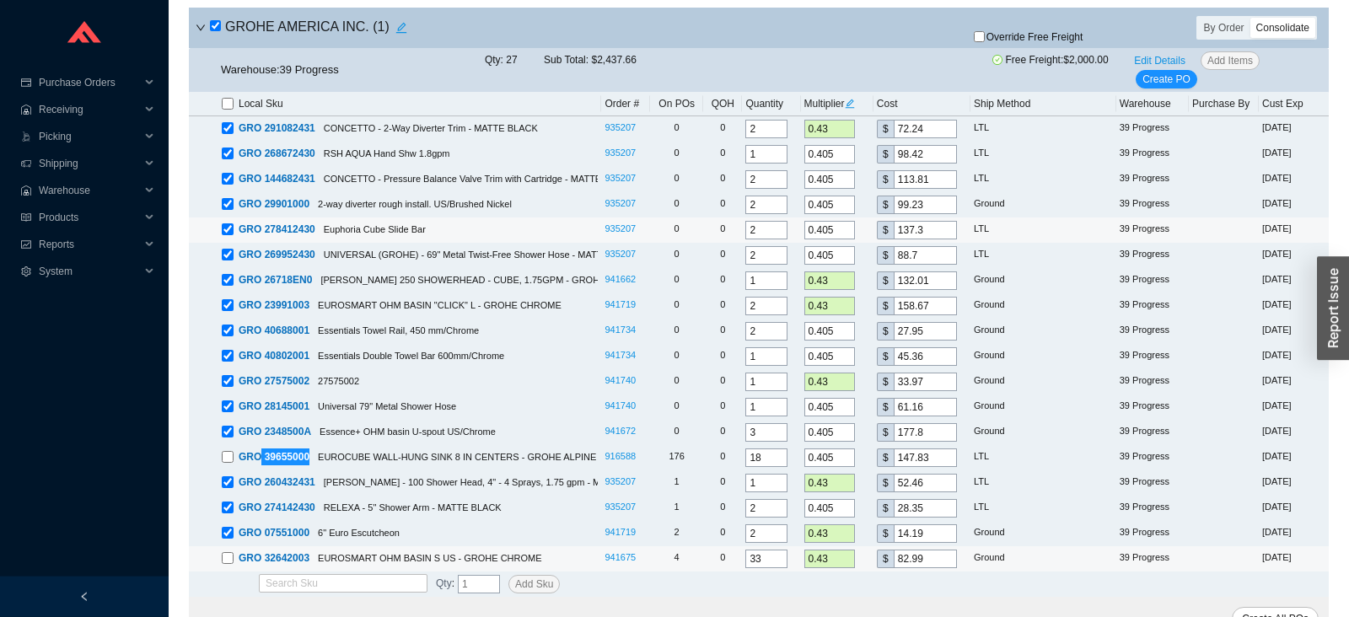
scroll to position [334, 0]
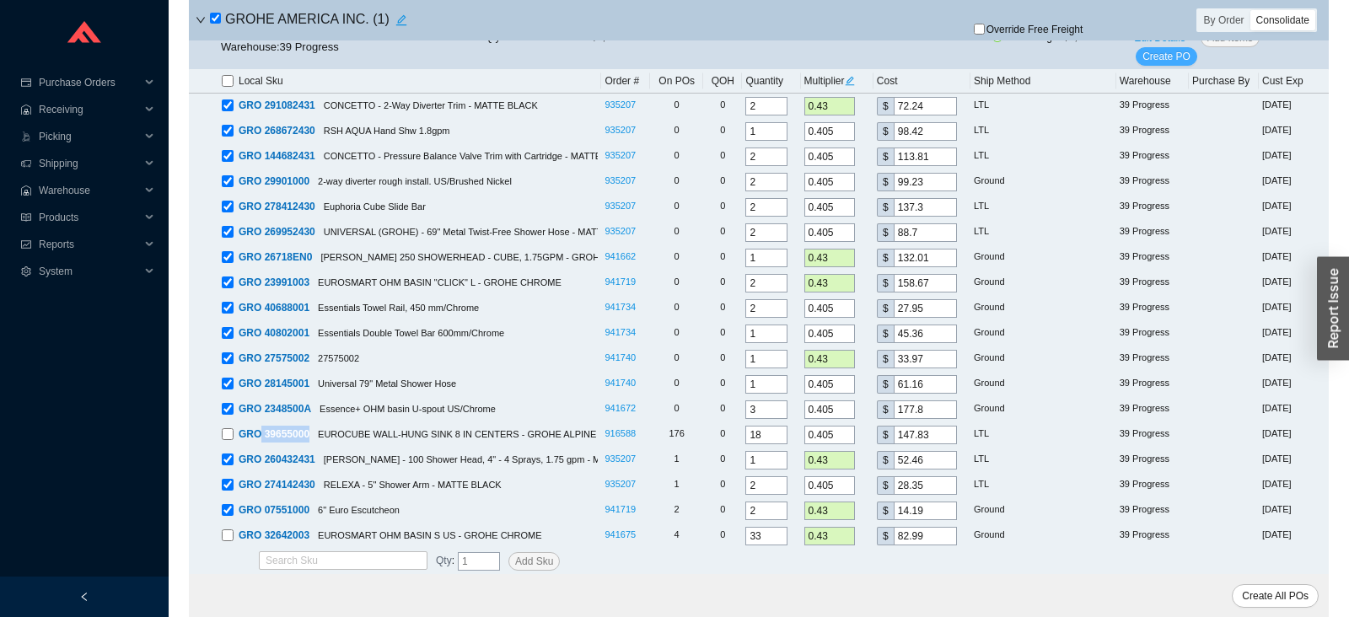
click at [1159, 62] on span "Create PO" at bounding box center [1167, 56] width 48 height 17
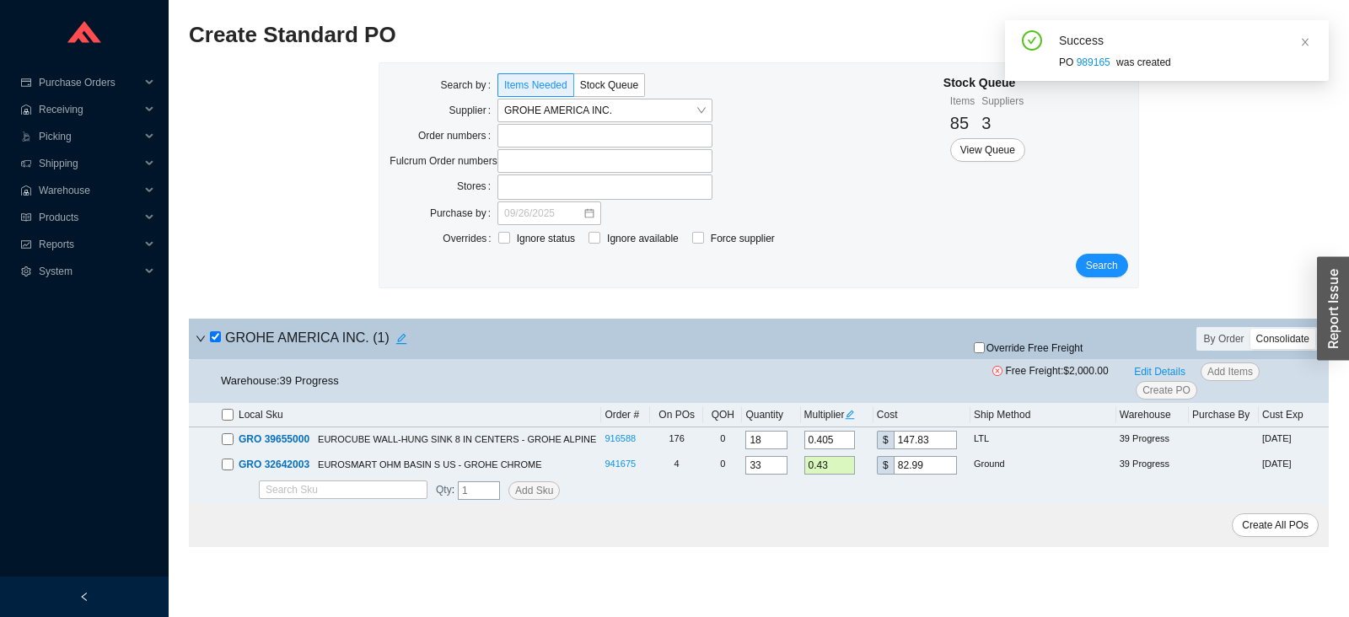
scroll to position [0, 0]
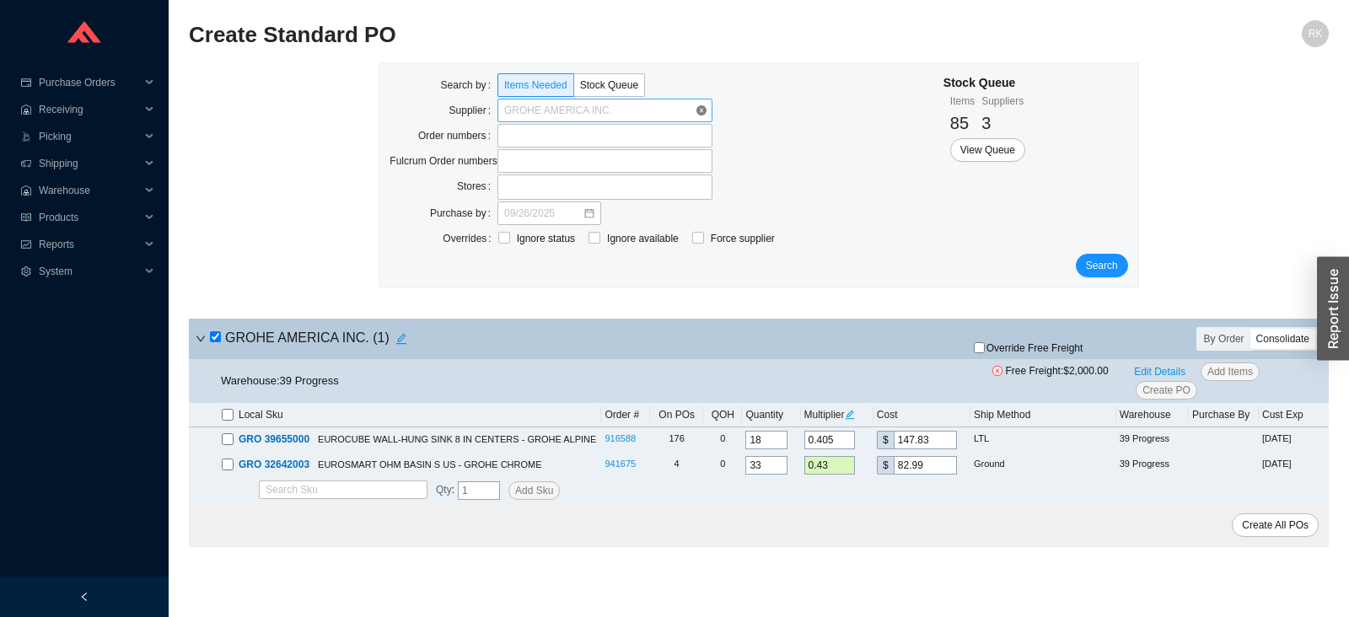
click at [697, 108] on span "GROHE AMERICA INC." at bounding box center [605, 111] width 202 height 22
click at [668, 108] on input "search" at bounding box center [599, 111] width 191 height 22
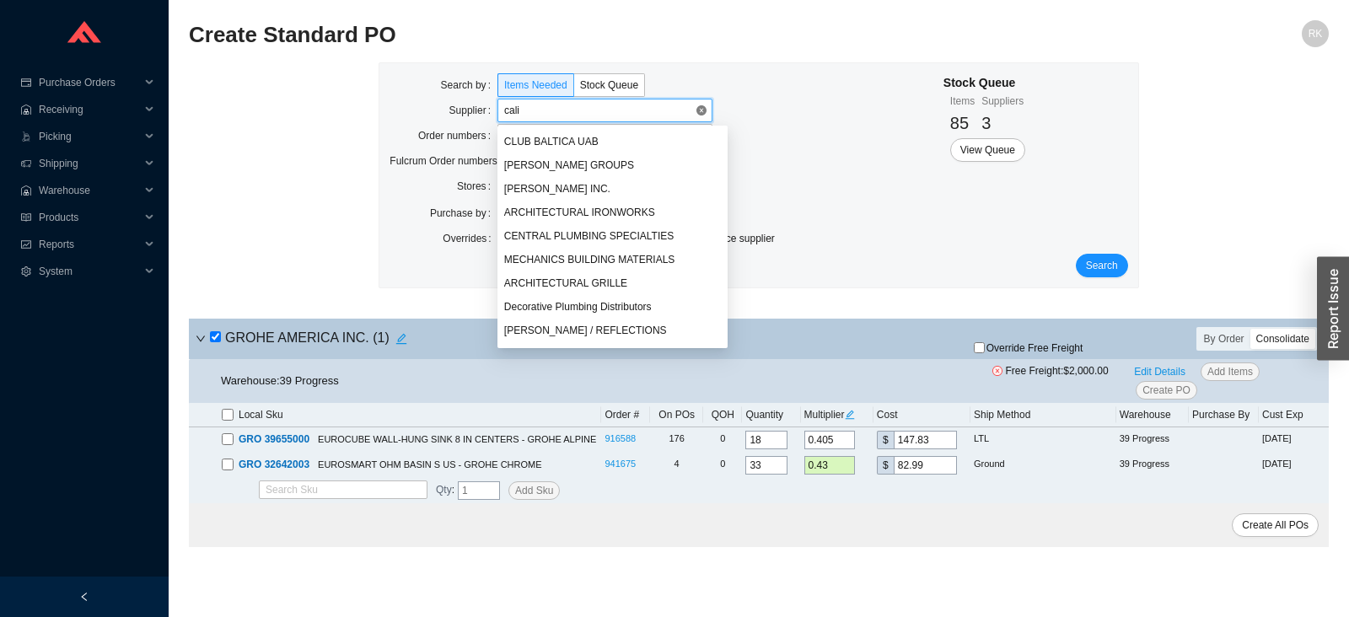
type input "calif"
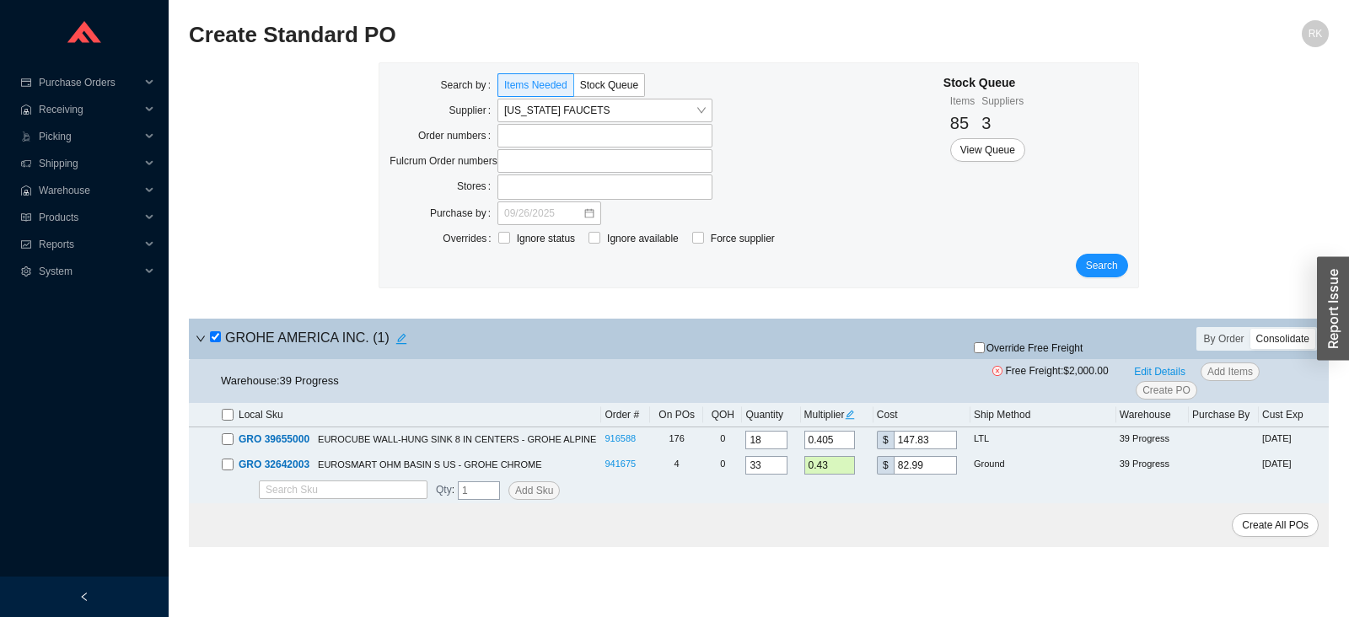
click at [1112, 280] on div "Search by Items Needed Stock Queue Supplier CALIFORNIA FAUCETS Order numbers Fu…" at bounding box center [758, 175] width 758 height 224
click at [1111, 268] on span "Search" at bounding box center [1102, 265] width 32 height 17
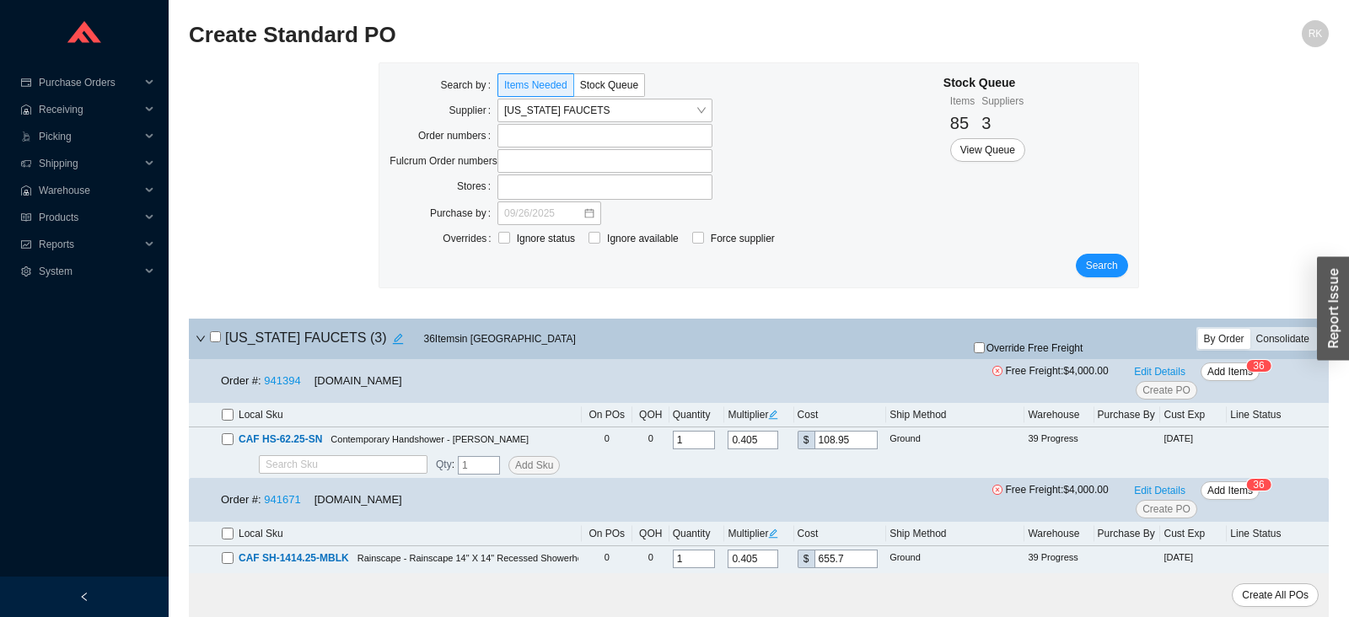
click at [1284, 336] on div "Consolidate" at bounding box center [1283, 339] width 65 height 20
click at [1251, 329] on input "Consolidate" at bounding box center [1251, 329] width 0 height 0
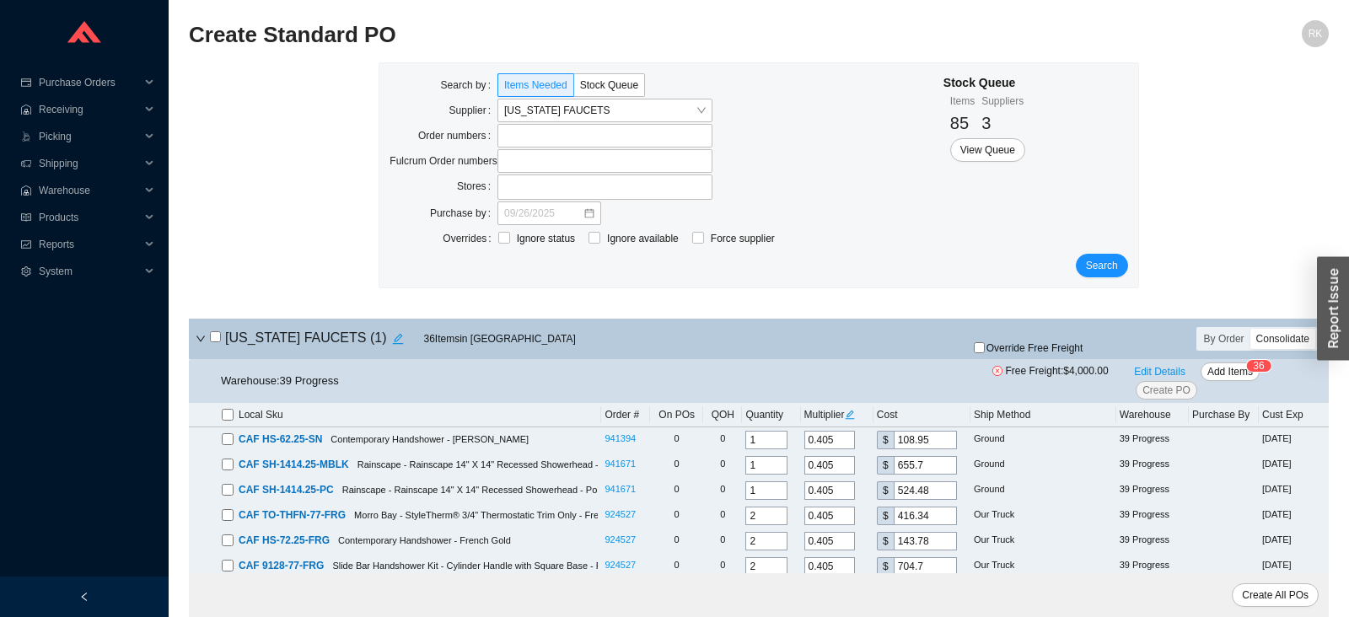
click at [220, 336] on input "checkbox" at bounding box center [215, 336] width 11 height 11
checkbox input "true"
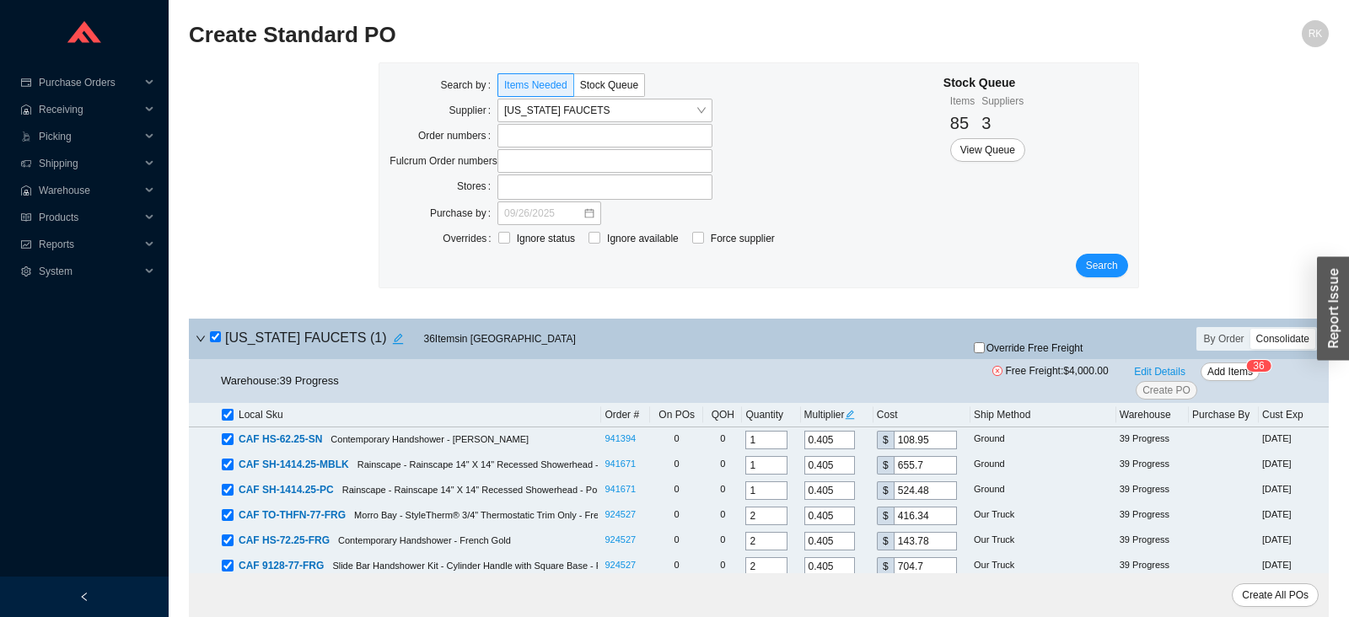
checkbox input "true"
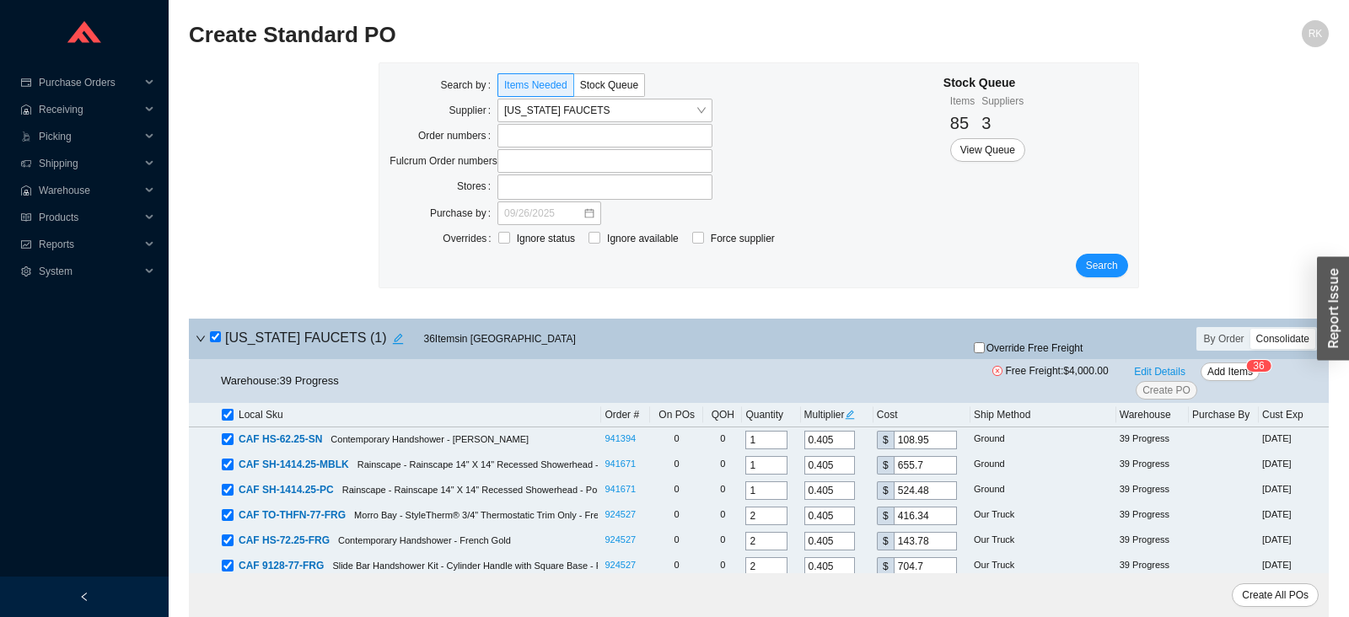
checkbox input "true"
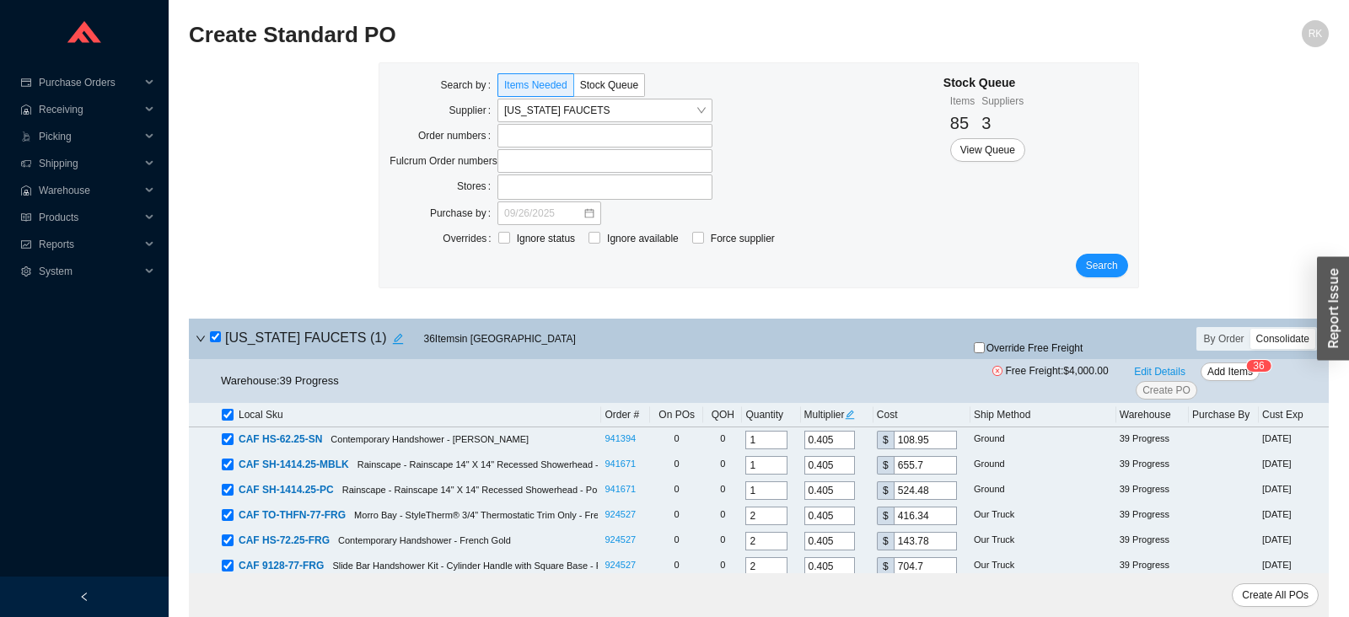
checkbox input "true"
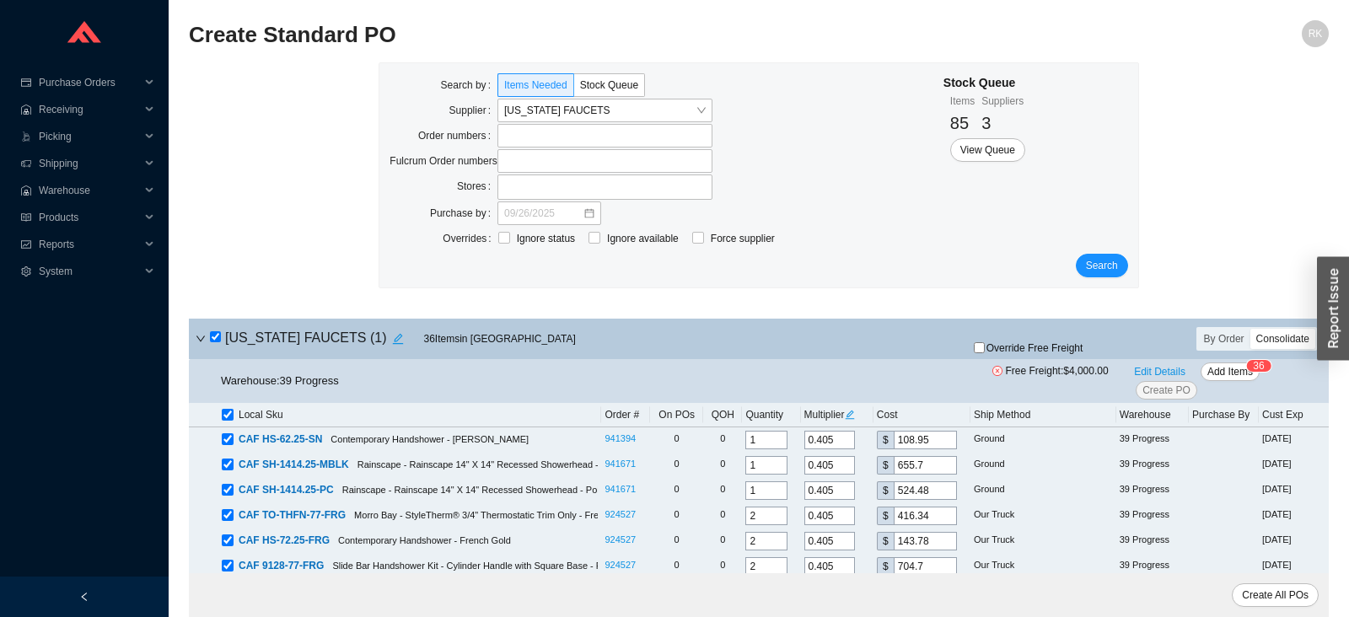
checkbox input "true"
click at [1241, 372] on span "Add Items" at bounding box center [1231, 371] width 46 height 17
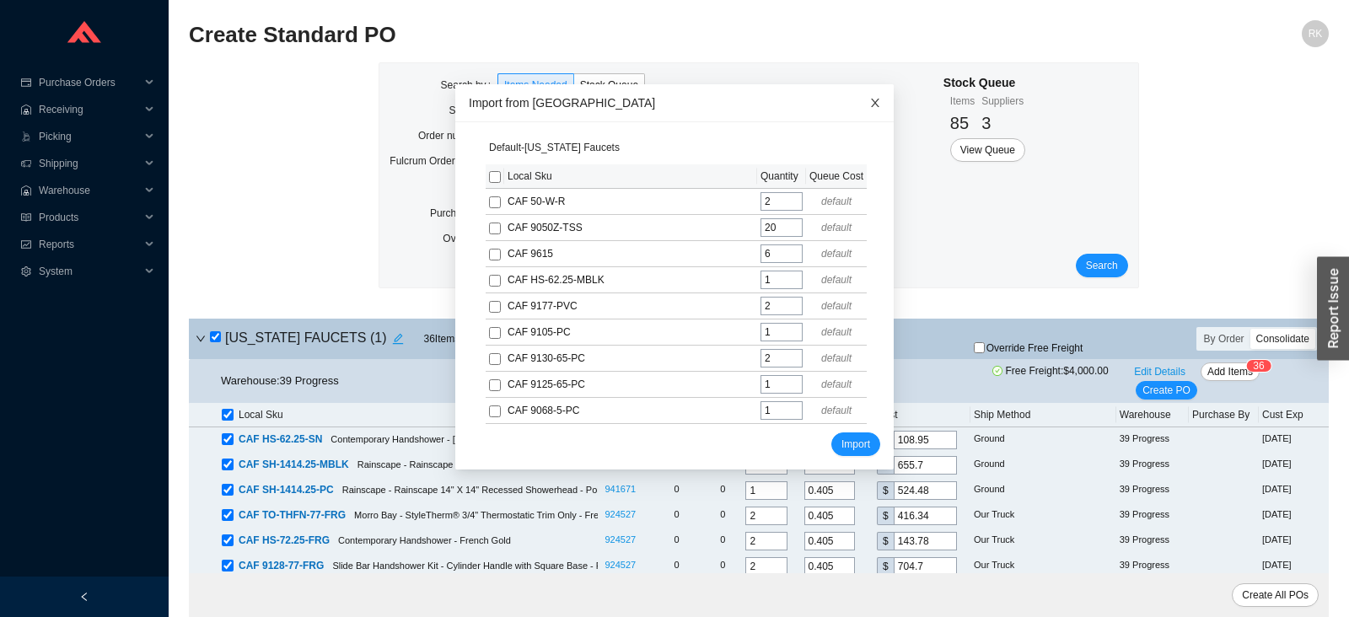
click at [880, 97] on span "Close" at bounding box center [875, 102] width 37 height 37
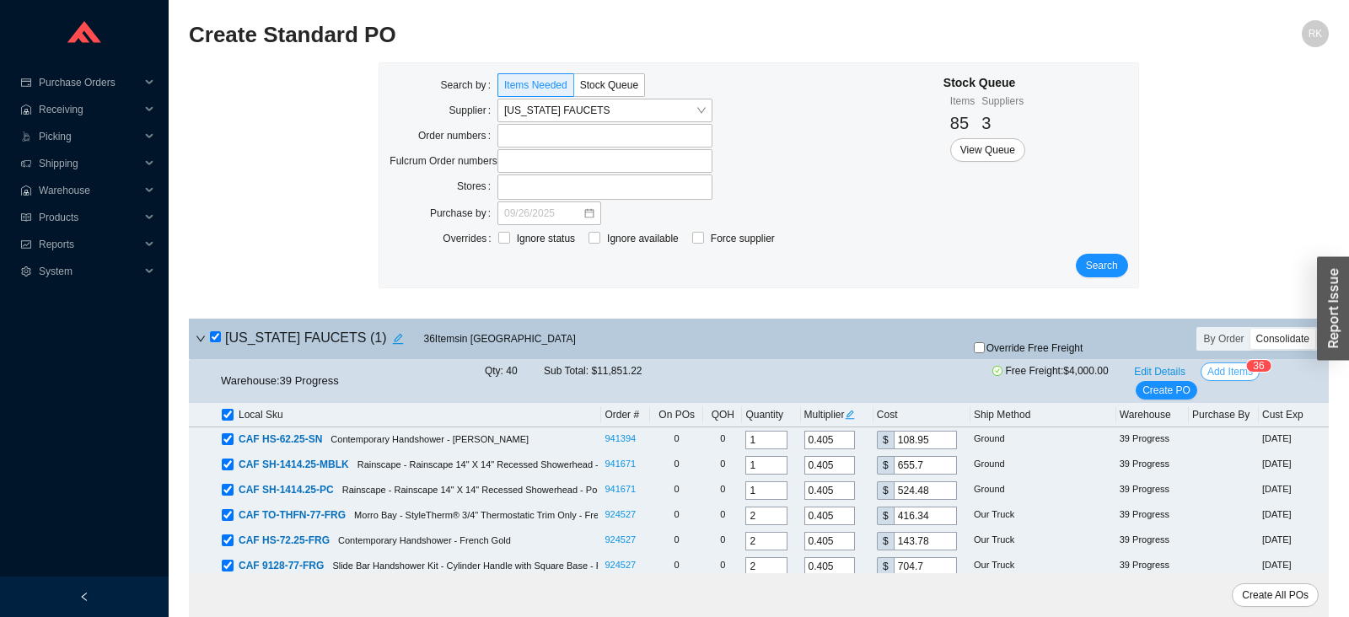
click at [1234, 373] on span "Add Items" at bounding box center [1231, 371] width 46 height 17
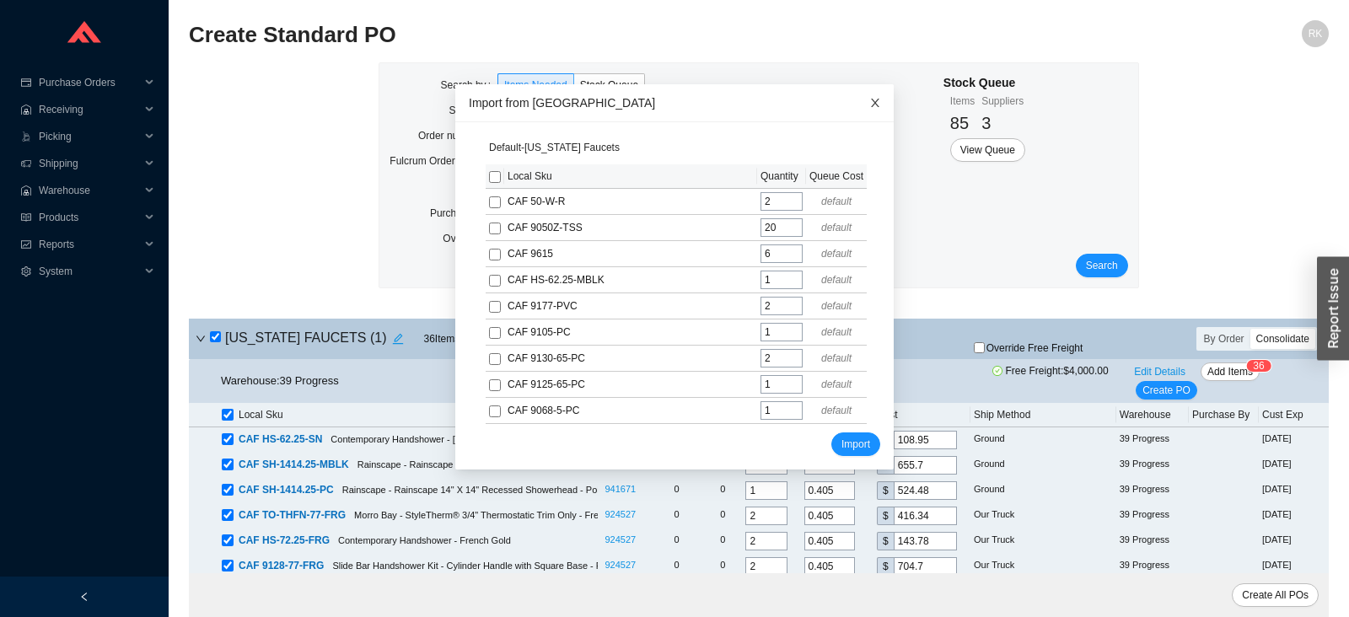
click at [879, 99] on icon "close" at bounding box center [875, 103] width 12 height 12
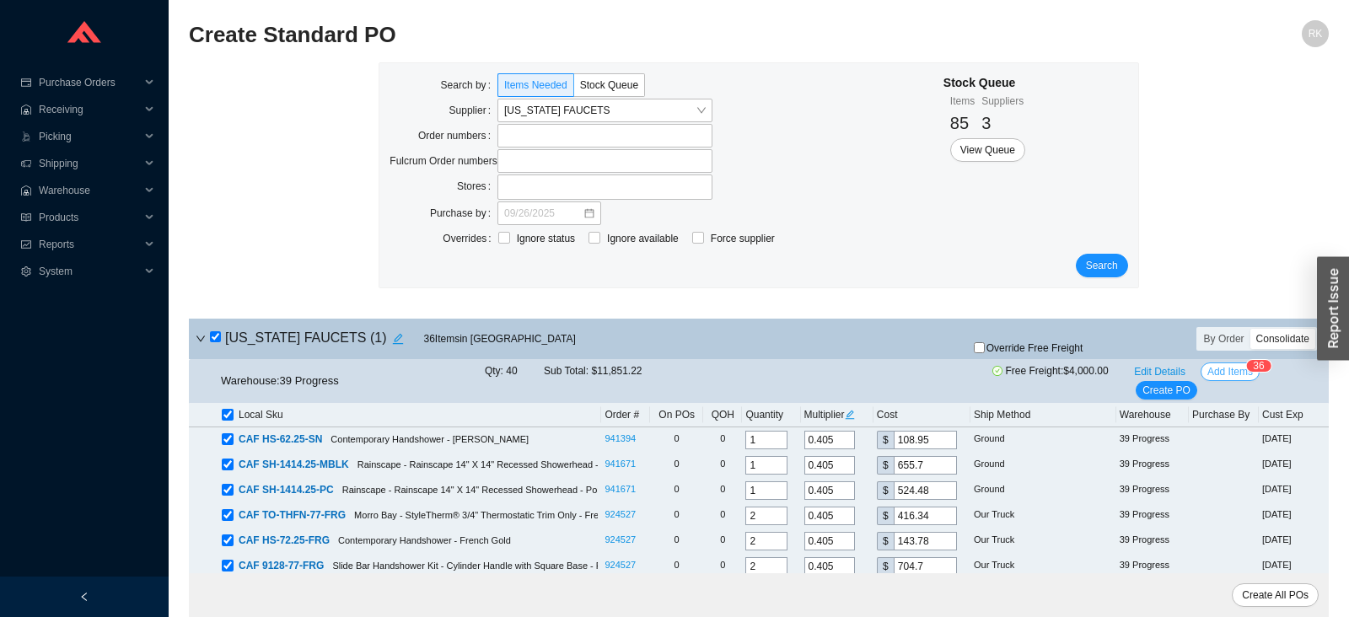
click at [1225, 376] on span "Add Items" at bounding box center [1231, 371] width 46 height 17
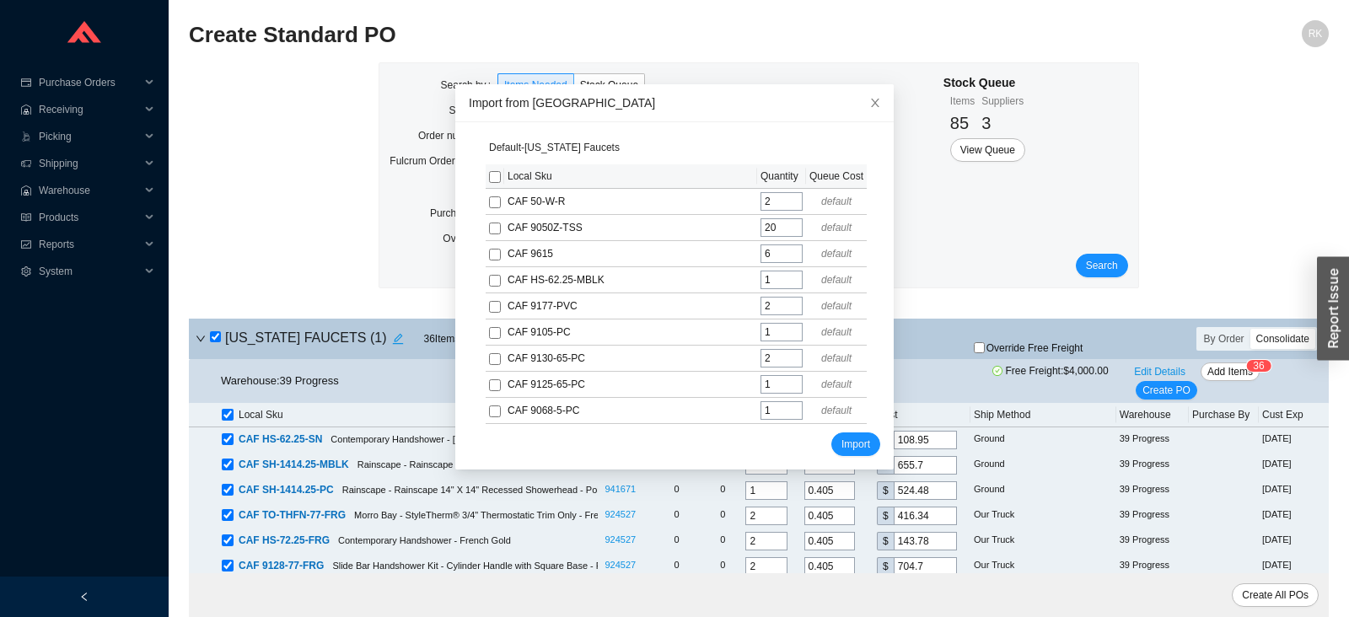
click at [492, 178] on input "checkbox" at bounding box center [495, 177] width 12 height 12
checkbox input "true"
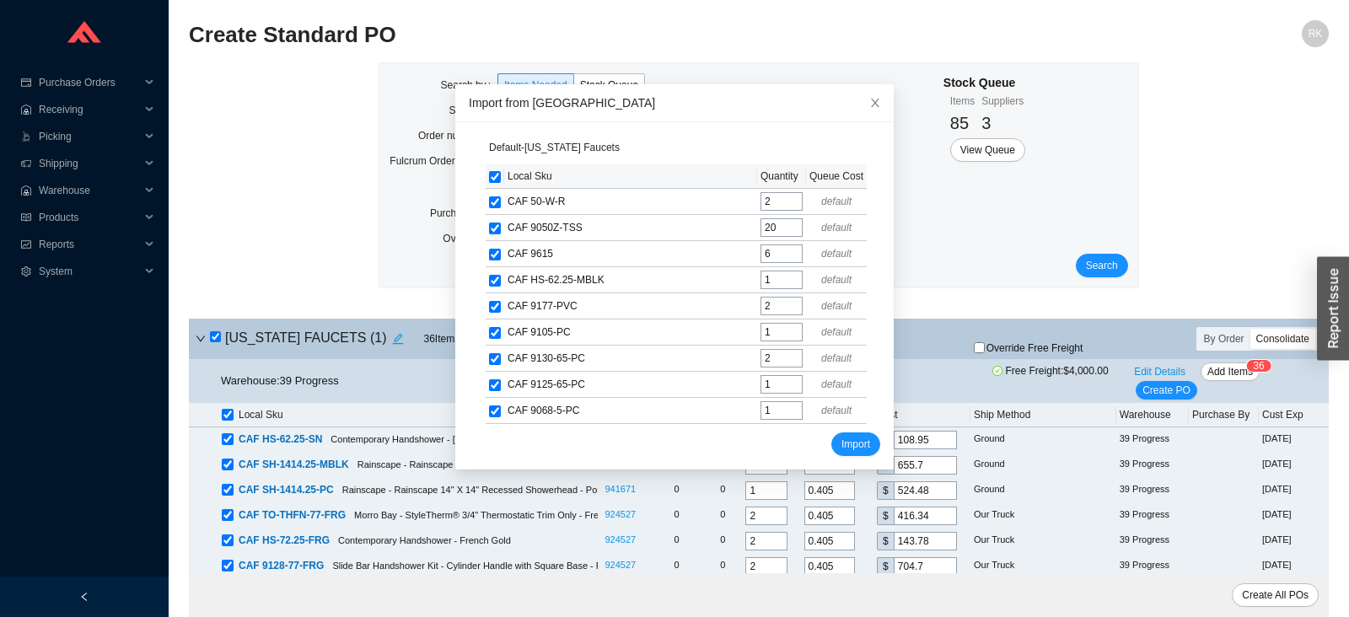
checkbox input "true"
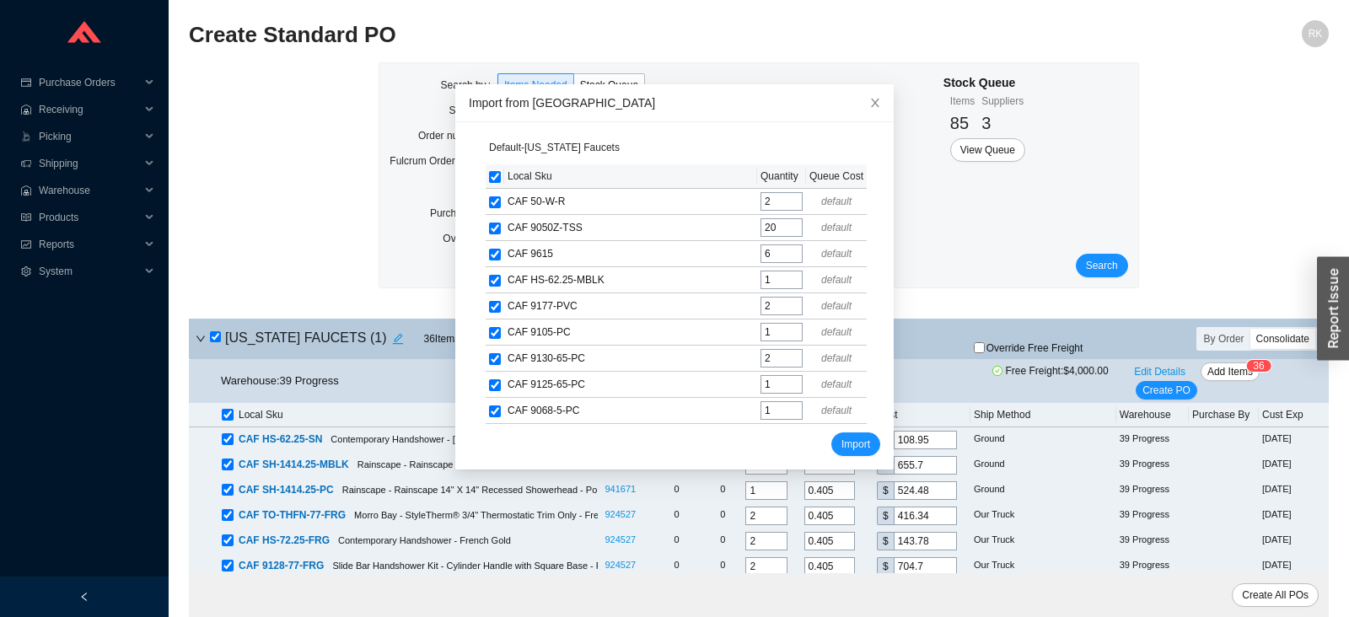
checkbox input "true"
click at [864, 439] on span "Import" at bounding box center [856, 444] width 29 height 17
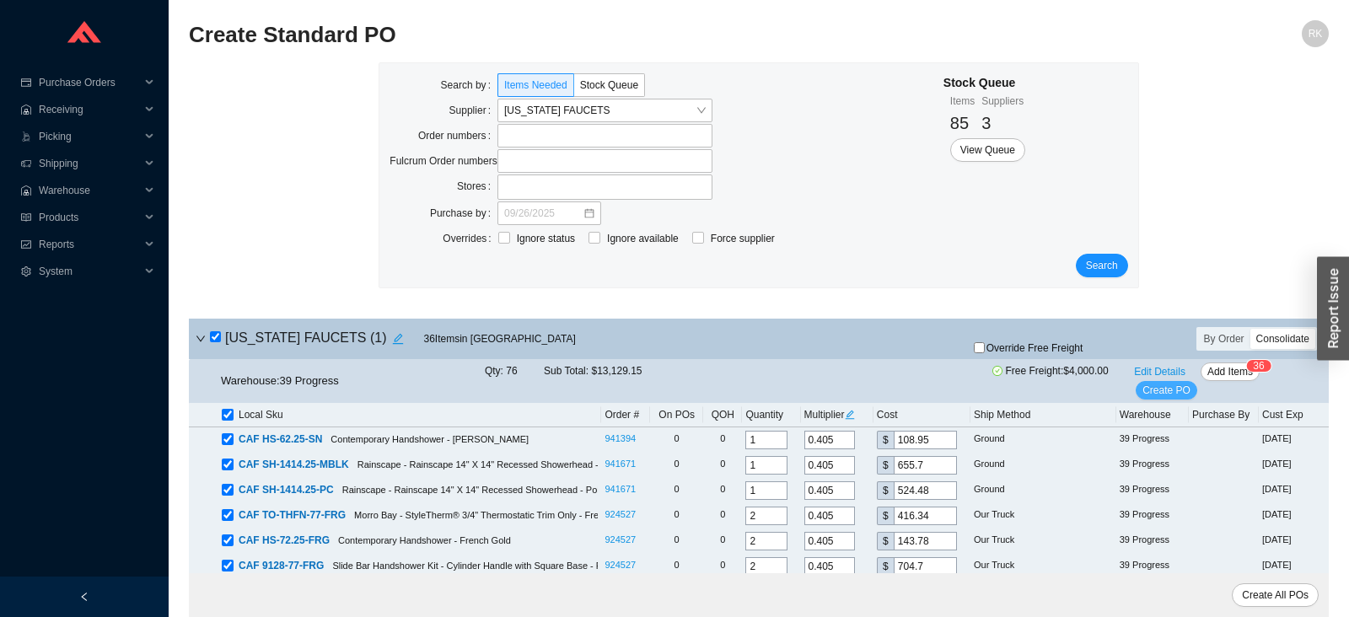
click at [1166, 383] on span "Create PO" at bounding box center [1167, 390] width 48 height 17
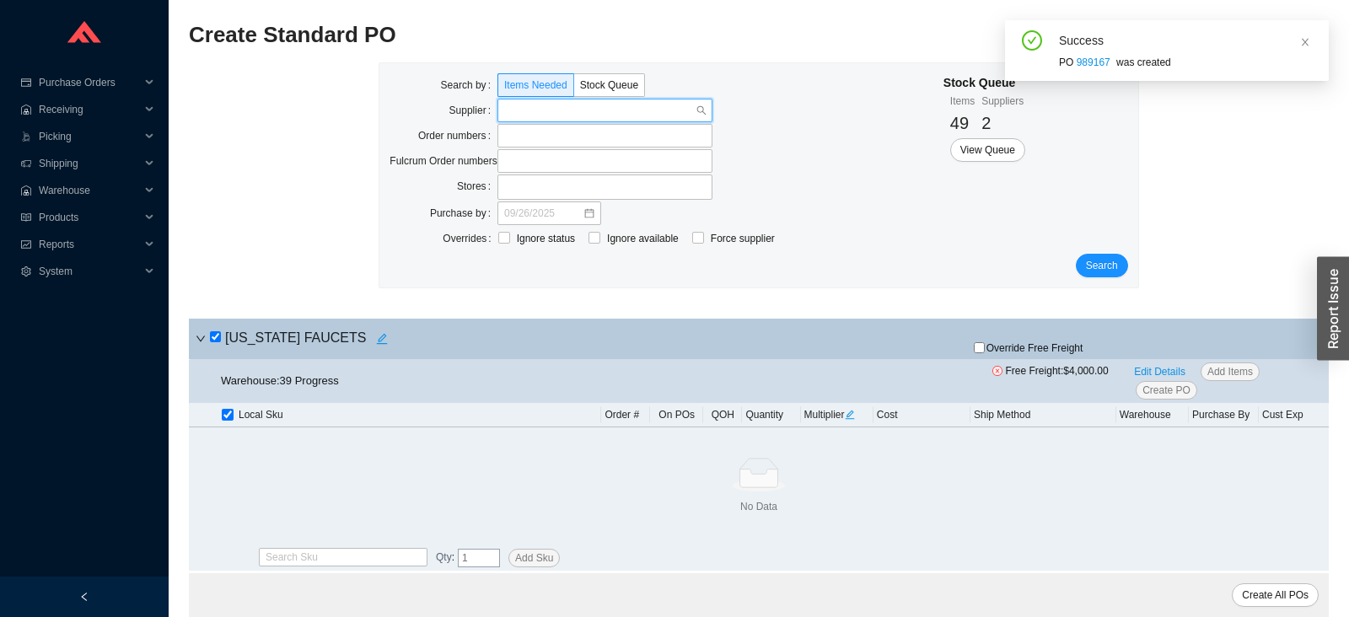
click at [643, 108] on input "search" at bounding box center [599, 111] width 191 height 22
type input "kallist"
click at [600, 141] on div "KALLISTA" at bounding box center [605, 140] width 202 height 15
click at [1099, 269] on span "Search" at bounding box center [1102, 265] width 32 height 17
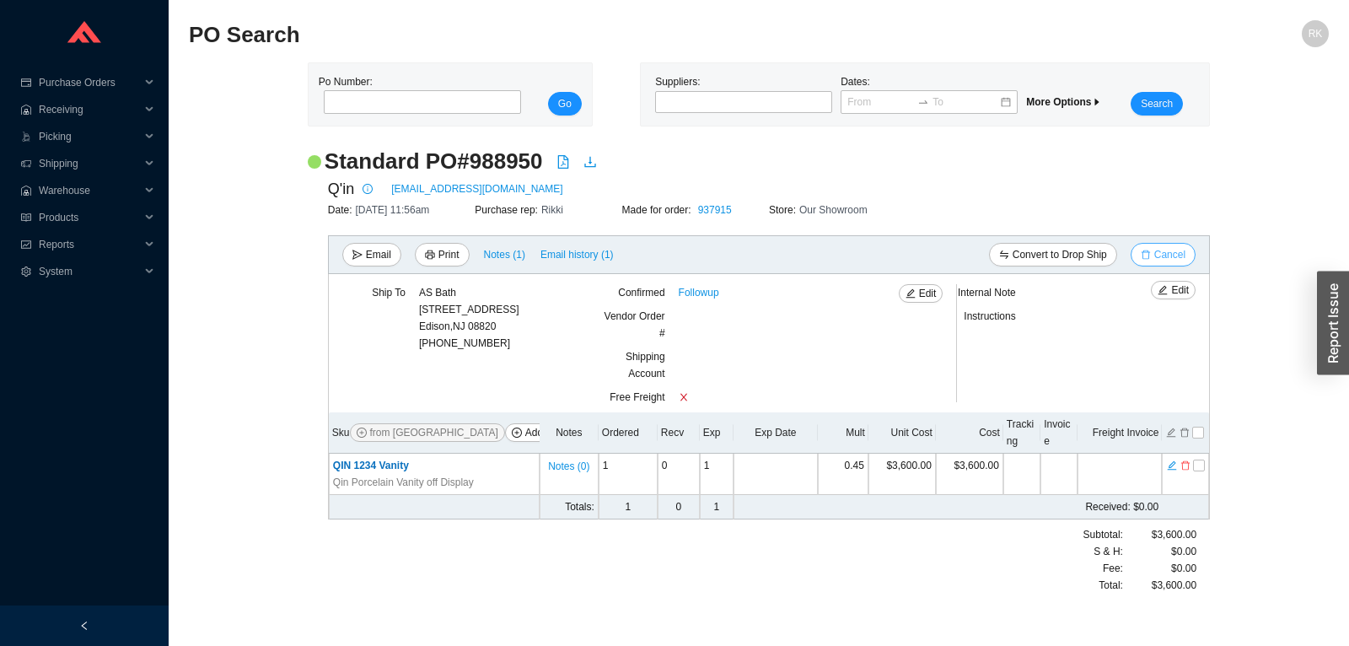
click at [1171, 252] on span "Cancel" at bounding box center [1169, 254] width 31 height 17
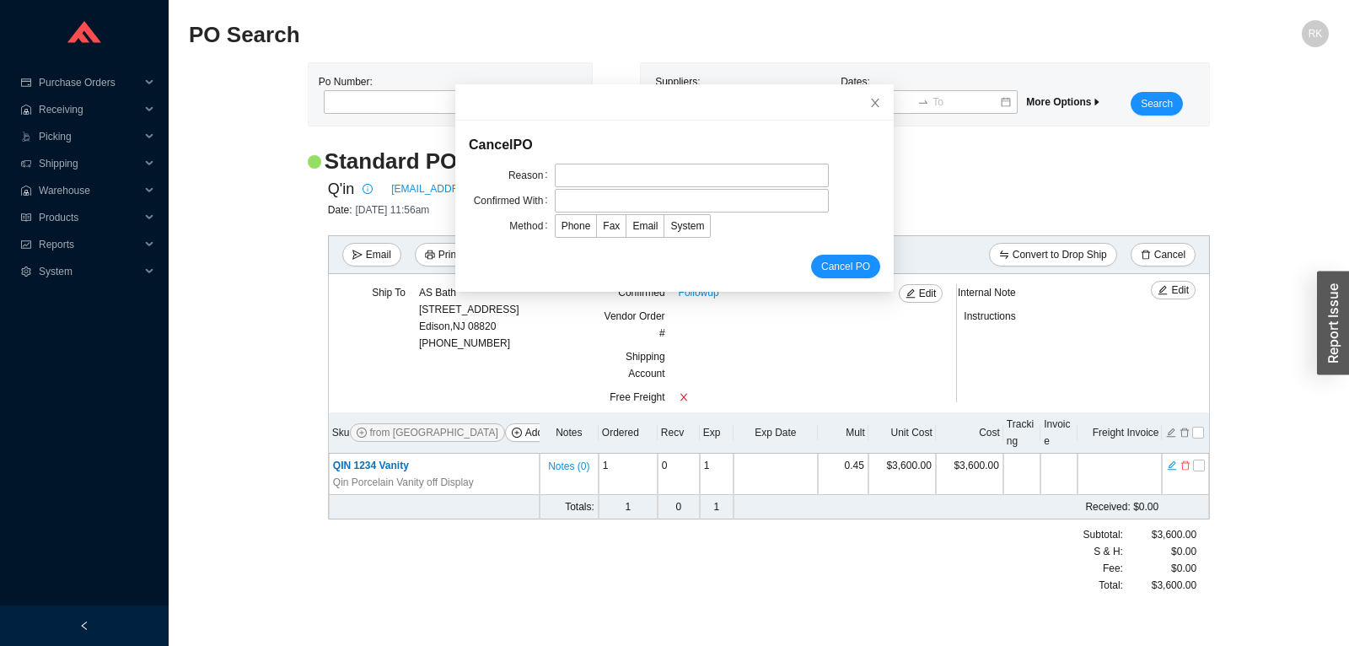
click at [625, 188] on form "Cancel PO Reason Confirmed With Method Phone Fax Email System Cancel PO" at bounding box center [675, 206] width 412 height 144
click at [622, 182] on input "text" at bounding box center [692, 176] width 274 height 24
click at [621, 198] on input "text" at bounding box center [692, 201] width 274 height 24
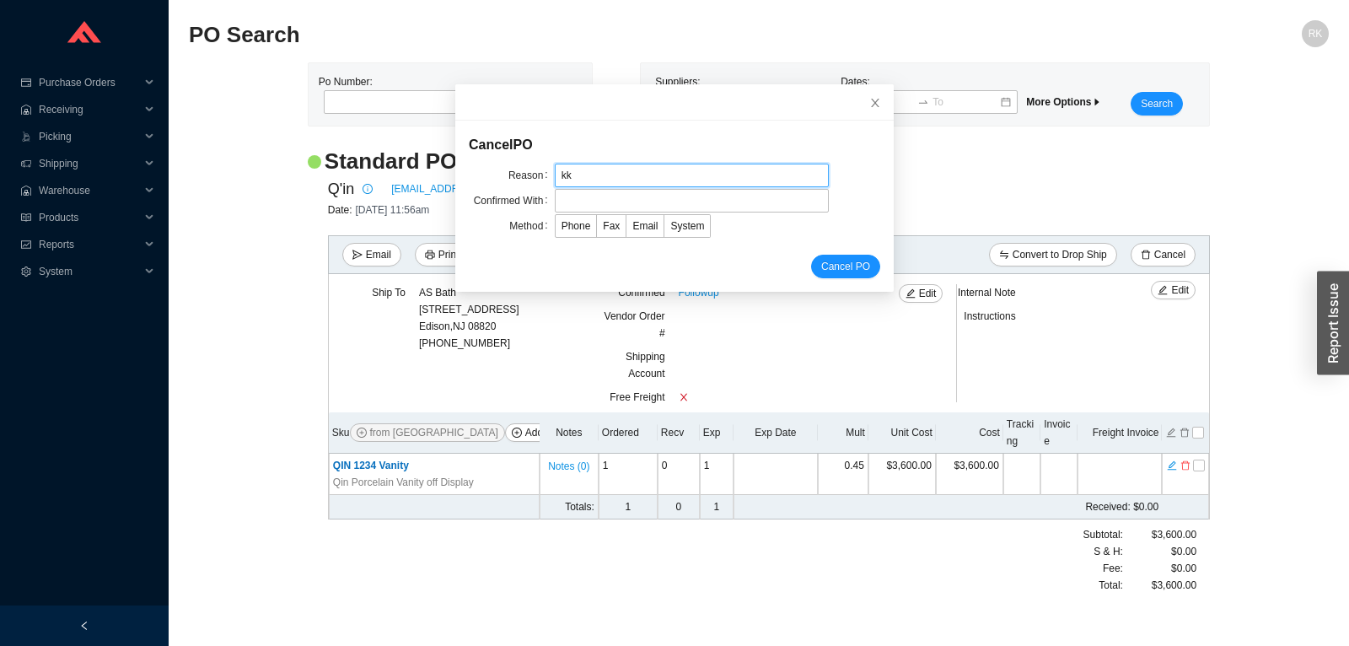
click at [625, 174] on input "kk" at bounding box center [692, 176] width 274 height 24
type input "sammy"
click at [627, 234] on label "Email" at bounding box center [646, 226] width 38 height 24
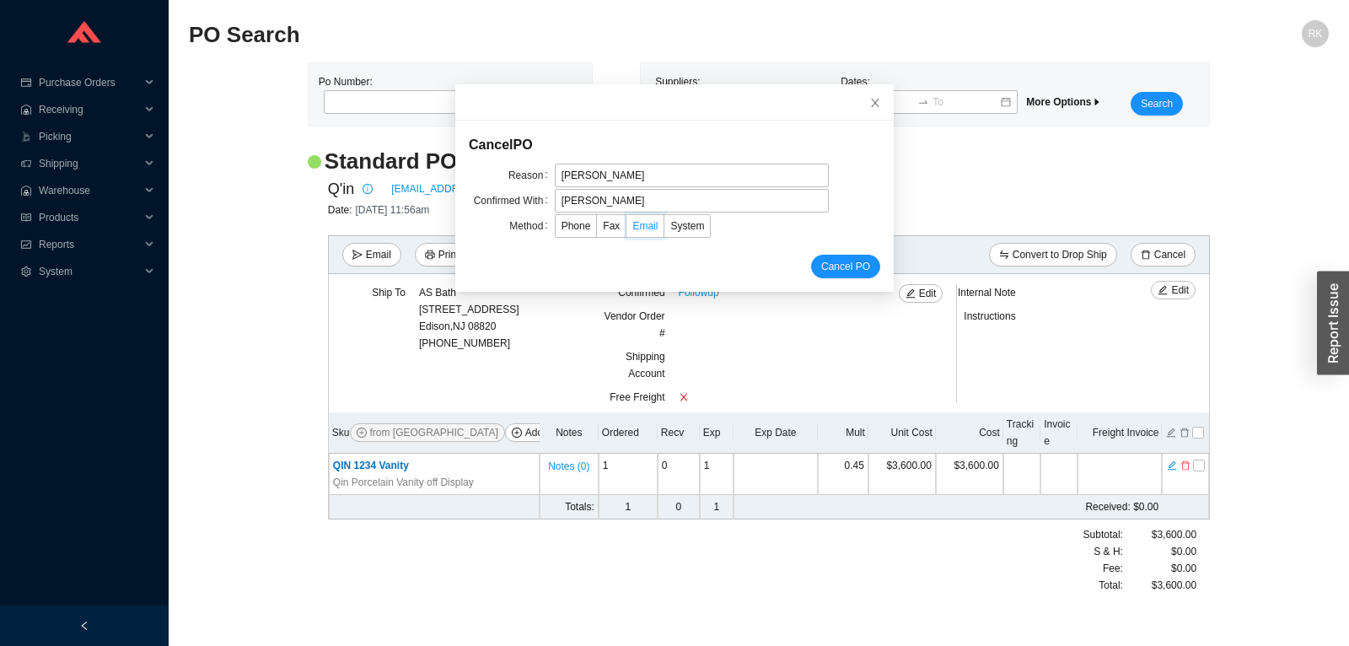
click at [627, 229] on input "Email" at bounding box center [627, 229] width 0 height 0
click at [829, 267] on span "Cancel PO" at bounding box center [845, 266] width 49 height 17
